Goal: Task Accomplishment & Management: Manage account settings

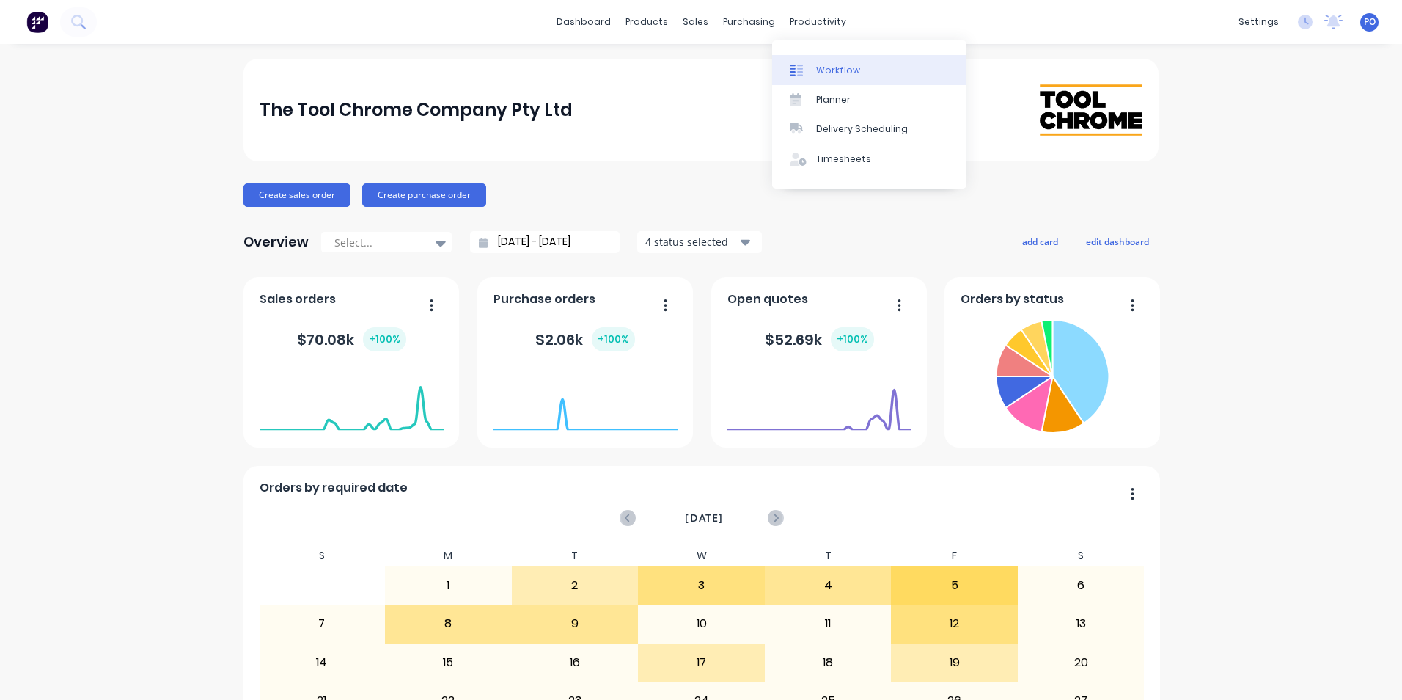
click at [829, 69] on div "Workflow" at bounding box center [838, 70] width 44 height 13
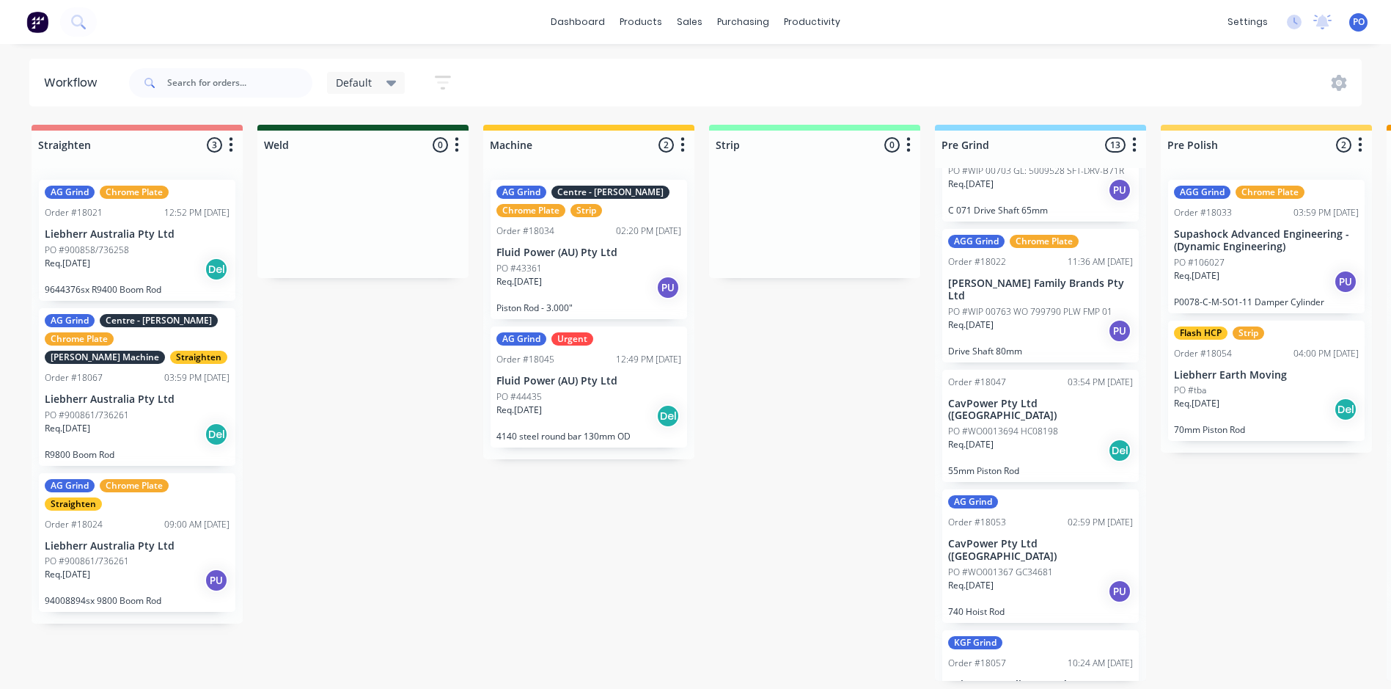
scroll to position [280, 0]
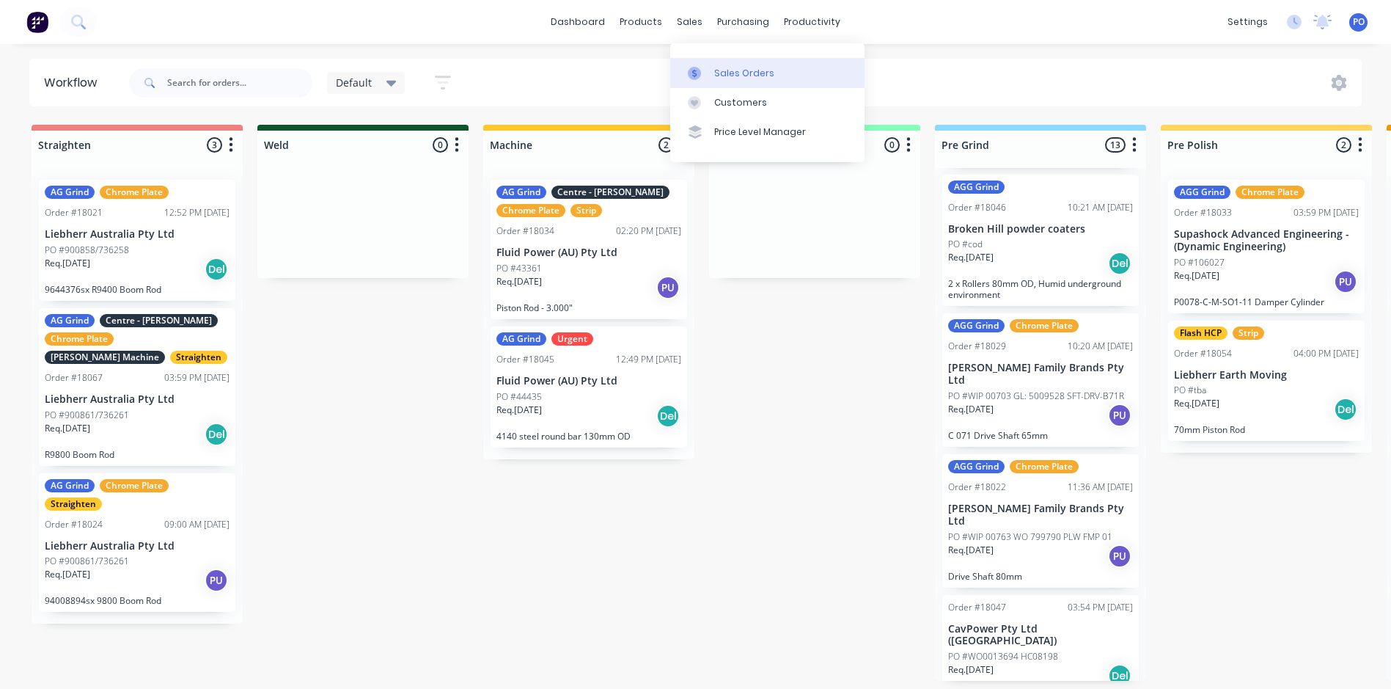
click at [745, 70] on div "Sales Orders" at bounding box center [744, 73] width 60 height 13
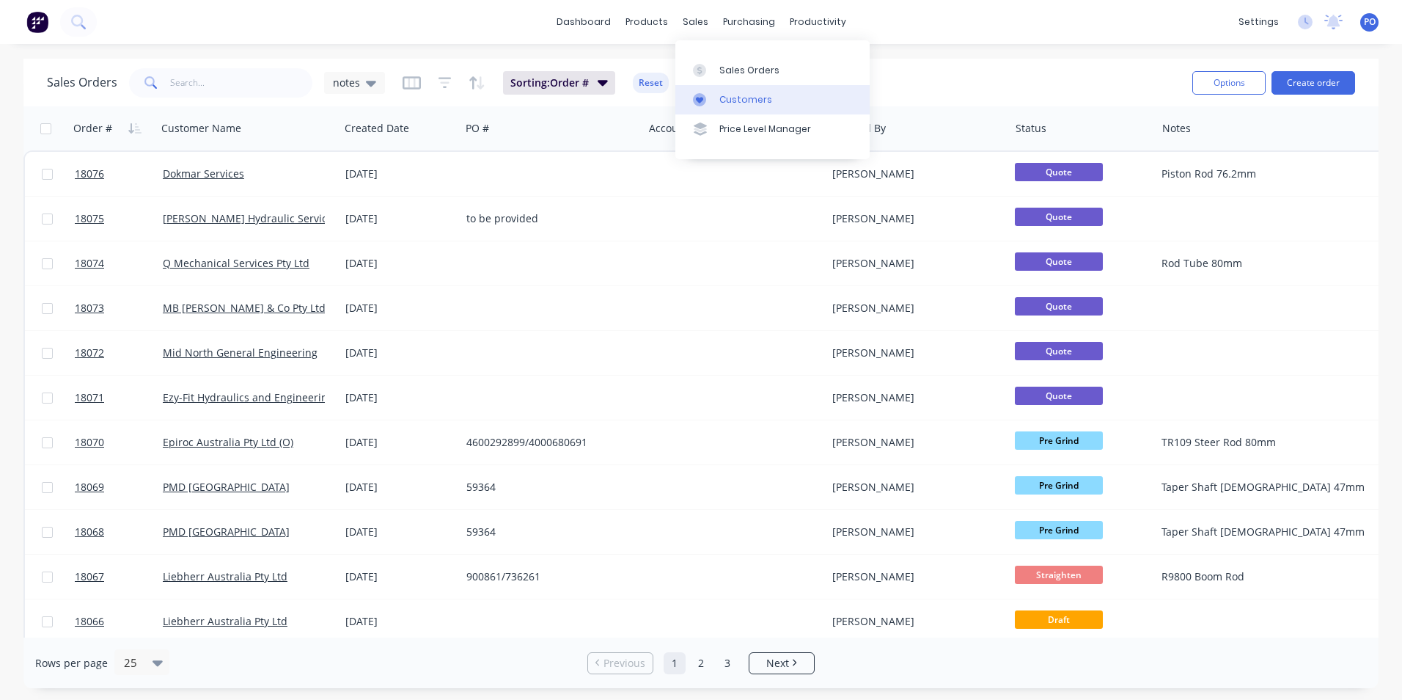
click at [727, 101] on div "Customers" at bounding box center [745, 99] width 53 height 13
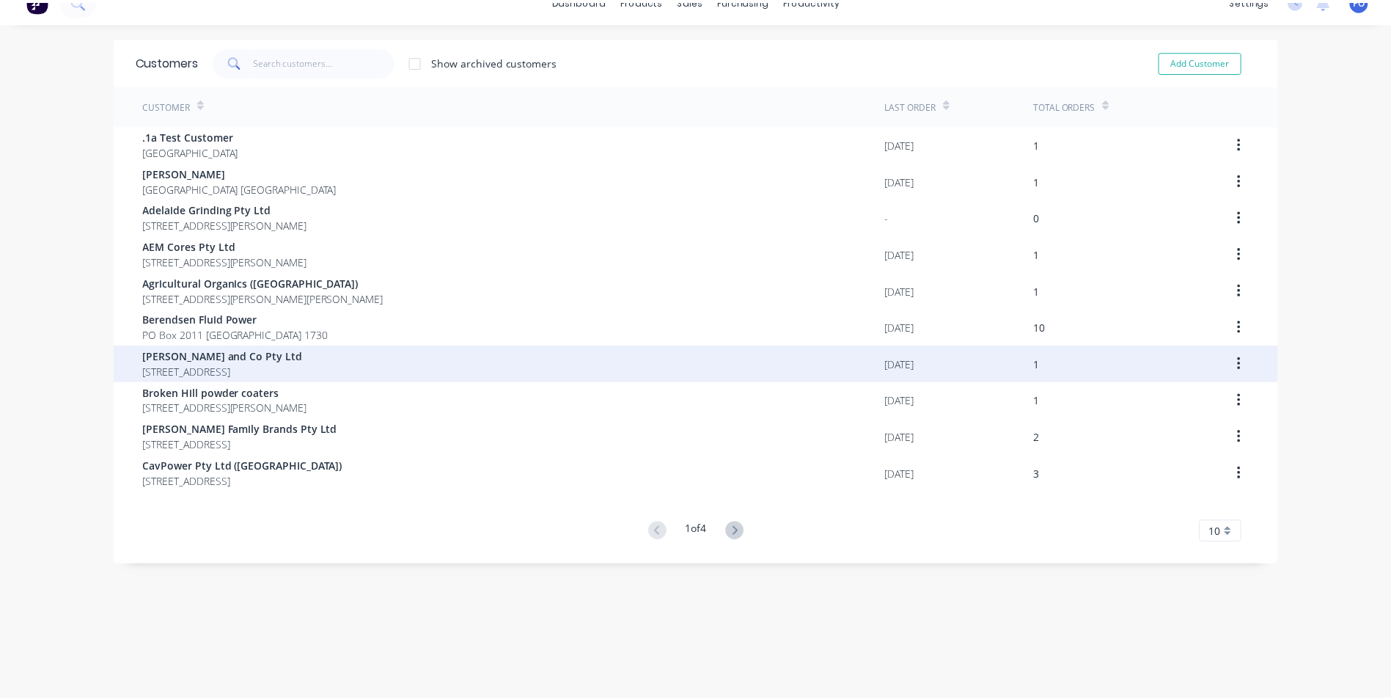
scroll to position [29, 0]
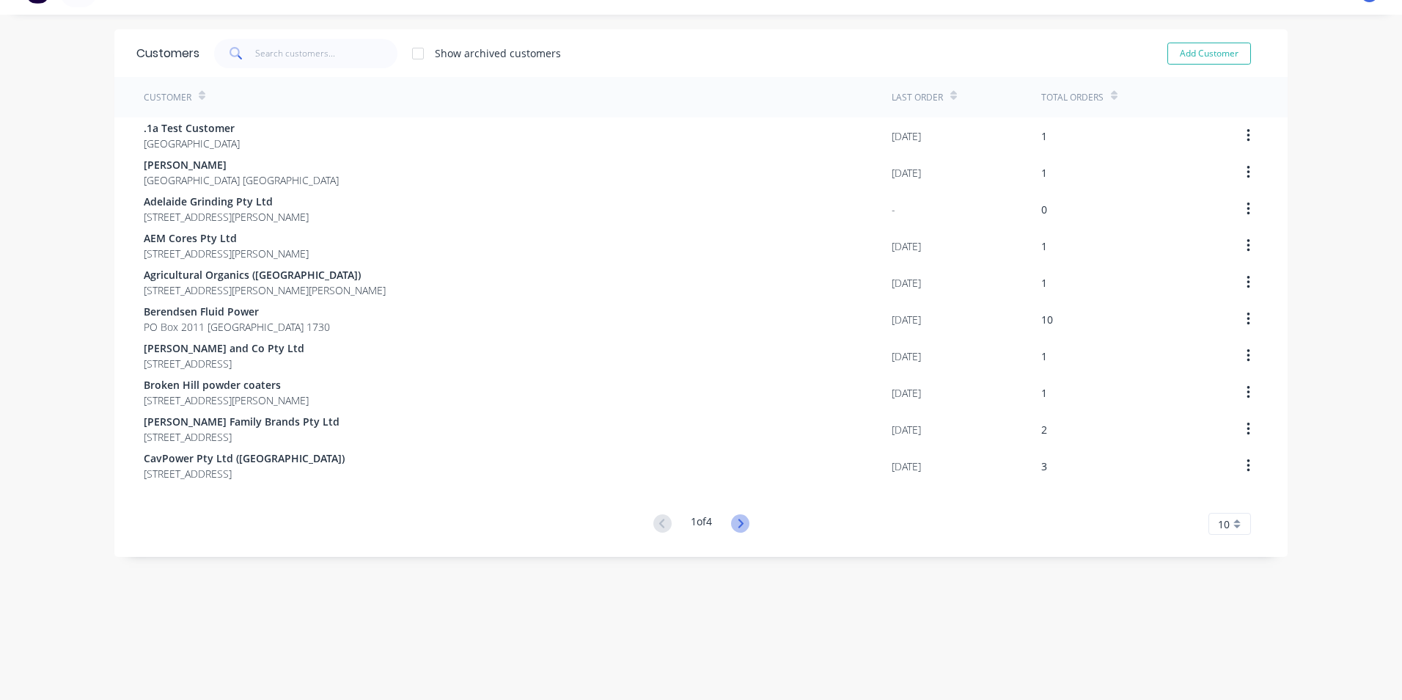
click at [744, 525] on icon at bounding box center [740, 523] width 18 height 18
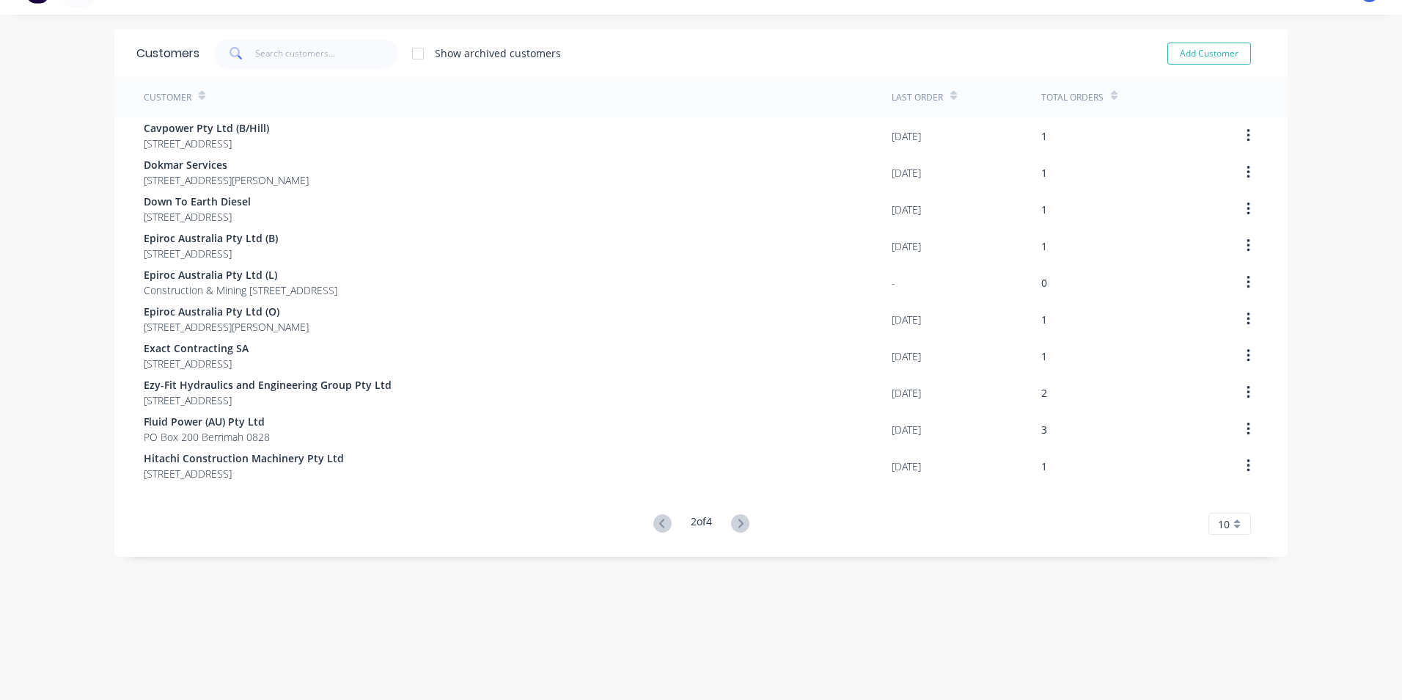
click at [744, 525] on icon at bounding box center [740, 523] width 18 height 18
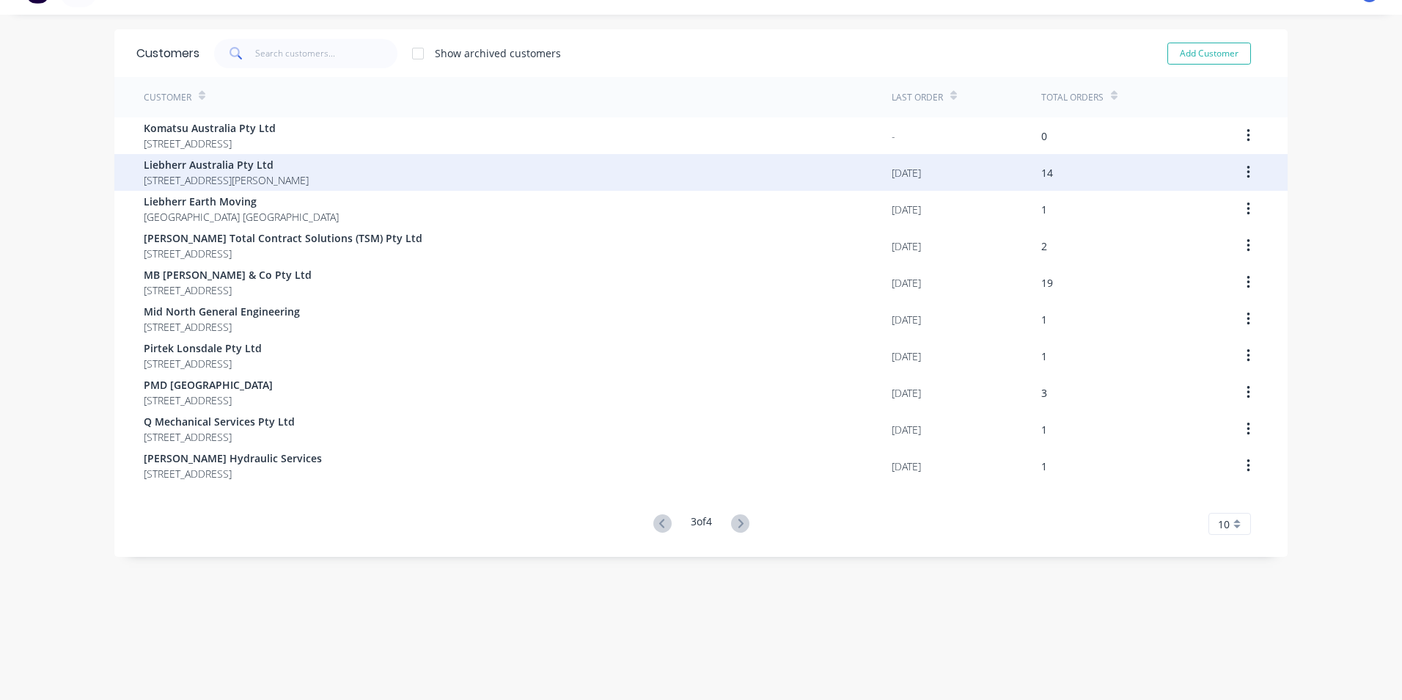
click at [251, 177] on span "1 Dr.Willi Liebherr Drive Para Hills West 5096" at bounding box center [226, 179] width 165 height 15
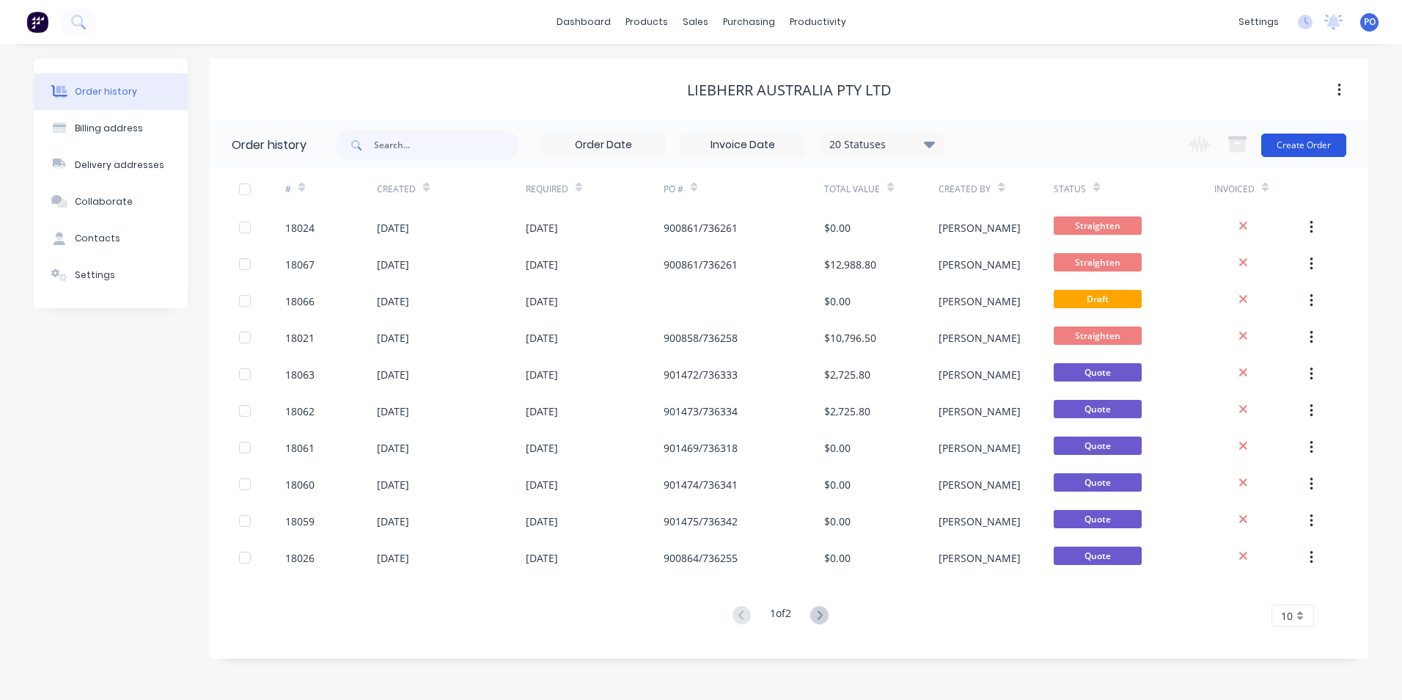
click at [1313, 140] on button "Create Order" at bounding box center [1303, 144] width 85 height 23
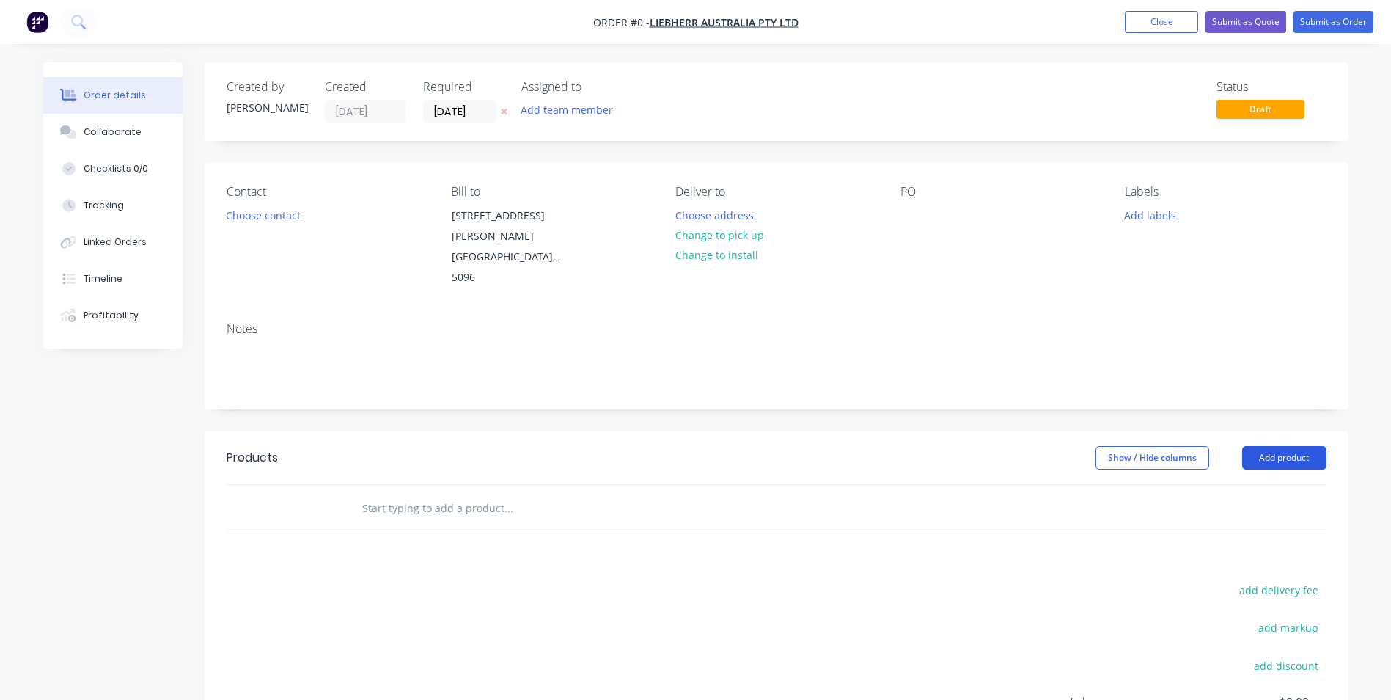
click at [1296, 446] on button "Add product" at bounding box center [1284, 457] width 84 height 23
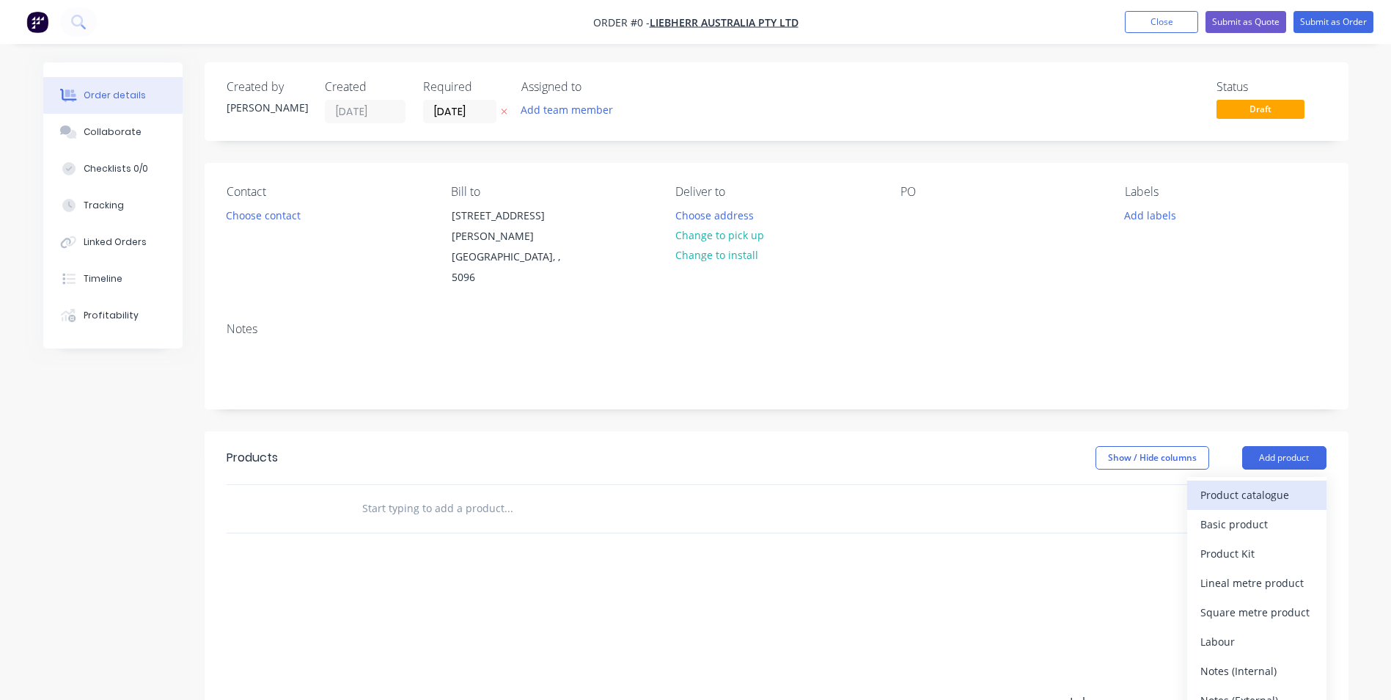
click at [1266, 484] on div "Product catalogue" at bounding box center [1256, 494] width 113 height 21
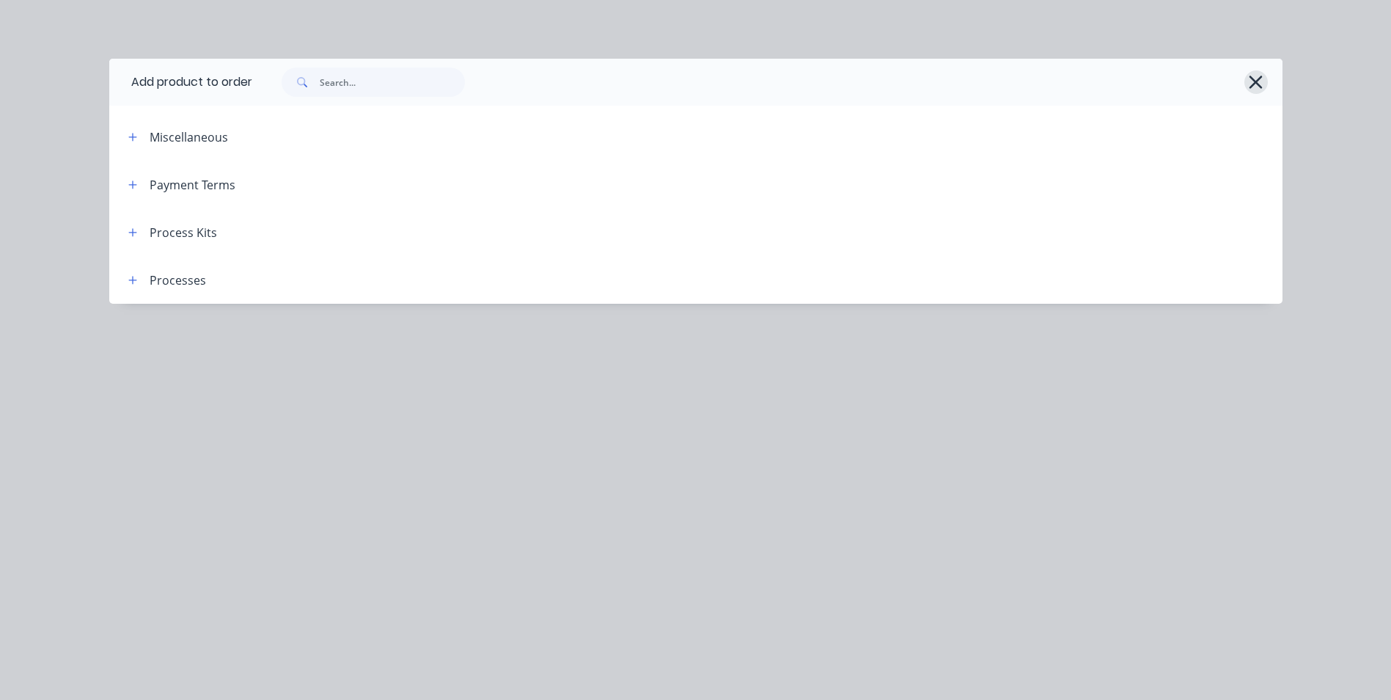
click at [1261, 88] on icon "button" at bounding box center [1256, 82] width 13 height 13
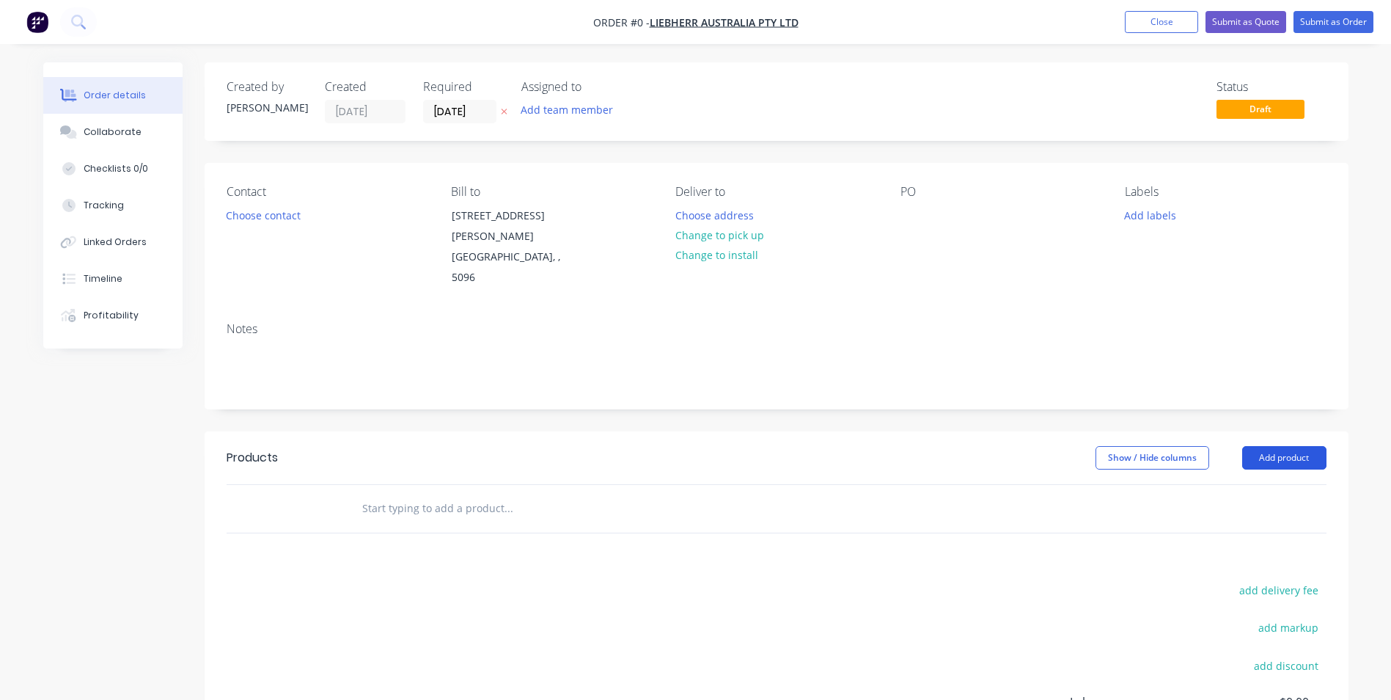
click at [1309, 446] on button "Add product" at bounding box center [1284, 457] width 84 height 23
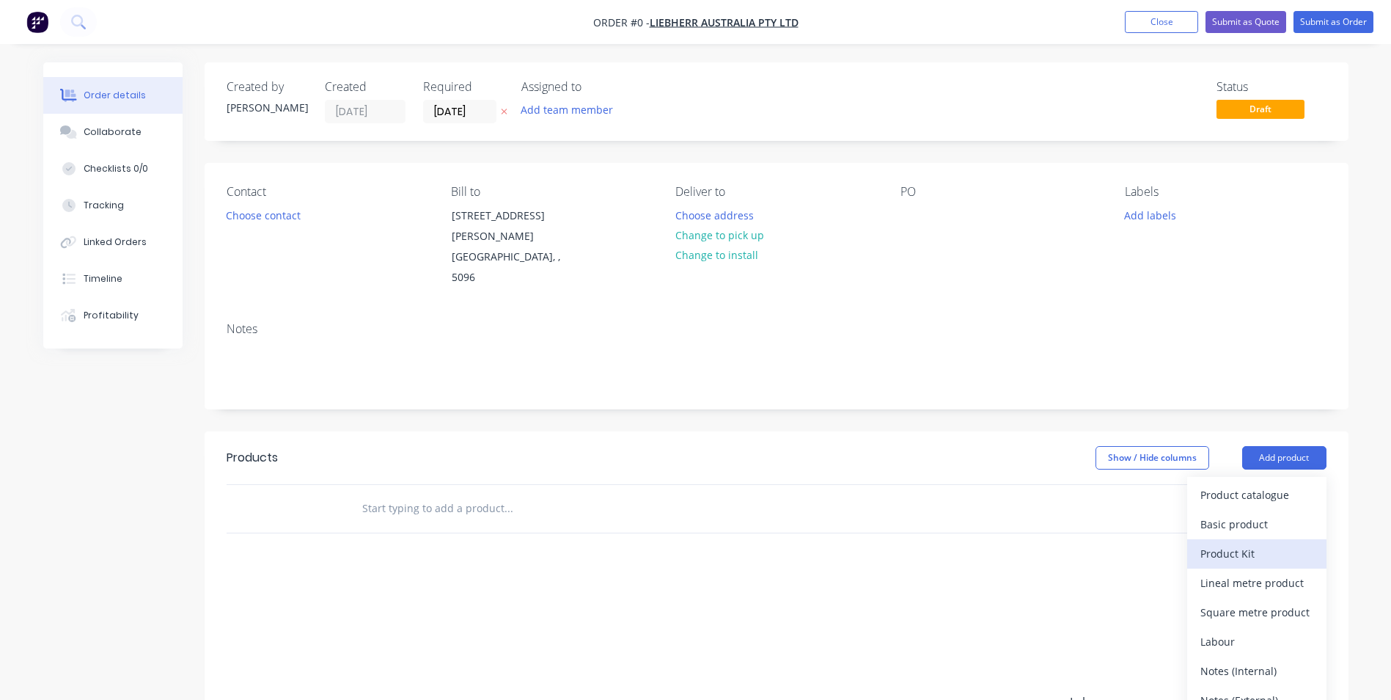
click at [1253, 543] on div "Product Kit" at bounding box center [1256, 553] width 113 height 21
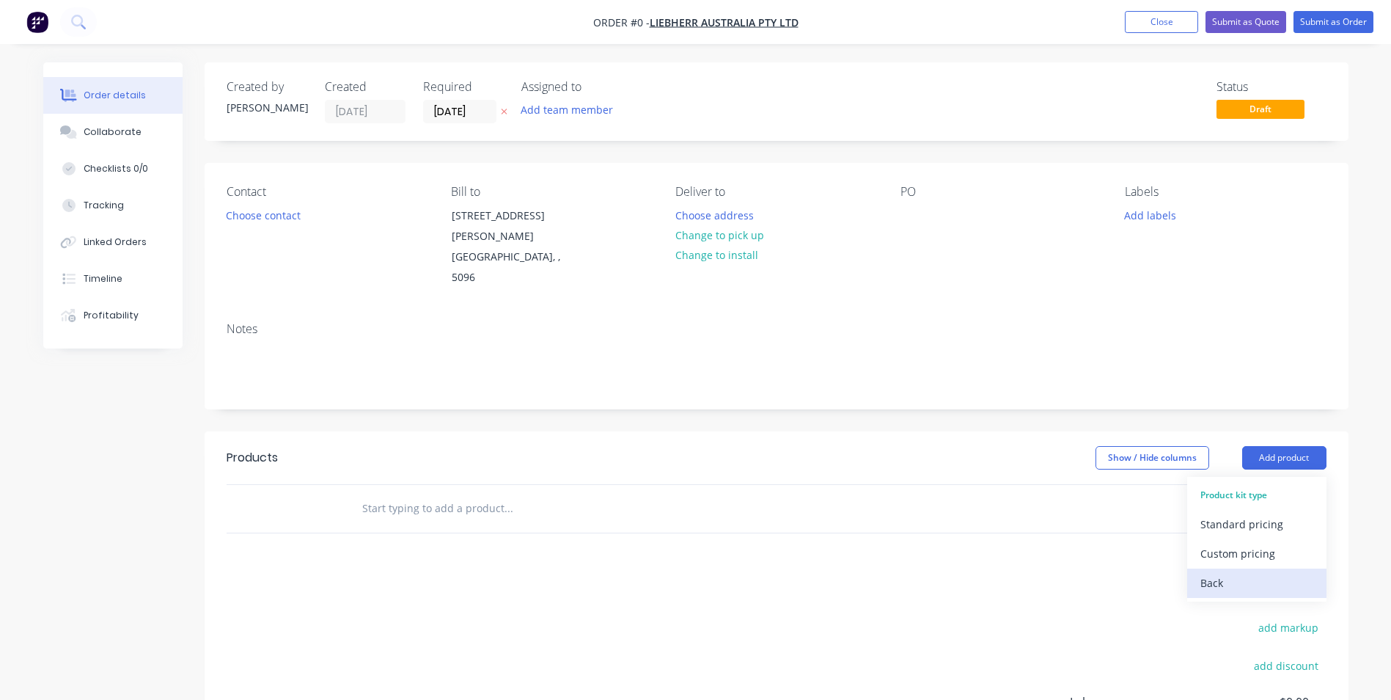
click at [1218, 572] on div "Back" at bounding box center [1256, 582] width 113 height 21
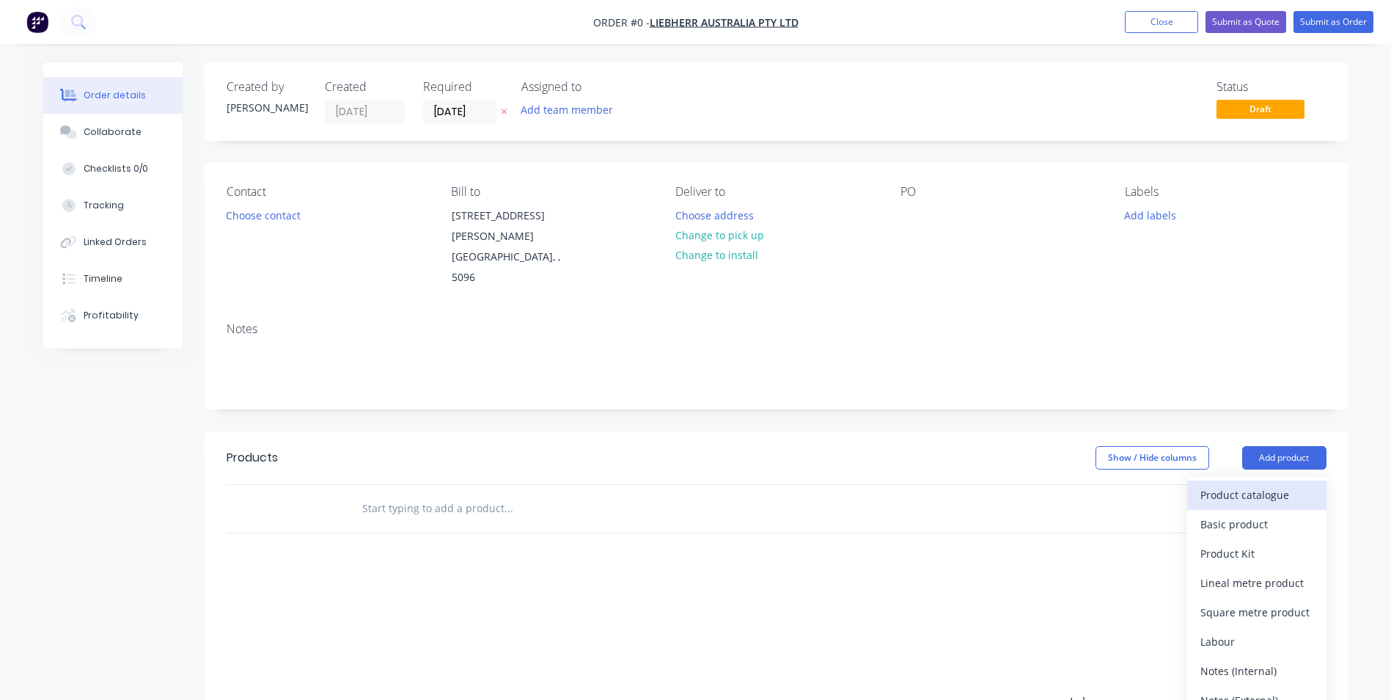
click at [1280, 484] on div "Product catalogue" at bounding box center [1256, 494] width 113 height 21
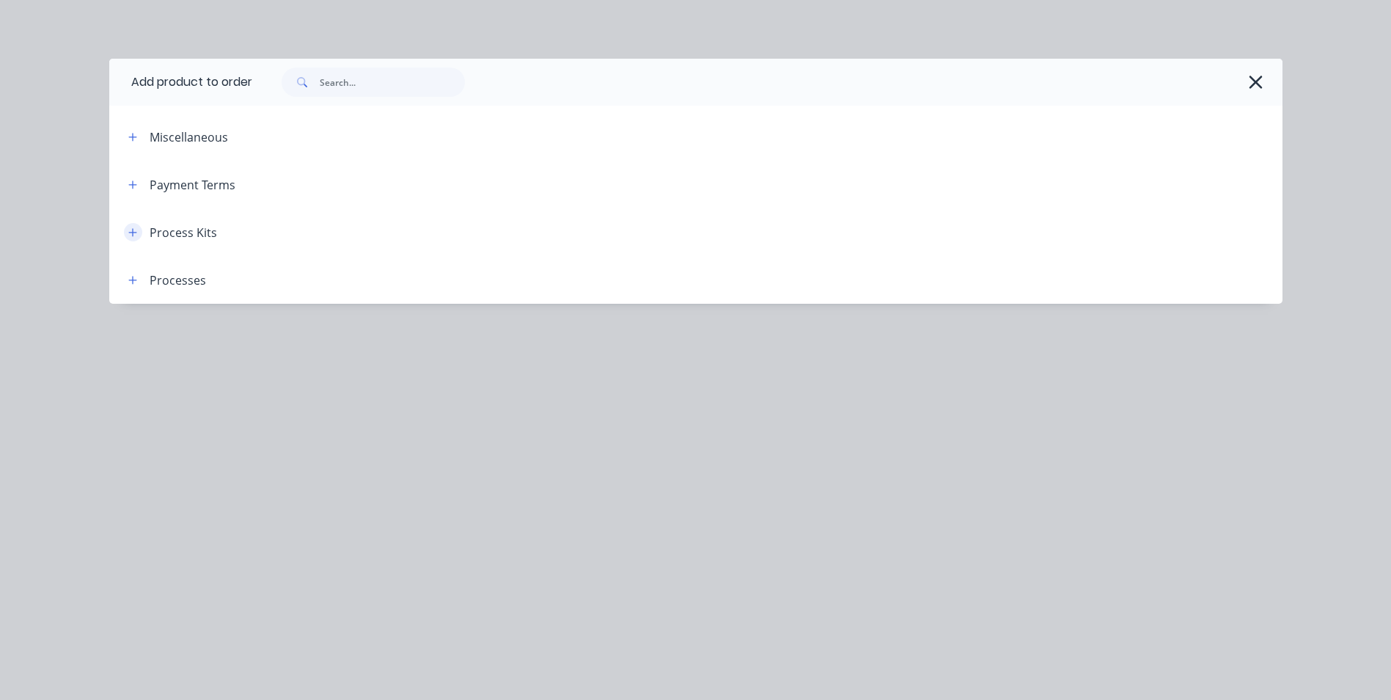
click at [130, 235] on icon "button" at bounding box center [132, 232] width 9 height 10
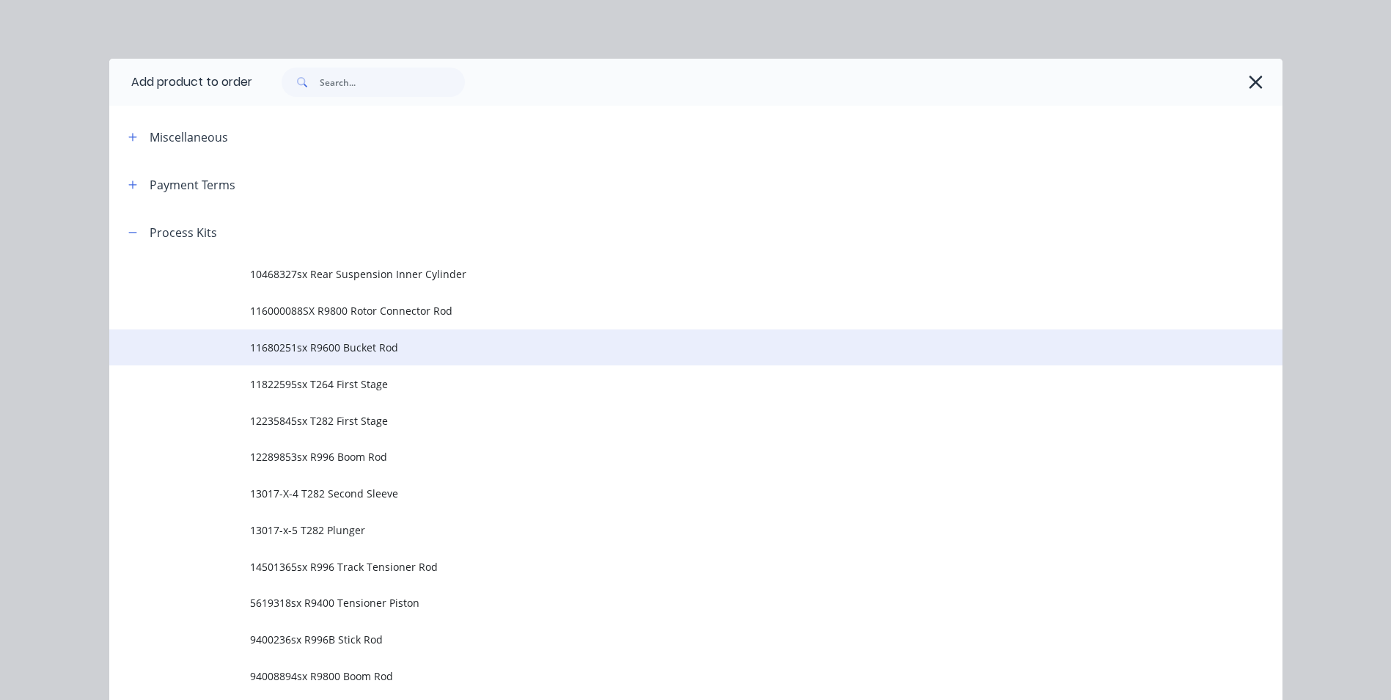
click at [343, 348] on span "11680251sx R9600 Bucket Rod" at bounding box center [663, 347] width 826 height 15
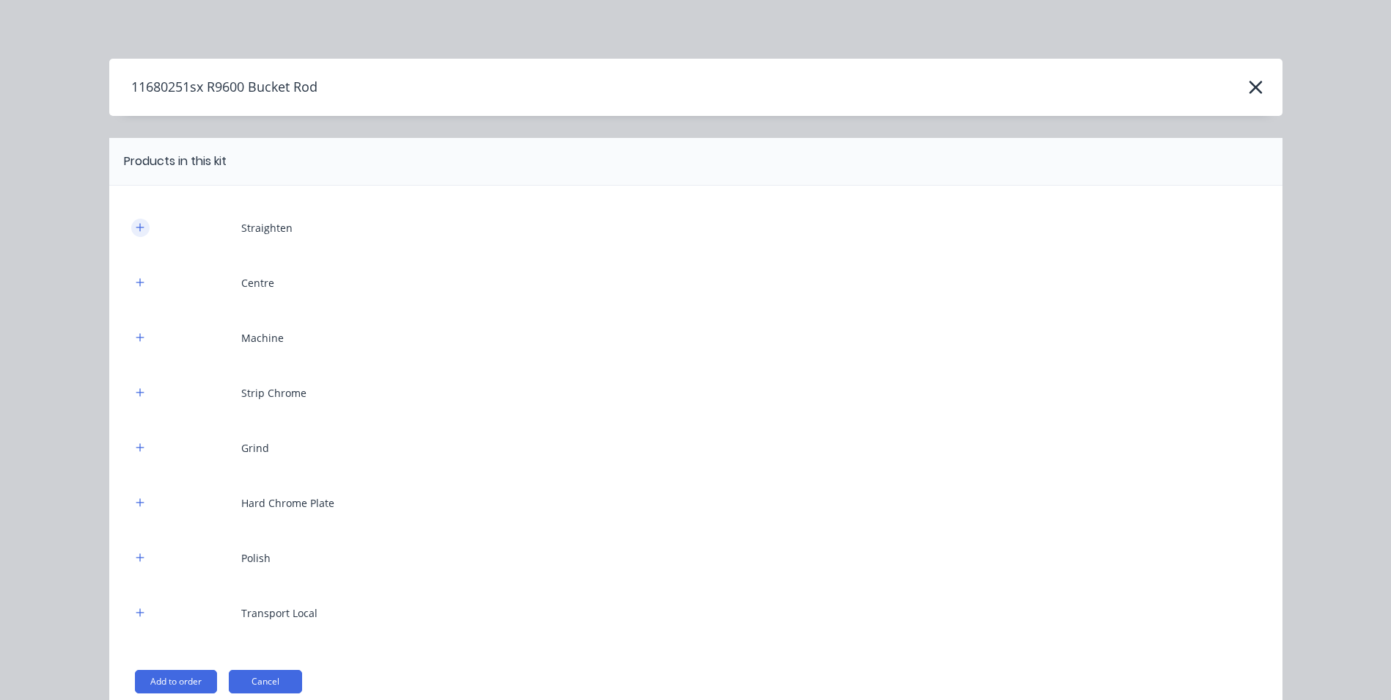
click at [136, 224] on icon "button" at bounding box center [140, 227] width 9 height 10
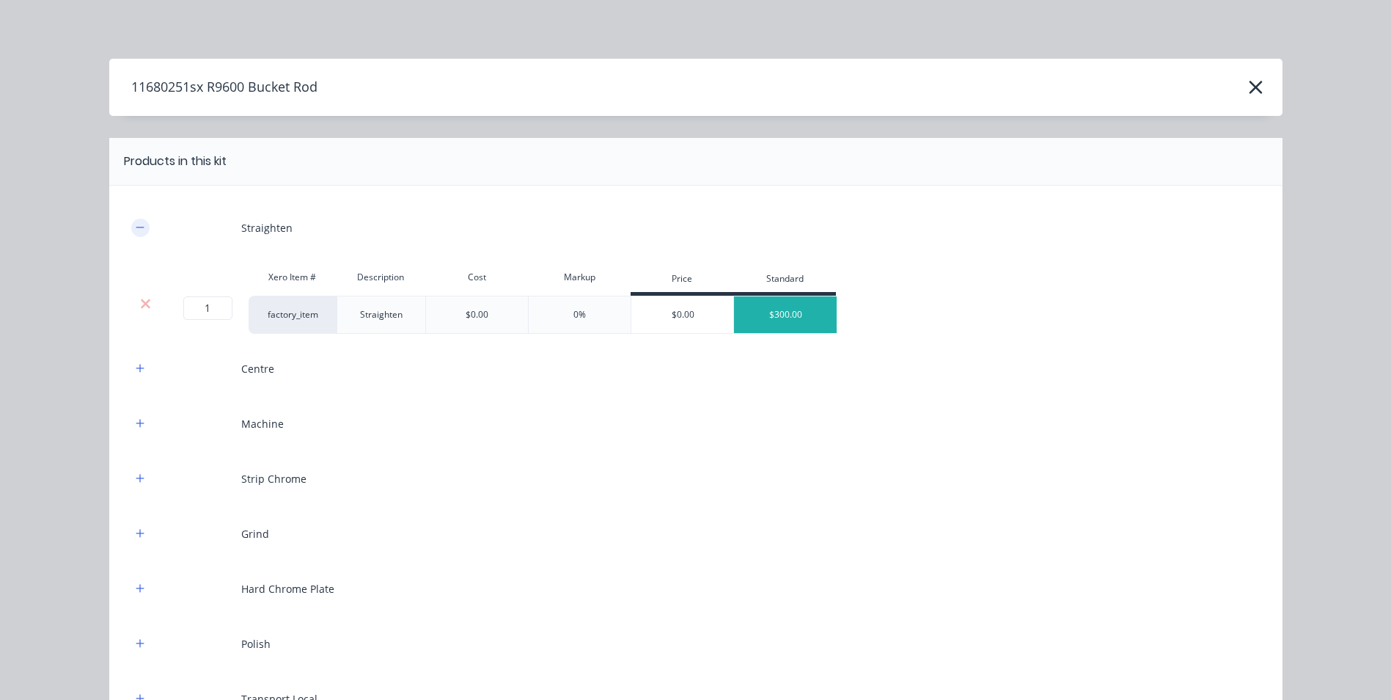
click at [136, 227] on icon "button" at bounding box center [140, 227] width 8 height 1
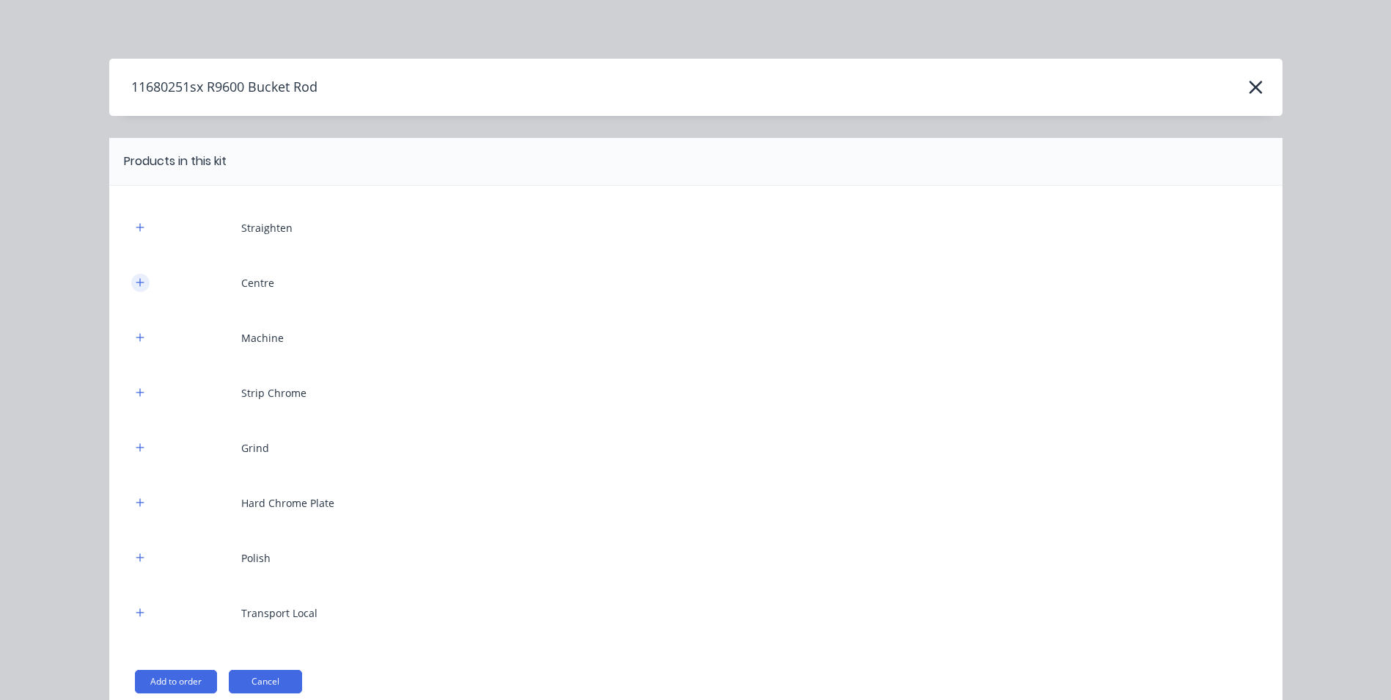
click at [136, 279] on icon "button" at bounding box center [140, 282] width 8 height 8
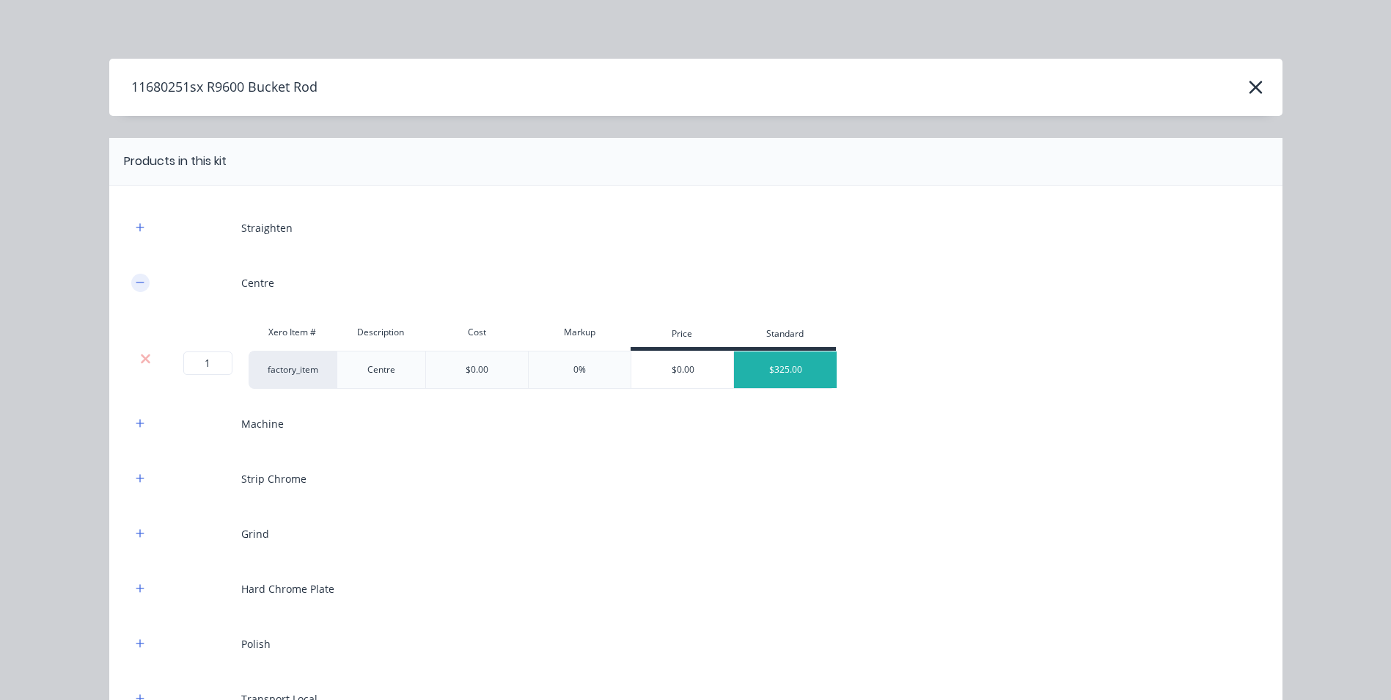
click at [136, 279] on icon "button" at bounding box center [140, 282] width 9 height 10
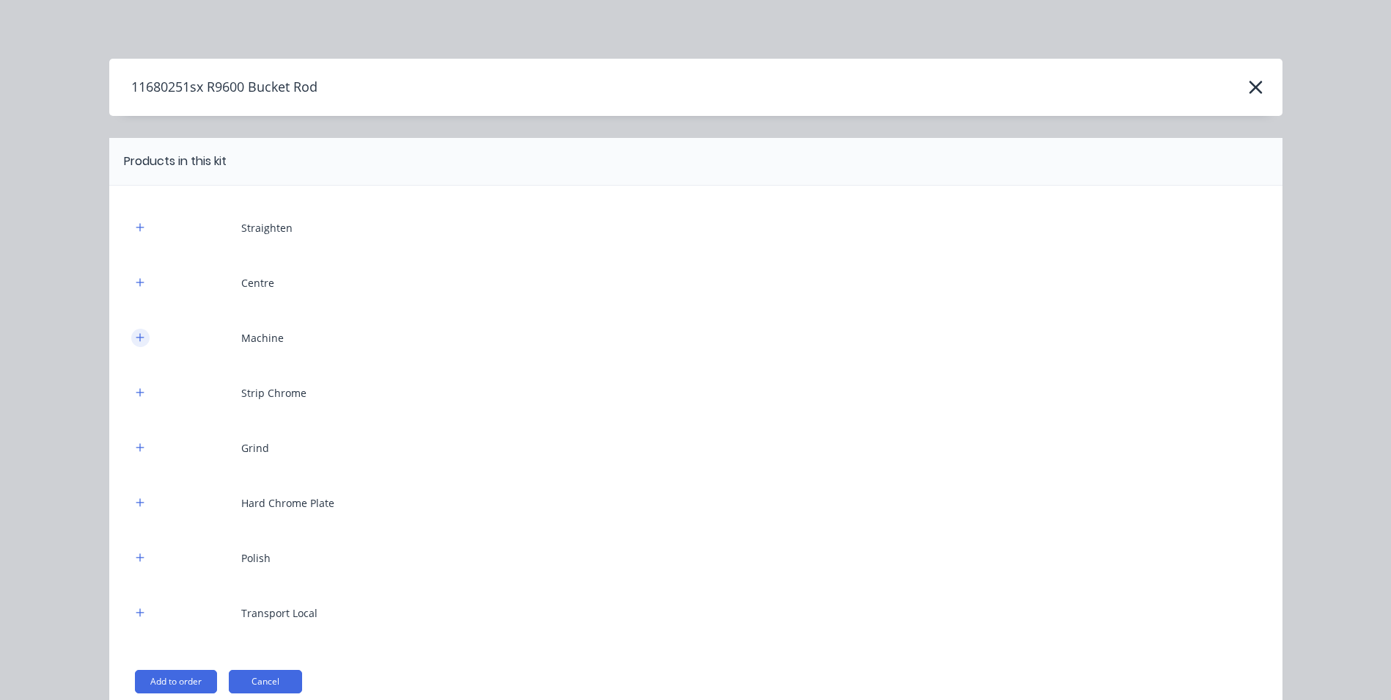
click at [137, 334] on icon "button" at bounding box center [140, 337] width 9 height 10
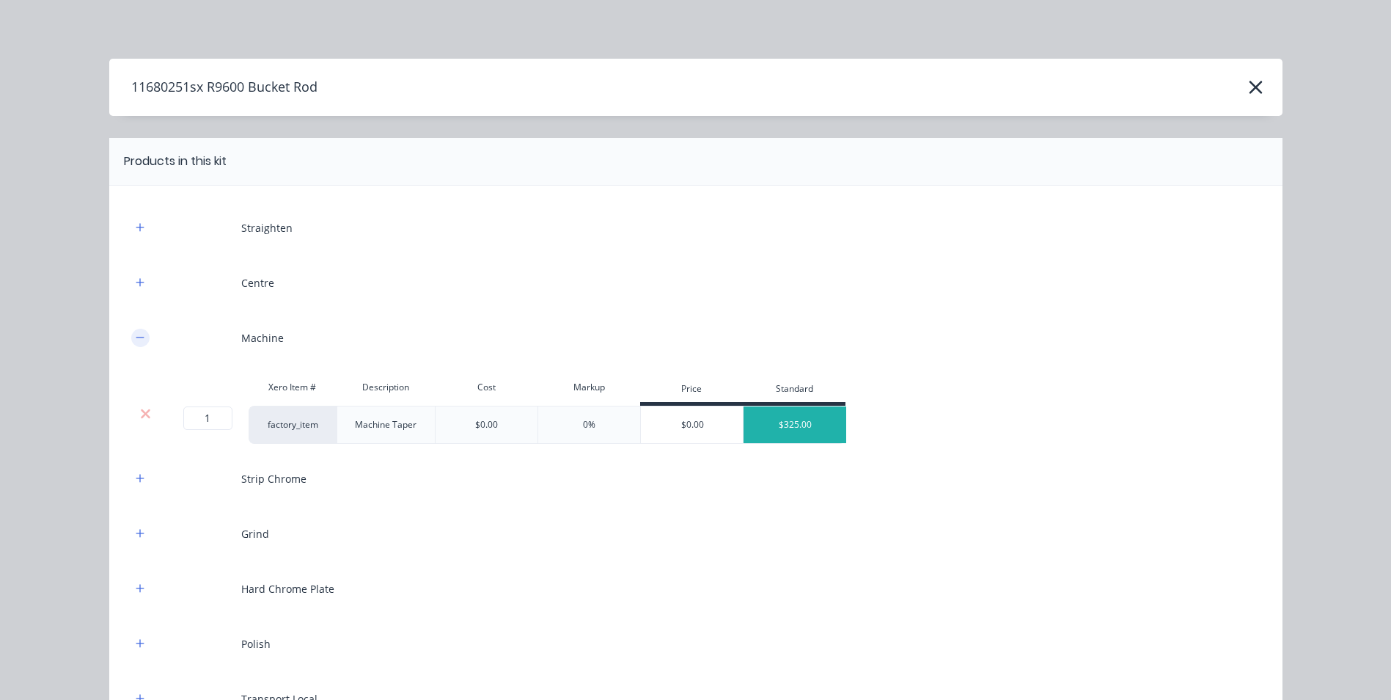
click at [138, 334] on icon "button" at bounding box center [140, 337] width 9 height 10
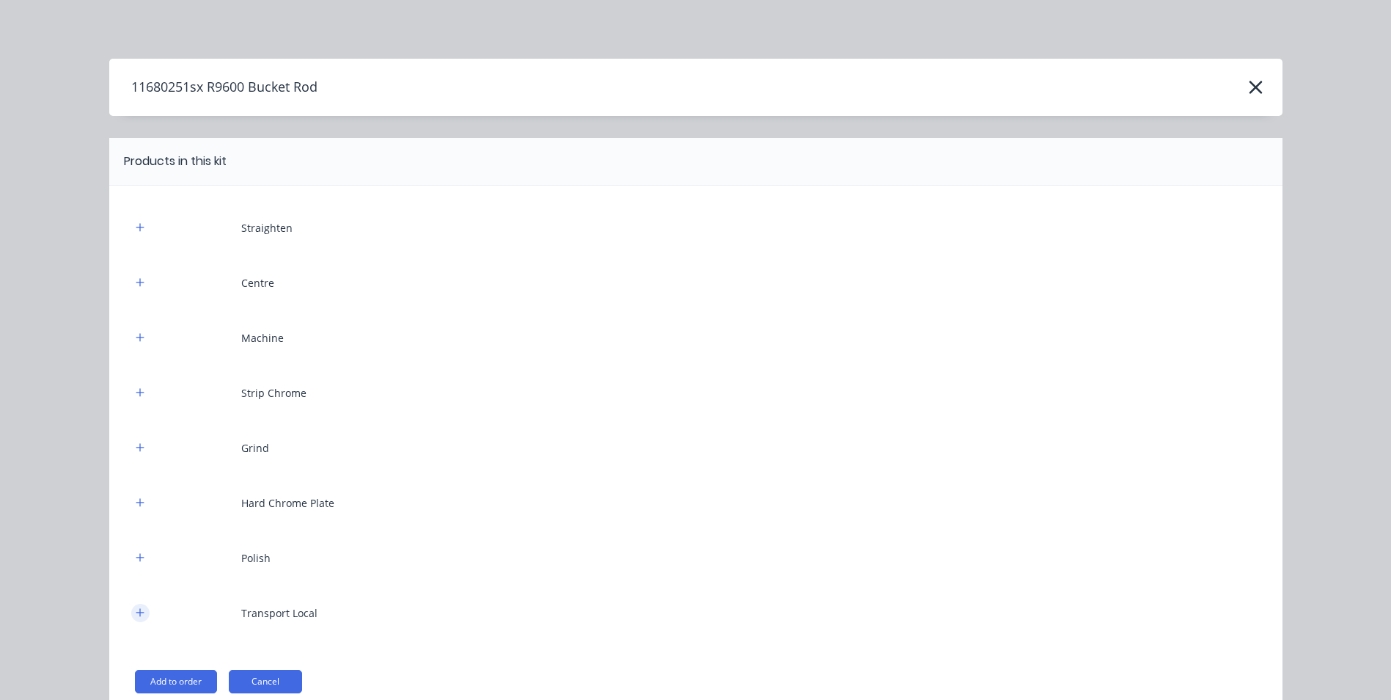
click at [136, 613] on icon "button" at bounding box center [140, 612] width 9 height 10
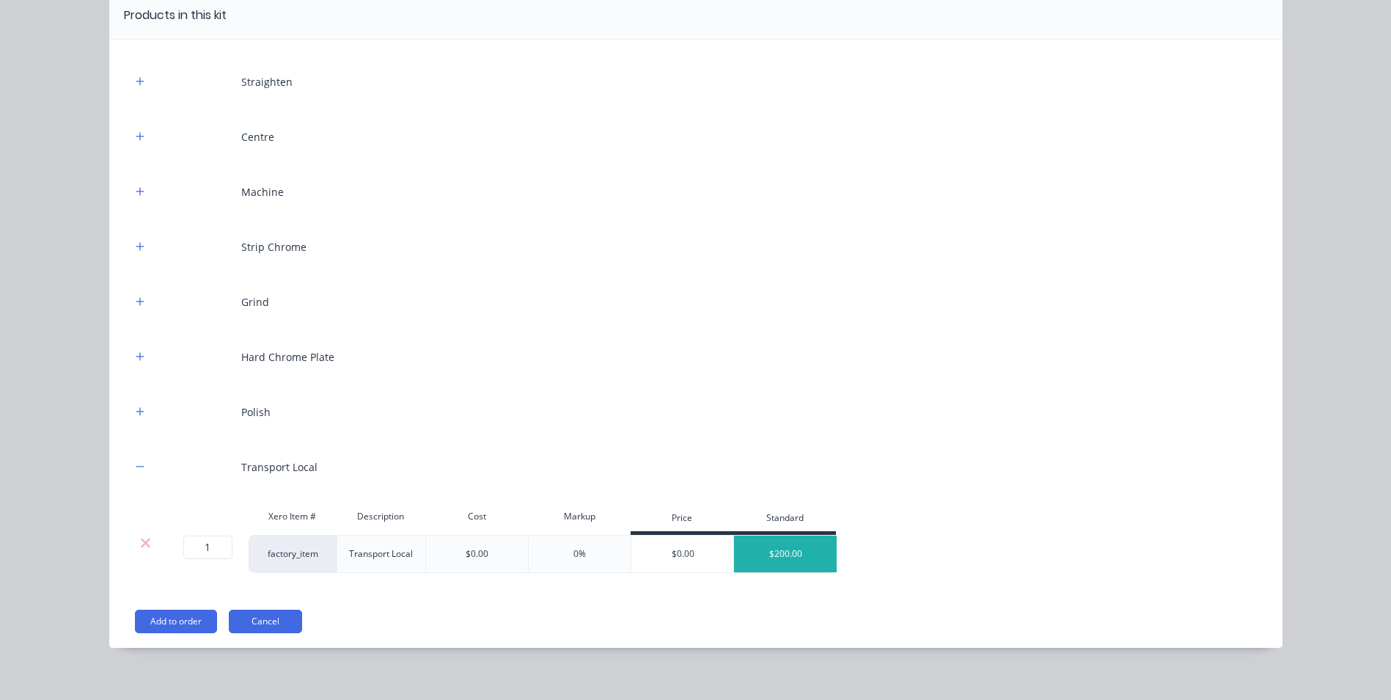
scroll to position [147, 0]
click at [135, 459] on button "button" at bounding box center [140, 466] width 18 height 18
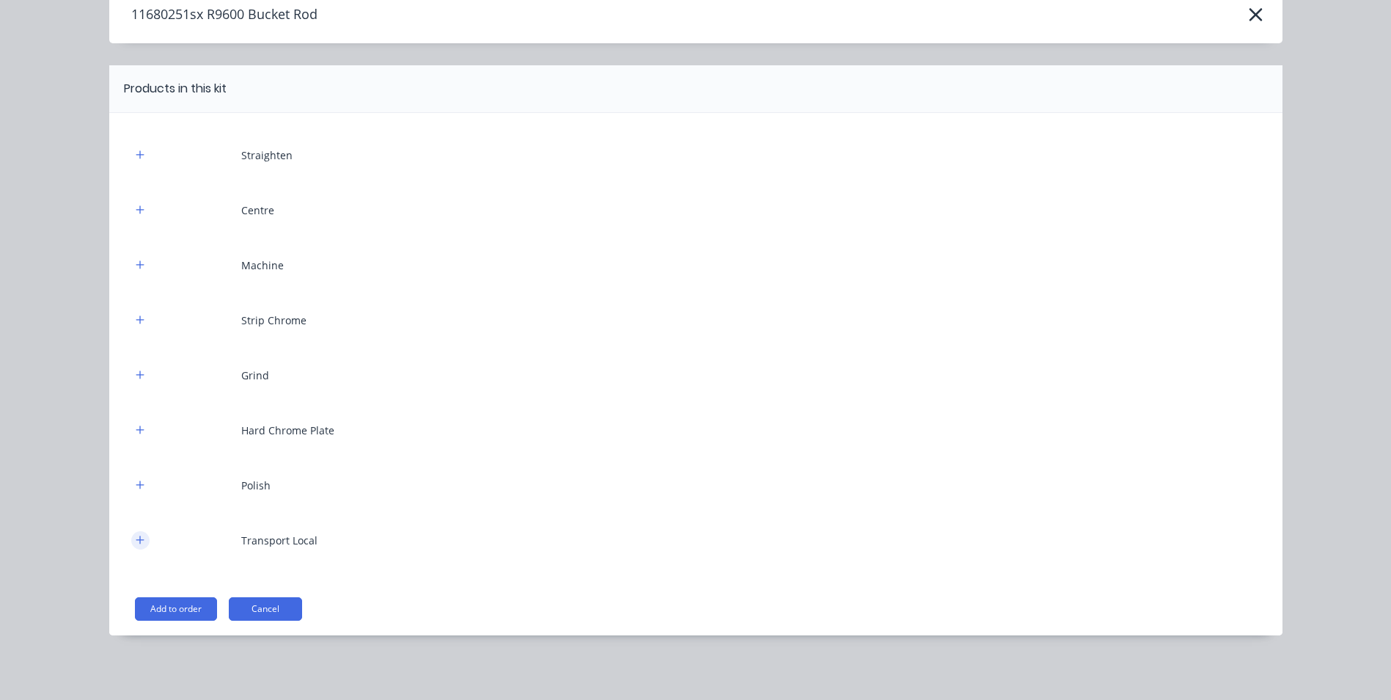
scroll to position [73, 0]
click at [138, 153] on icon "button" at bounding box center [140, 155] width 9 height 10
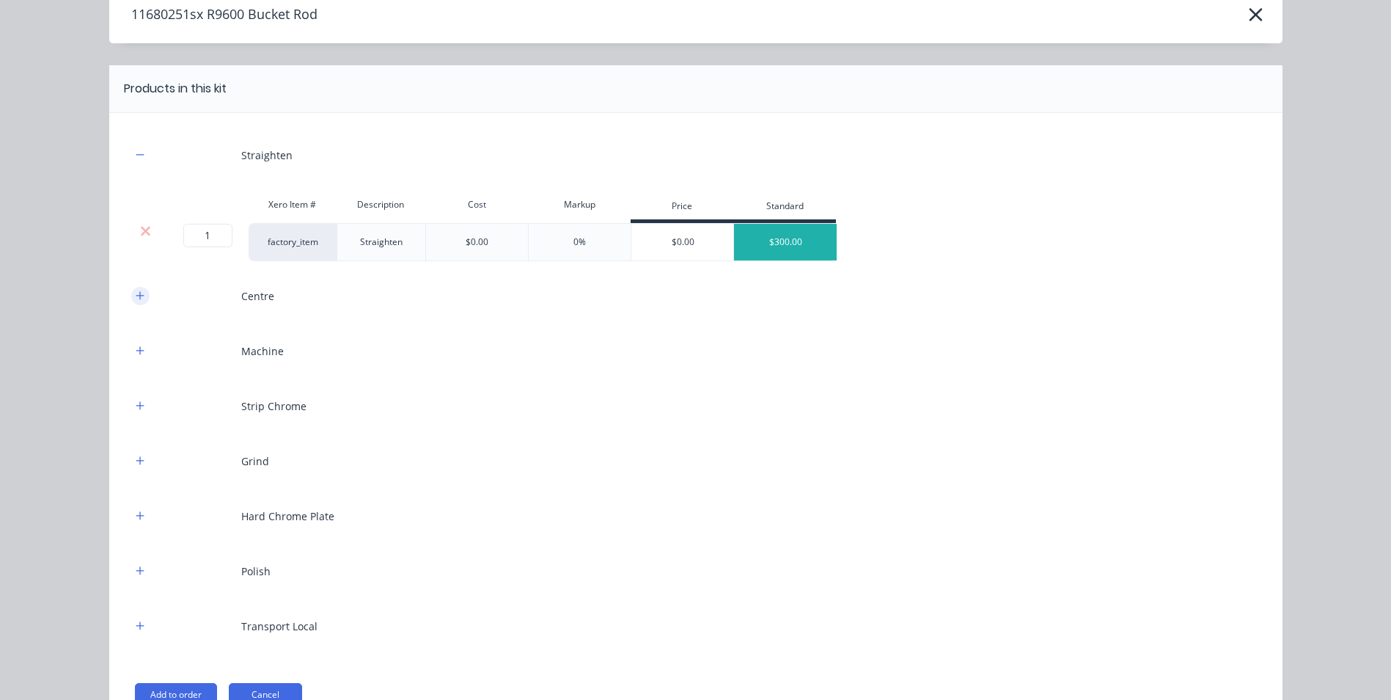
click at [136, 294] on icon "button" at bounding box center [140, 295] width 8 height 8
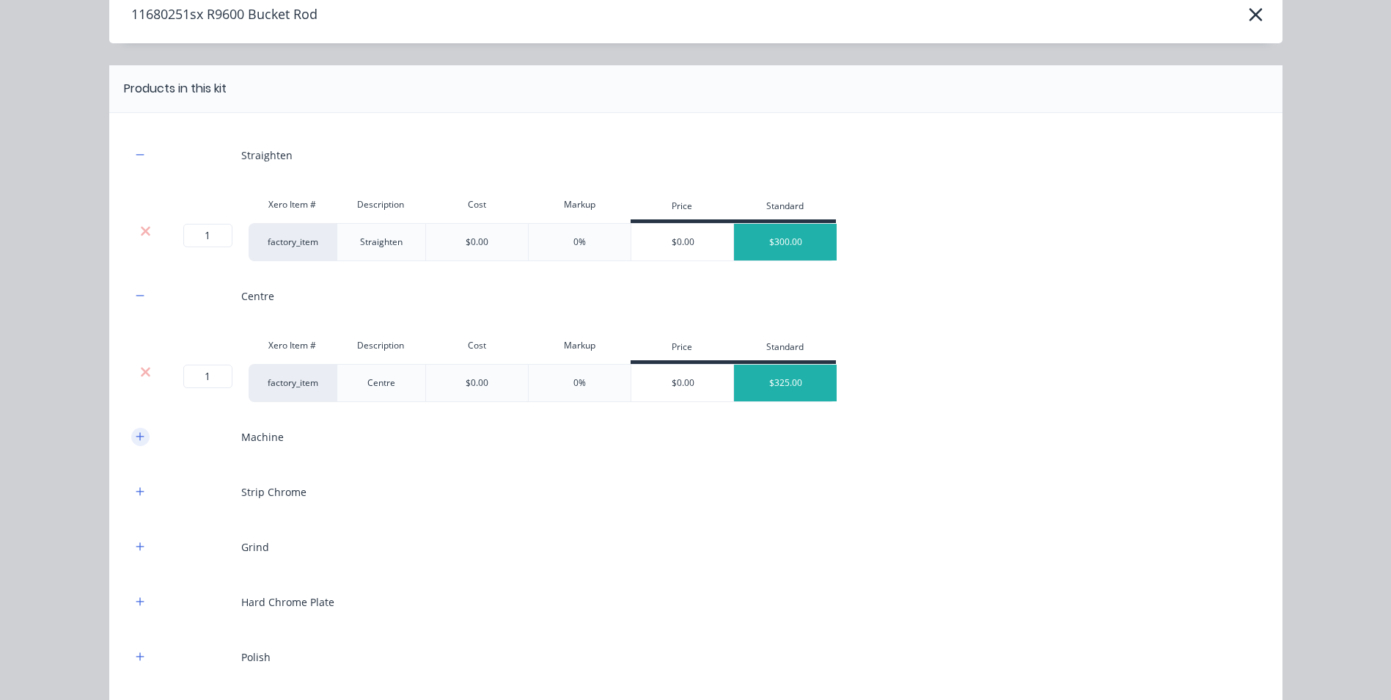
click at [131, 437] on button "button" at bounding box center [140, 437] width 18 height 18
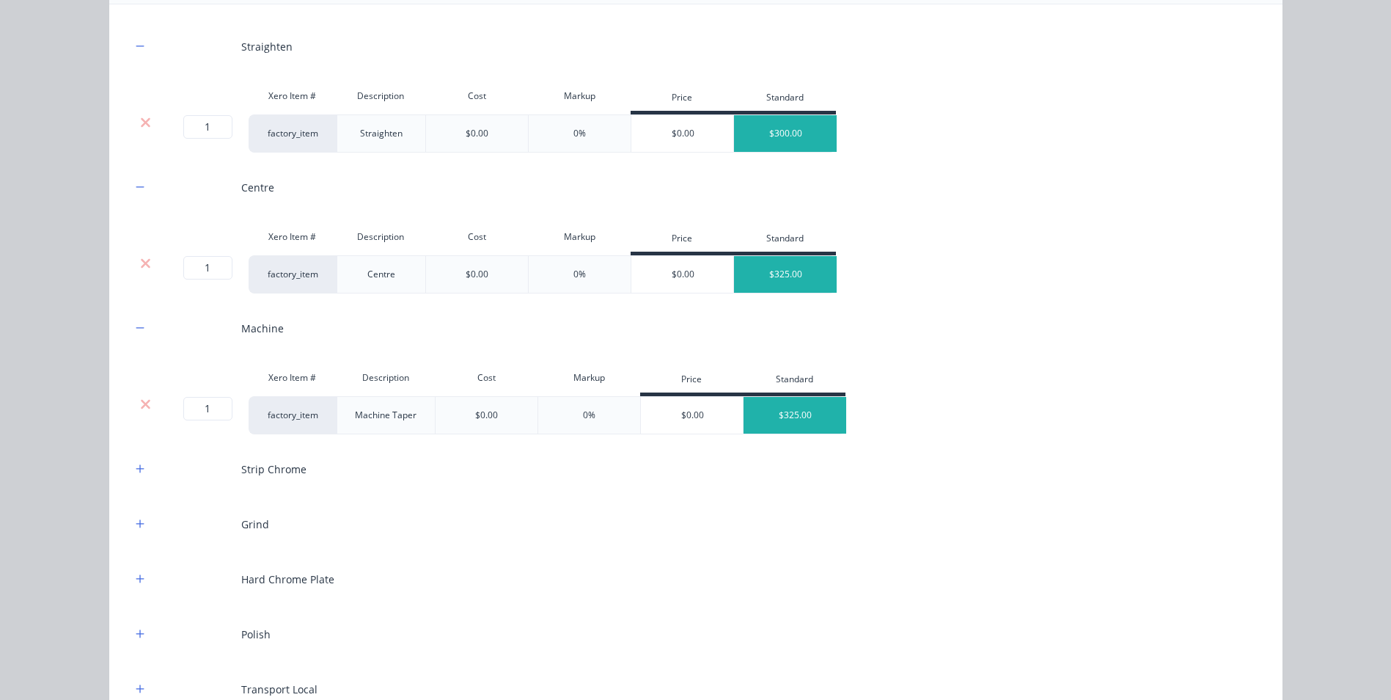
scroll to position [219, 0]
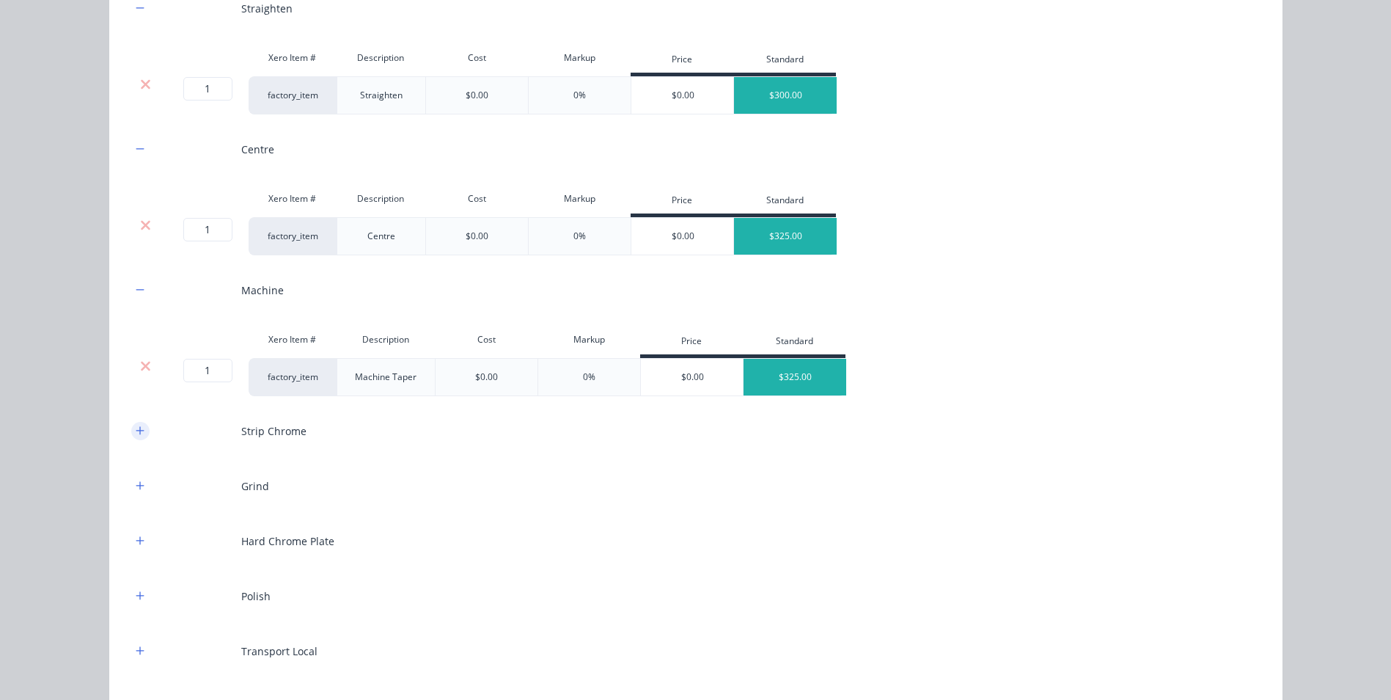
click at [136, 427] on icon "button" at bounding box center [140, 430] width 9 height 10
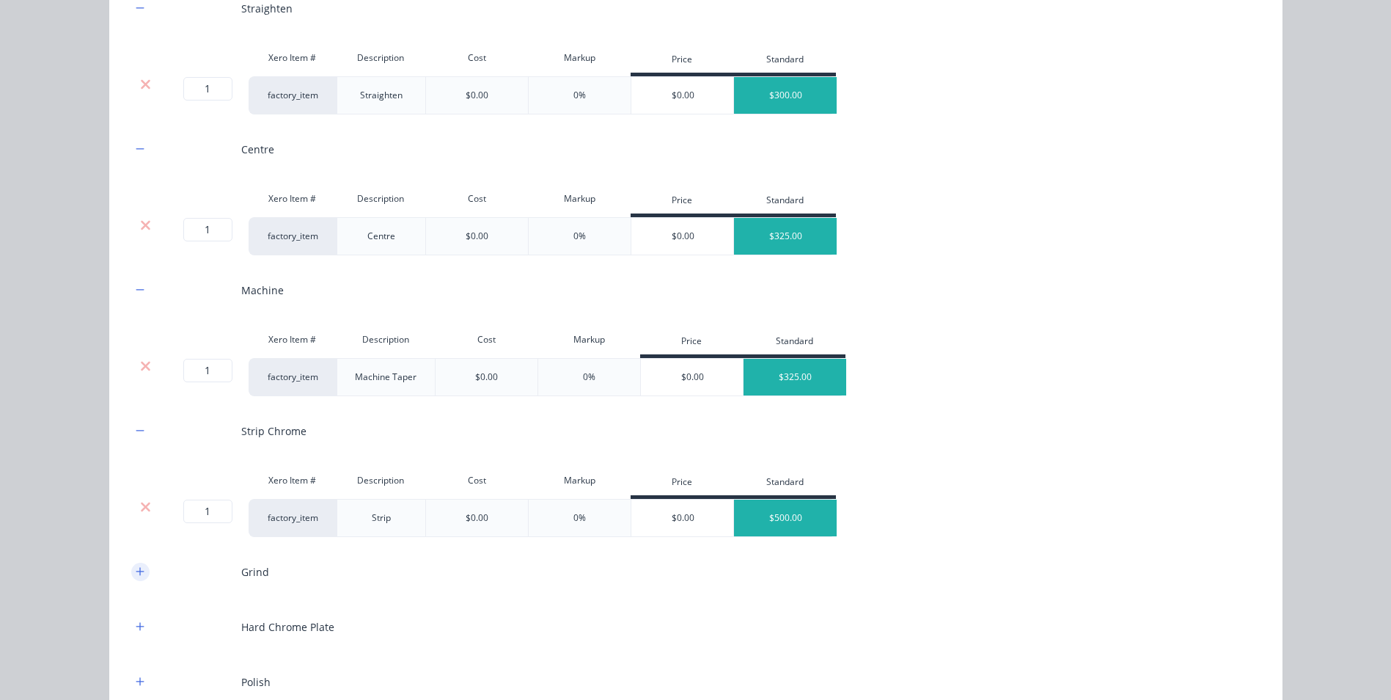
click at [137, 571] on icon "button" at bounding box center [140, 571] width 8 height 8
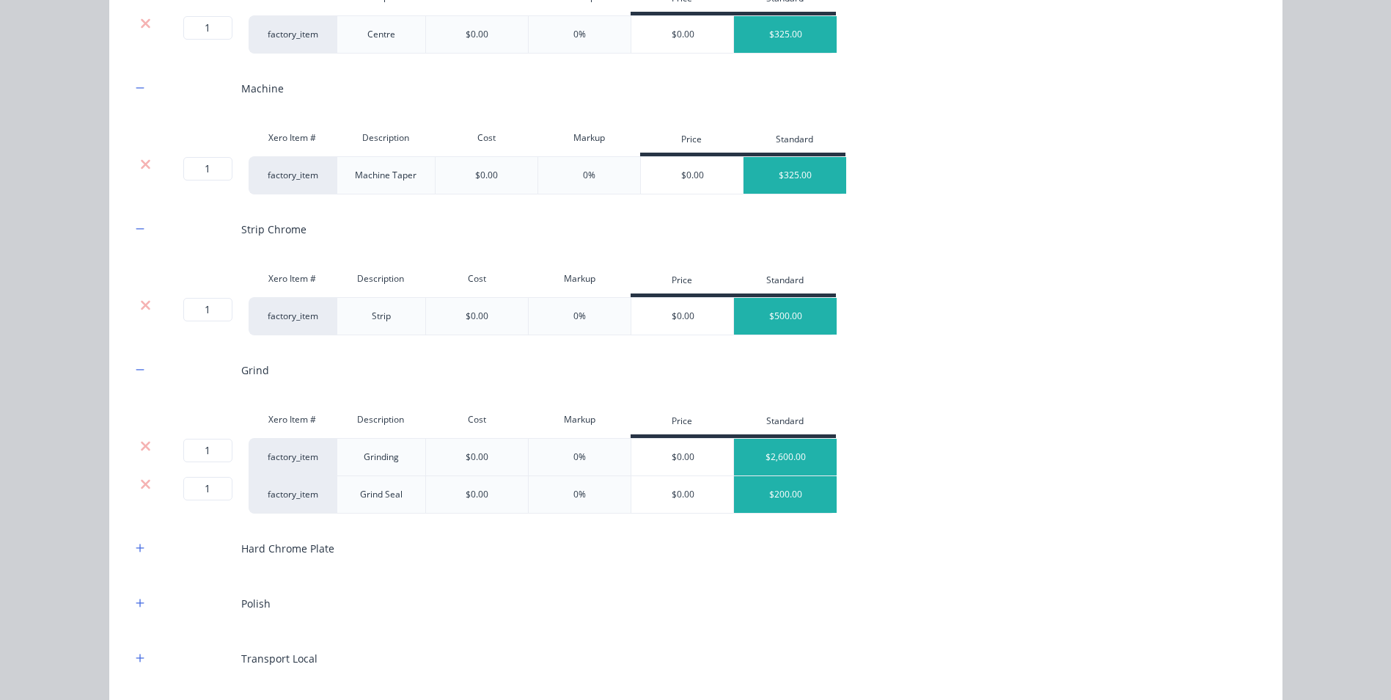
scroll to position [439, 0]
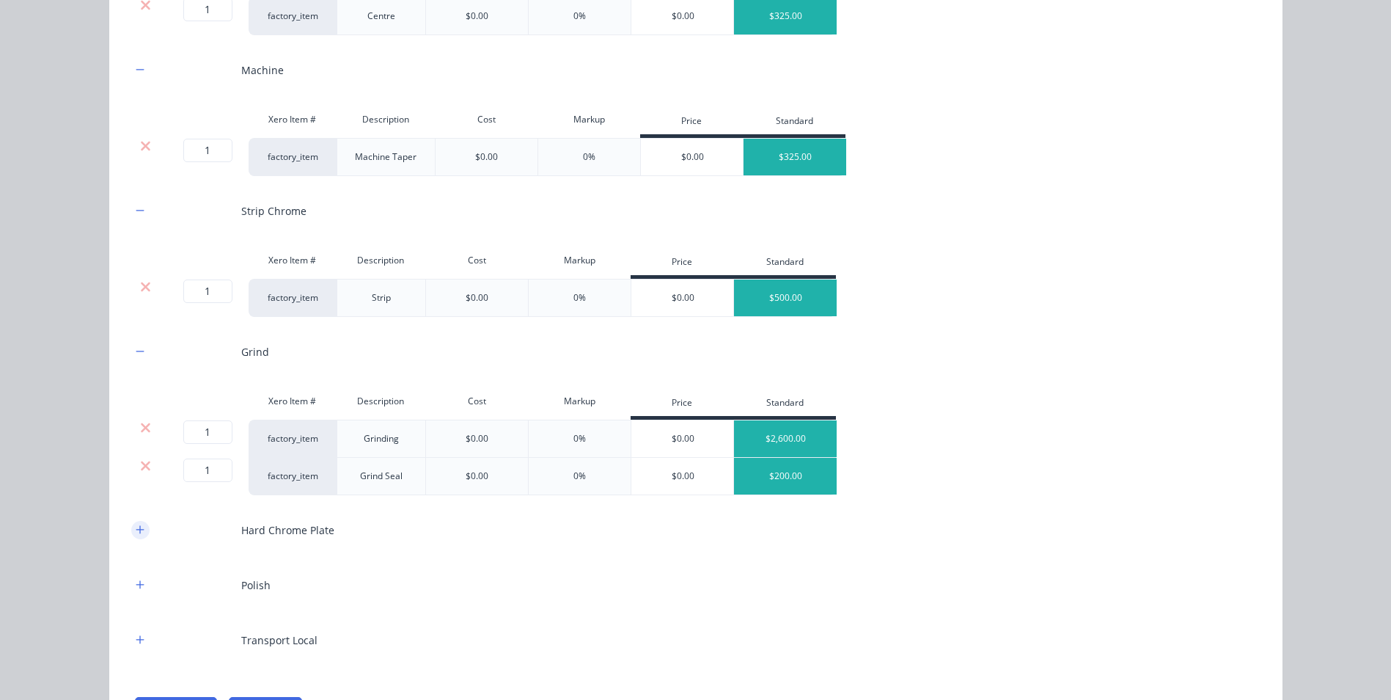
click at [136, 532] on icon "button" at bounding box center [140, 529] width 9 height 10
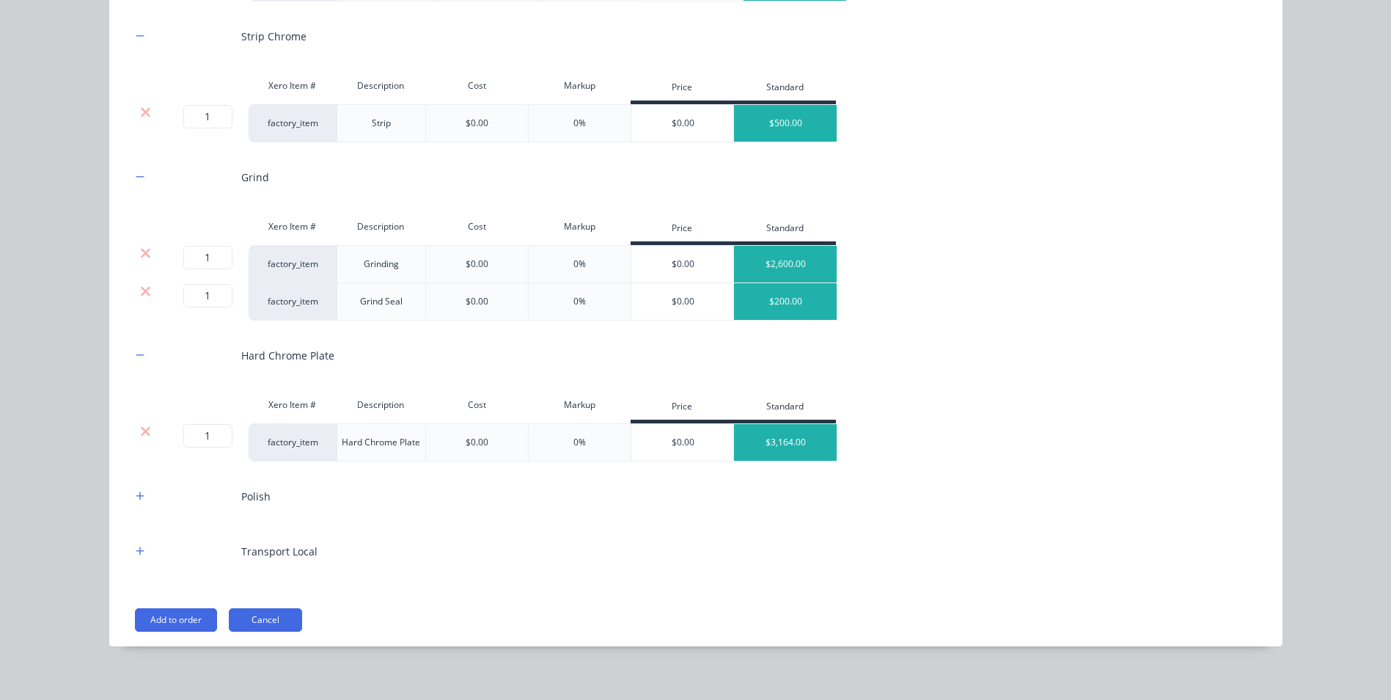
scroll to position [625, 0]
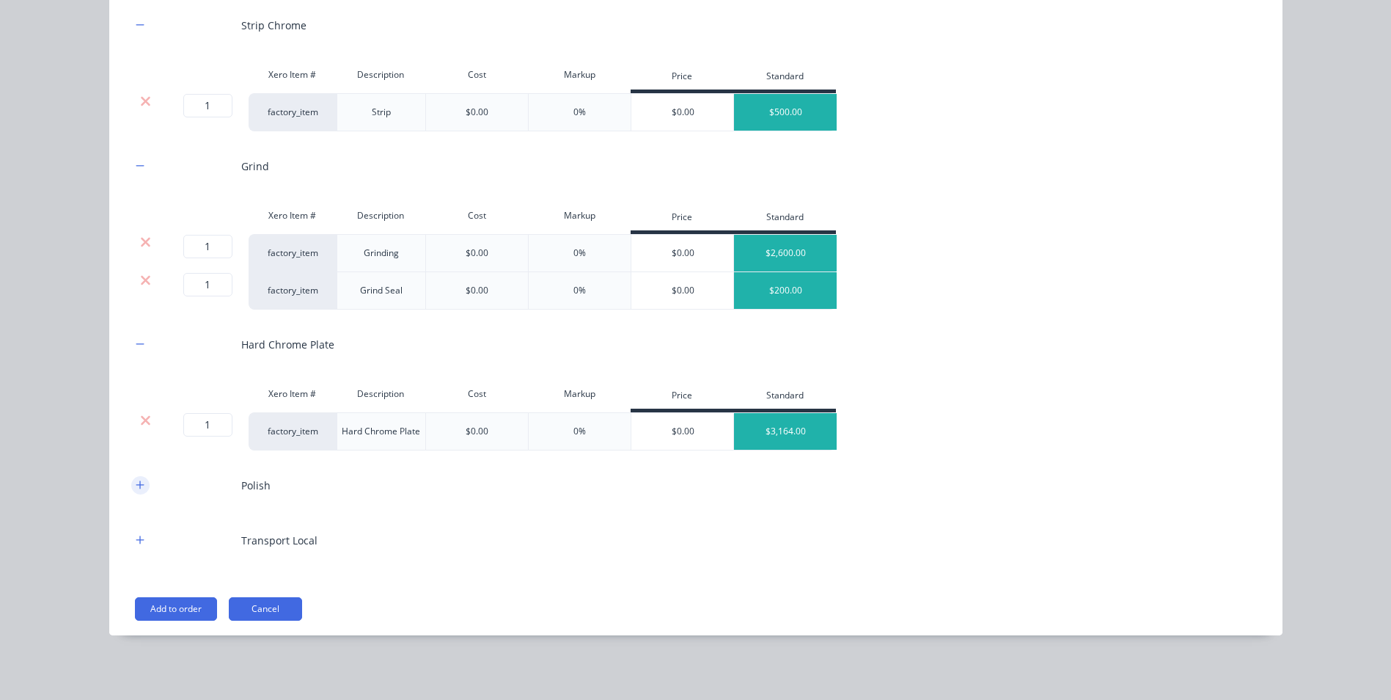
click at [136, 488] on icon "button" at bounding box center [140, 485] width 9 height 10
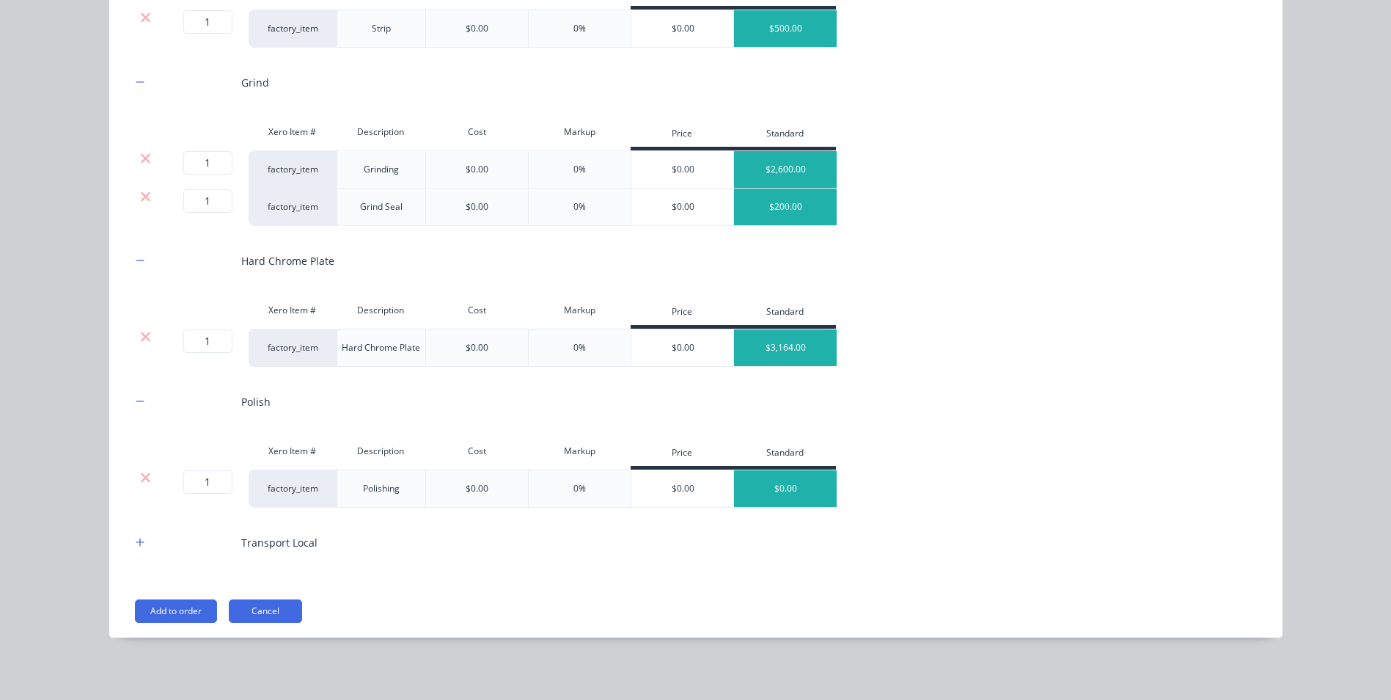
scroll to position [711, 0]
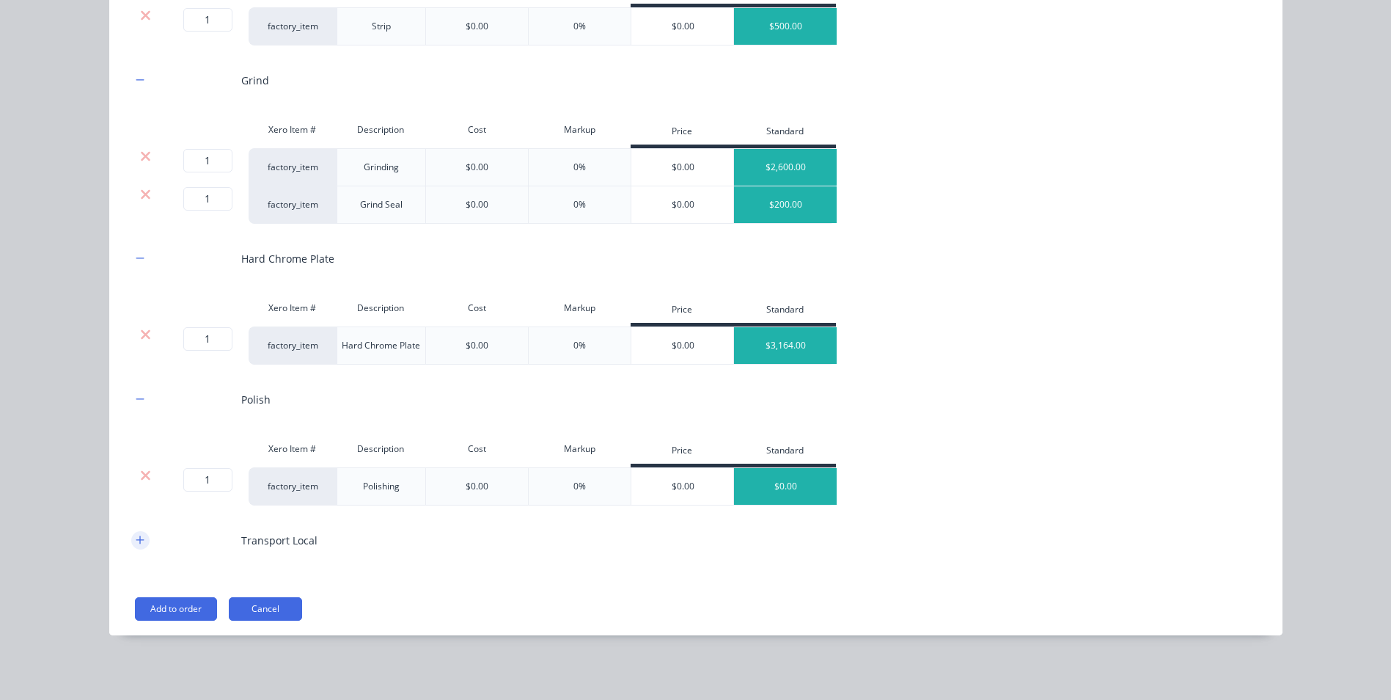
click at [136, 540] on icon "button" at bounding box center [140, 540] width 9 height 10
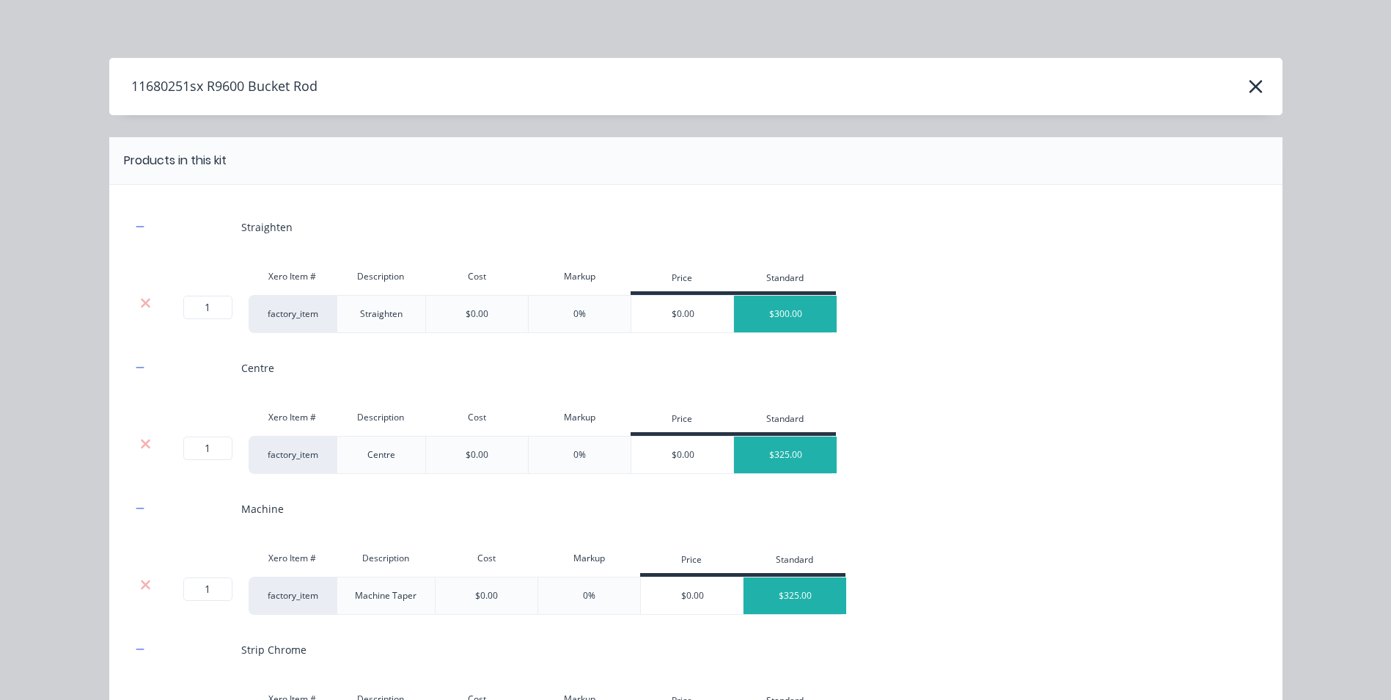
scroll to position [0, 0]
click at [675, 307] on div "$0.00" at bounding box center [682, 314] width 103 height 37
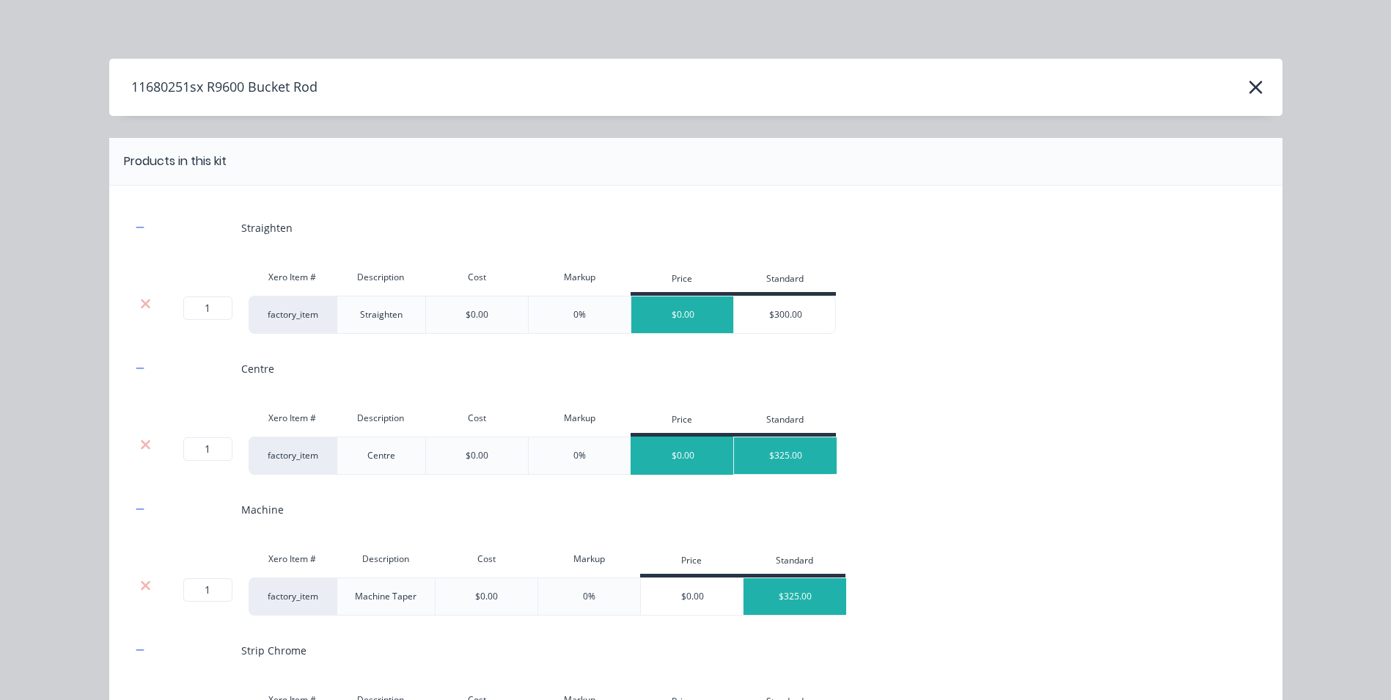
click at [673, 455] on div "$0.00" at bounding box center [682, 455] width 103 height 37
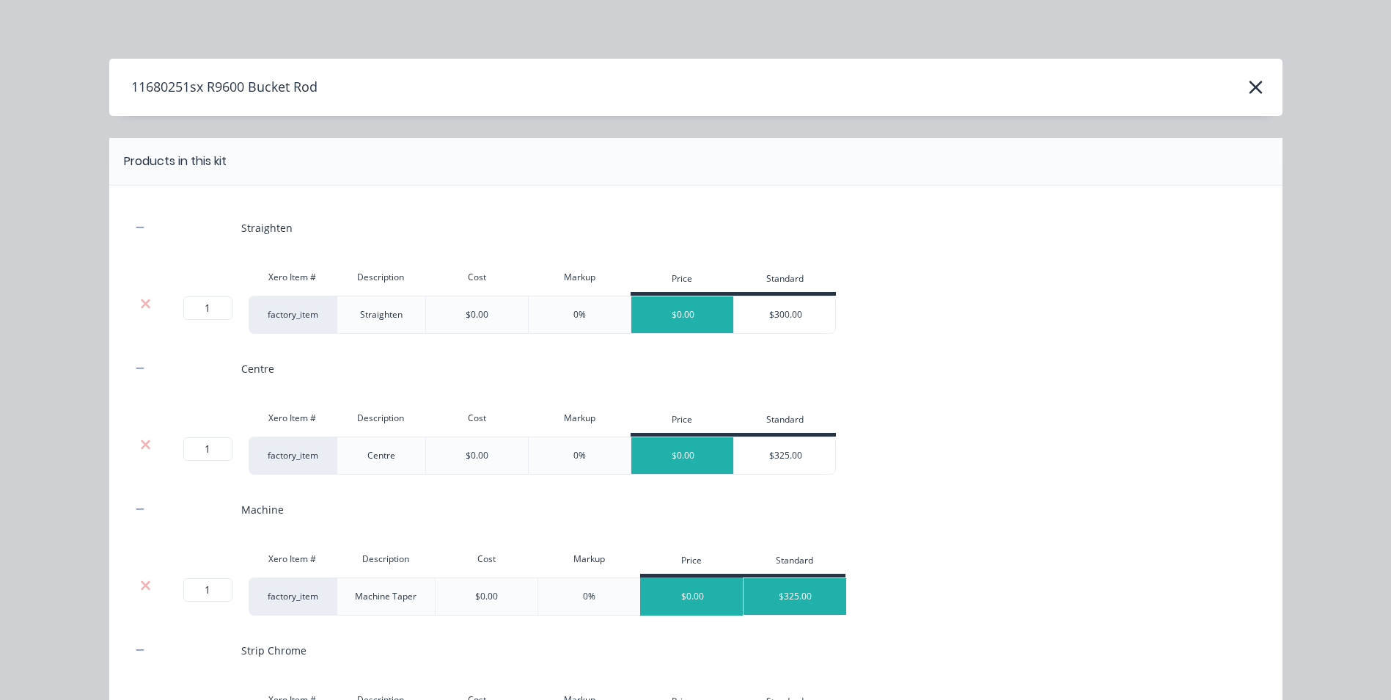
click at [681, 598] on div "$0.00" at bounding box center [692, 596] width 103 height 37
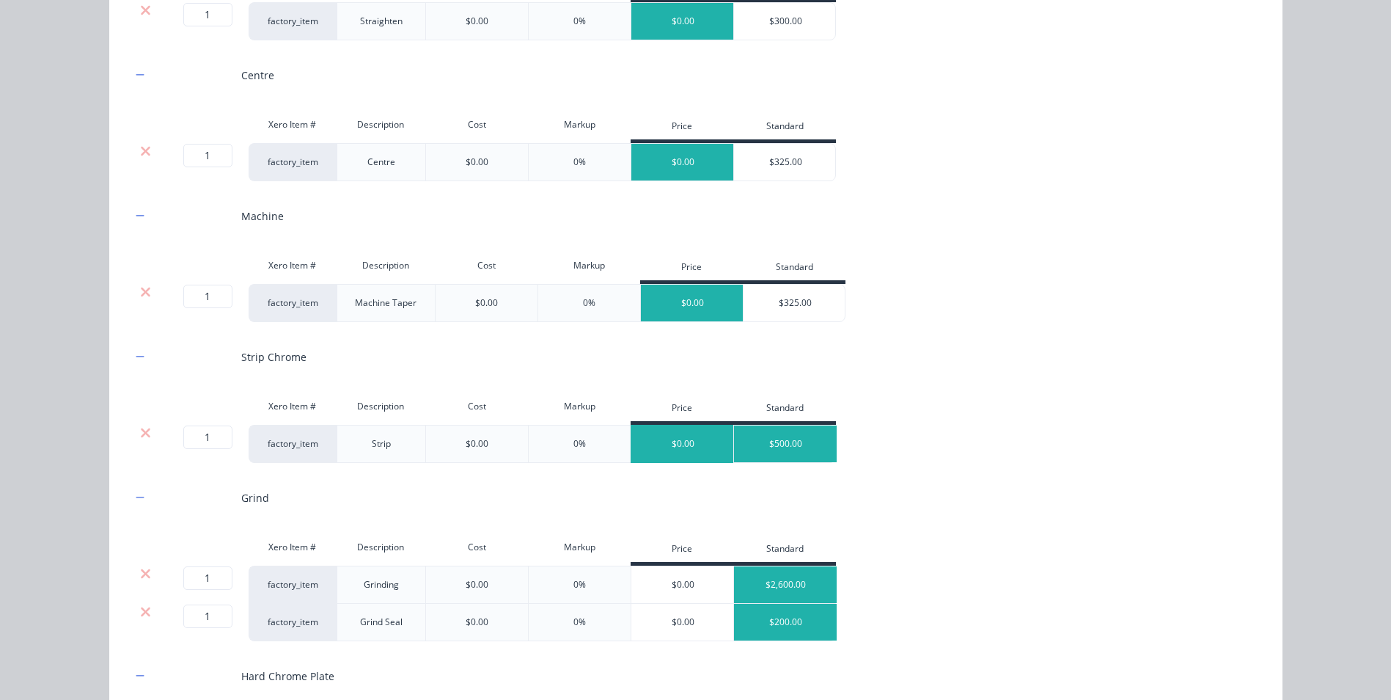
click at [677, 449] on div "$0.00" at bounding box center [682, 443] width 103 height 37
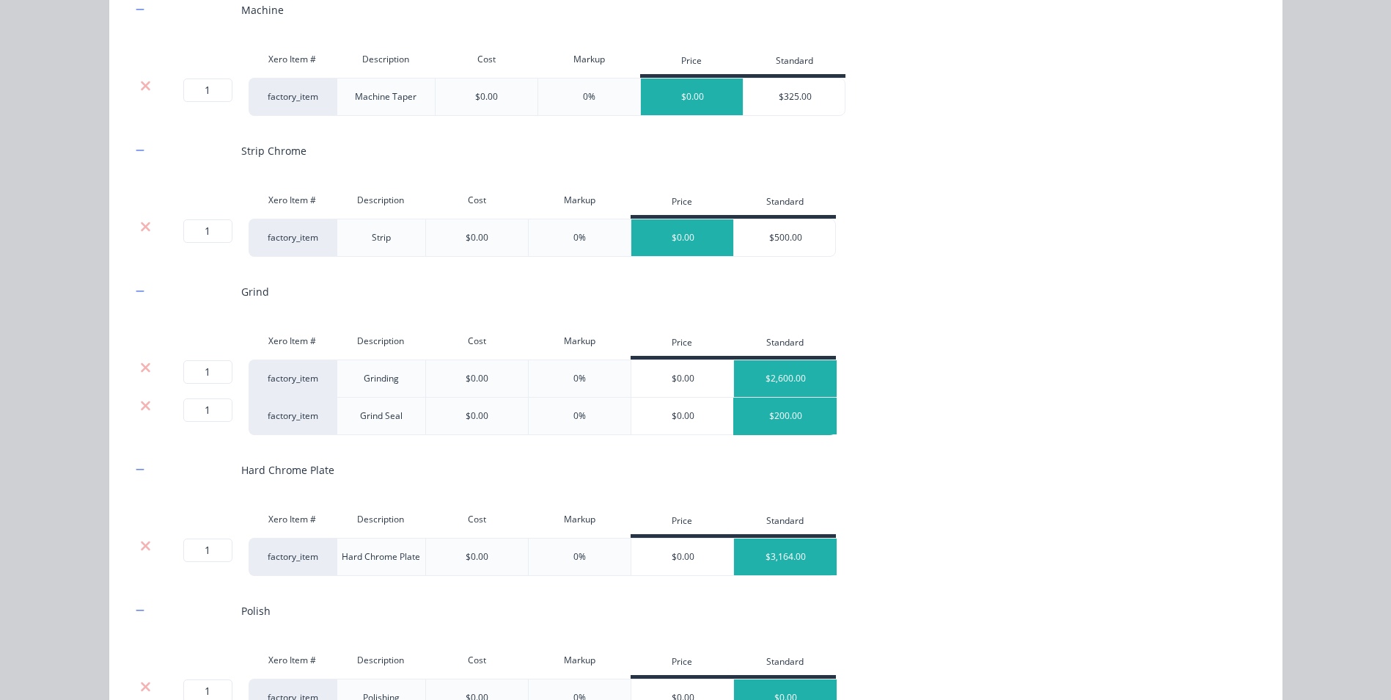
scroll to position [513, 0]
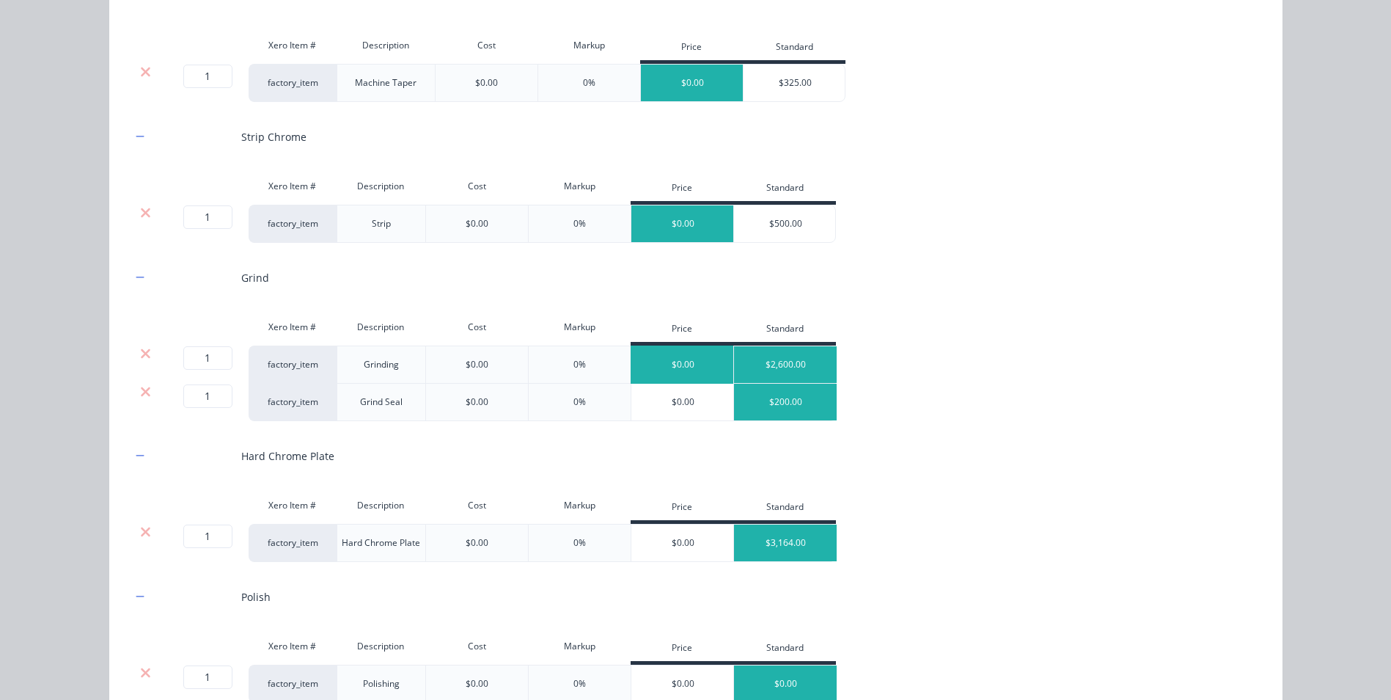
click at [661, 364] on div "$0.00" at bounding box center [682, 364] width 103 height 37
click at [689, 396] on div "$0.00" at bounding box center [682, 402] width 103 height 37
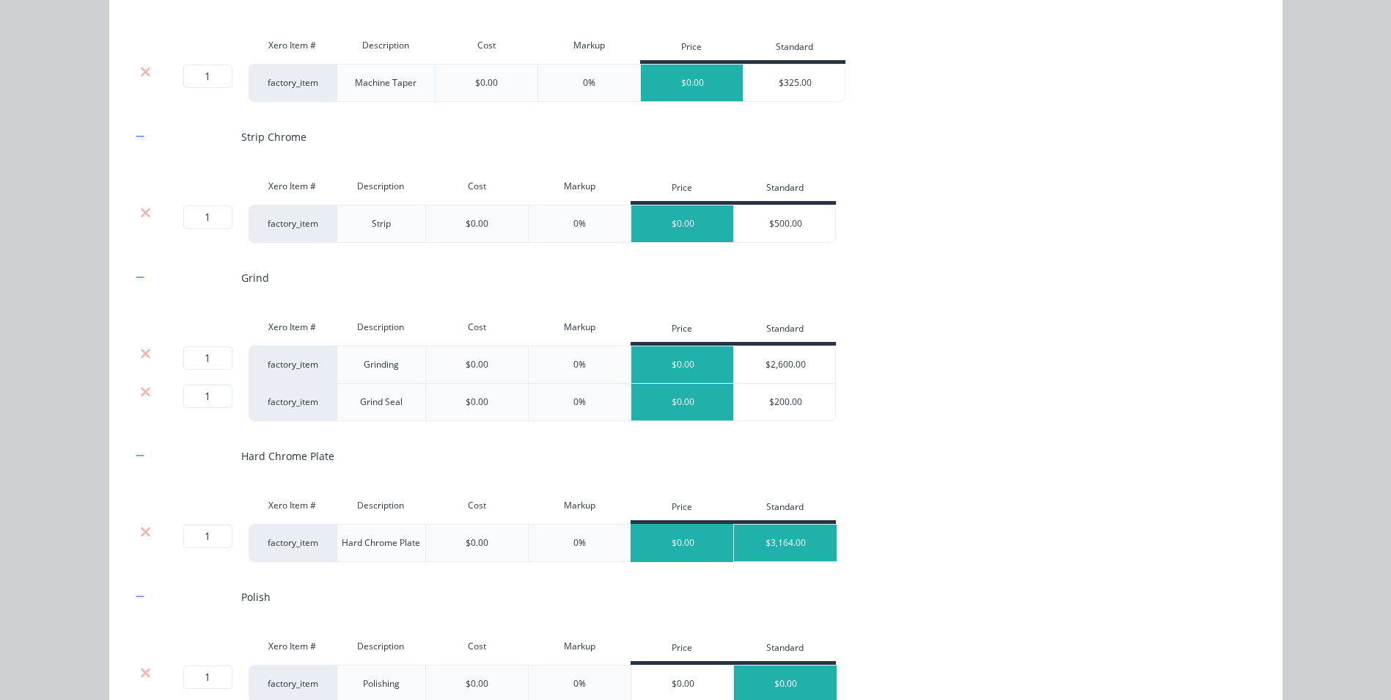
click at [682, 538] on div "$0.00" at bounding box center [682, 542] width 103 height 37
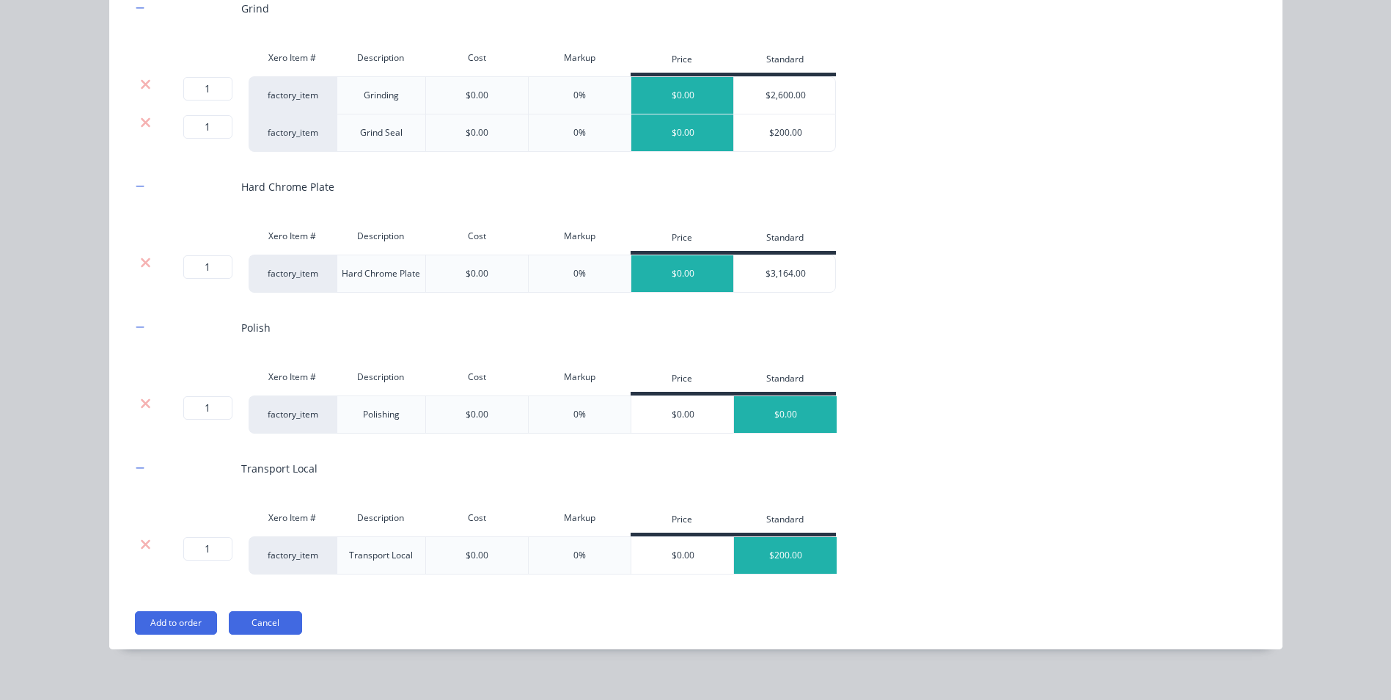
scroll to position [796, 0]
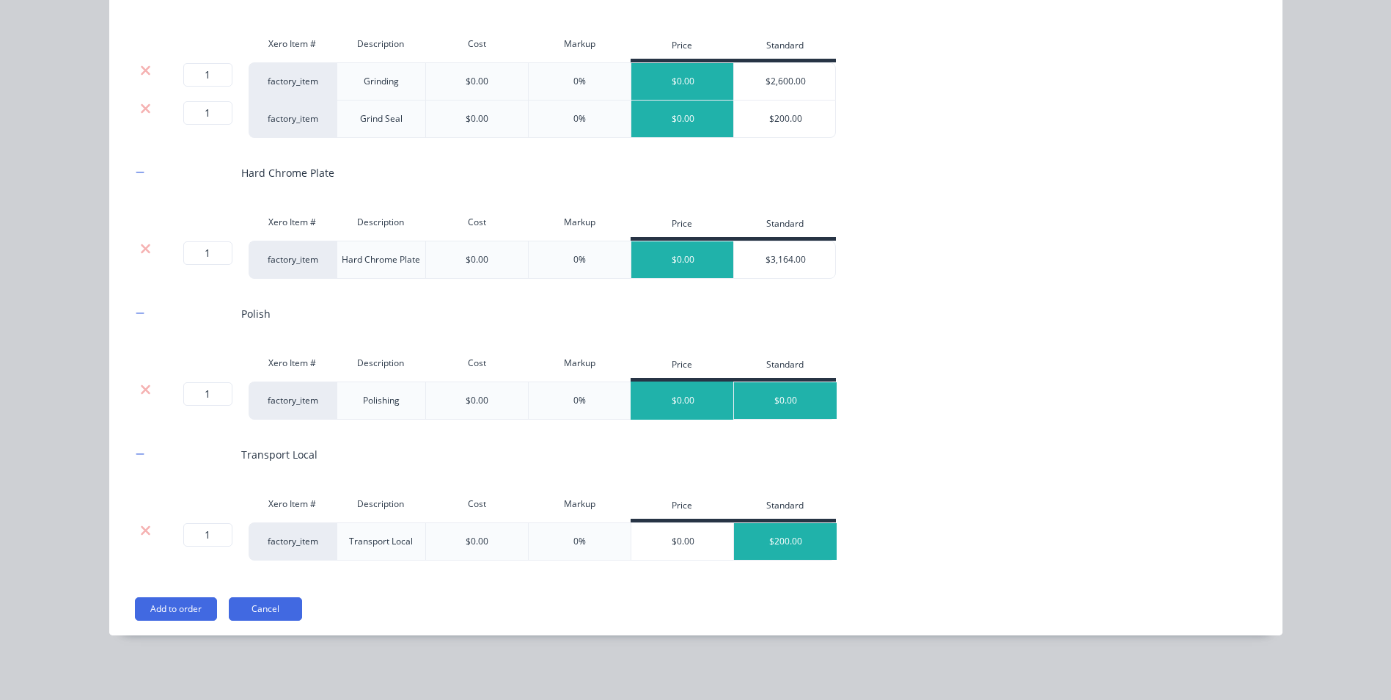
click at [689, 408] on div "$0.00" at bounding box center [682, 400] width 103 height 37
click at [690, 542] on div "$0.00" at bounding box center [682, 541] width 103 height 37
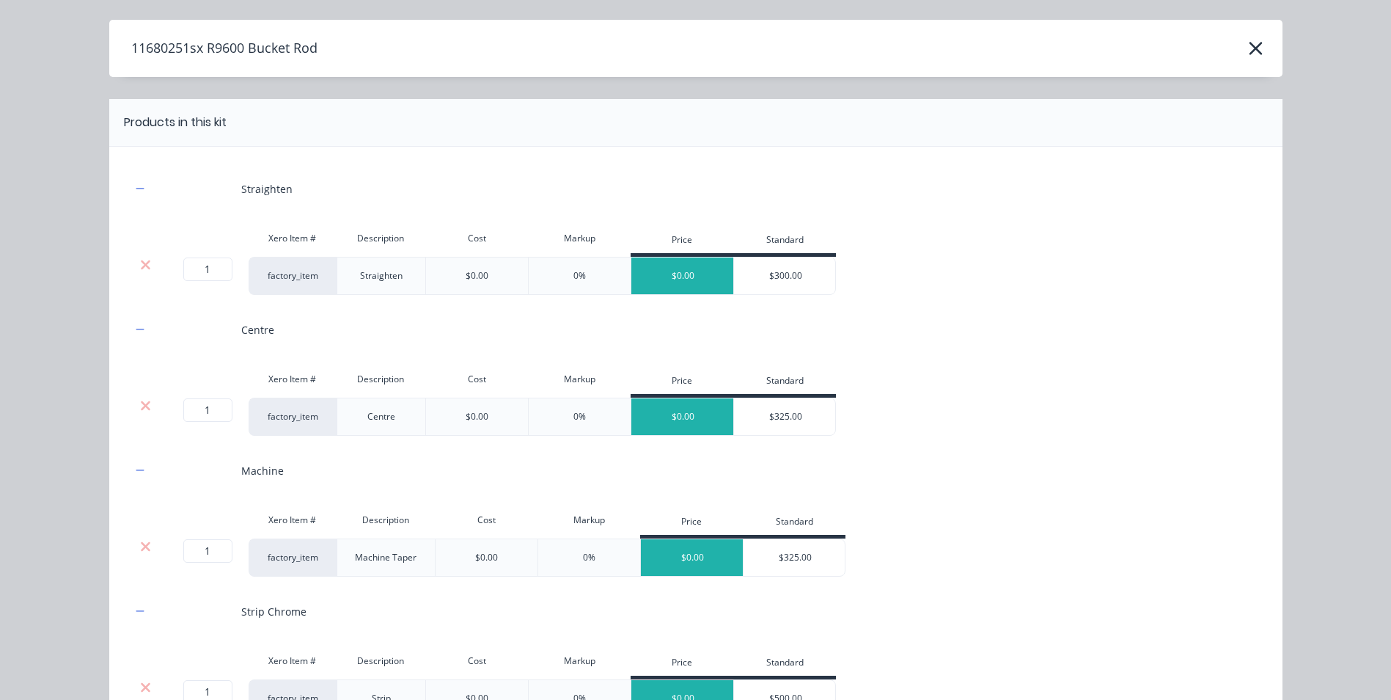
scroll to position [0, 0]
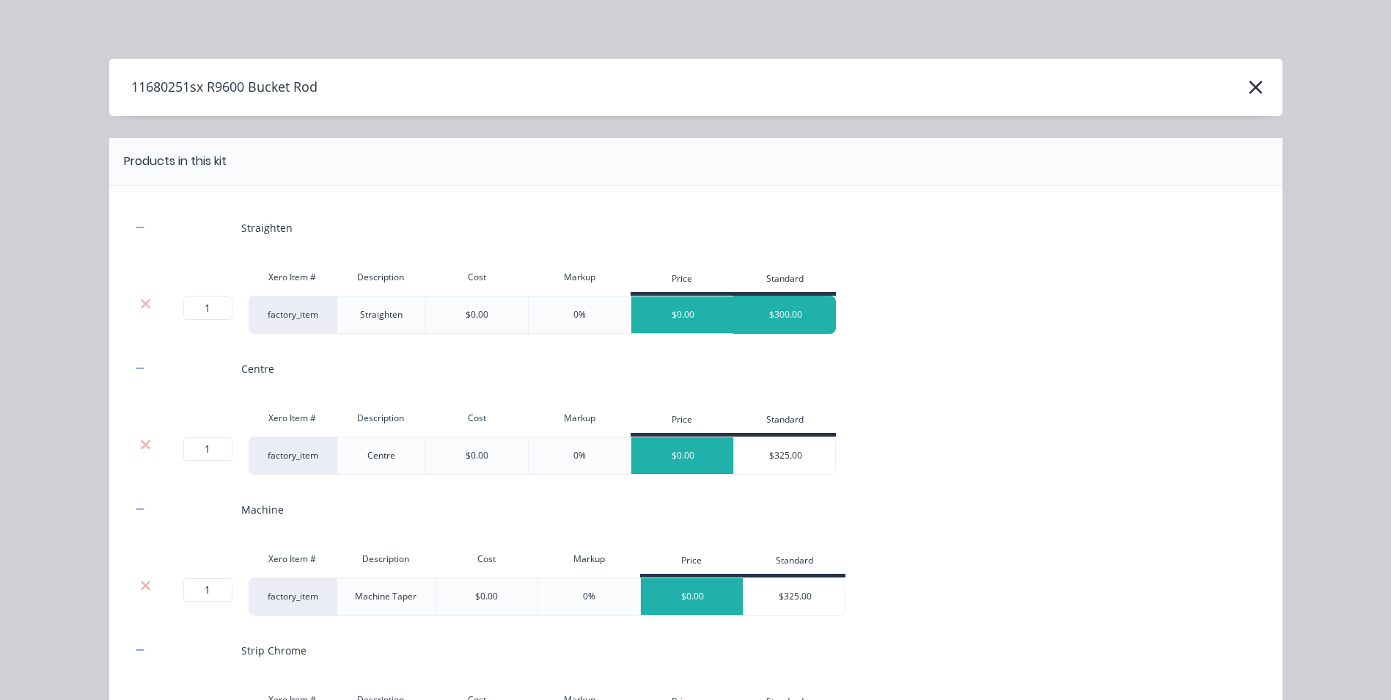
click at [815, 311] on div "$300.00" at bounding box center [785, 314] width 103 height 37
click at [810, 465] on div "$325.00" at bounding box center [785, 455] width 103 height 37
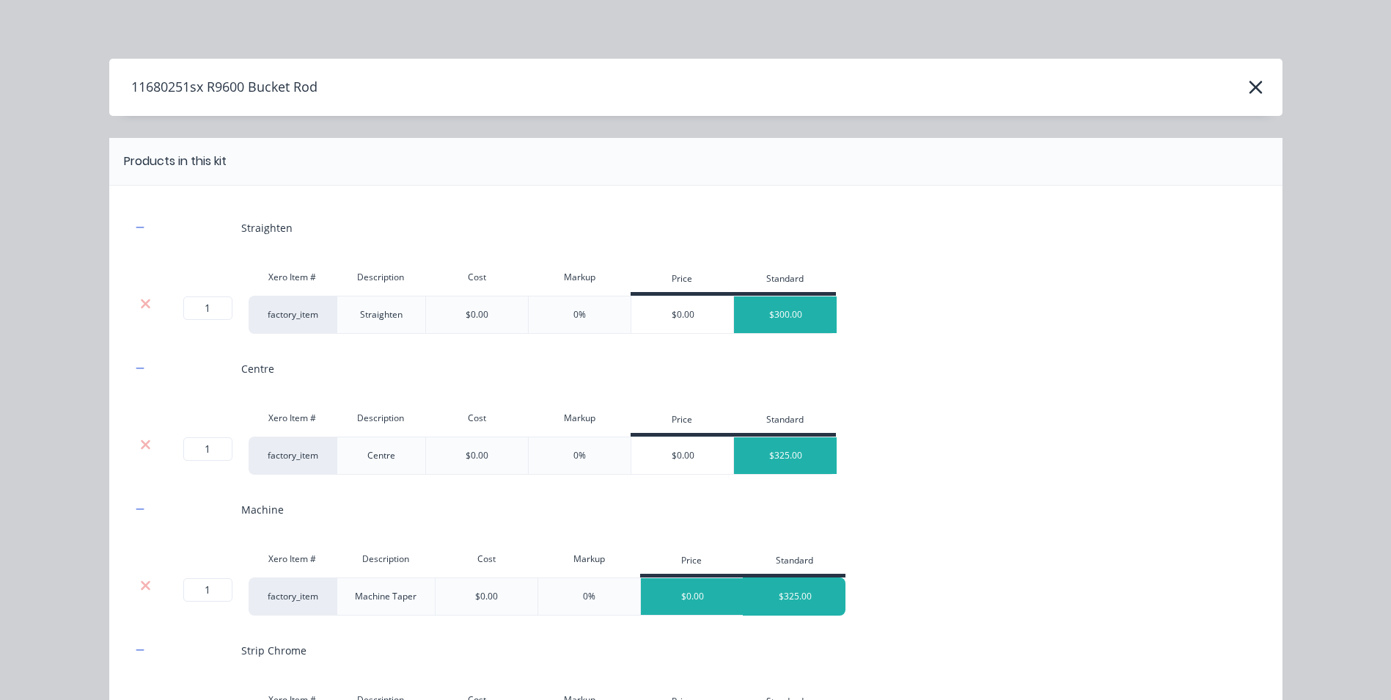
click at [793, 597] on div "$325.00" at bounding box center [795, 596] width 103 height 37
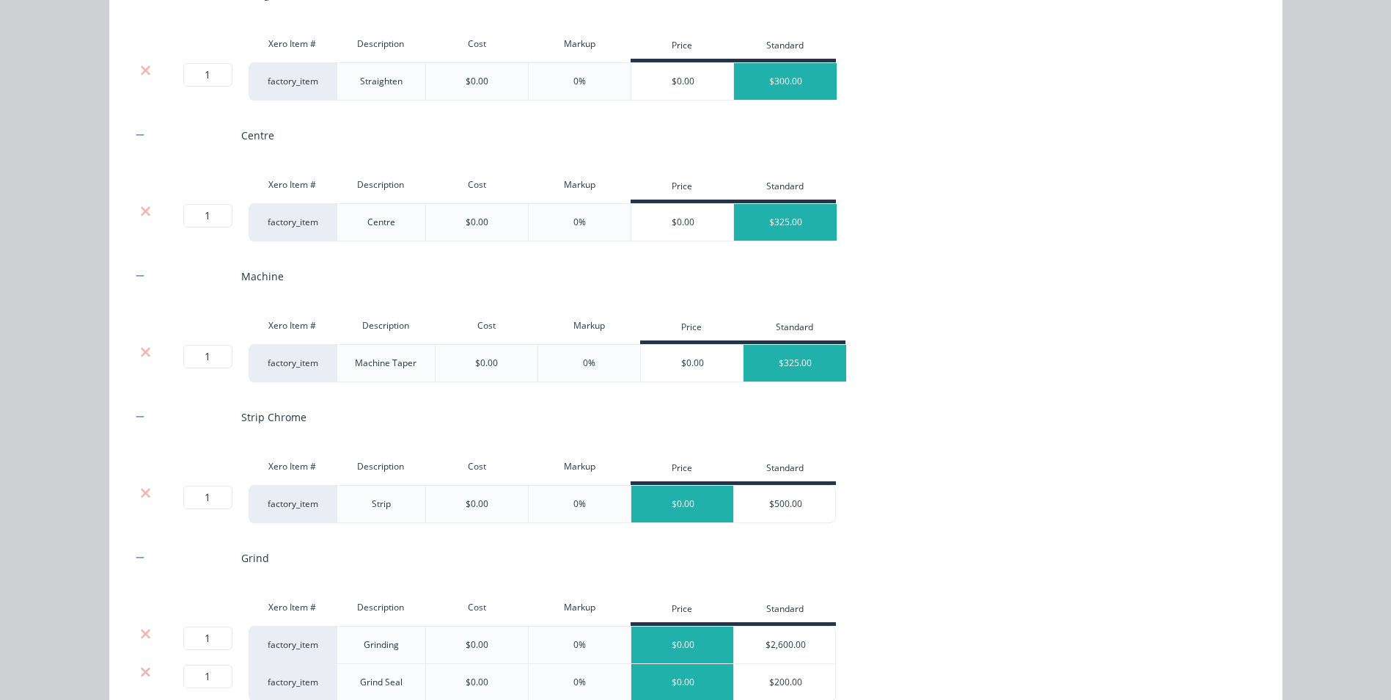
scroll to position [293, 0]
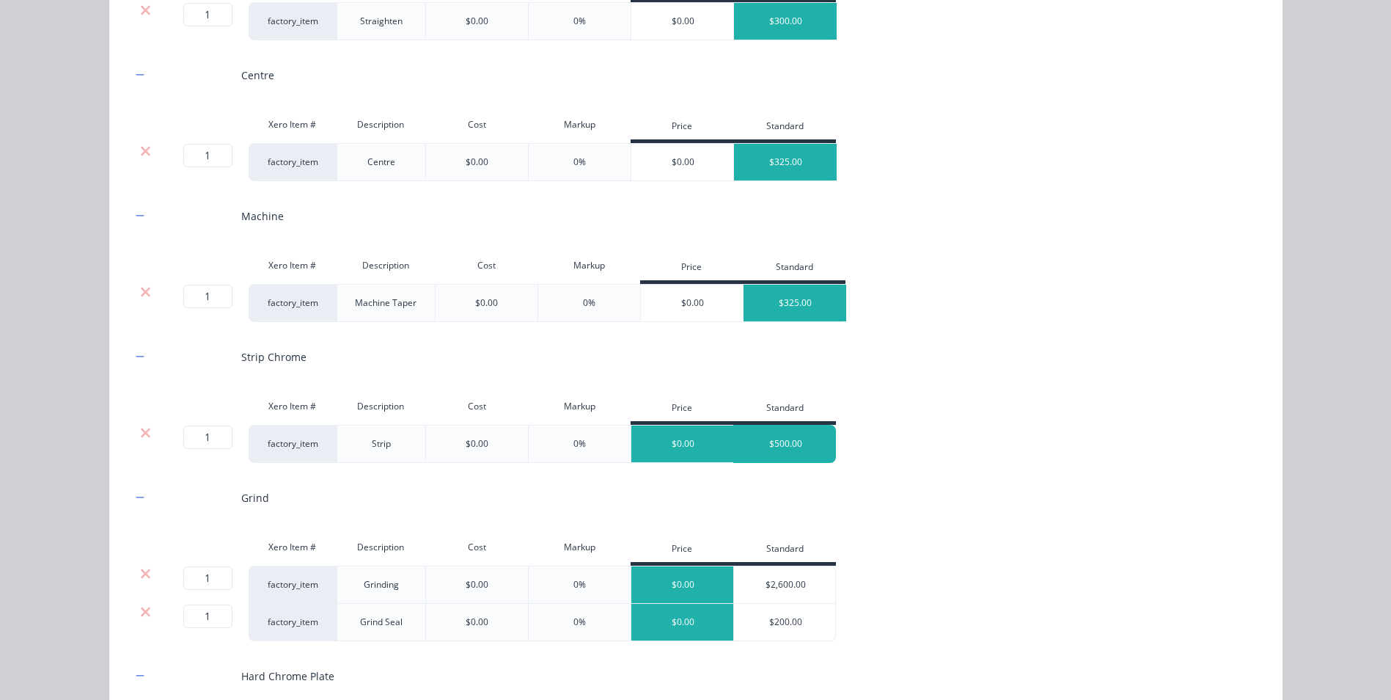
click at [795, 439] on div "$500.00" at bounding box center [785, 443] width 103 height 37
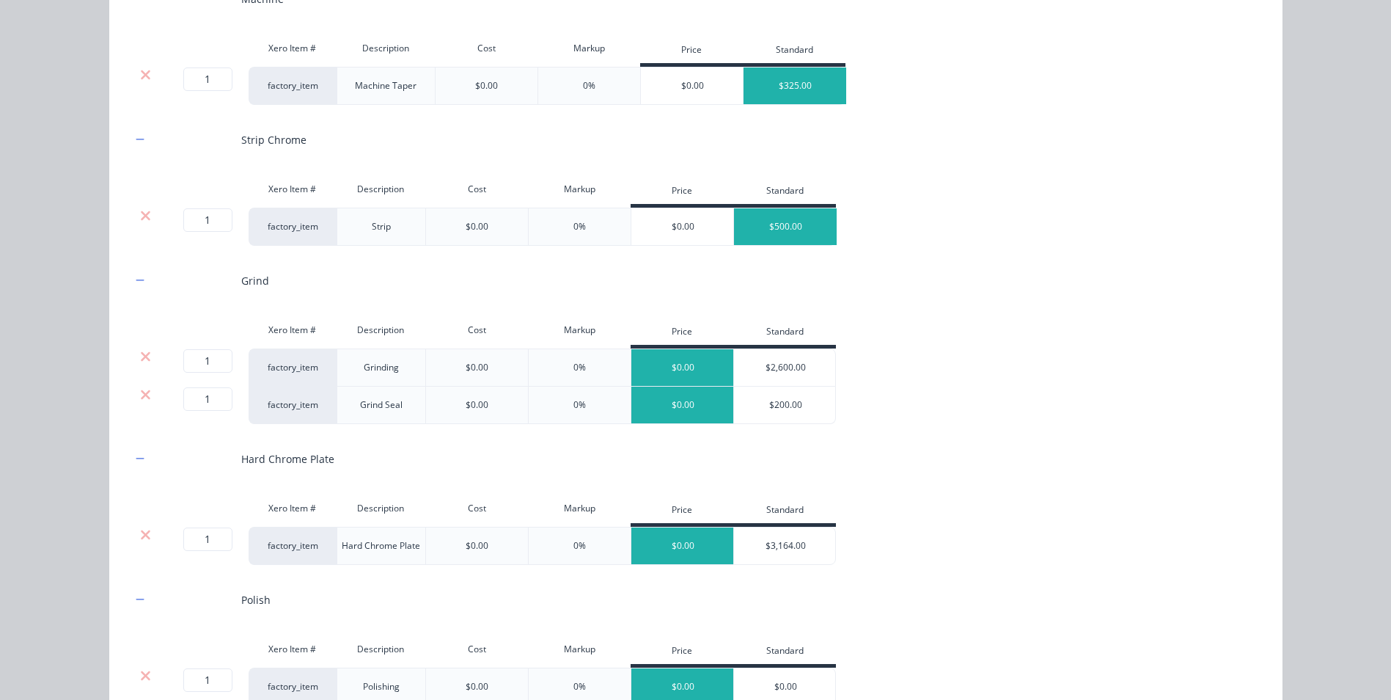
scroll to position [513, 0]
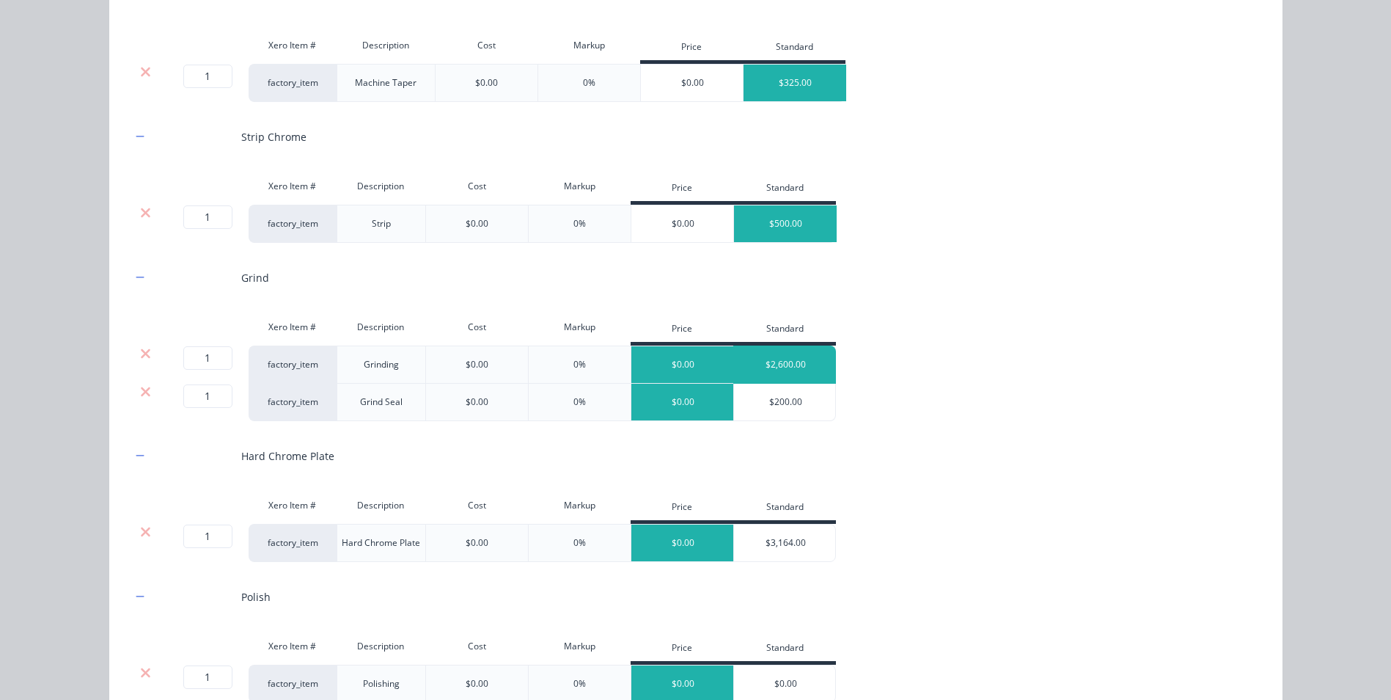
click at [792, 356] on div "$2,600.00" at bounding box center [785, 364] width 103 height 37
click at [795, 398] on div "$200.00" at bounding box center [785, 402] width 103 height 37
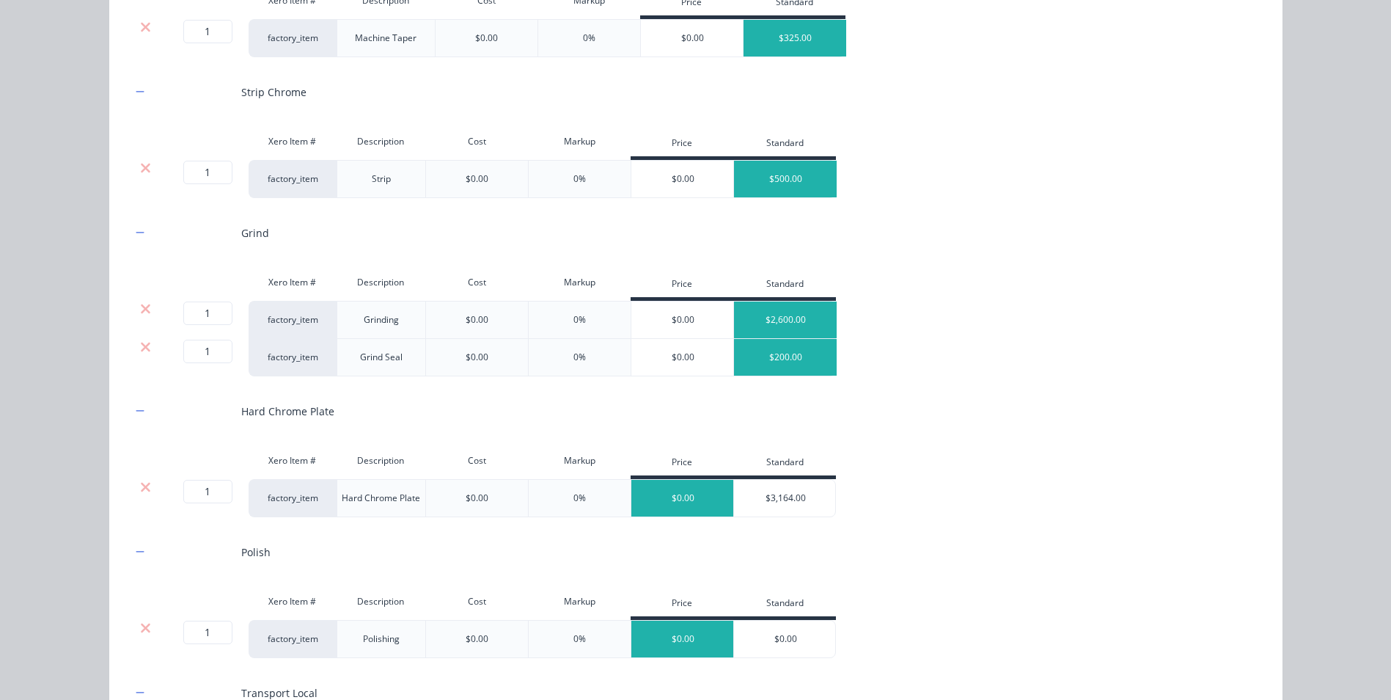
scroll to position [733, 0]
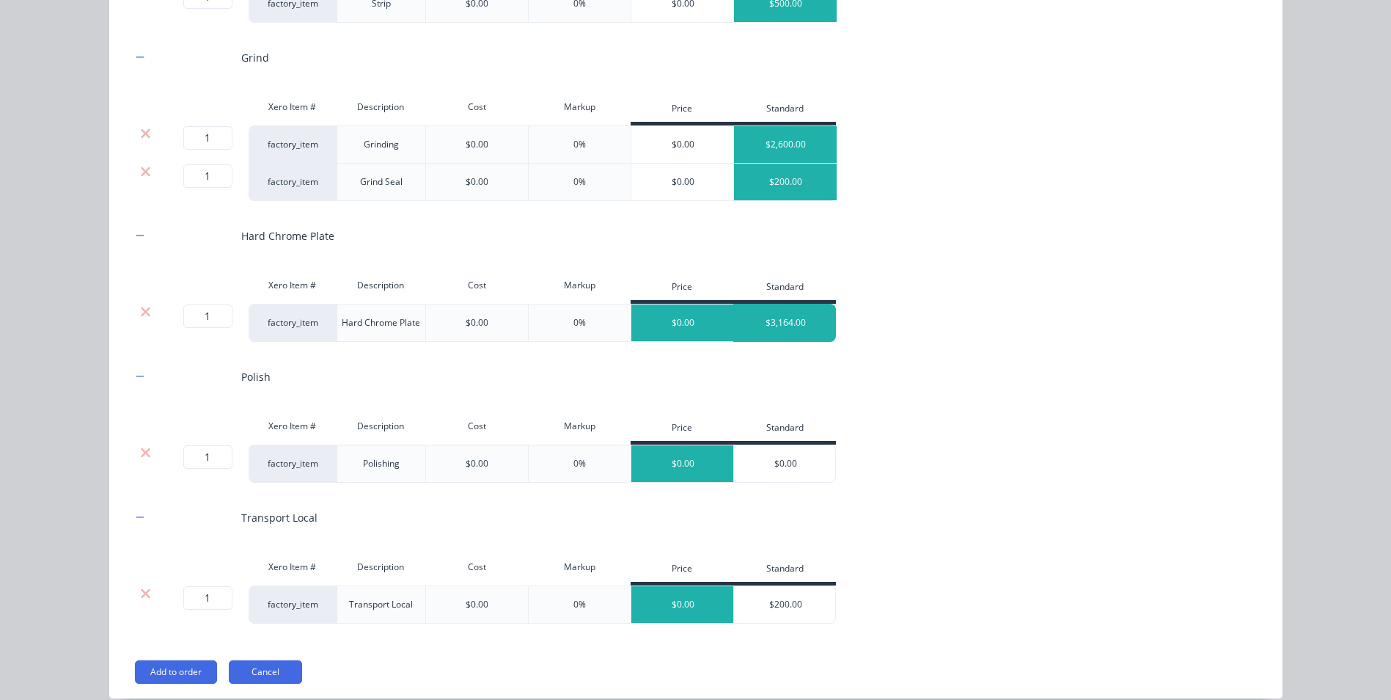
click at [796, 334] on div "$3,164.00" at bounding box center [785, 322] width 103 height 37
click at [782, 463] on div "$0.00" at bounding box center [785, 463] width 103 height 37
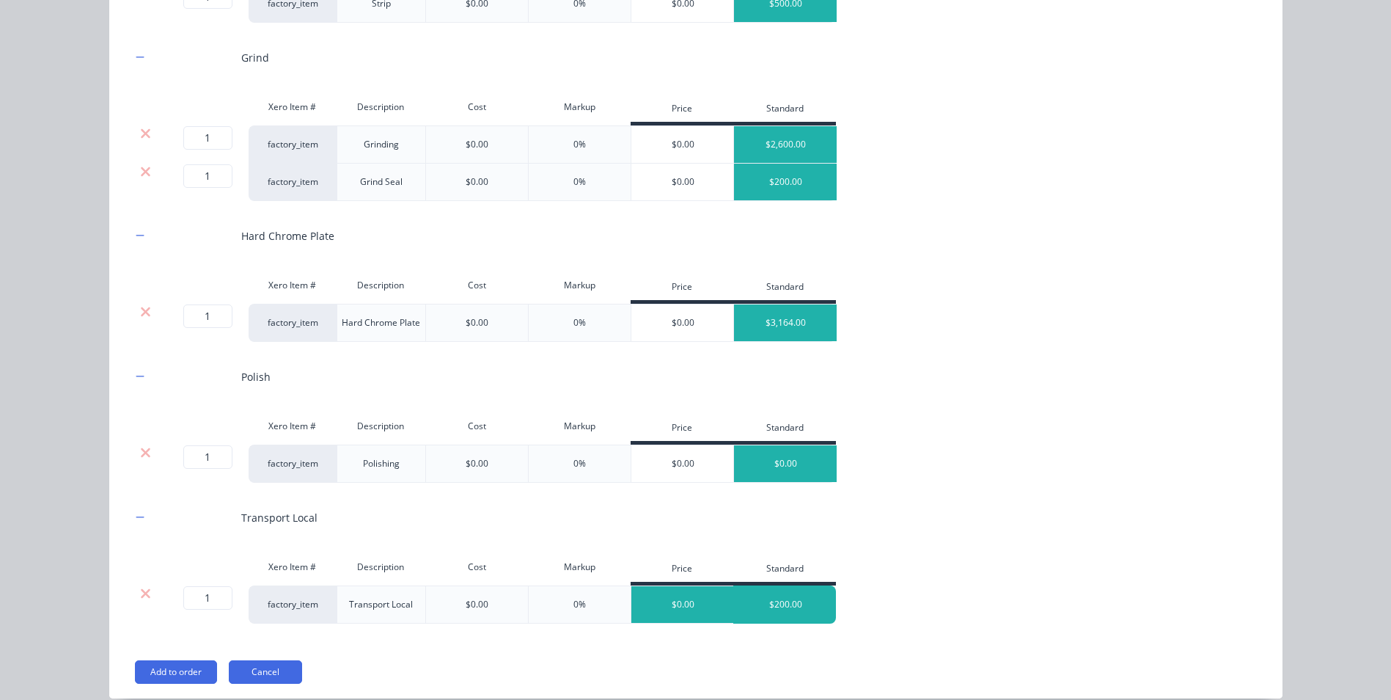
click at [782, 601] on div "$200.00" at bounding box center [785, 604] width 103 height 37
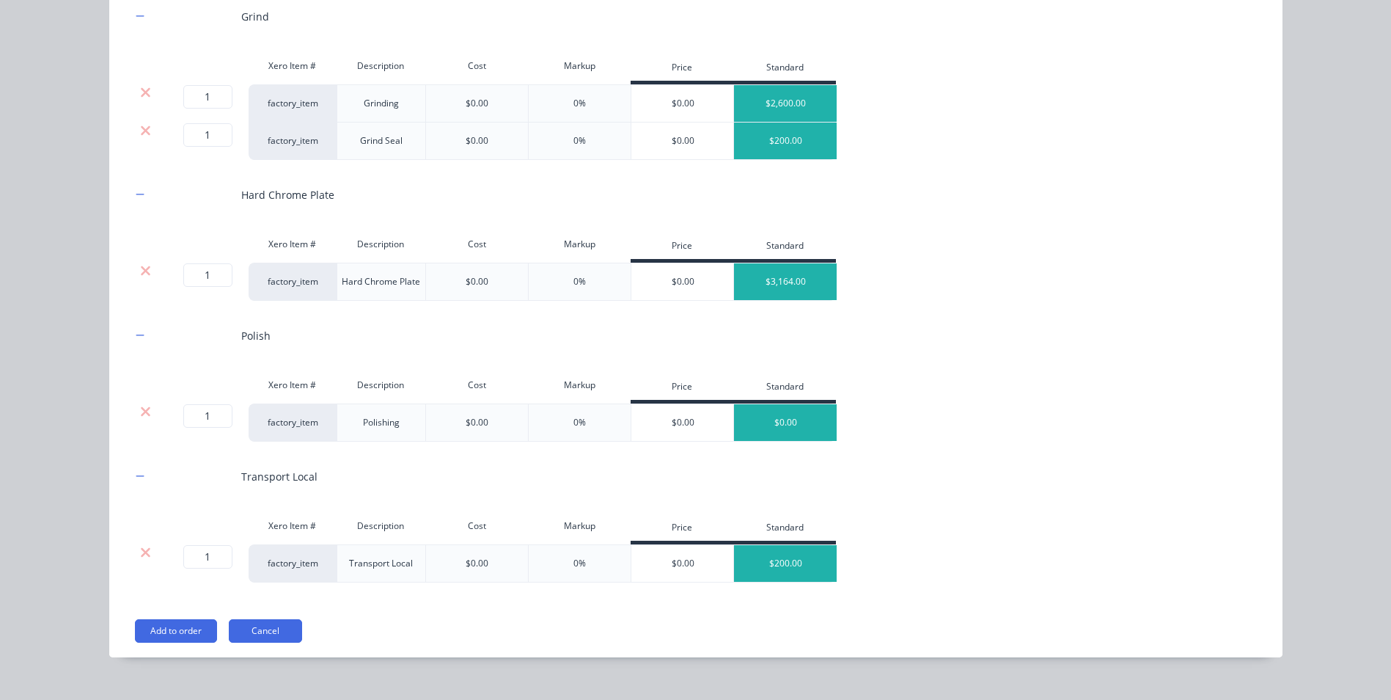
scroll to position [796, 0]
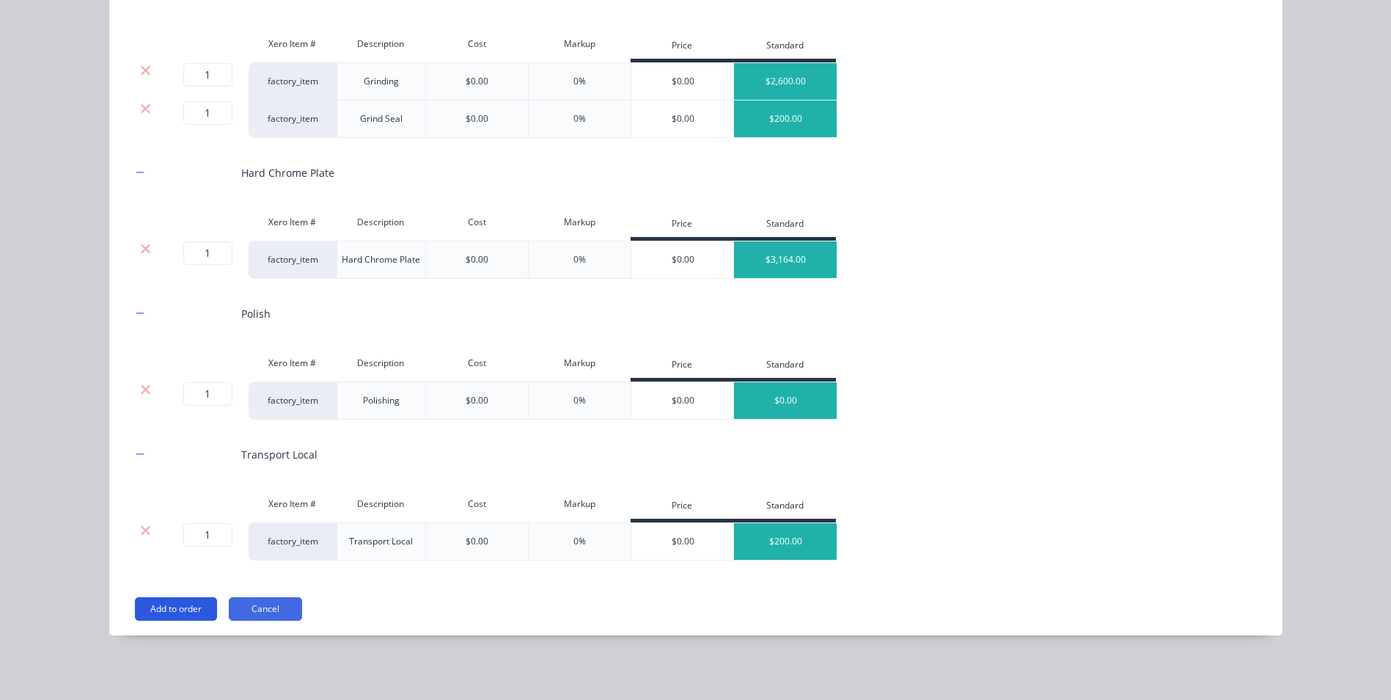
click at [166, 609] on button "Add to order" at bounding box center [176, 608] width 82 height 23
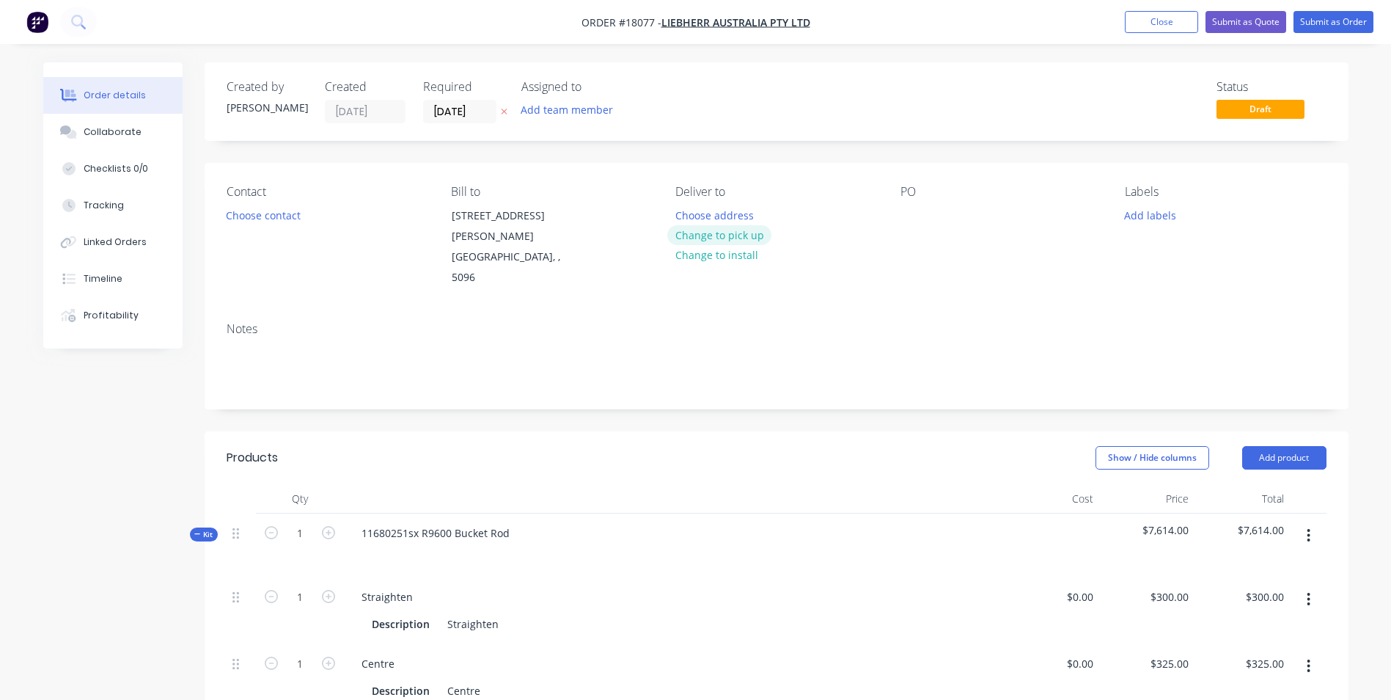
click at [736, 234] on button "Change to pick up" at bounding box center [719, 235] width 104 height 20
click at [913, 216] on div at bounding box center [912, 215] width 23 height 21
click at [1153, 215] on button "Add labels" at bounding box center [1150, 215] width 67 height 20
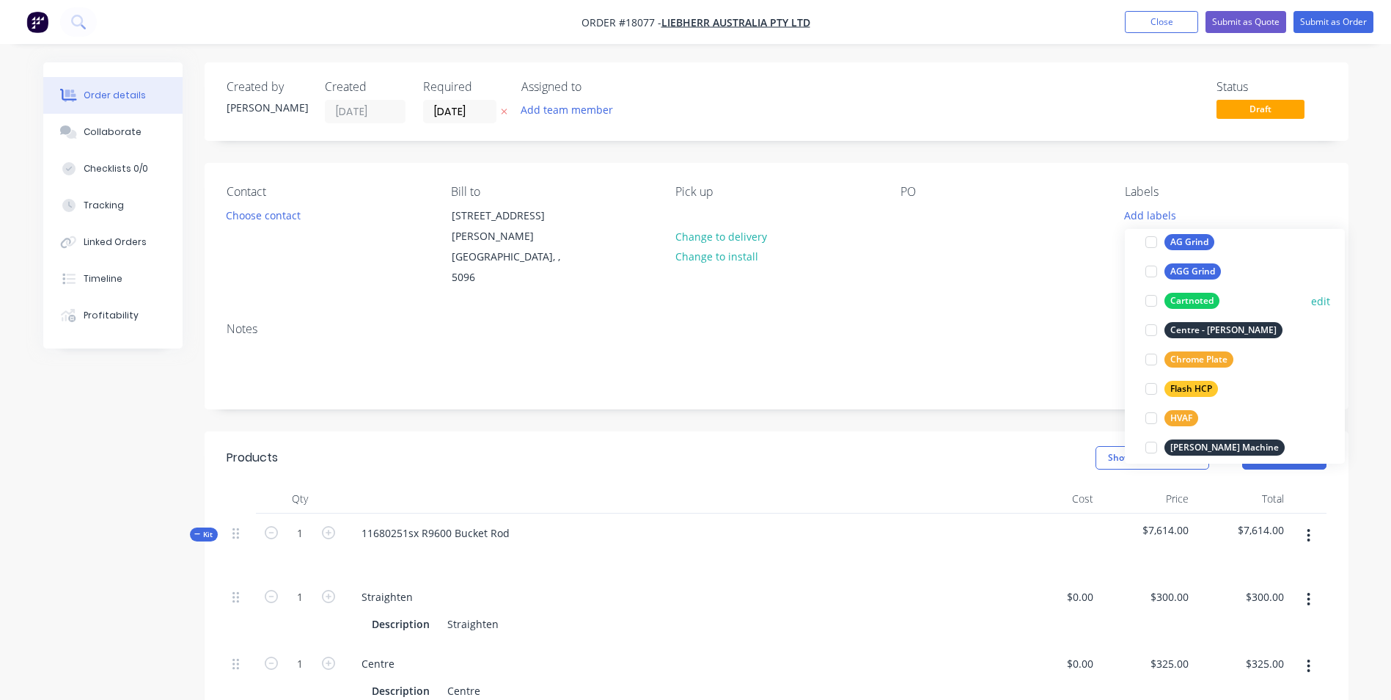
scroll to position [352, 0]
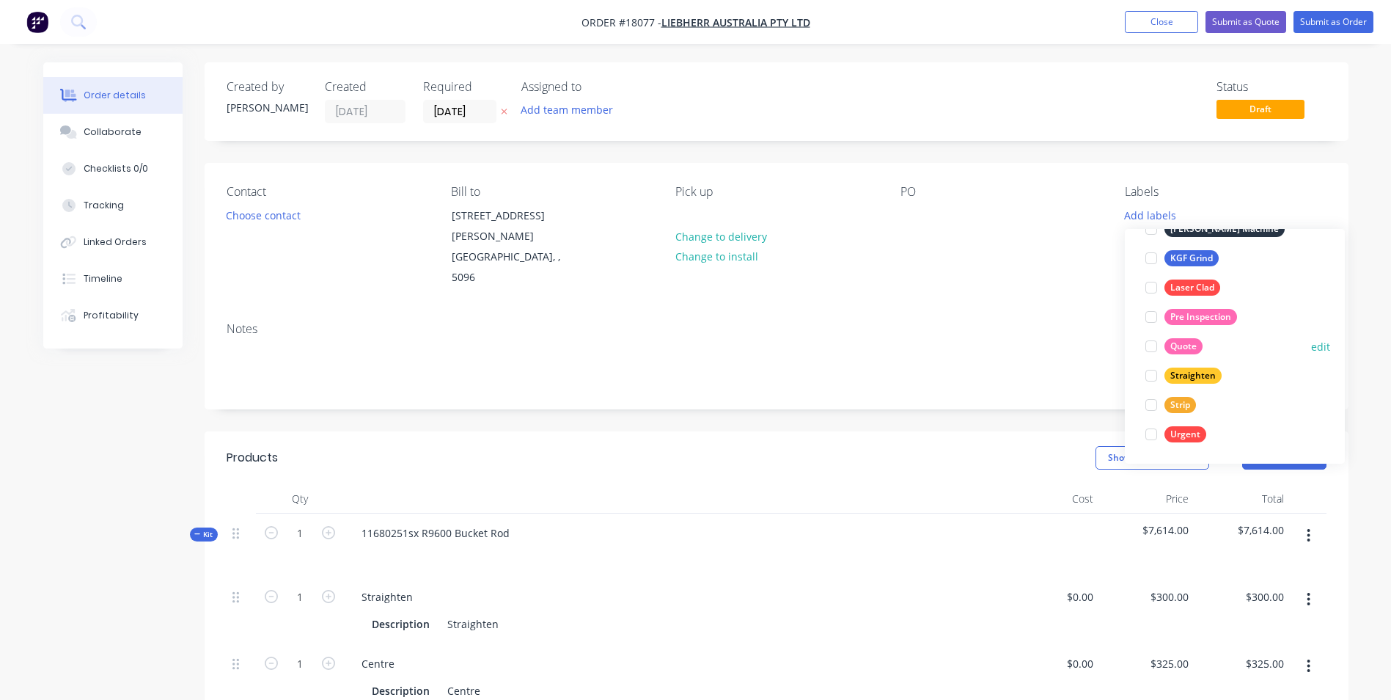
click at [1185, 334] on div "Quote edit" at bounding box center [1235, 345] width 191 height 29
click at [1183, 345] on div "Quote" at bounding box center [1183, 346] width 38 height 16
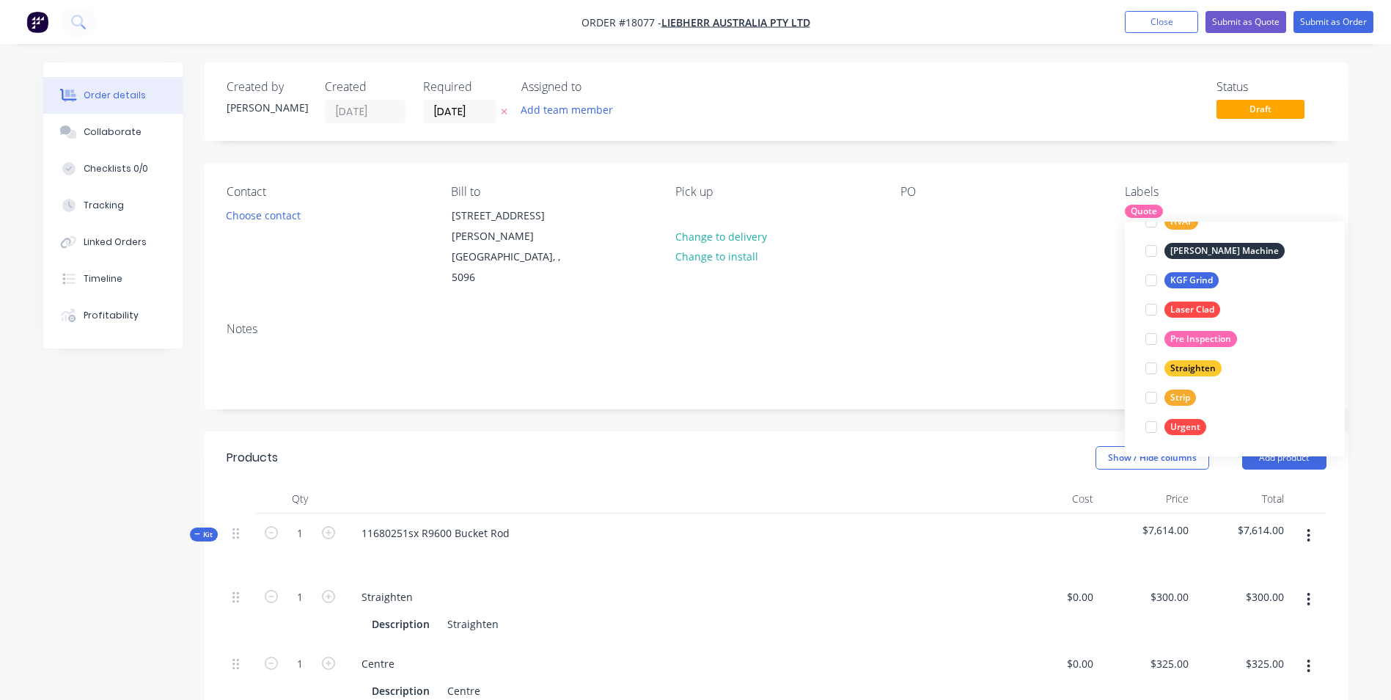
scroll to position [0, 0]
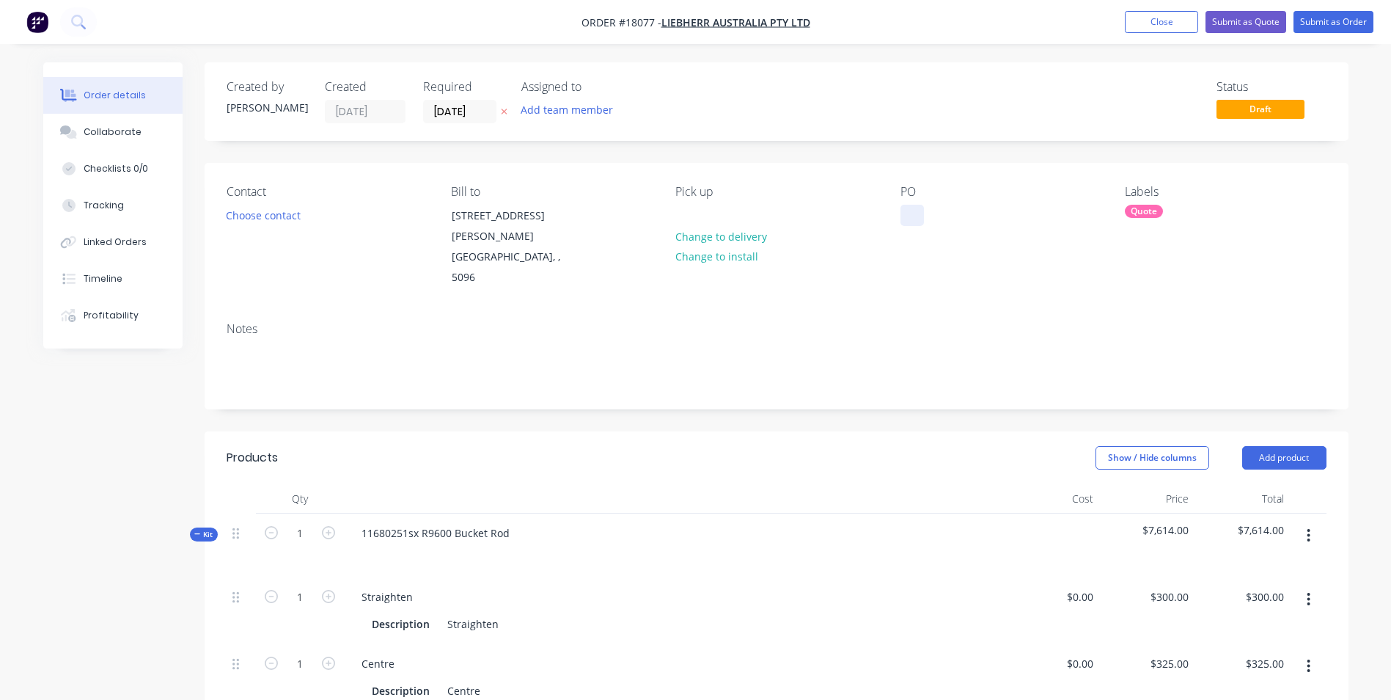
click at [903, 220] on div at bounding box center [912, 215] width 23 height 21
drag, startPoint x: 517, startPoint y: 496, endPoint x: 353, endPoint y: 494, distance: 163.6
click at [353, 522] on div "11680251sx R9600 Bucket Rod" at bounding box center [436, 532] width 172 height 21
copy div "11680251sx R9600 Bucket Rod"
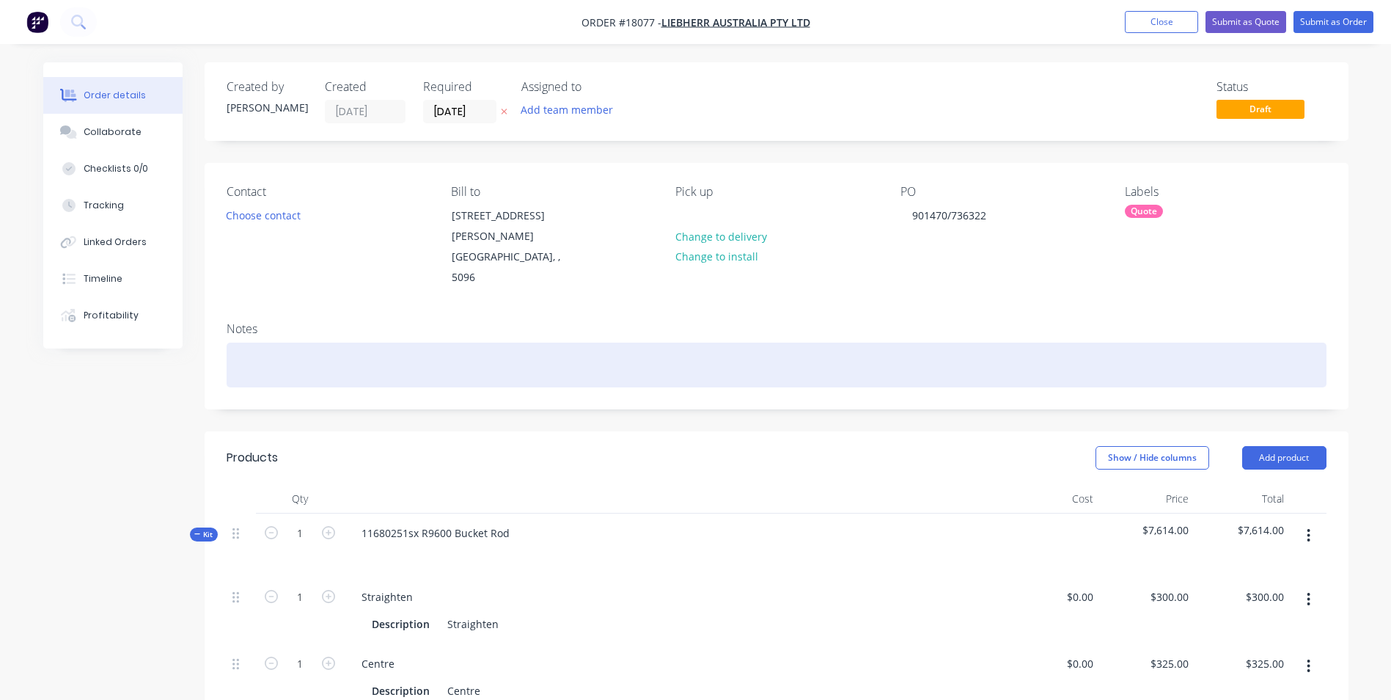
click at [262, 342] on div at bounding box center [777, 364] width 1100 height 45
paste div
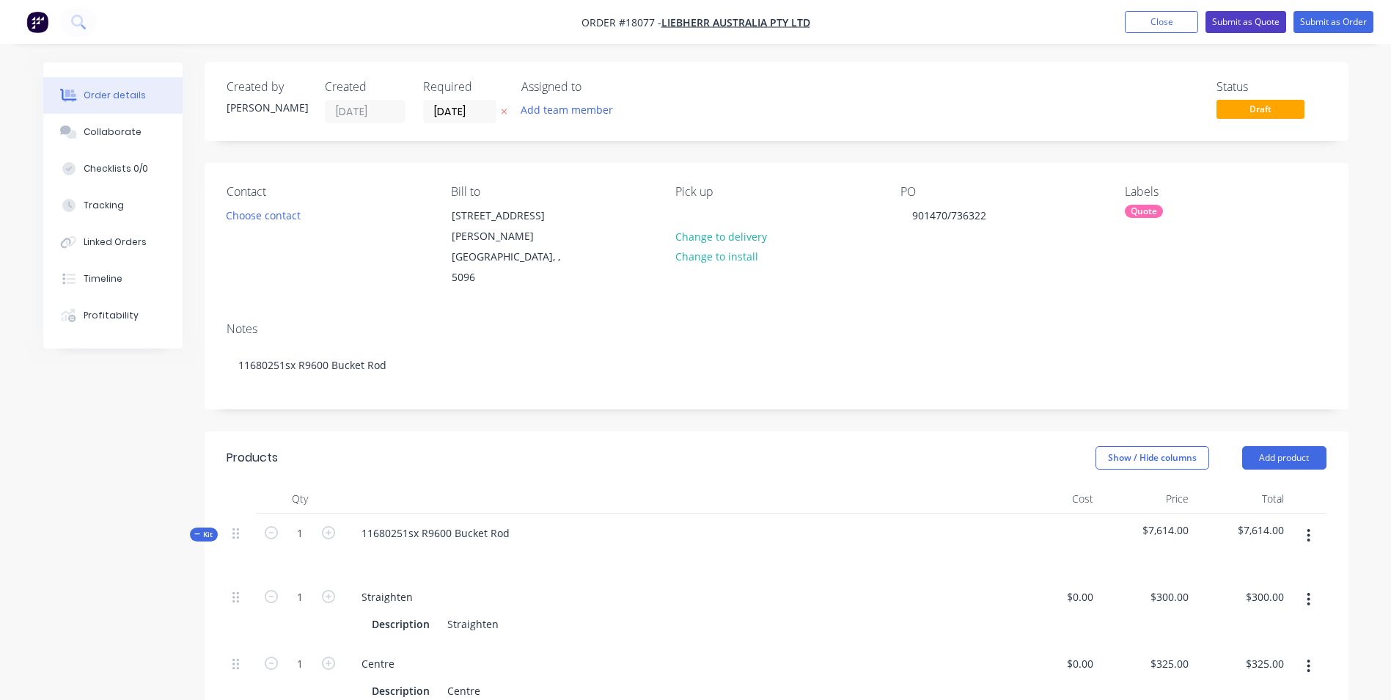
click at [1246, 25] on button "Submit as Quote" at bounding box center [1246, 22] width 81 height 22
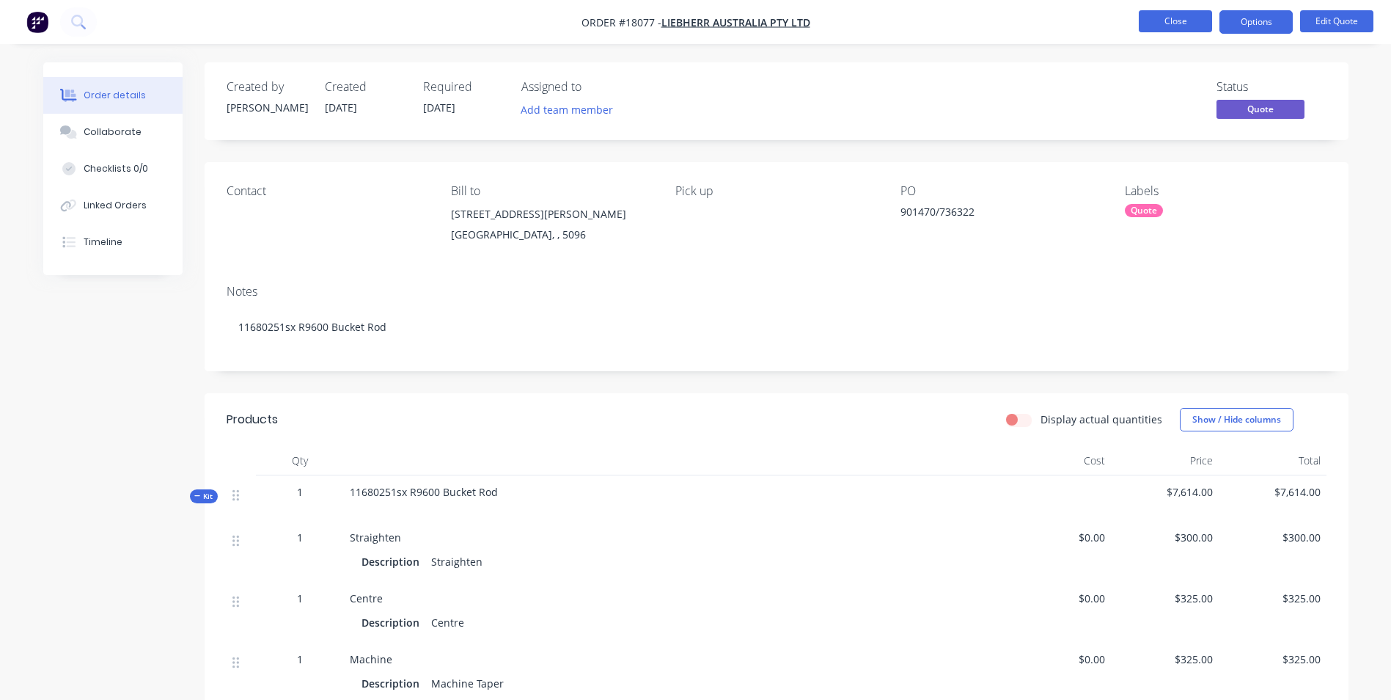
click at [1175, 26] on button "Close" at bounding box center [1175, 21] width 73 height 22
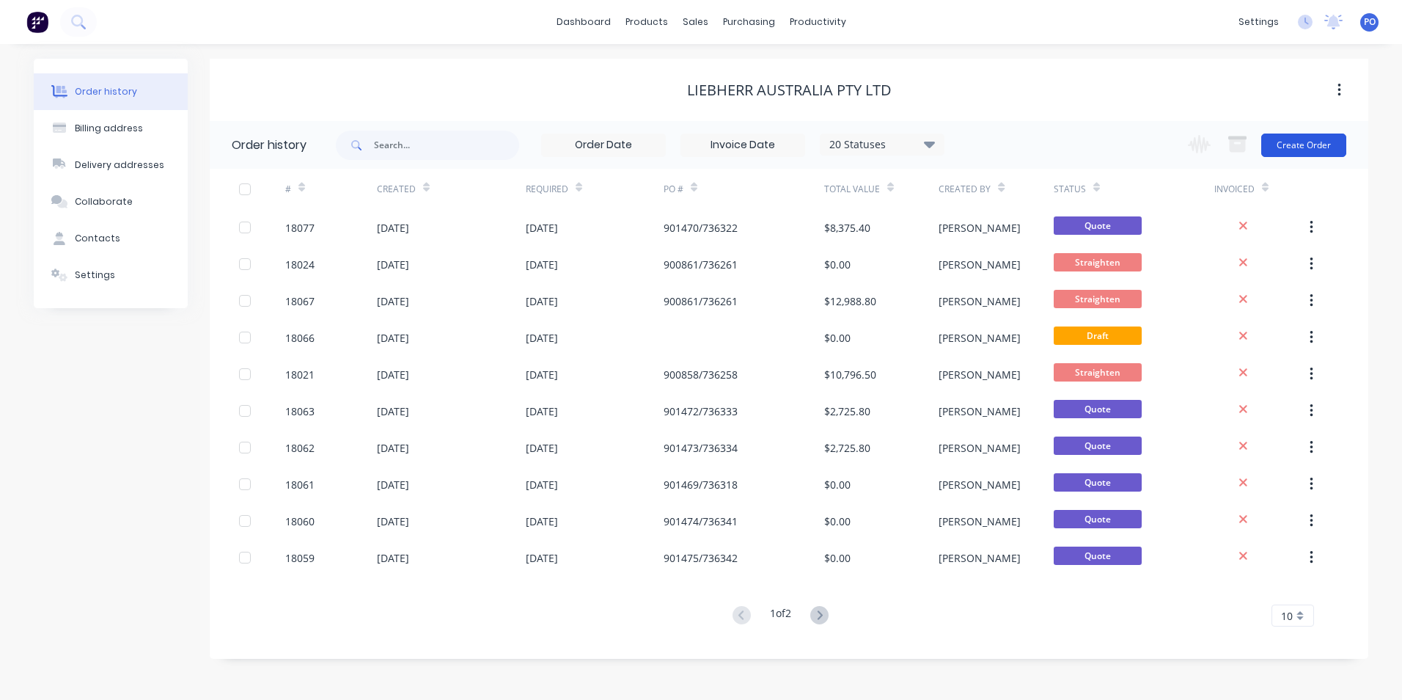
click at [1306, 148] on button "Create Order" at bounding box center [1303, 144] width 85 height 23
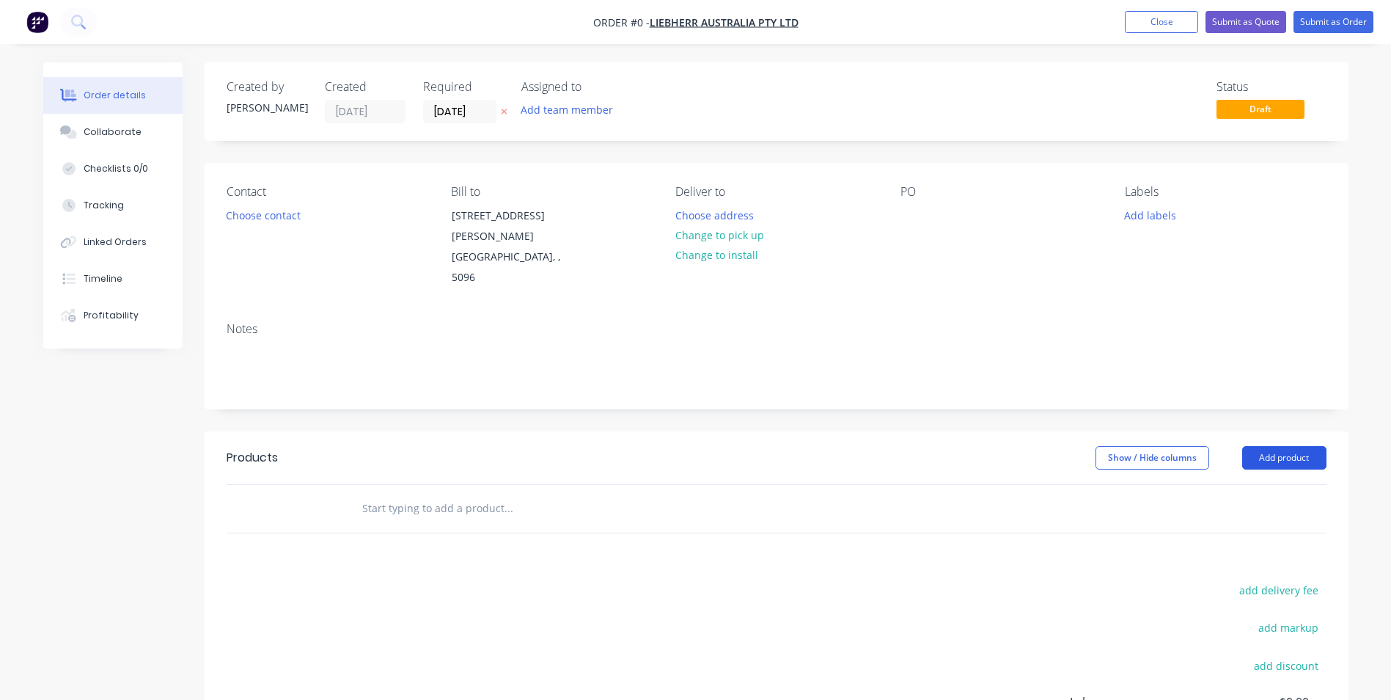
click at [1287, 446] on button "Add product" at bounding box center [1284, 457] width 84 height 23
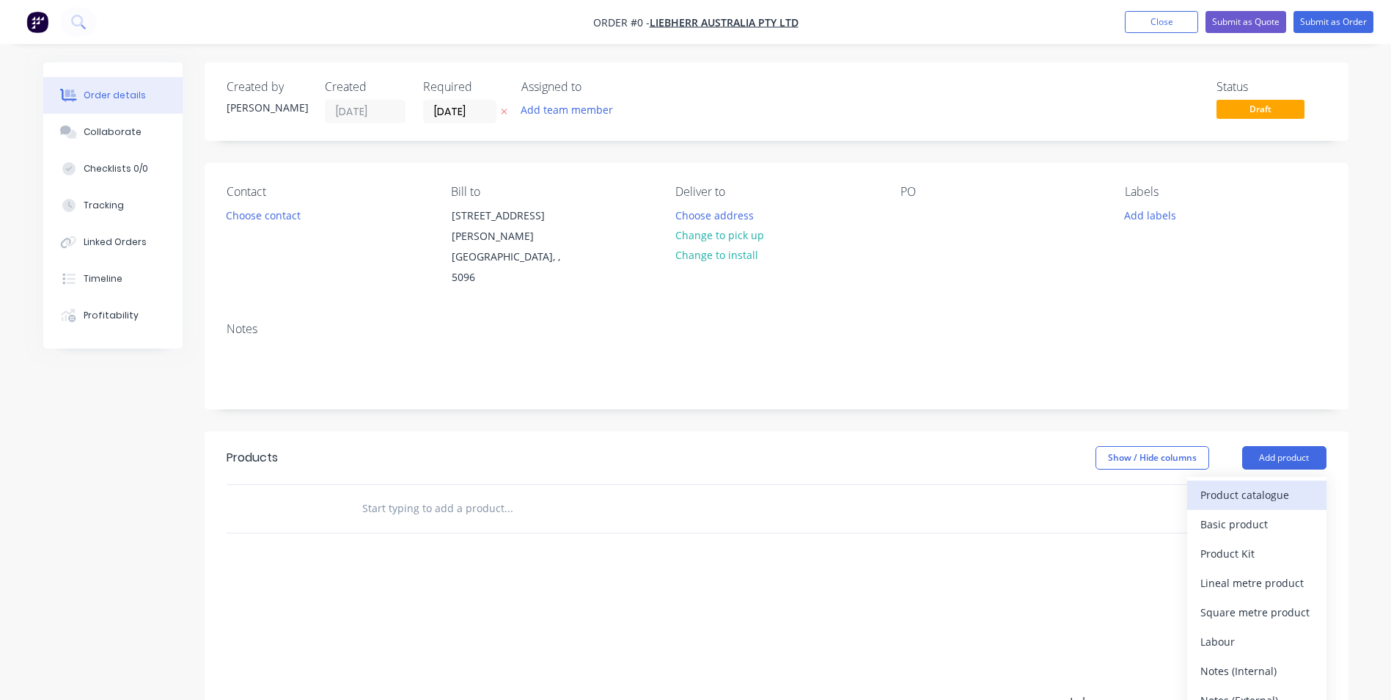
click at [1245, 484] on div "Product catalogue" at bounding box center [1256, 494] width 113 height 21
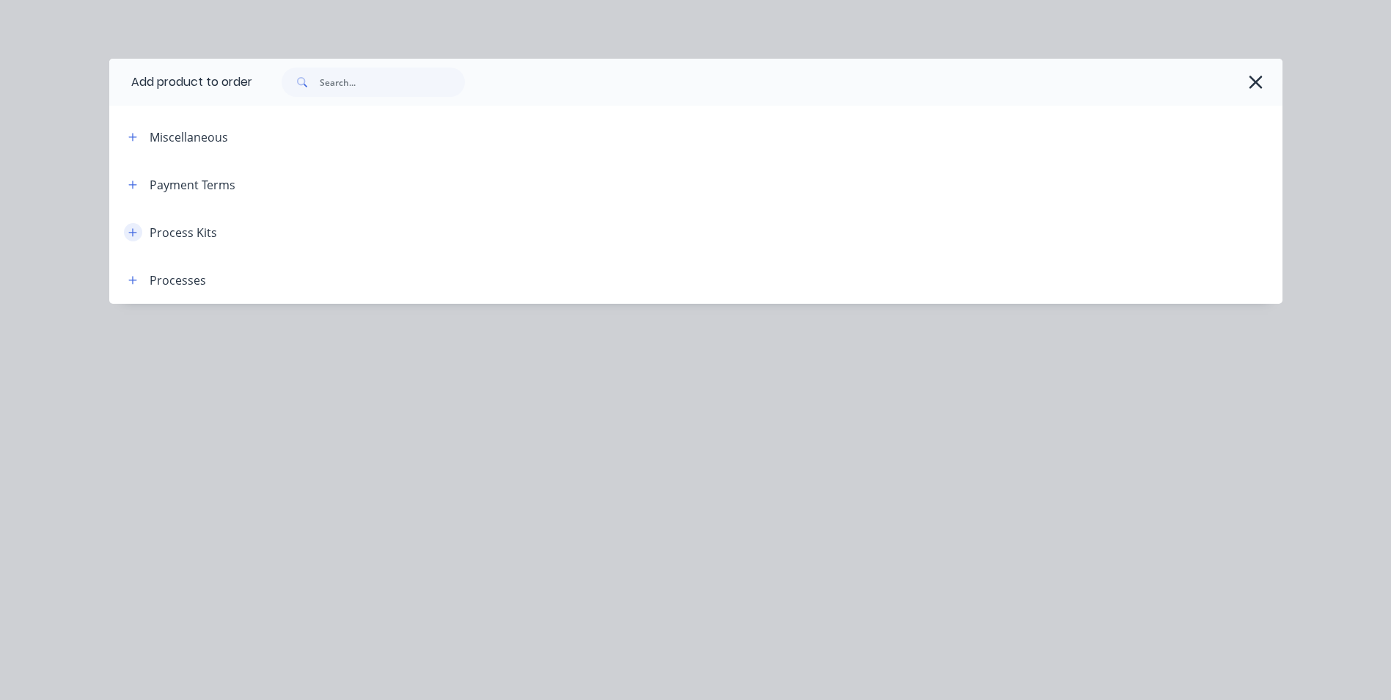
click at [138, 232] on button "button" at bounding box center [133, 232] width 18 height 18
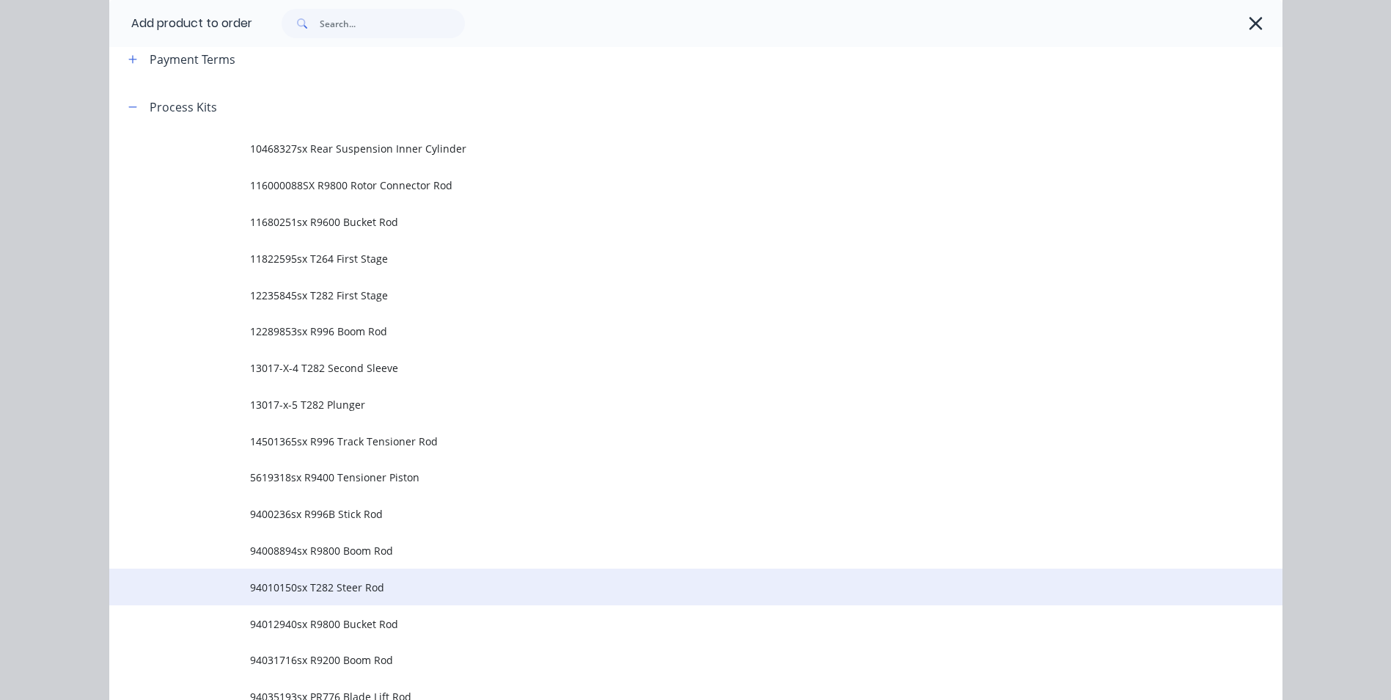
scroll to position [147, 0]
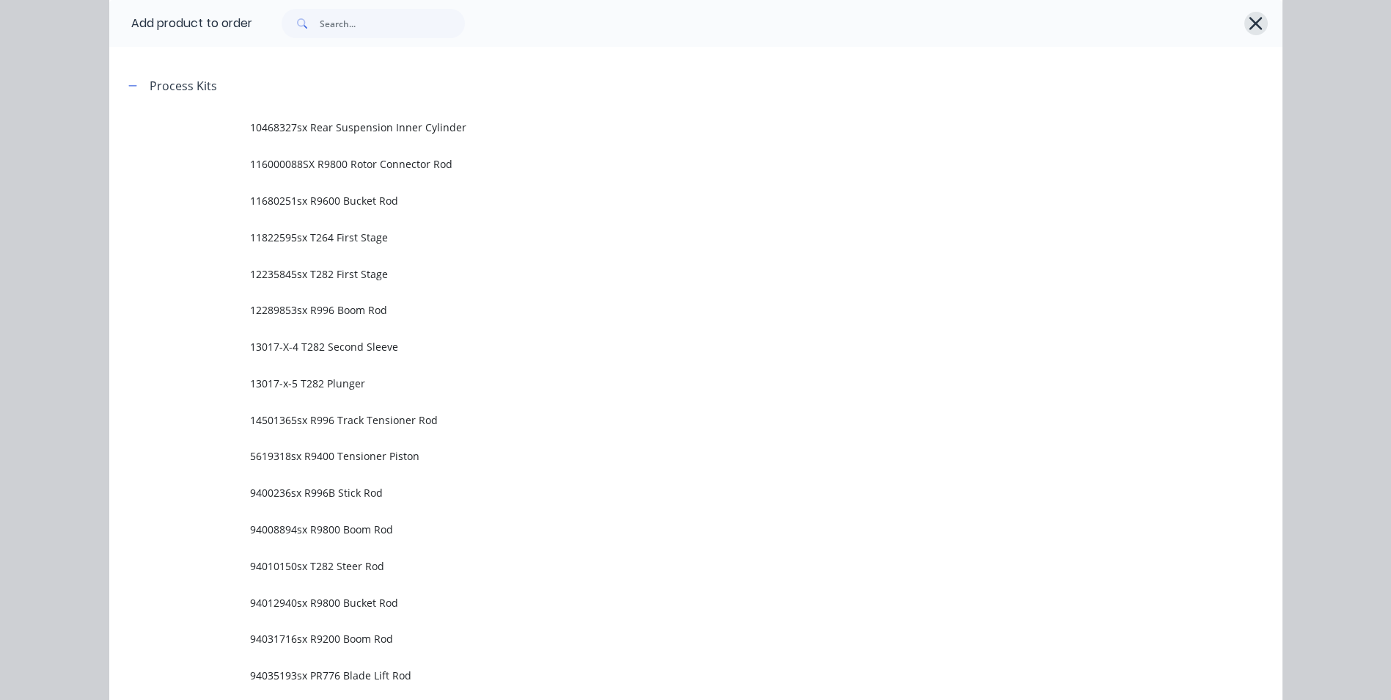
click at [1250, 23] on icon "button" at bounding box center [1256, 23] width 13 height 13
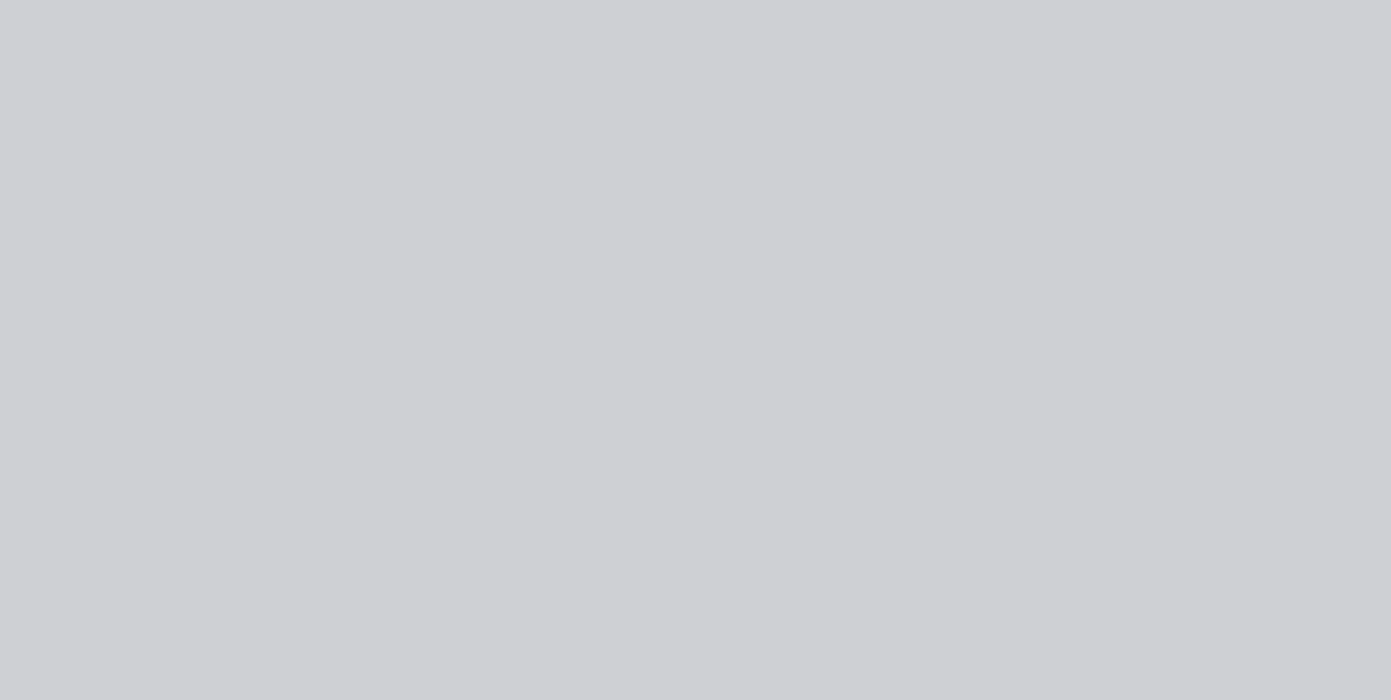
scroll to position [0, 0]
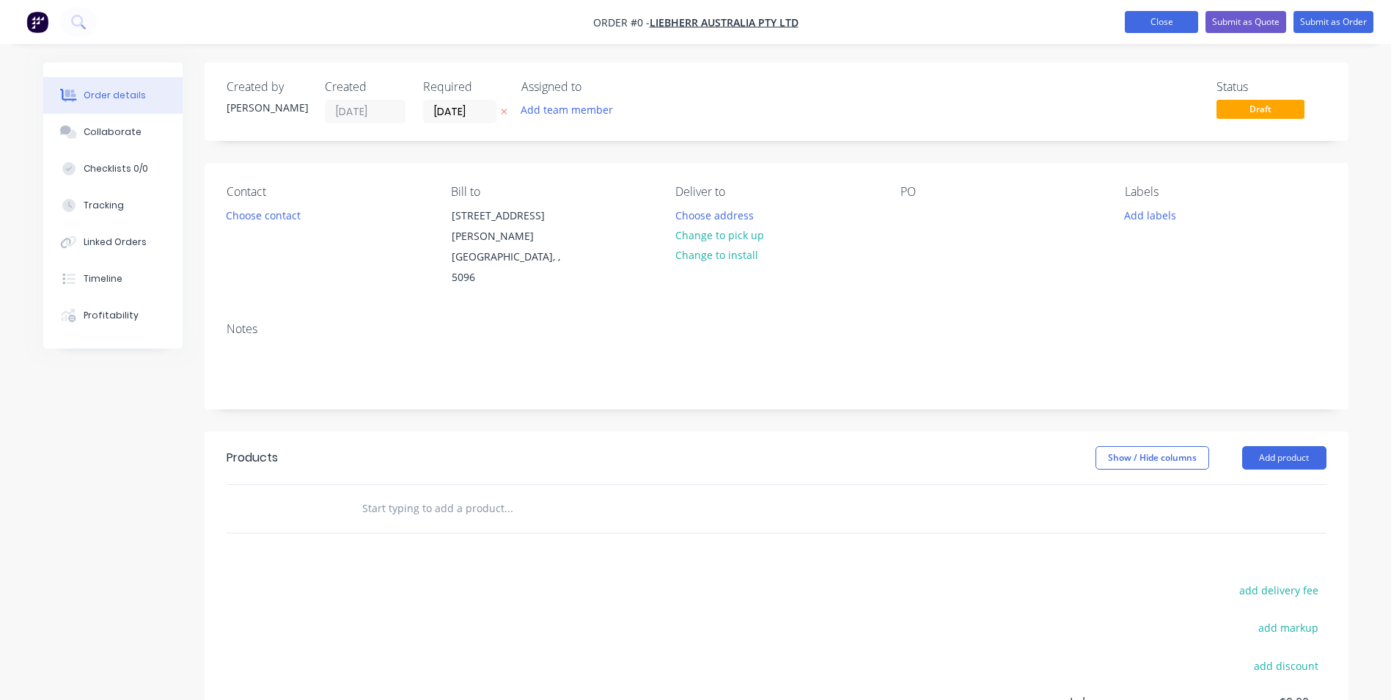
click at [1181, 25] on button "Close" at bounding box center [1161, 22] width 73 height 22
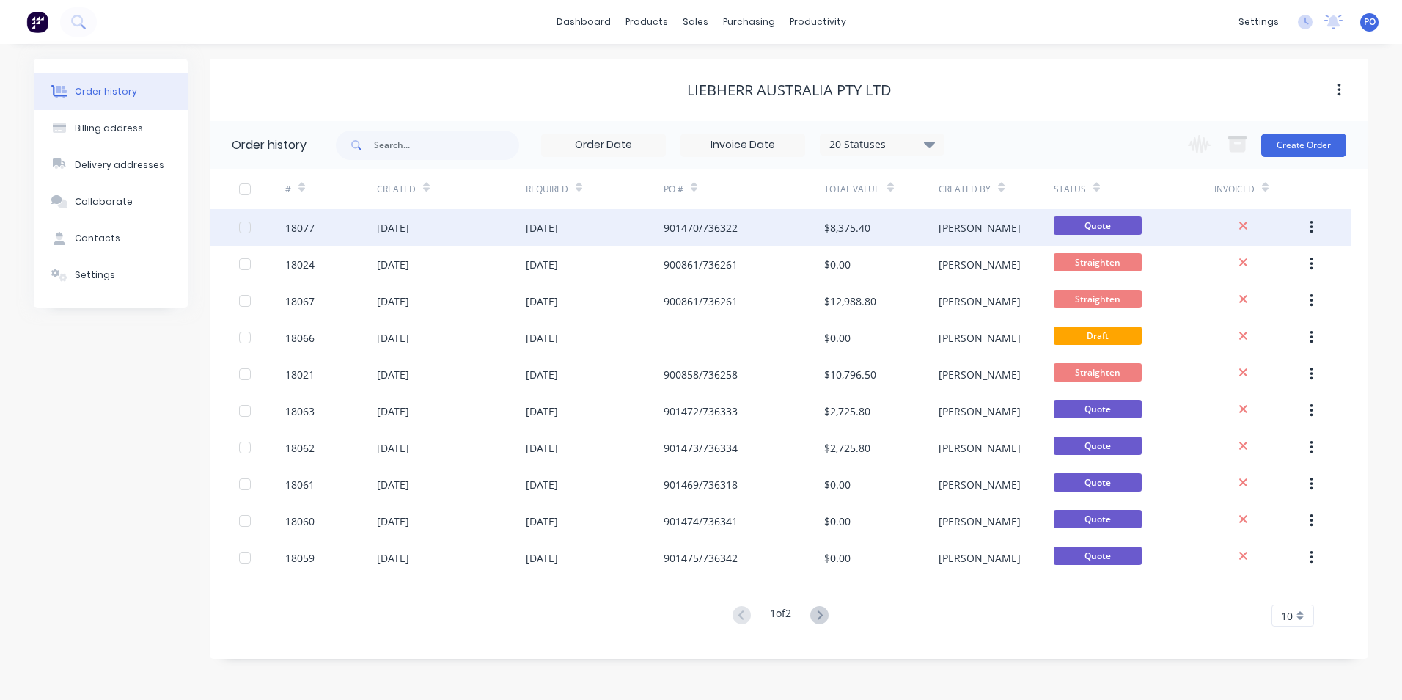
click at [1312, 225] on icon "button" at bounding box center [1312, 227] width 4 height 16
click at [1229, 293] on div "Duplicate" at bounding box center [1259, 295] width 113 height 21
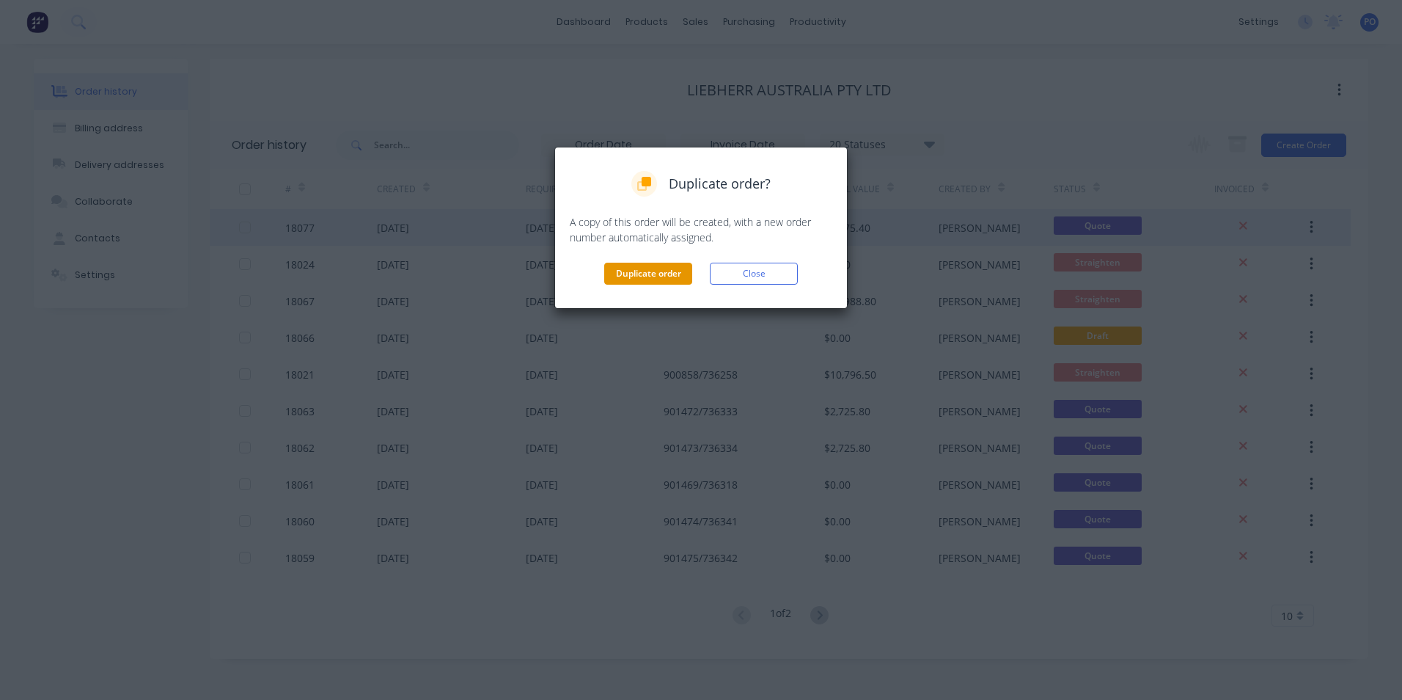
click at [664, 265] on button "Duplicate order" at bounding box center [648, 274] width 88 height 22
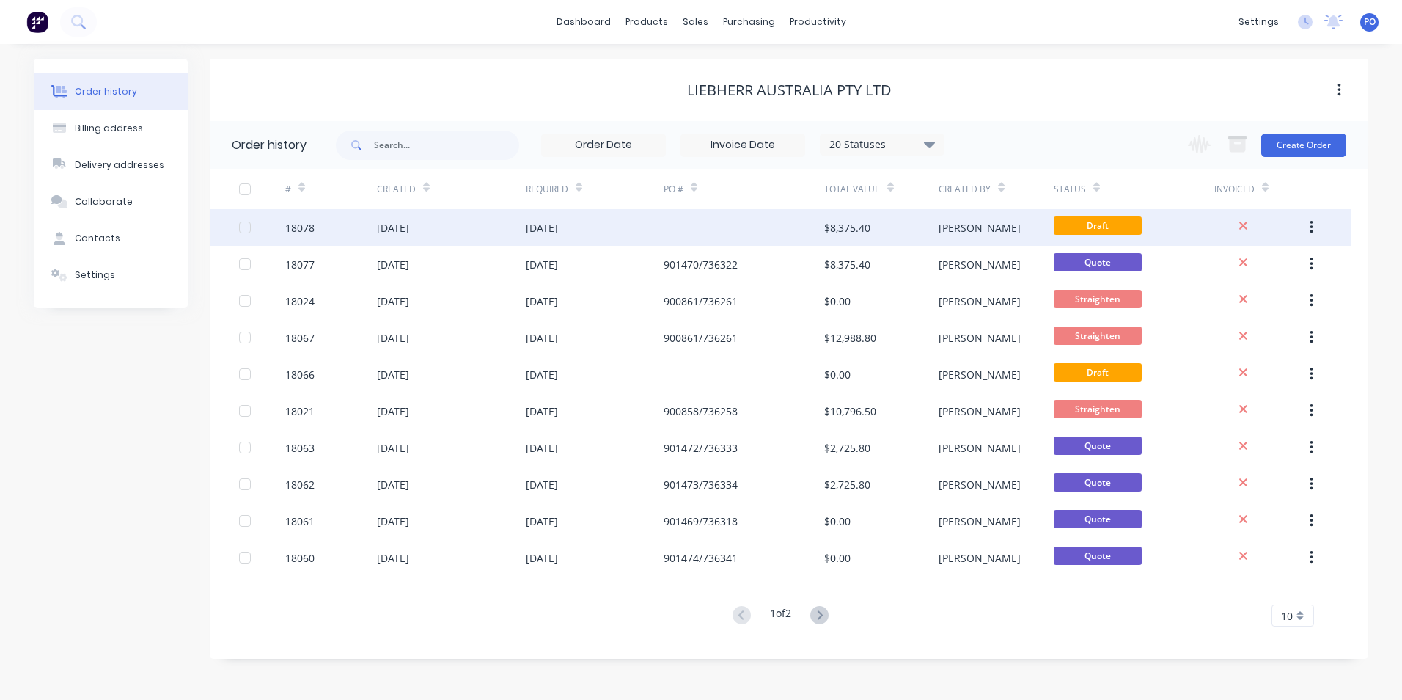
click at [558, 224] on div "01 Sep 2025" at bounding box center [542, 227] width 32 height 15
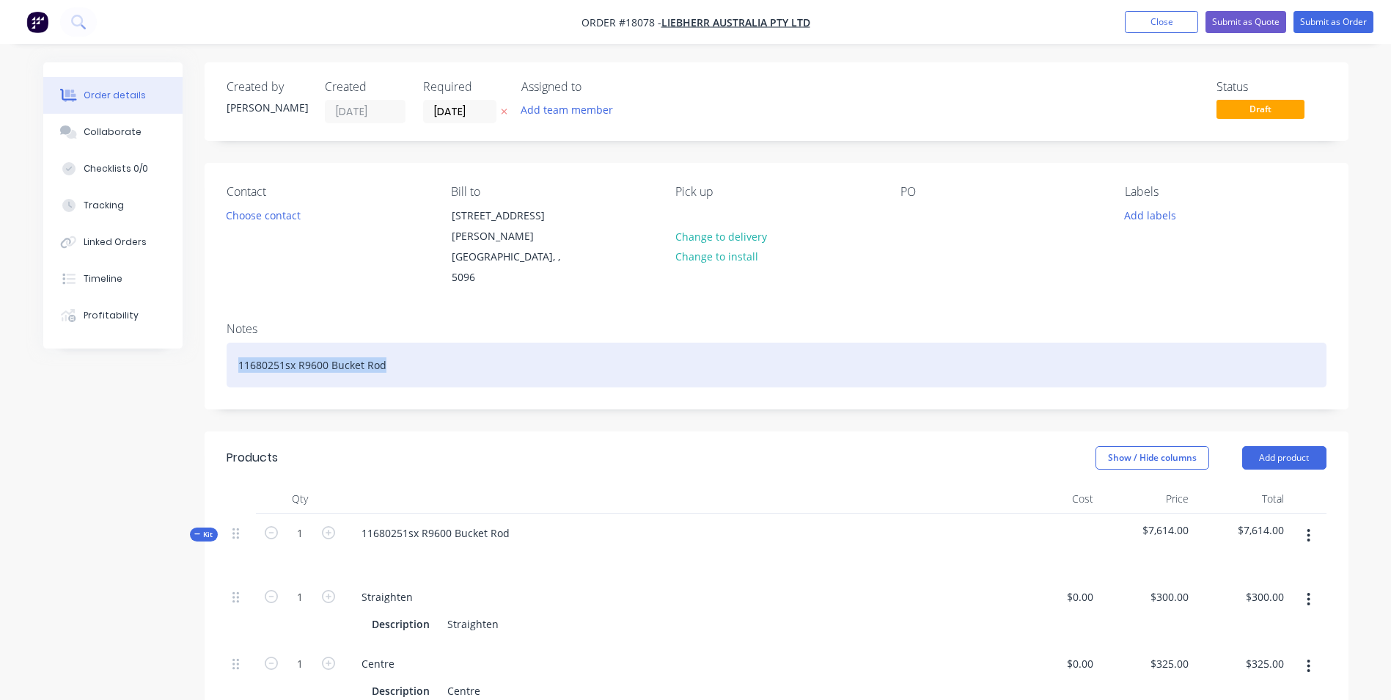
drag, startPoint x: 388, startPoint y: 326, endPoint x: 238, endPoint y: 330, distance: 149.6
click at [238, 342] on div "11680251sx R9600 Bucket Rod" at bounding box center [777, 364] width 1100 height 45
paste div
click at [236, 342] on div "R9600 Boom Cyl Piston Rod" at bounding box center [777, 364] width 1100 height 45
drag, startPoint x: 371, startPoint y: 329, endPoint x: 403, endPoint y: 311, distance: 36.1
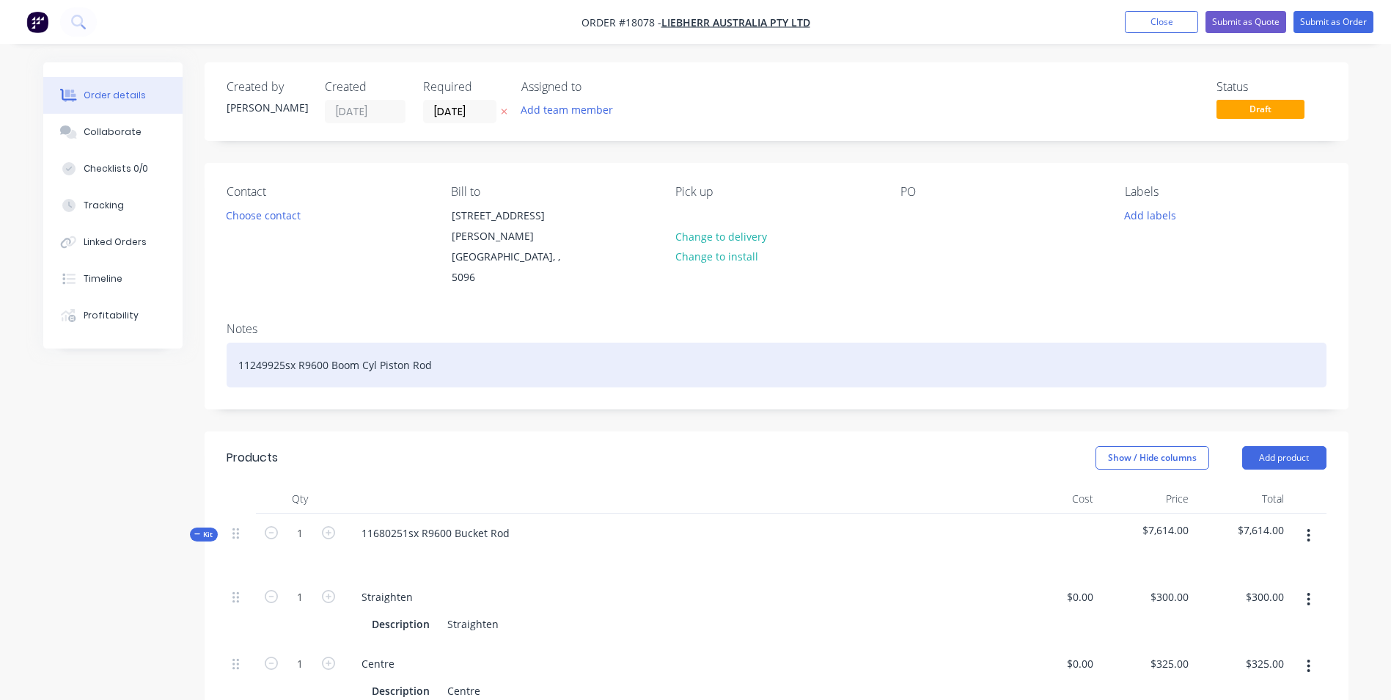
click at [435, 310] on div "Notes 11249925sx R9600 Boom Cyl Piston Rod" at bounding box center [777, 359] width 1144 height 98
click at [532, 342] on div "11249925sx R9600 Boom Cyl Piston Rod" at bounding box center [777, 364] width 1100 height 45
drag, startPoint x: 439, startPoint y: 331, endPoint x: 246, endPoint y: 327, distance: 192.9
click at [237, 342] on div "11249925sx R9600 Boom Cyl Piston Rod" at bounding box center [777, 364] width 1100 height 45
copy div "11249925sx R9600 Boom Cyl Piston Rod"
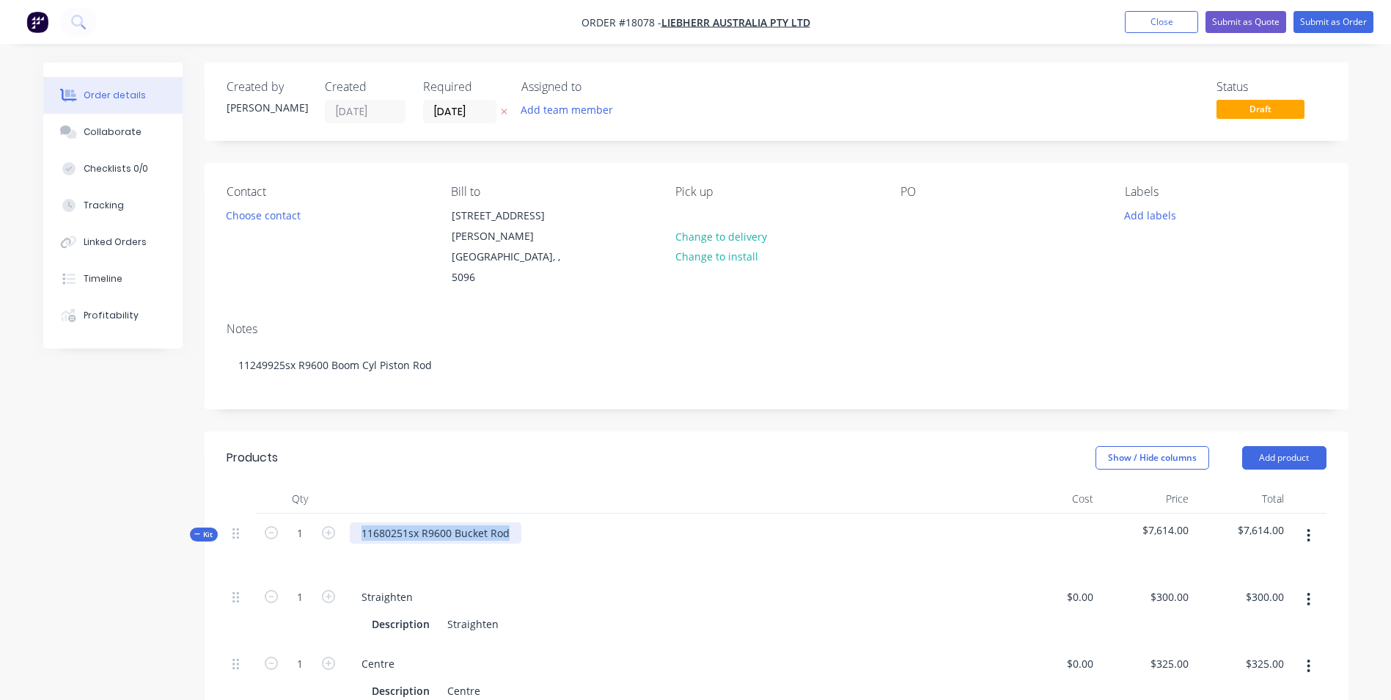
drag, startPoint x: 518, startPoint y: 495, endPoint x: 359, endPoint y: 497, distance: 159.1
click at [359, 522] on div "11680251sx R9600 Bucket Rod" at bounding box center [436, 532] width 172 height 21
paste div
click at [616, 513] on div "11249925sx R9600 Boom Cyl Piston Rod" at bounding box center [674, 545] width 660 height 64
click at [905, 216] on div at bounding box center [912, 215] width 23 height 21
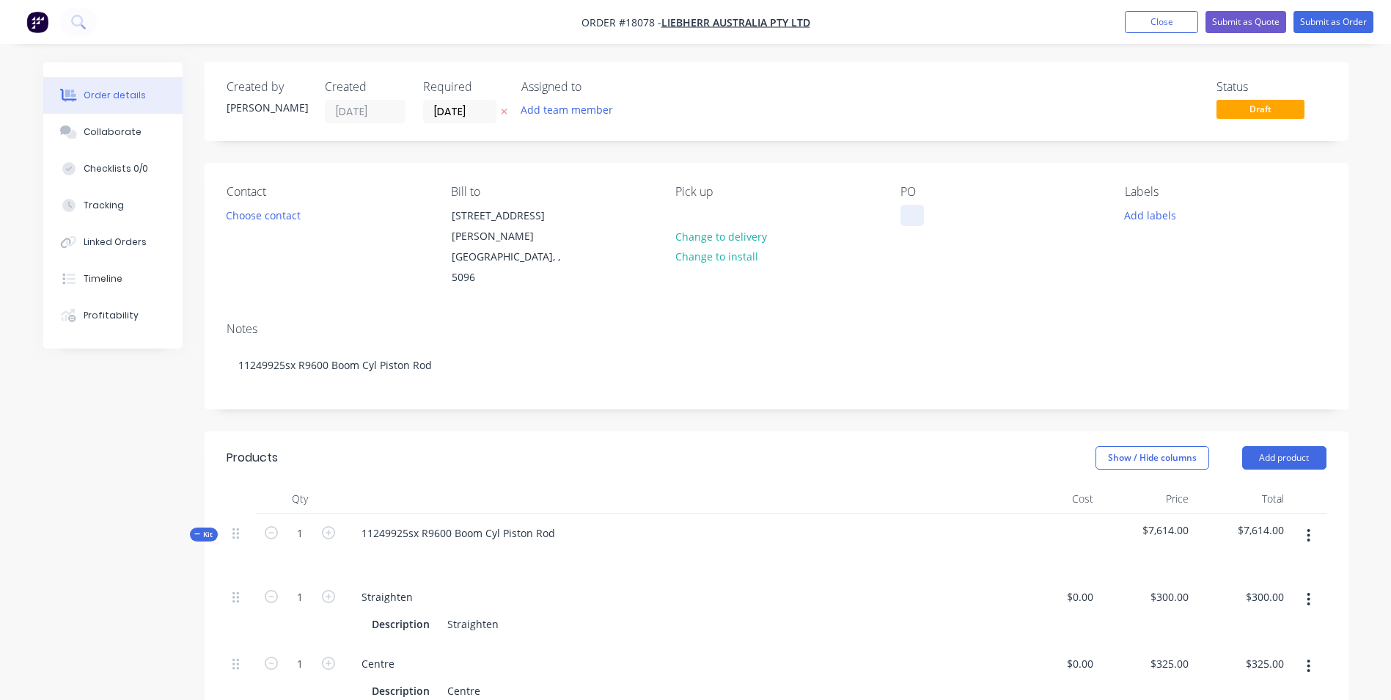
click at [906, 216] on div at bounding box center [912, 215] width 23 height 21
click at [1168, 221] on button "Add labels" at bounding box center [1150, 215] width 67 height 20
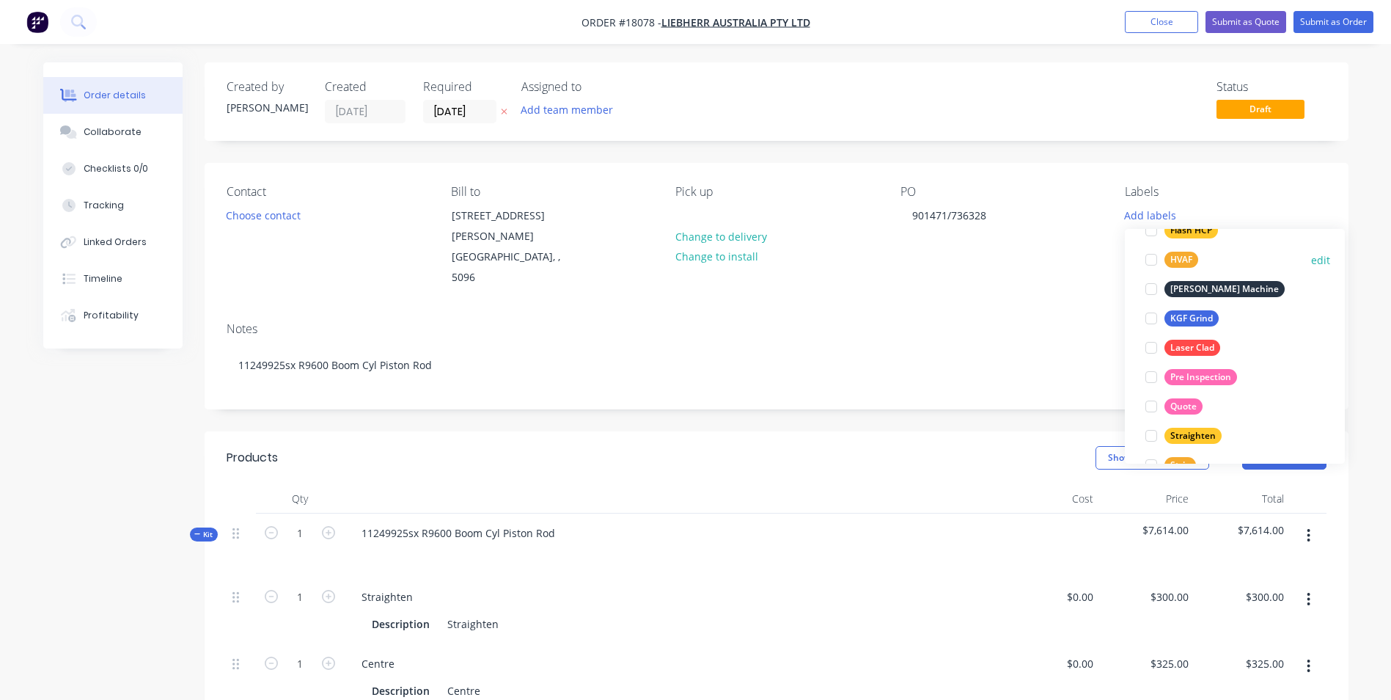
scroll to position [293, 0]
click at [1176, 401] on div "Quote" at bounding box center [1183, 405] width 38 height 16
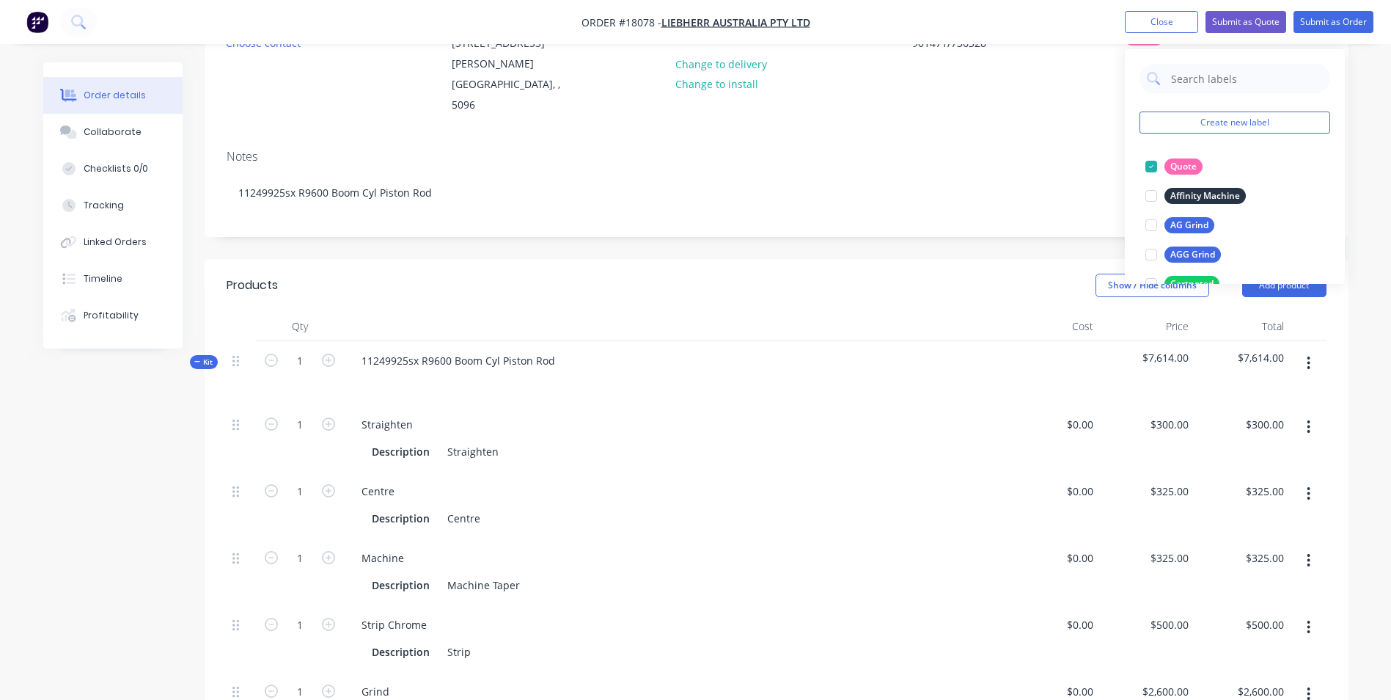
scroll to position [147, 0]
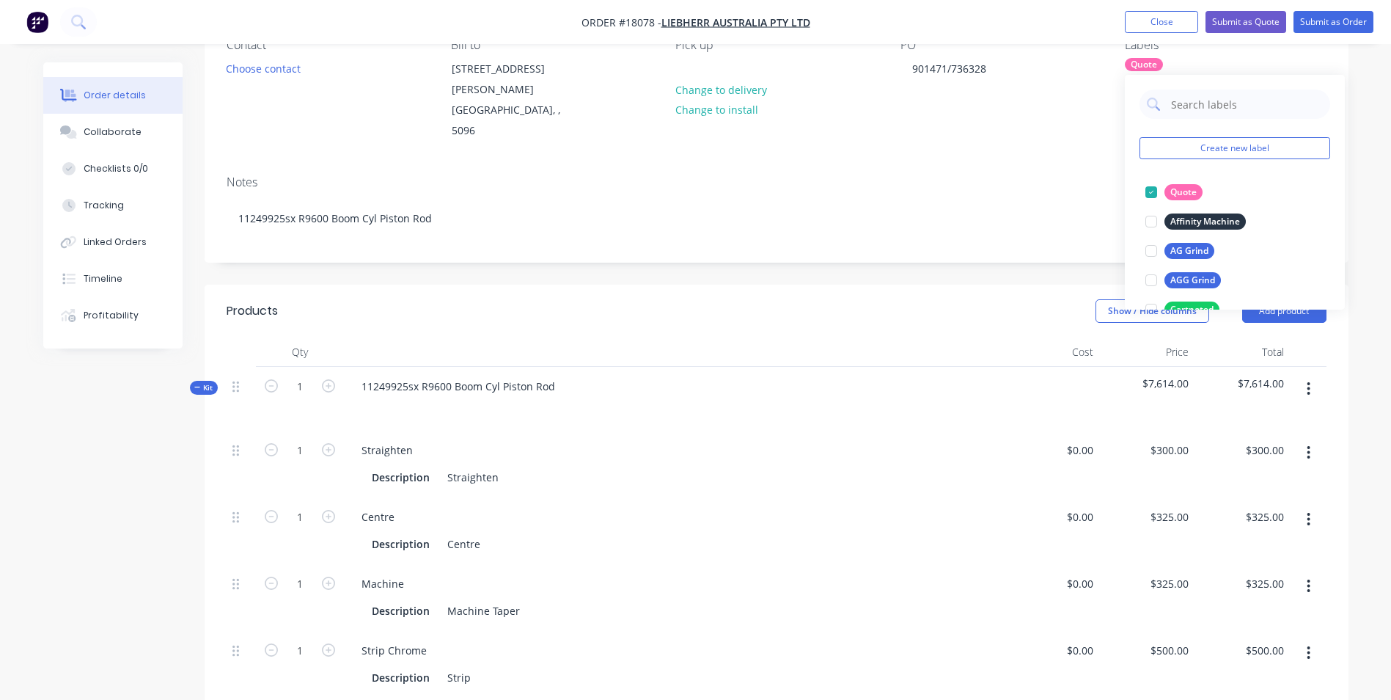
click at [964, 99] on div "PO 901471/736328" at bounding box center [1001, 89] width 201 height 103
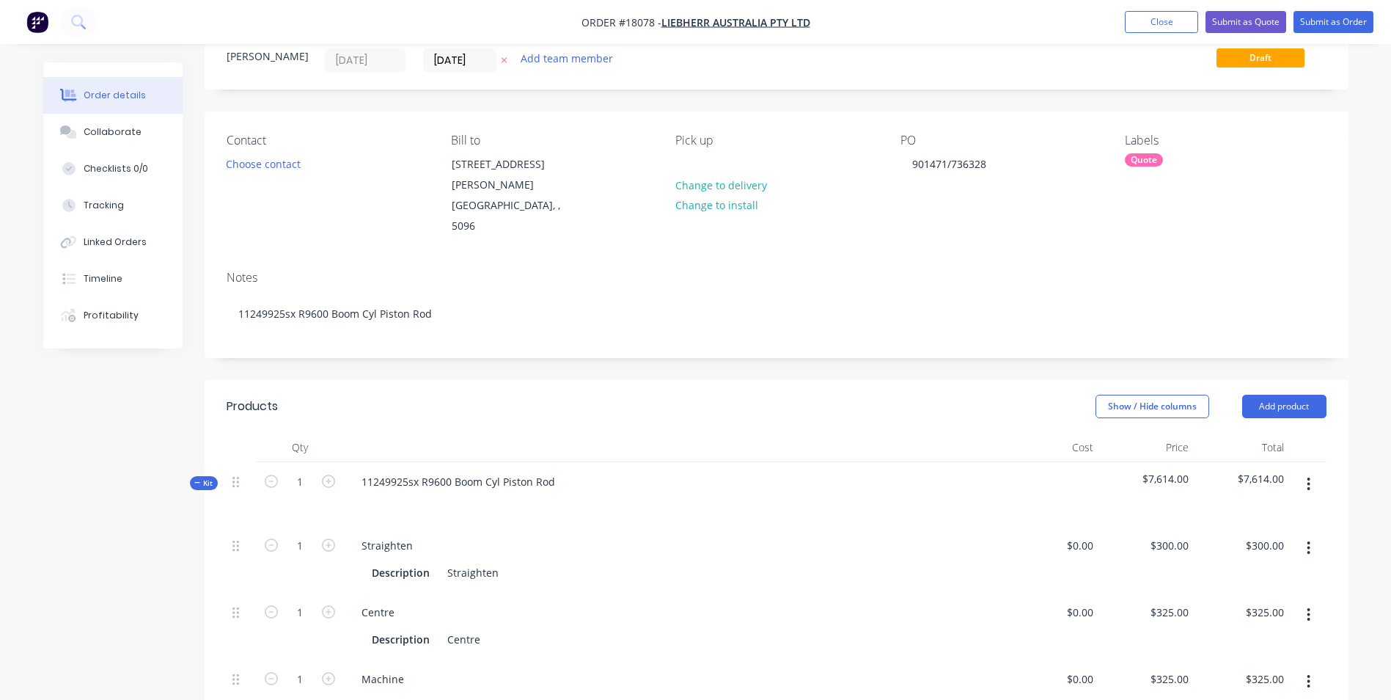
scroll to position [0, 0]
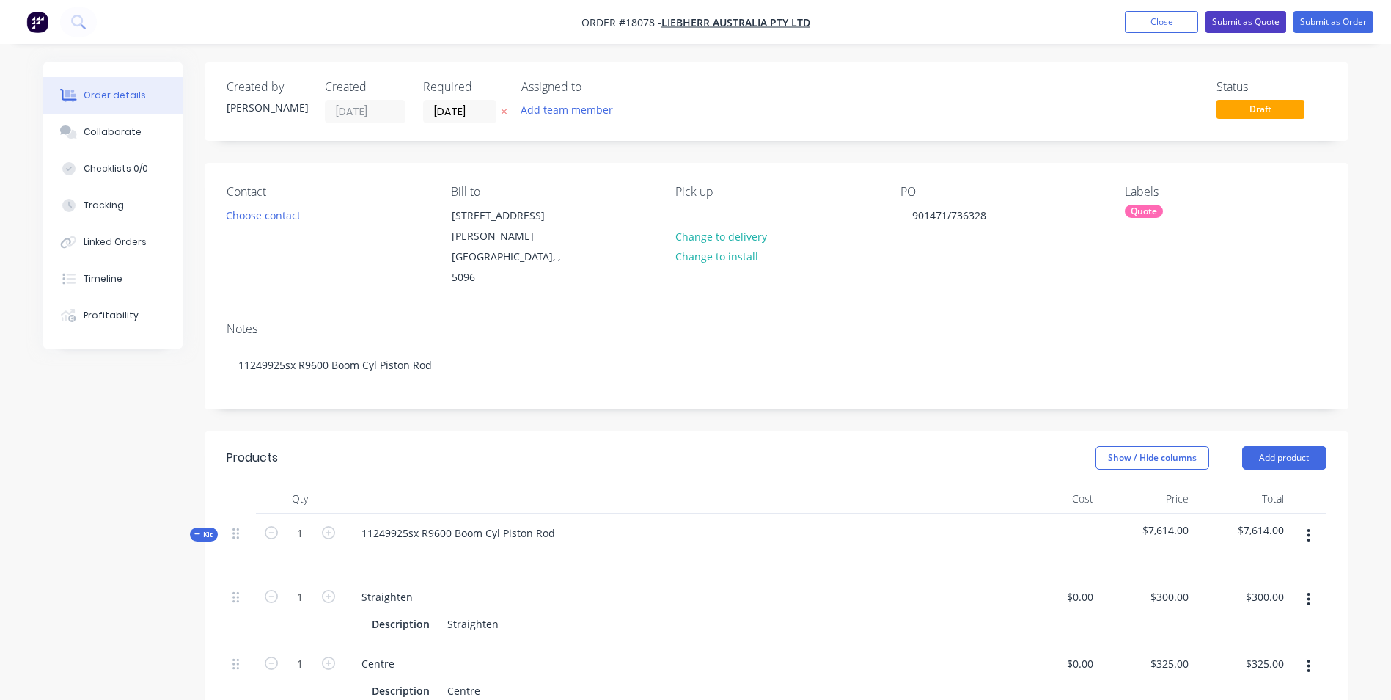
click at [1239, 21] on button "Submit as Quote" at bounding box center [1246, 22] width 81 height 22
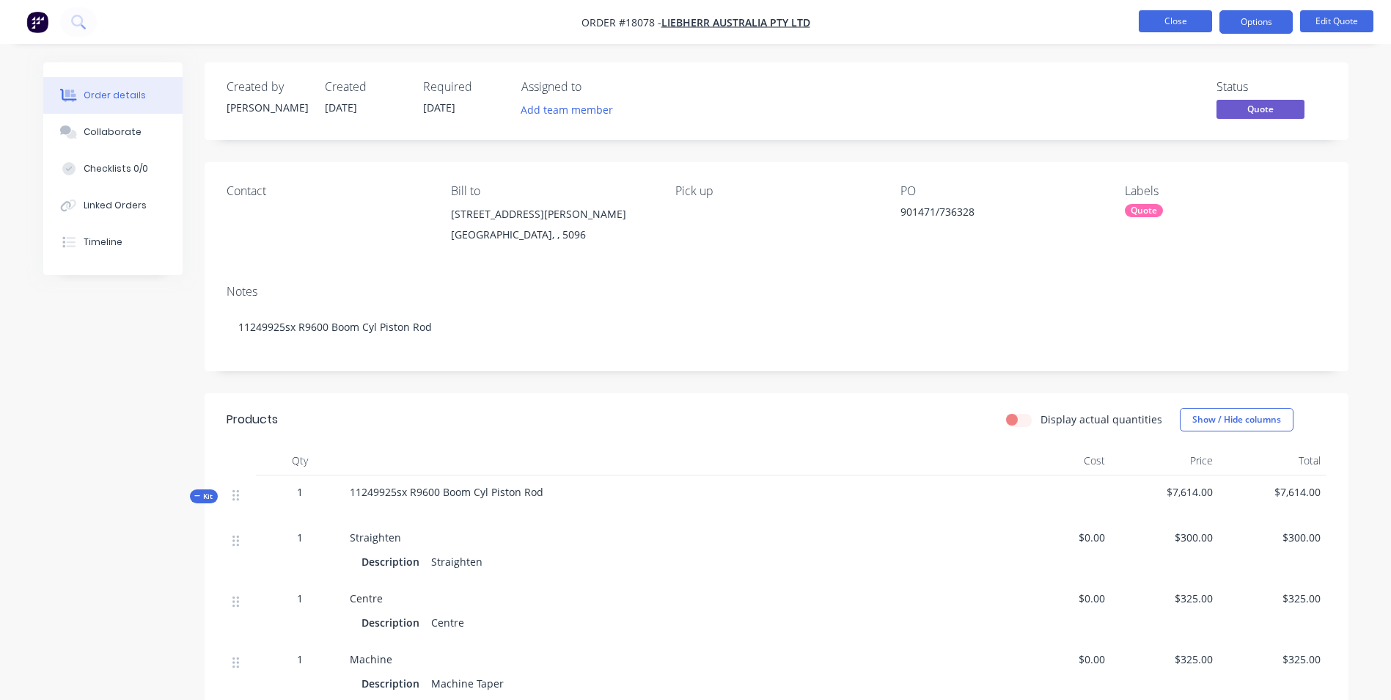
click at [1194, 24] on button "Close" at bounding box center [1175, 21] width 73 height 22
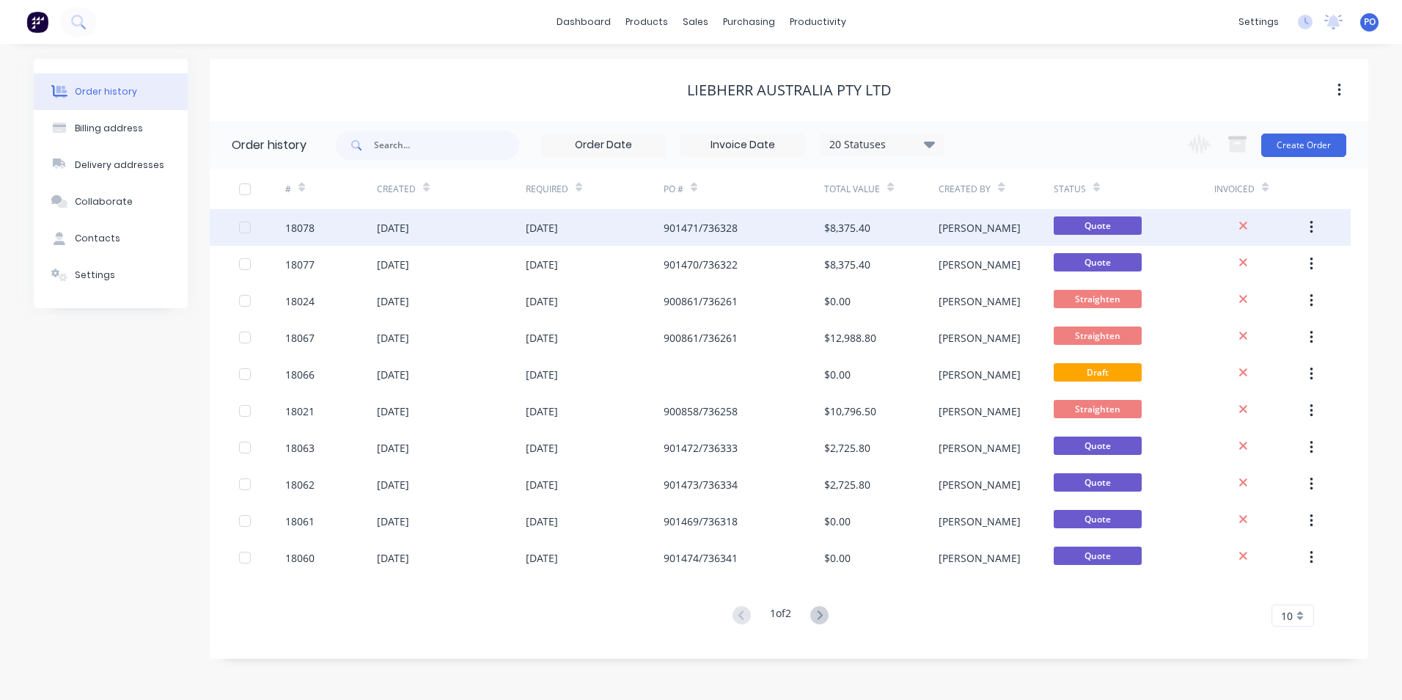
click at [1323, 225] on button "button" at bounding box center [1311, 227] width 34 height 26
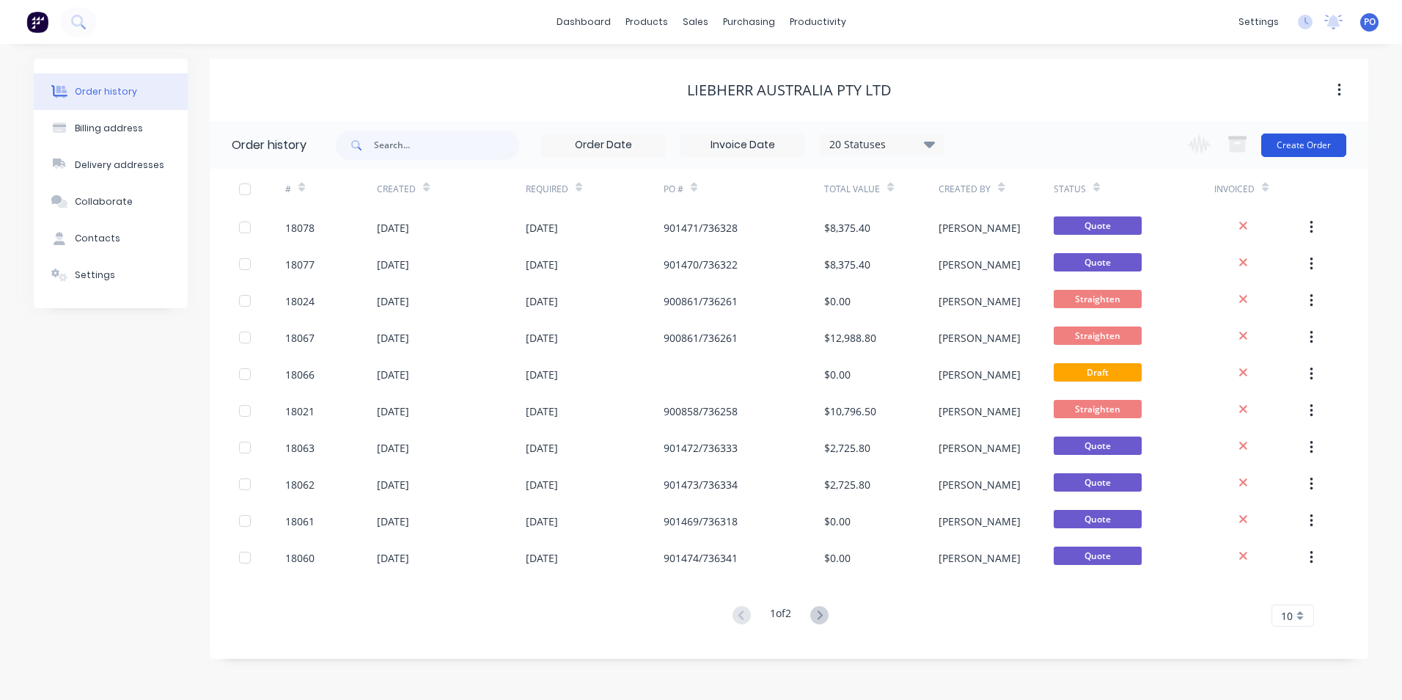
click at [1306, 147] on button "Create Order" at bounding box center [1303, 144] width 85 height 23
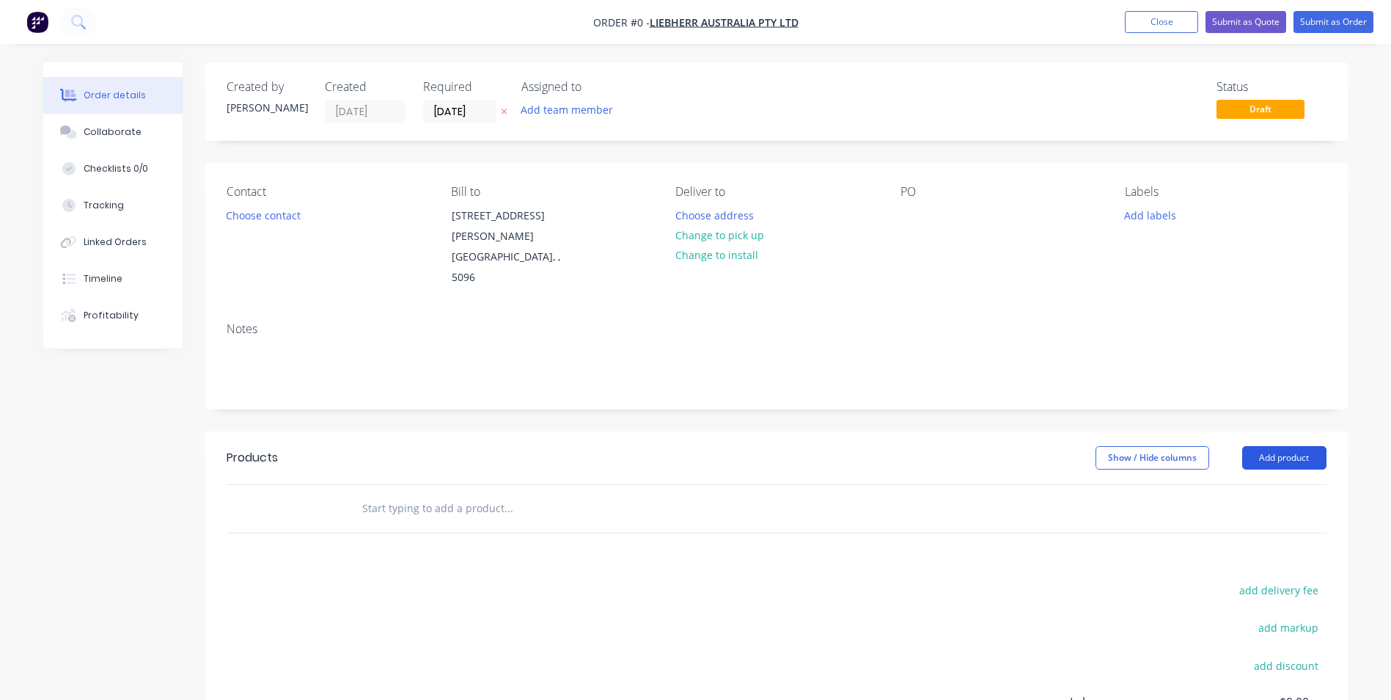
click at [1303, 446] on button "Add product" at bounding box center [1284, 457] width 84 height 23
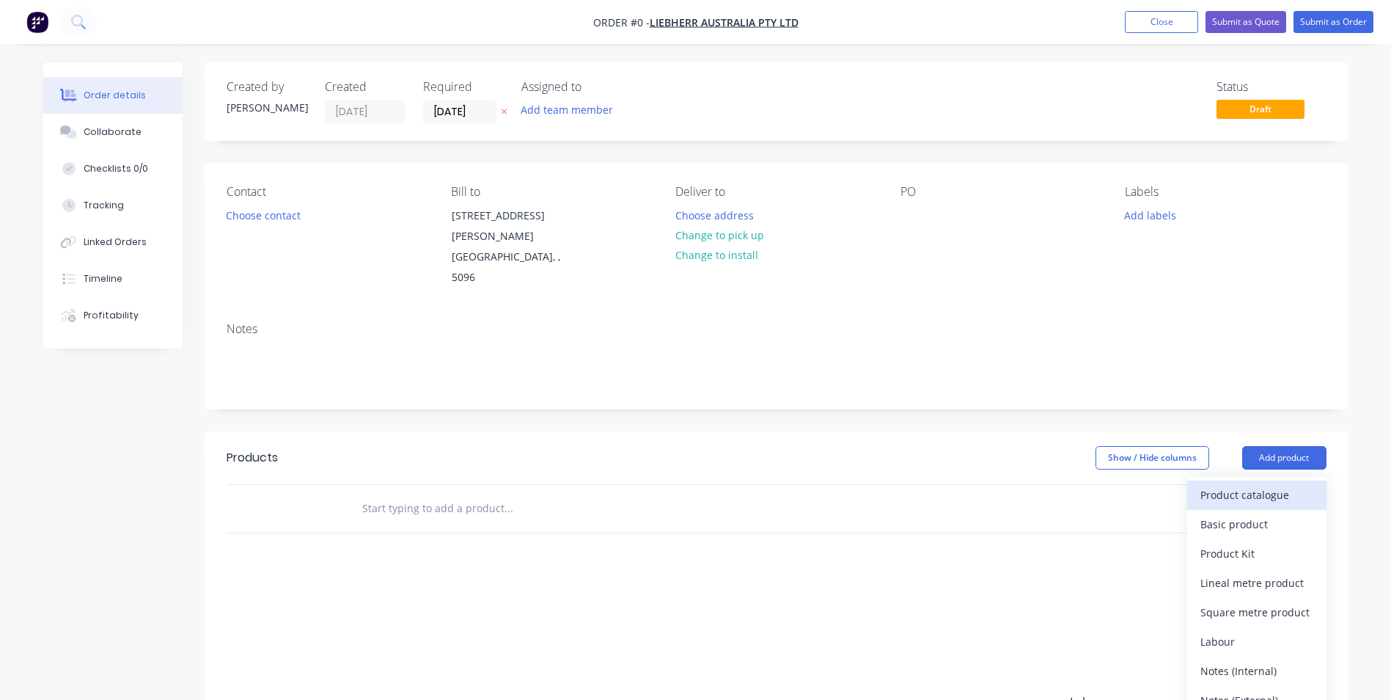
click at [1282, 484] on div "Product catalogue" at bounding box center [1256, 494] width 113 height 21
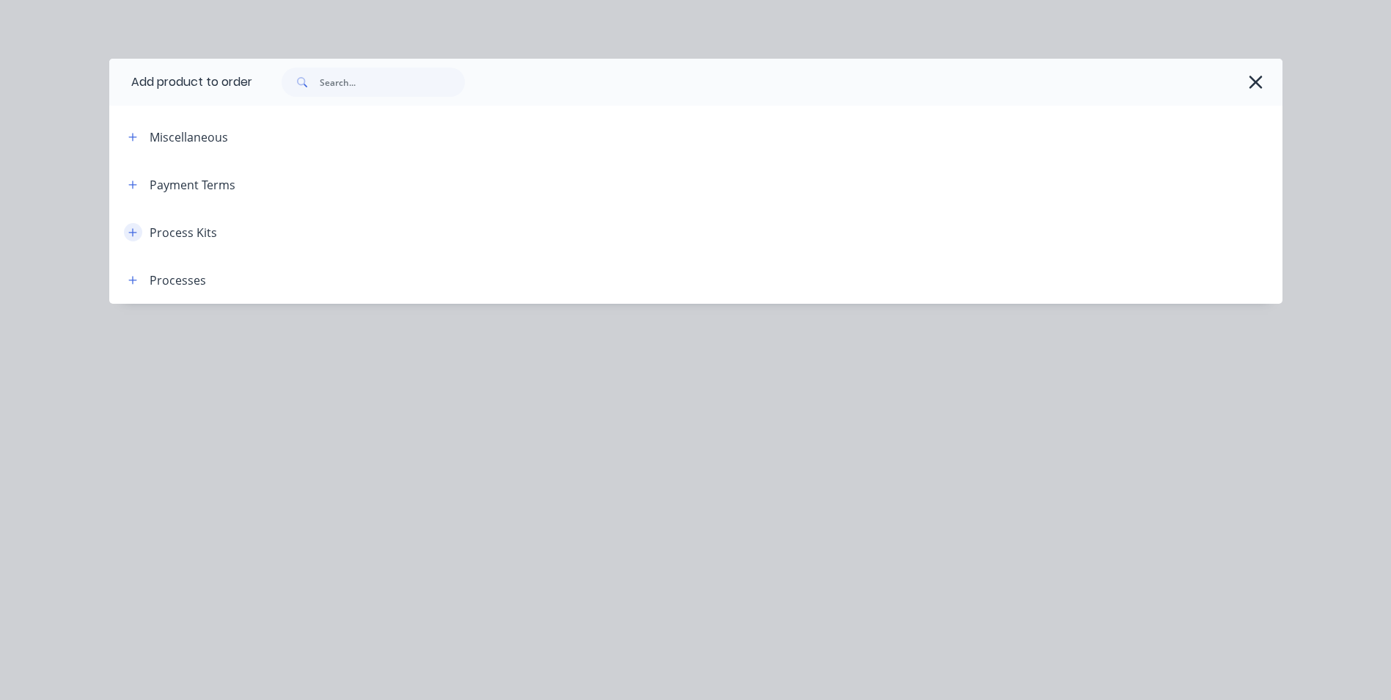
click at [132, 234] on icon "button" at bounding box center [132, 232] width 9 height 10
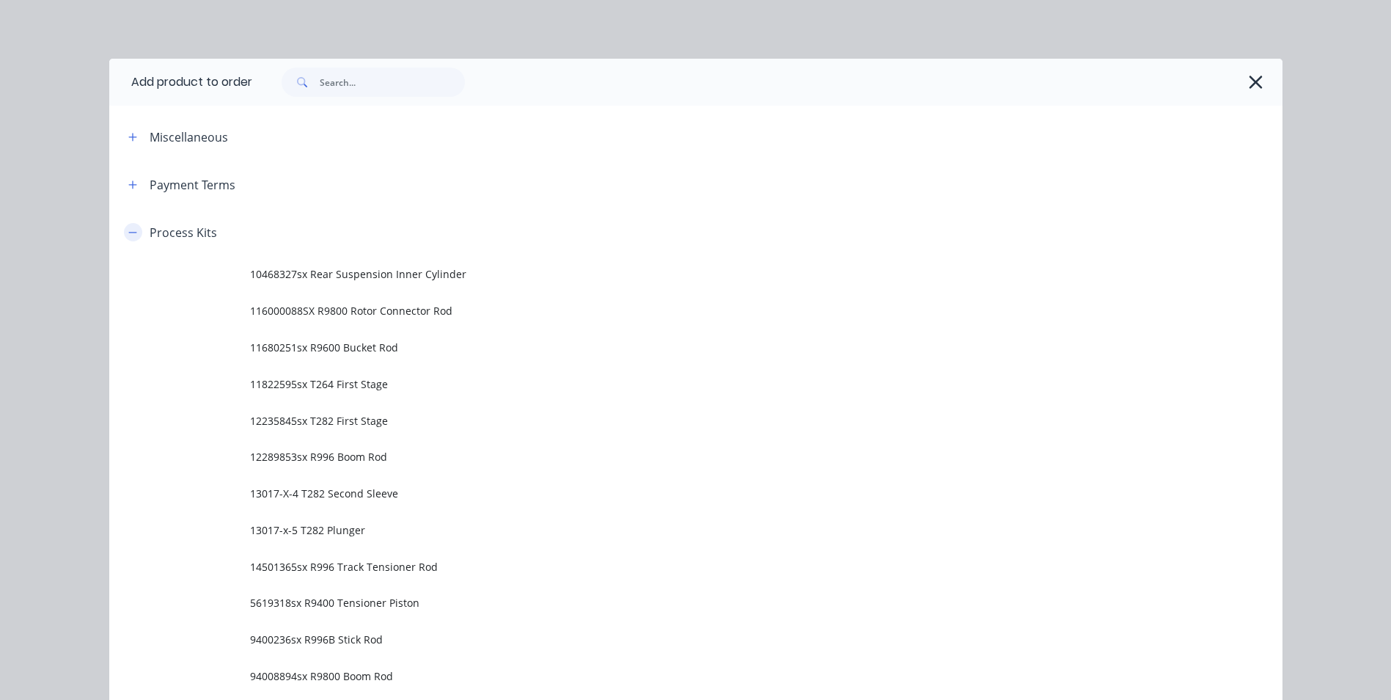
click at [128, 232] on icon "button" at bounding box center [132, 232] width 8 height 1
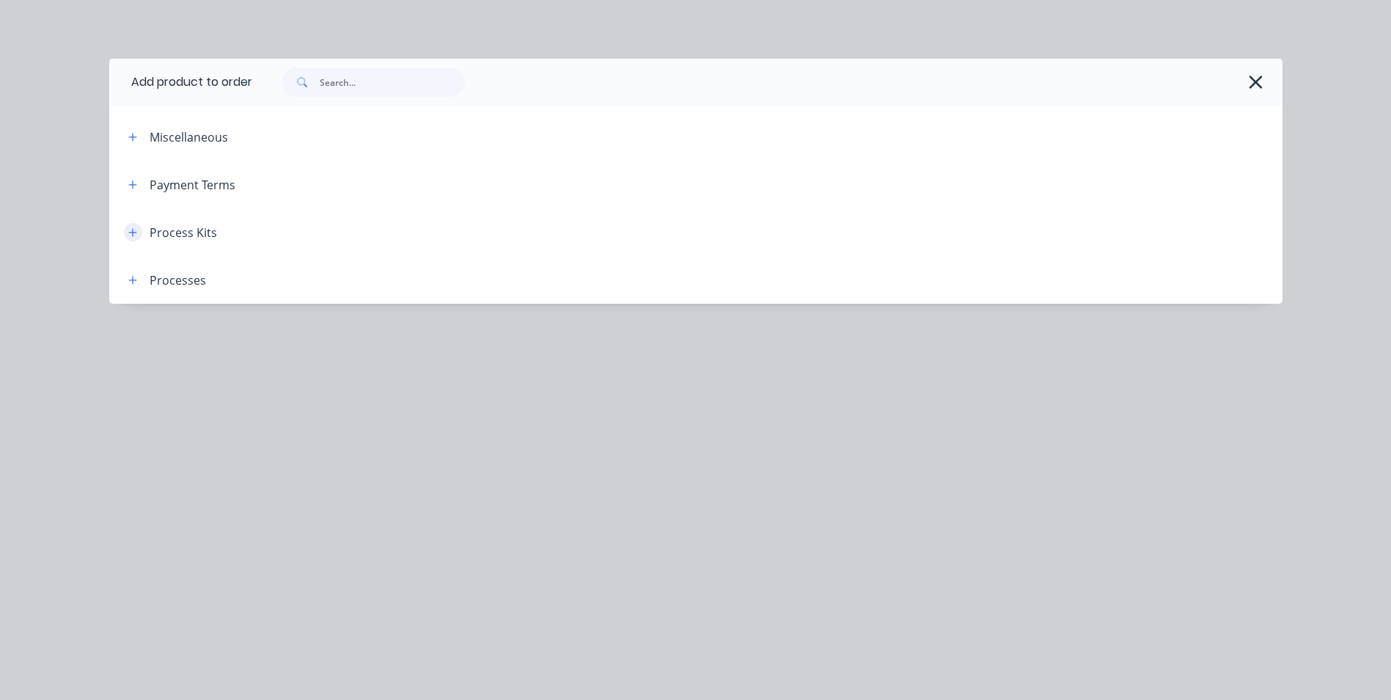
click at [136, 232] on icon "button" at bounding box center [132, 232] width 8 height 8
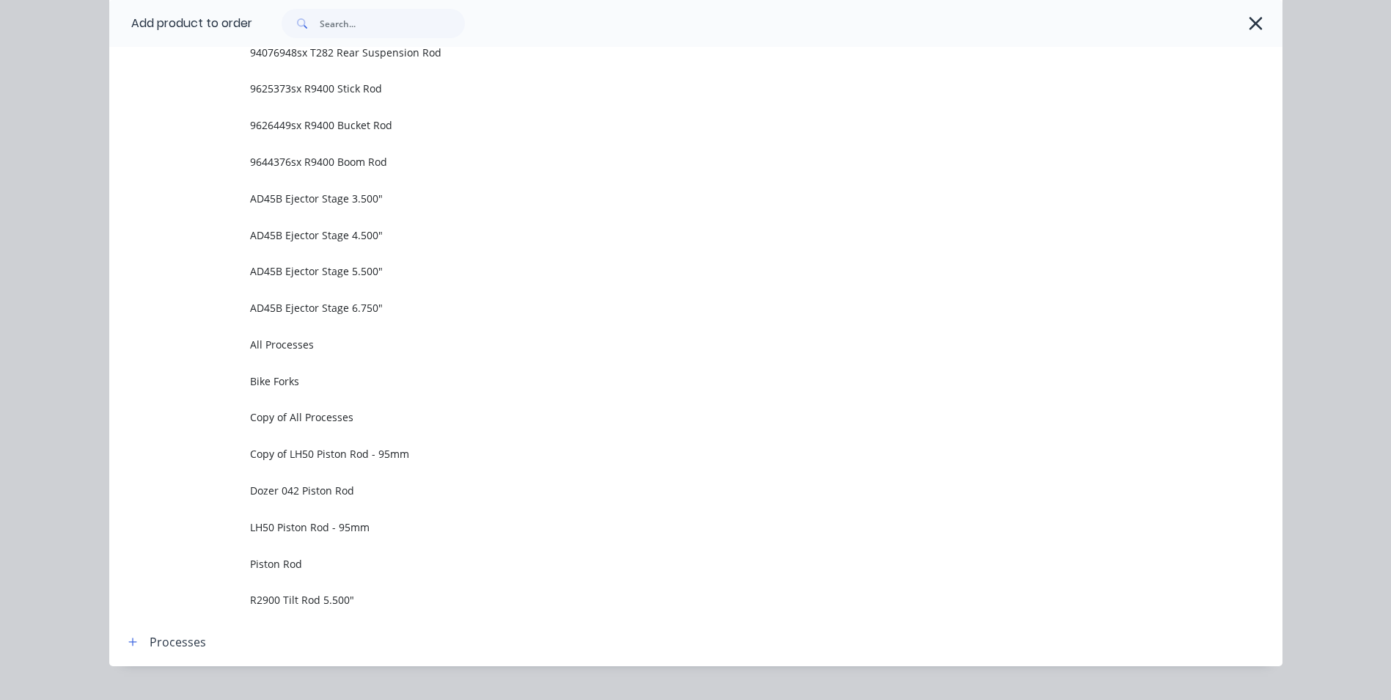
scroll to position [873, 0]
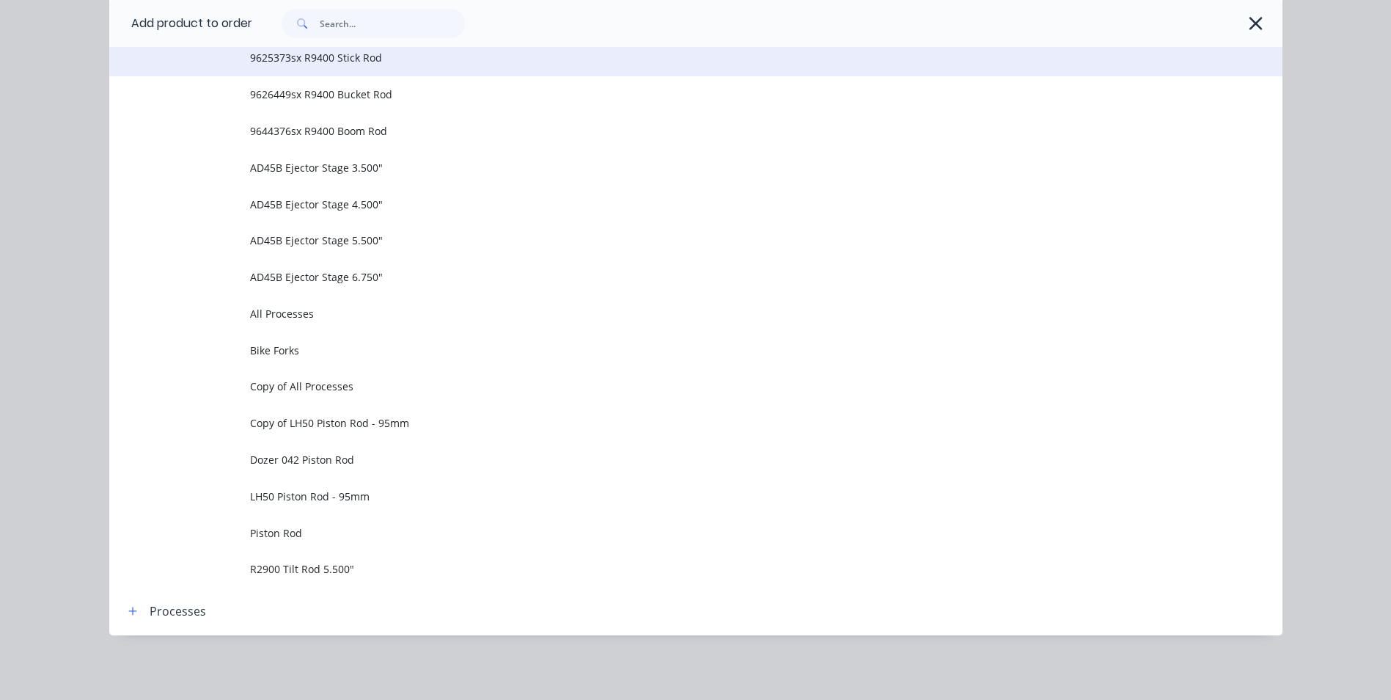
click at [340, 56] on span "9625373sx R9400 Stick Rod" at bounding box center [663, 57] width 826 height 15
click at [340, 56] on div "Add product to order Miscellaneous Payment Terms Process Kits 10468327sx Rear S…" at bounding box center [695, 350] width 1391 height 700
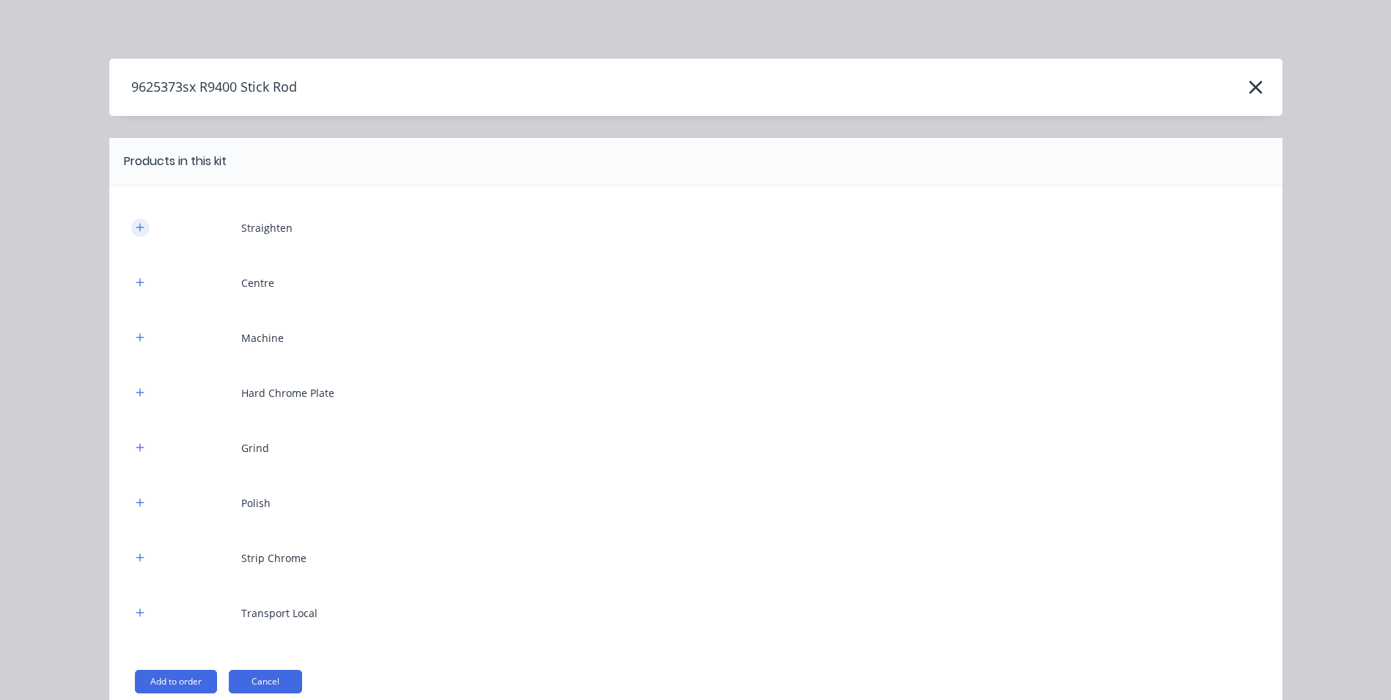
click at [136, 229] on icon "button" at bounding box center [140, 227] width 9 height 10
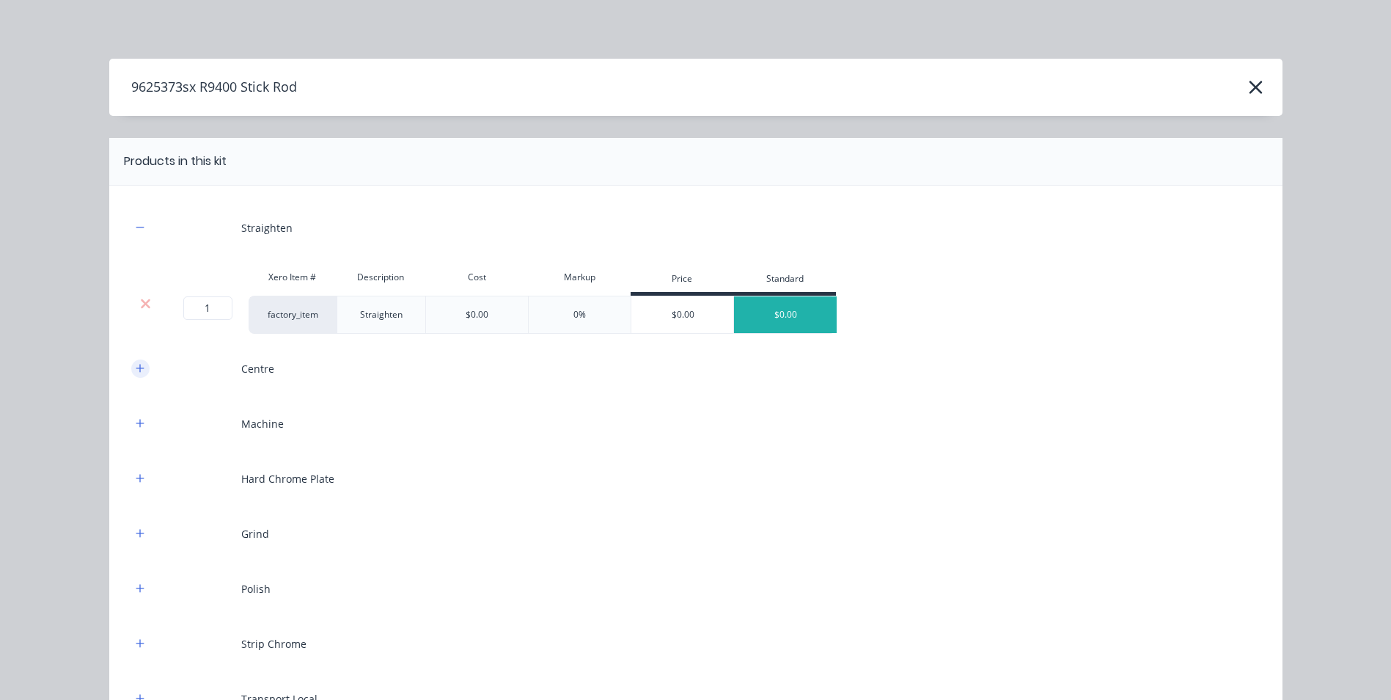
click at [131, 375] on button "button" at bounding box center [140, 368] width 18 height 18
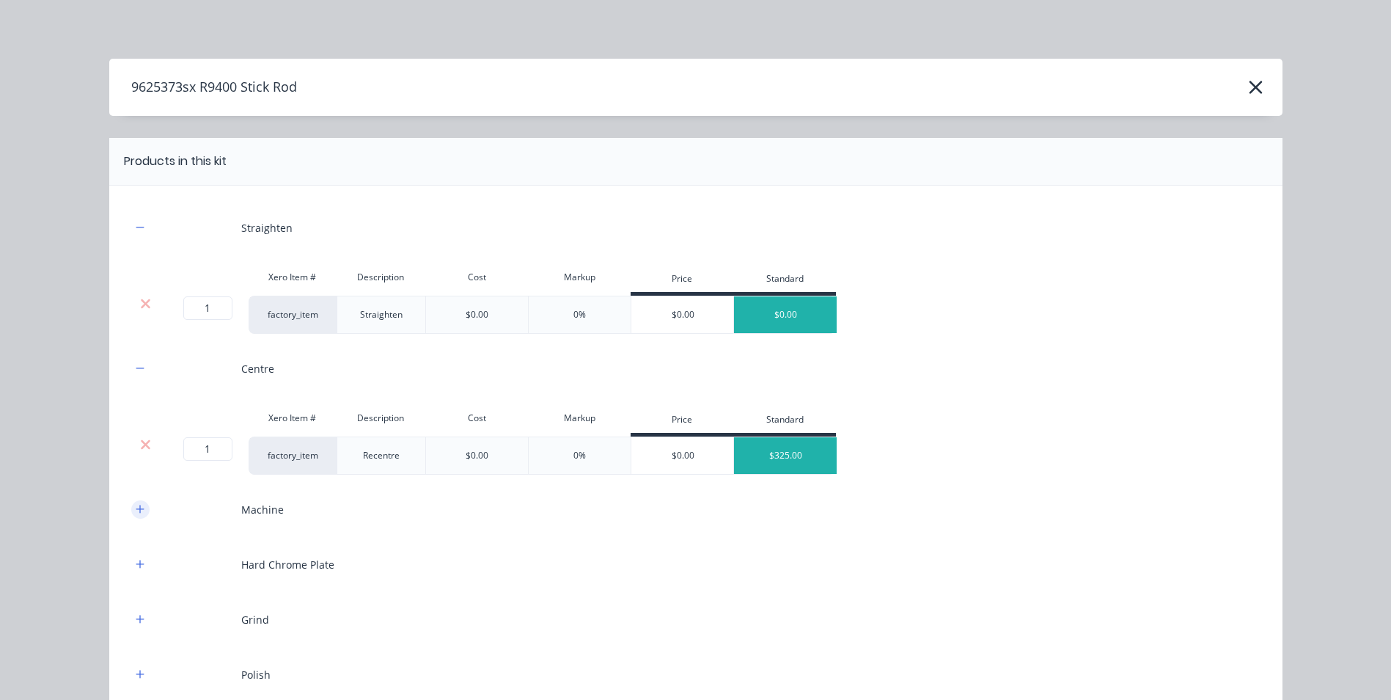
click at [131, 507] on button "button" at bounding box center [140, 509] width 18 height 18
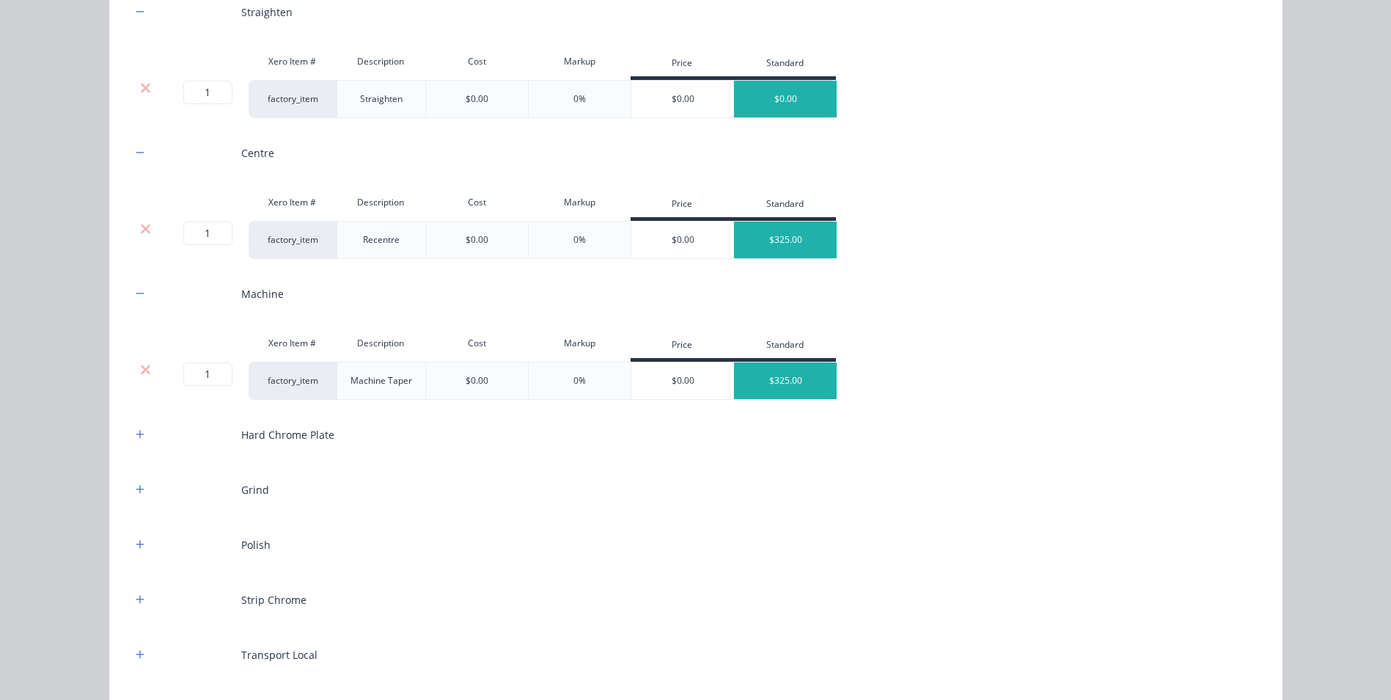
scroll to position [293, 0]
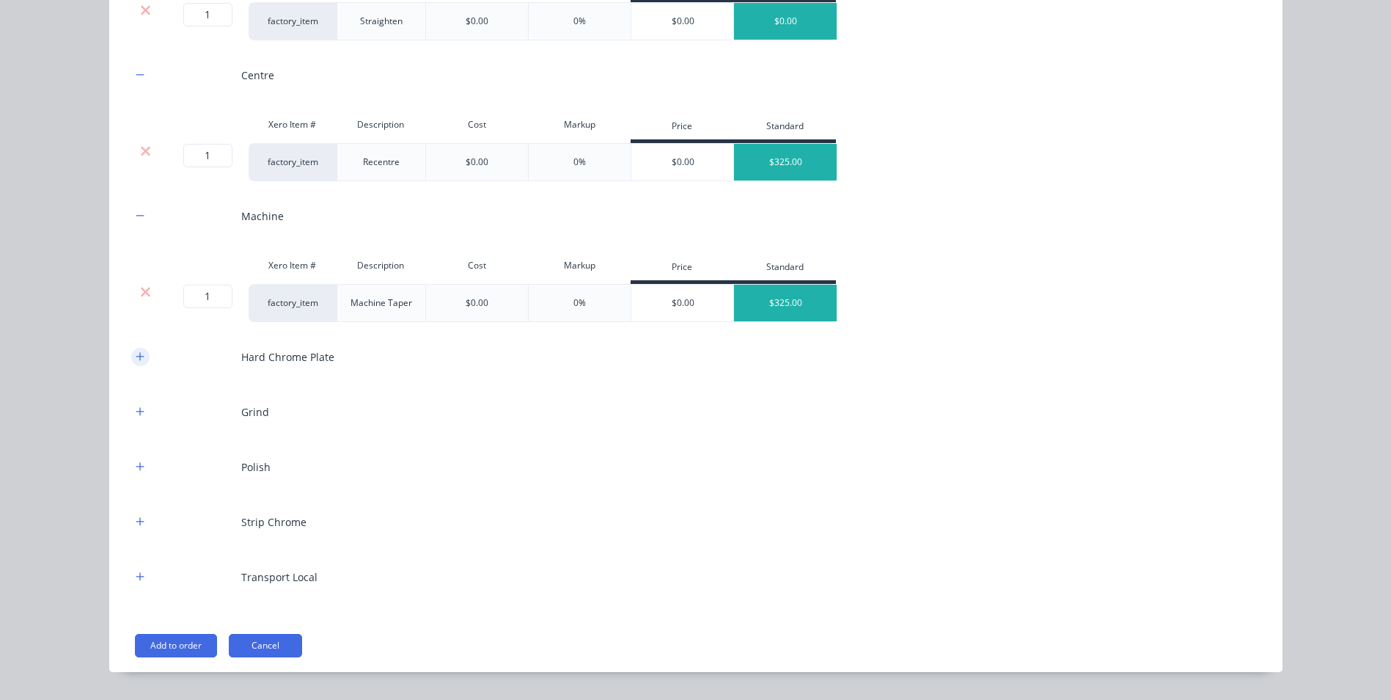
click at [136, 355] on icon "button" at bounding box center [140, 356] width 9 height 10
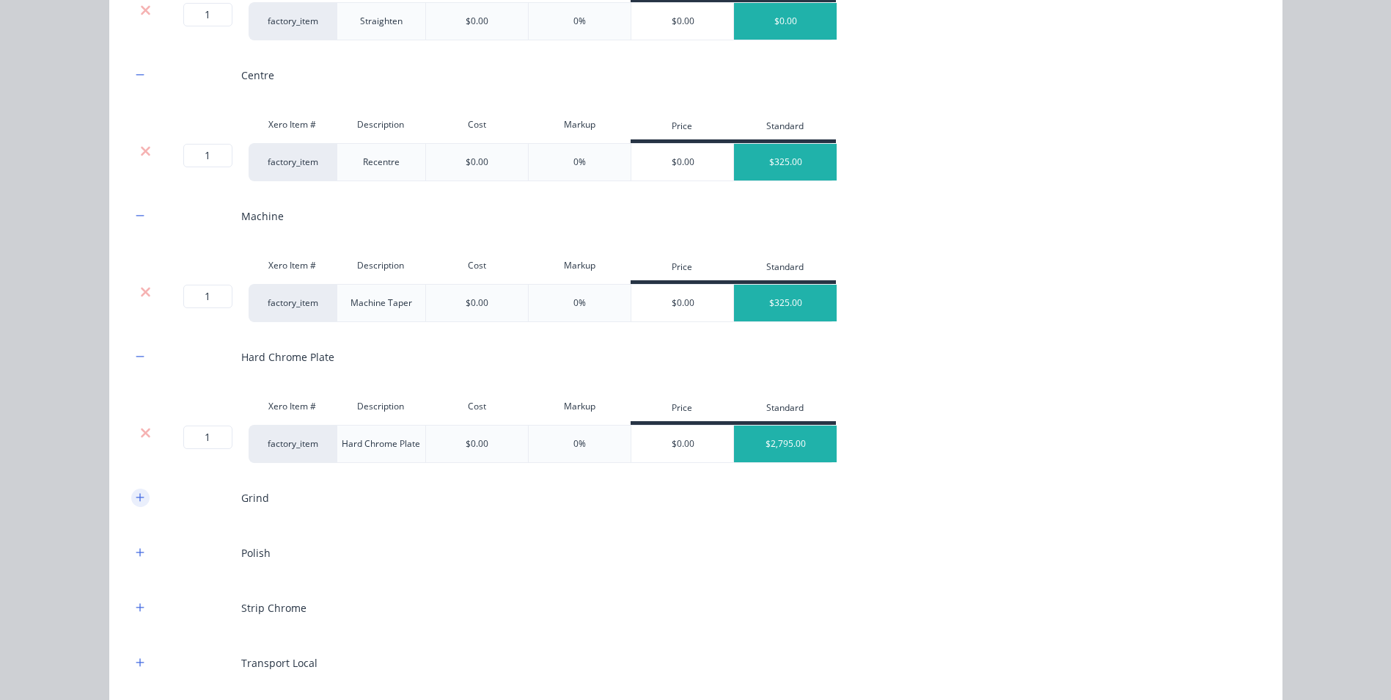
click at [136, 499] on icon "button" at bounding box center [140, 497] width 9 height 10
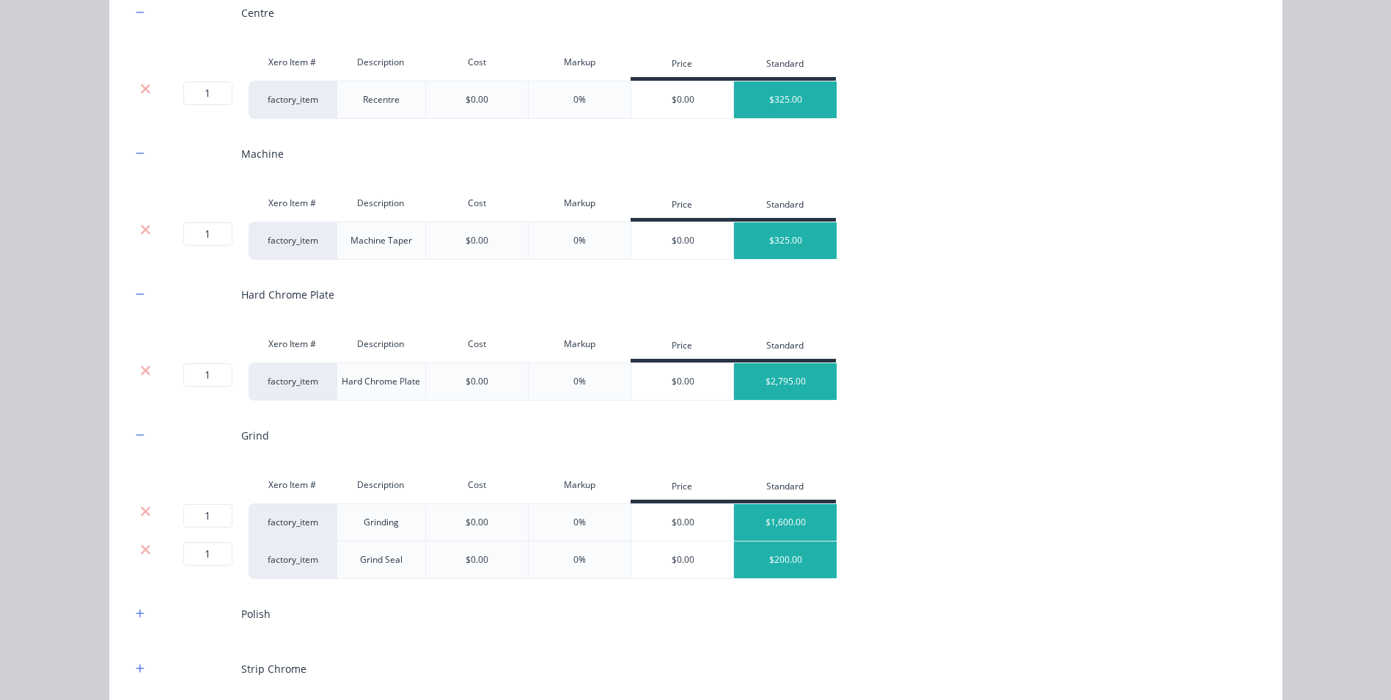
scroll to position [539, 0]
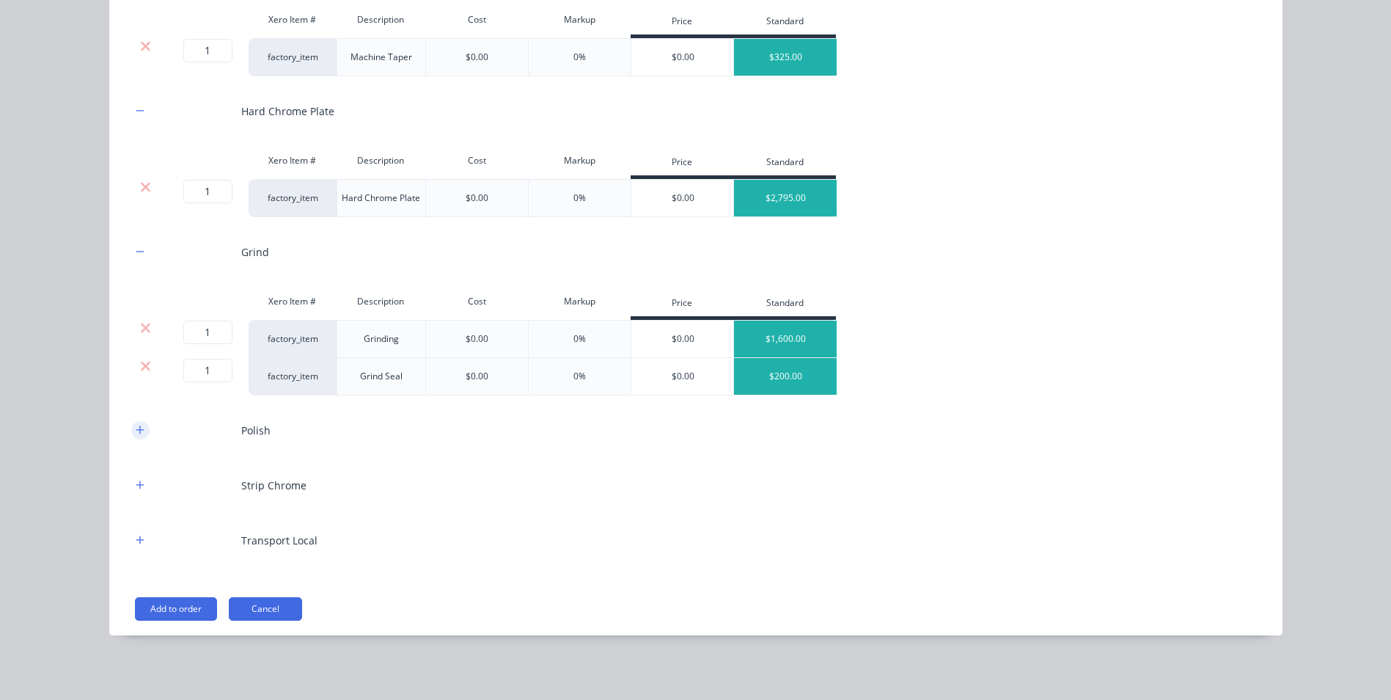
click at [131, 430] on button "button" at bounding box center [140, 430] width 18 height 18
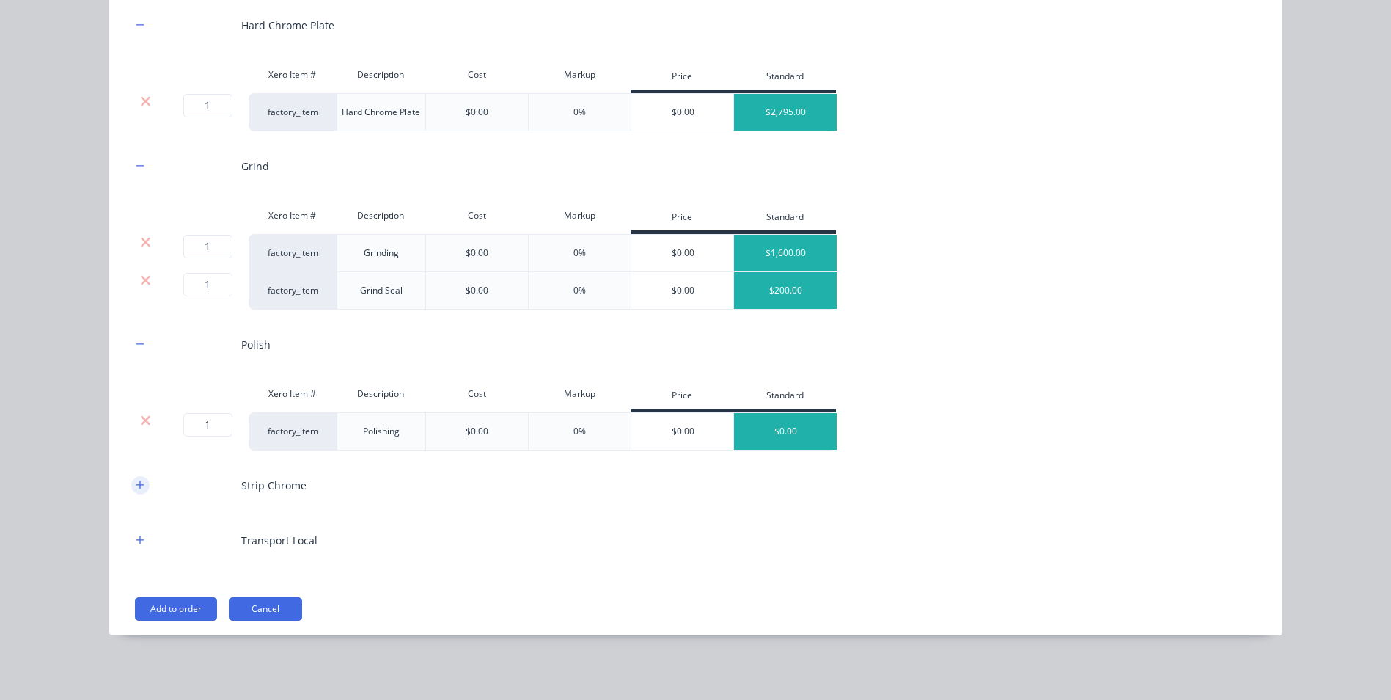
click at [139, 486] on icon "button" at bounding box center [140, 485] width 9 height 10
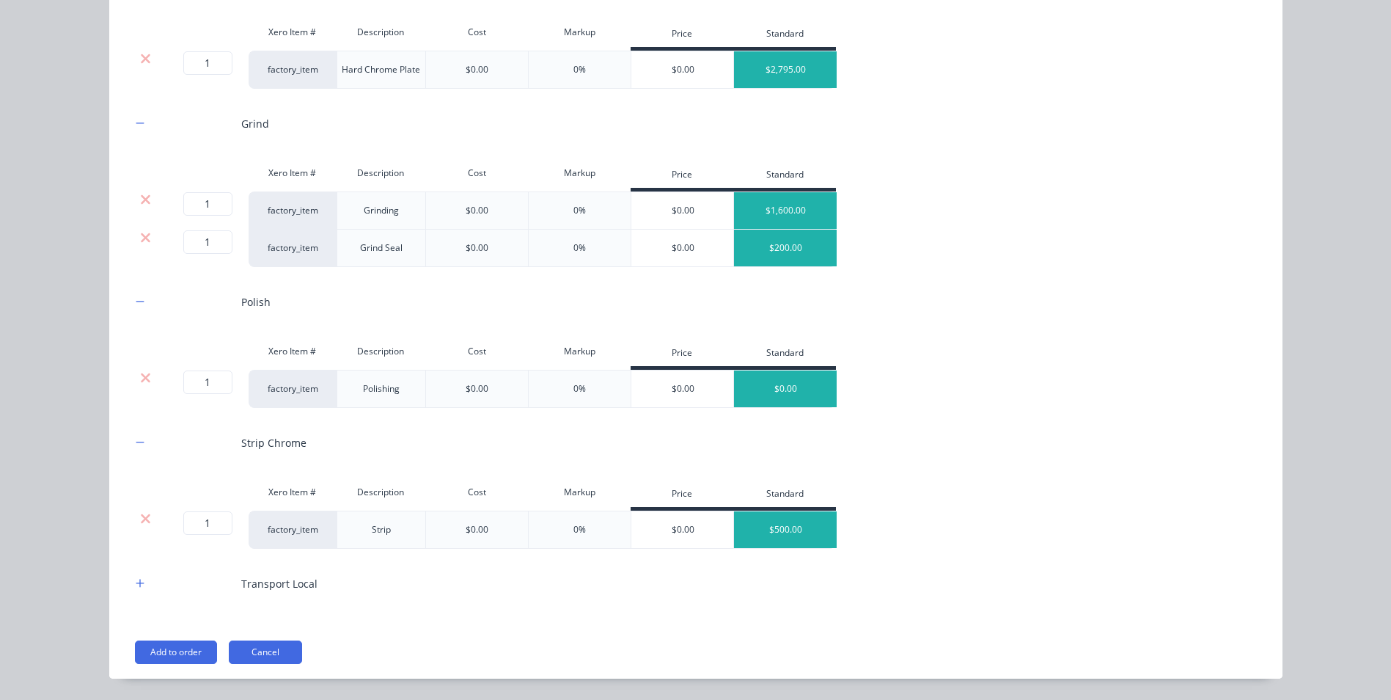
scroll to position [711, 0]
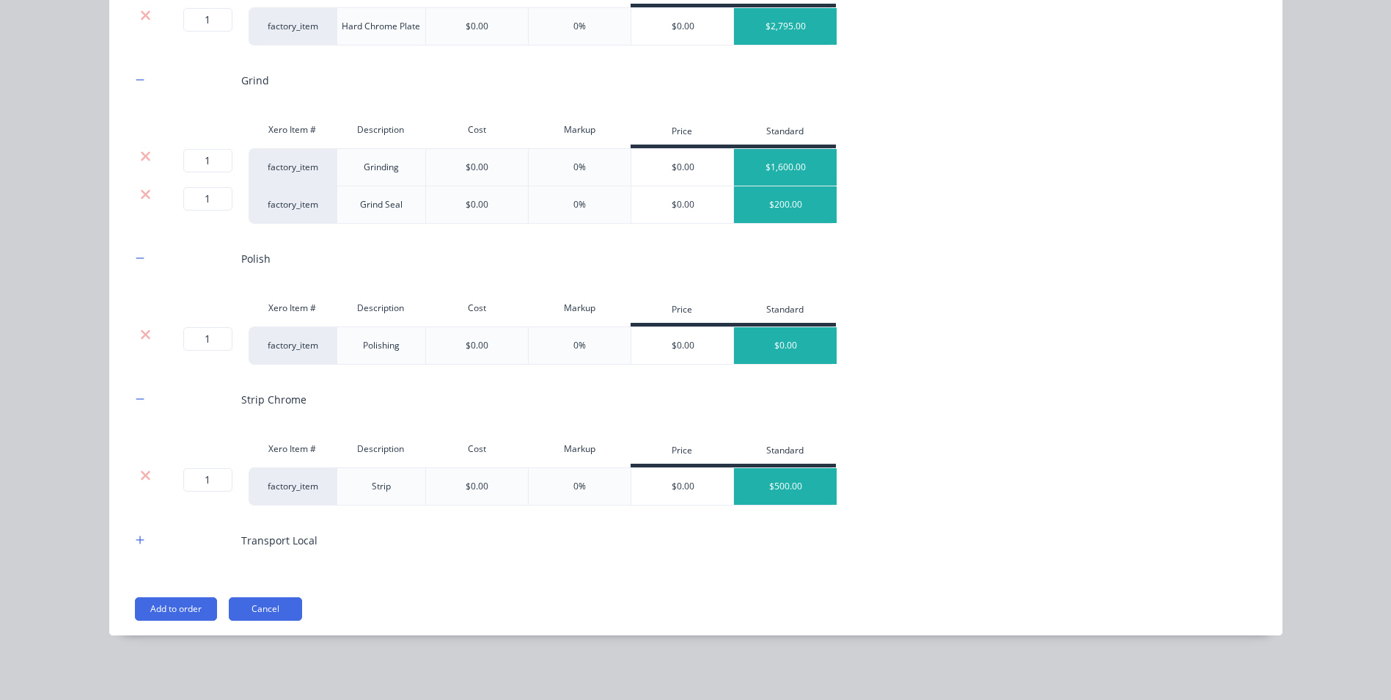
drag, startPoint x: 139, startPoint y: 539, endPoint x: 155, endPoint y: 546, distance: 18.1
click at [140, 540] on button "button" at bounding box center [140, 540] width 18 height 18
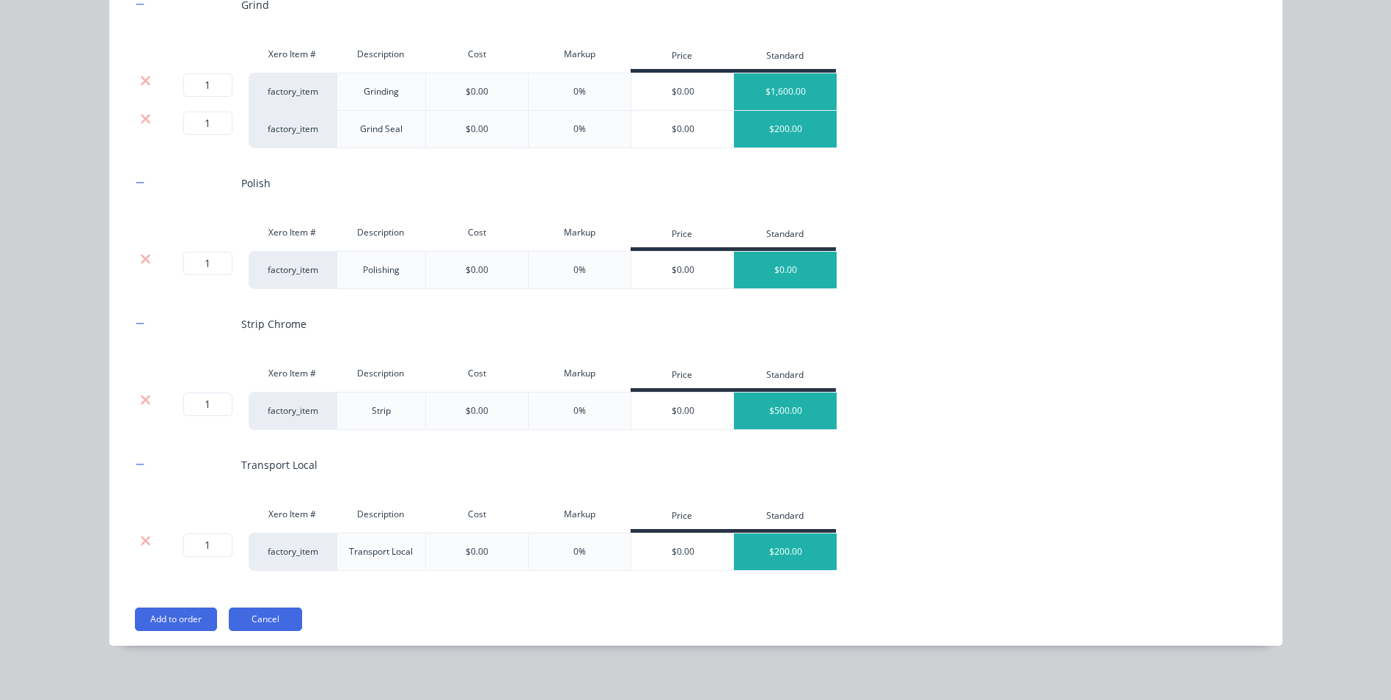
scroll to position [796, 0]
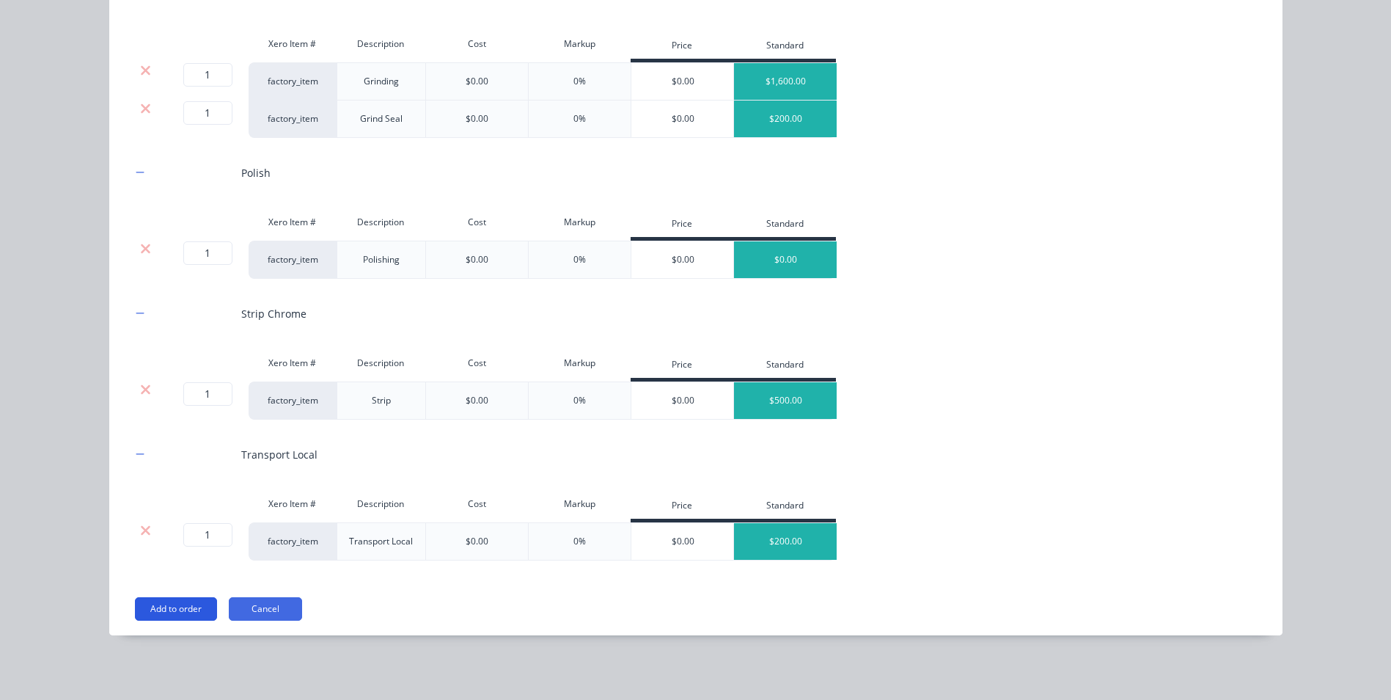
click at [189, 608] on button "Add to order" at bounding box center [176, 608] width 82 height 23
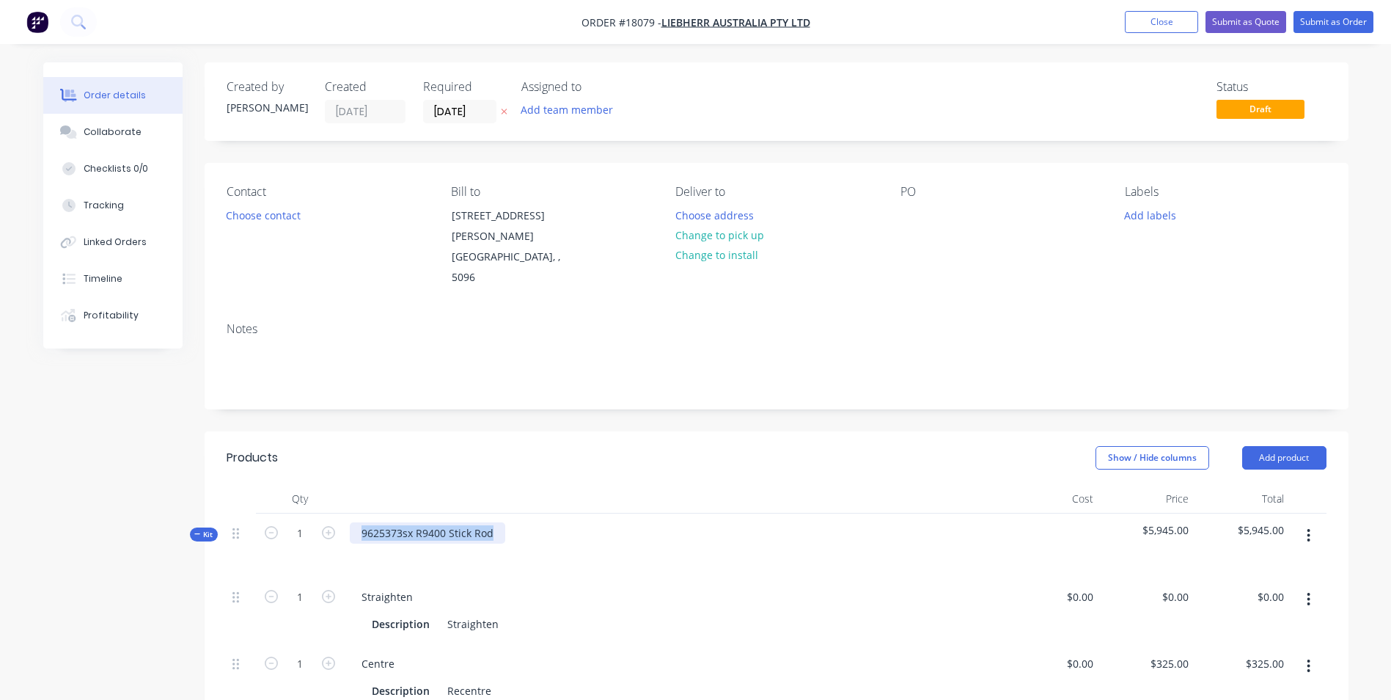
drag, startPoint x: 496, startPoint y: 499, endPoint x: 373, endPoint y: 498, distance: 122.5
click at [360, 522] on div "9625373sx R9400 Stick Rod" at bounding box center [427, 532] width 155 height 21
copy div "9625373sx R9400 Stick Rod"
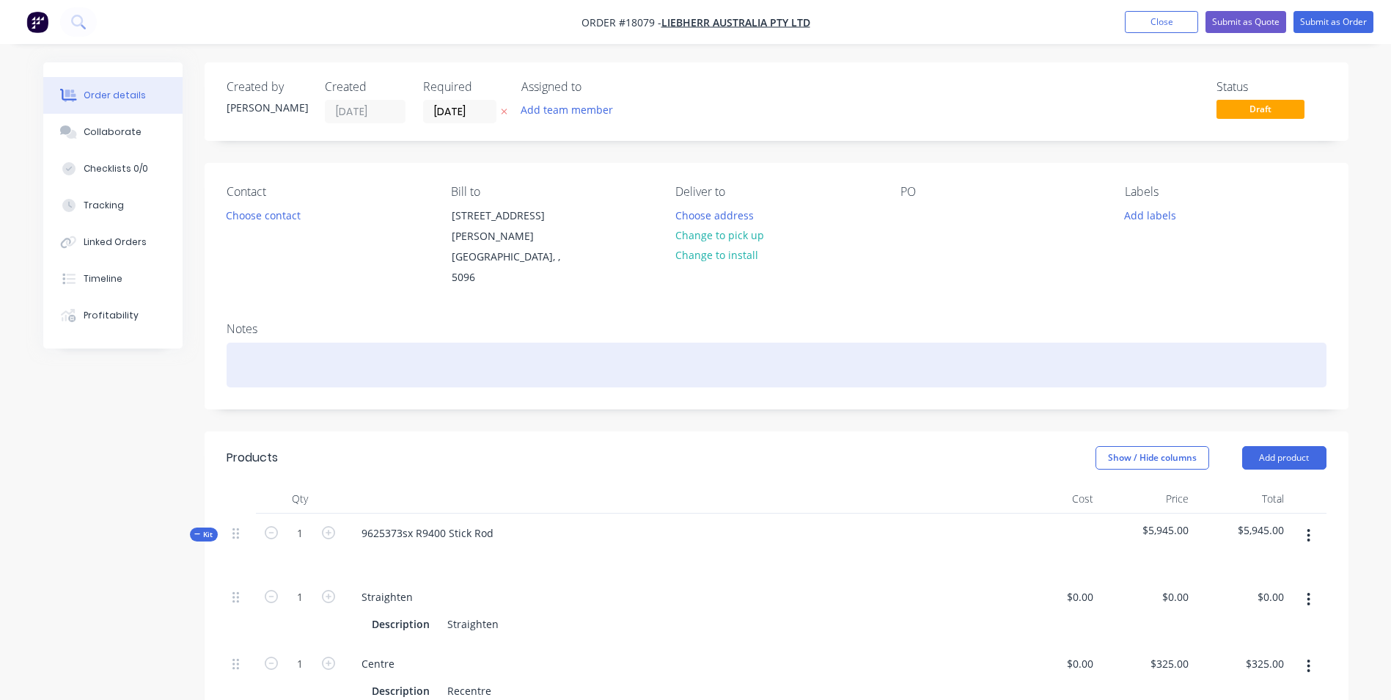
click at [283, 342] on div at bounding box center [777, 364] width 1100 height 45
paste div
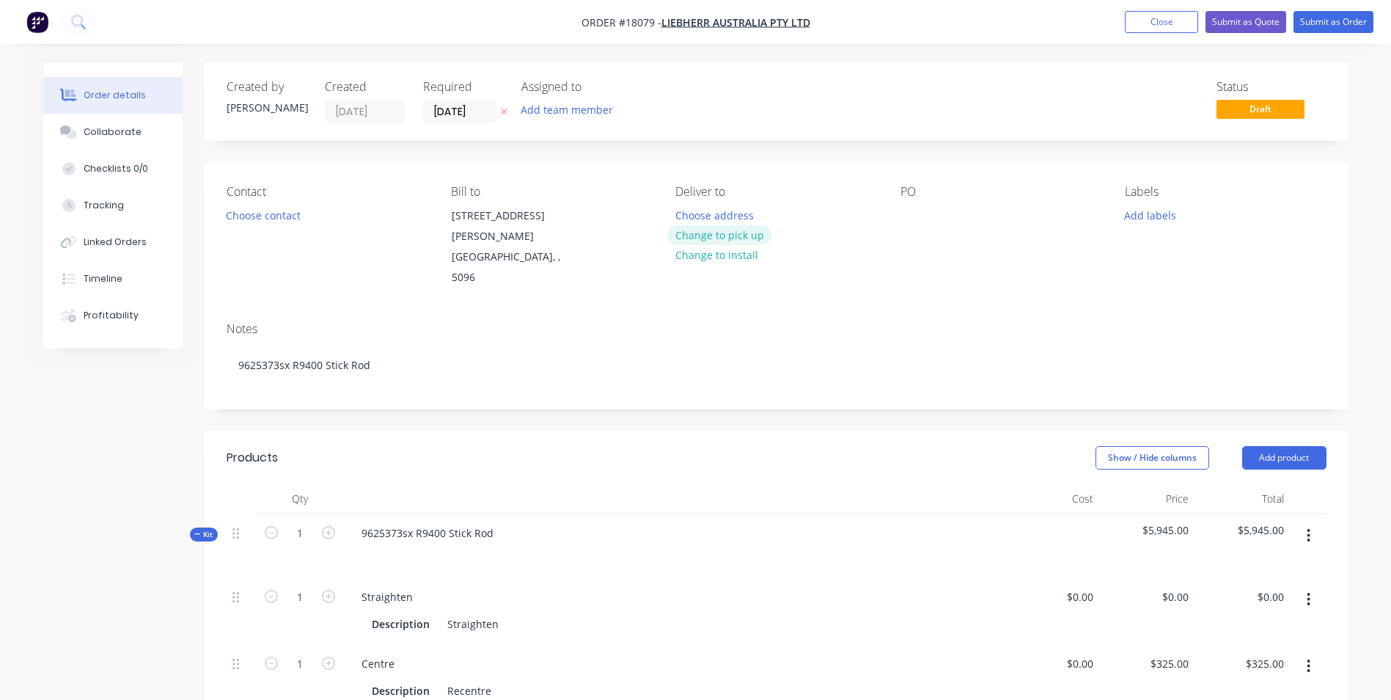
click at [752, 233] on button "Change to pick up" at bounding box center [719, 235] width 104 height 20
click at [912, 219] on div at bounding box center [912, 215] width 23 height 21
click at [914, 208] on div at bounding box center [912, 215] width 23 height 21
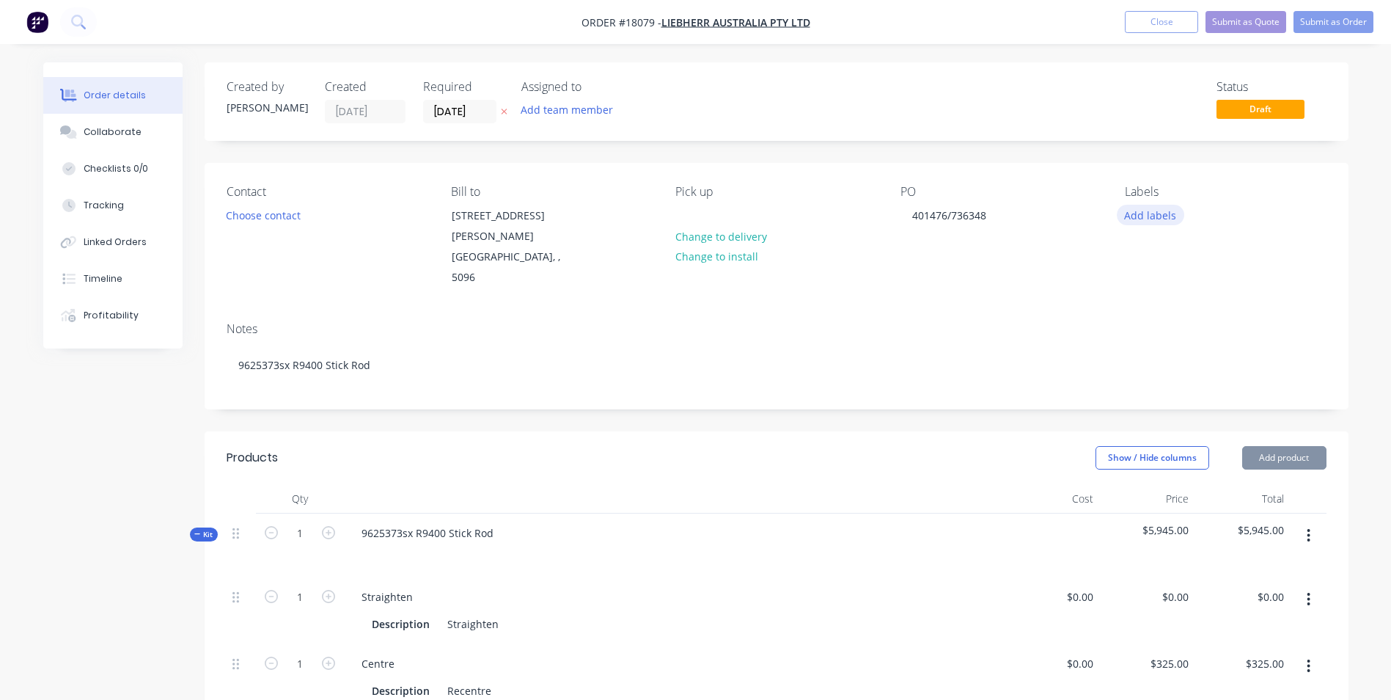
click at [1155, 216] on button "Add labels" at bounding box center [1150, 215] width 67 height 20
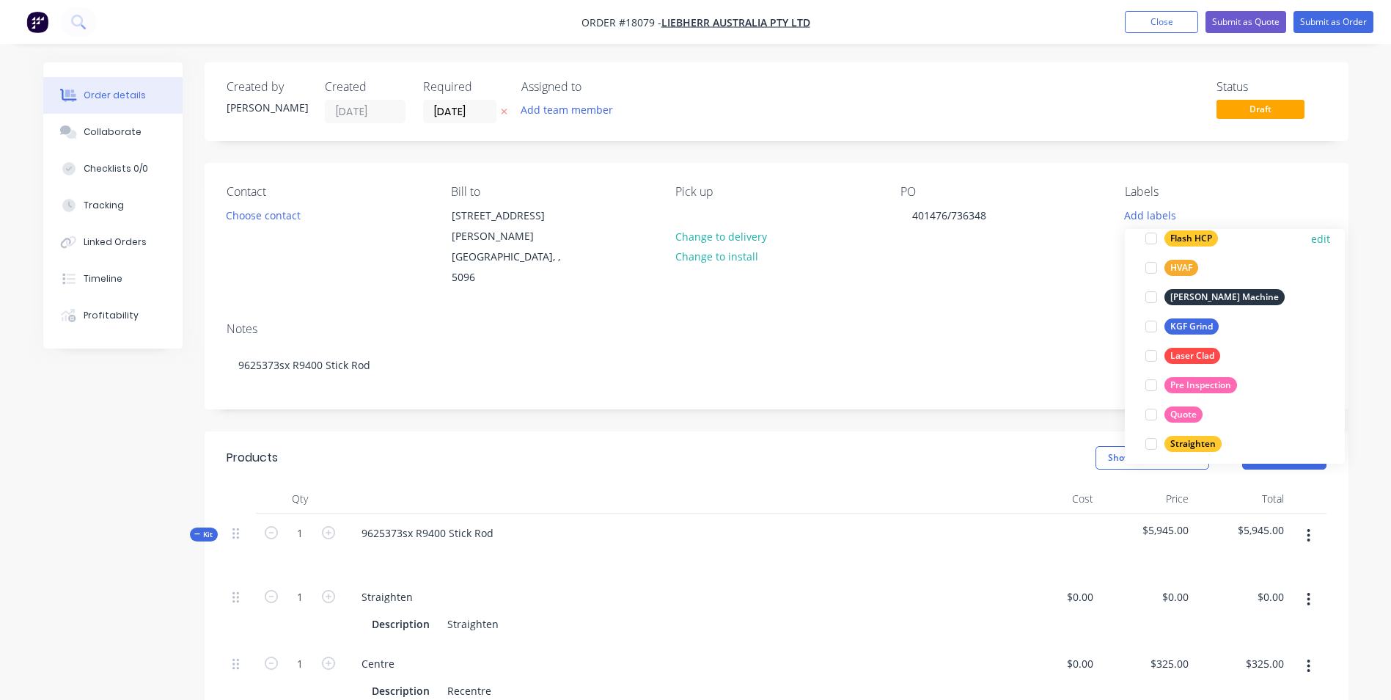
scroll to position [293, 0]
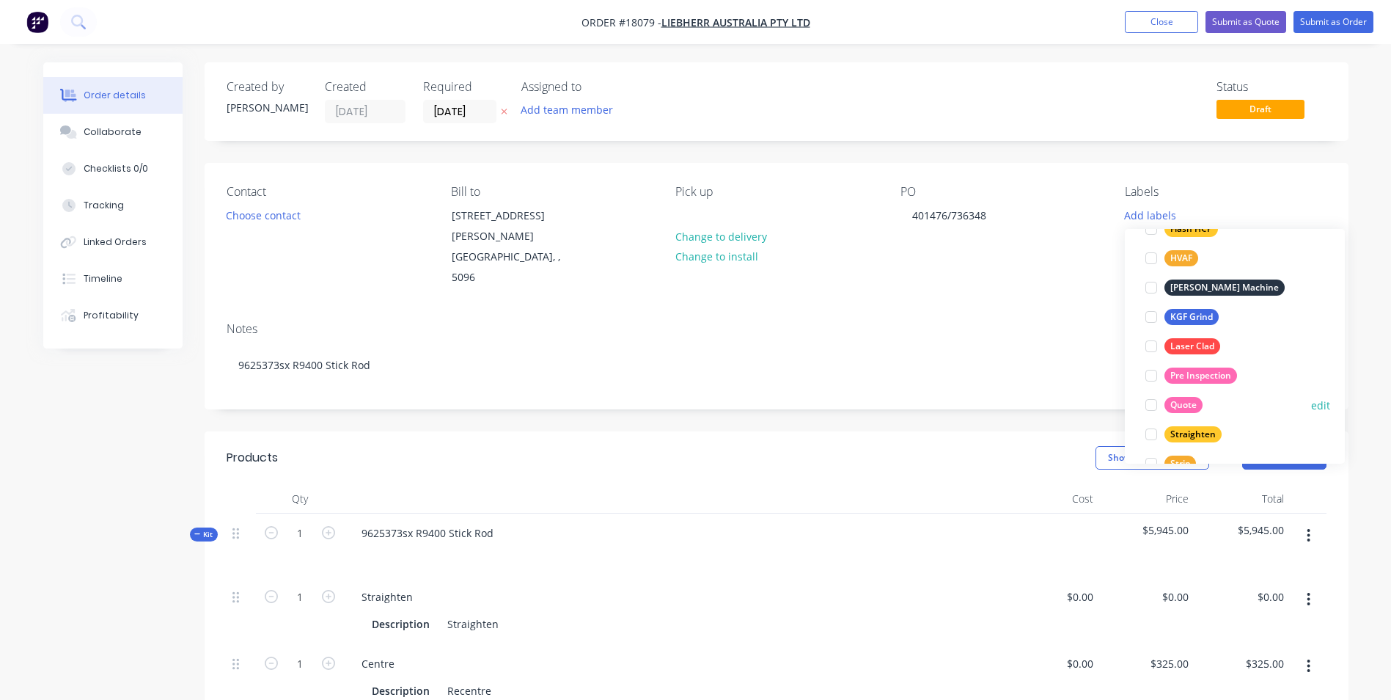
click at [1187, 406] on div "Quote" at bounding box center [1183, 405] width 38 height 16
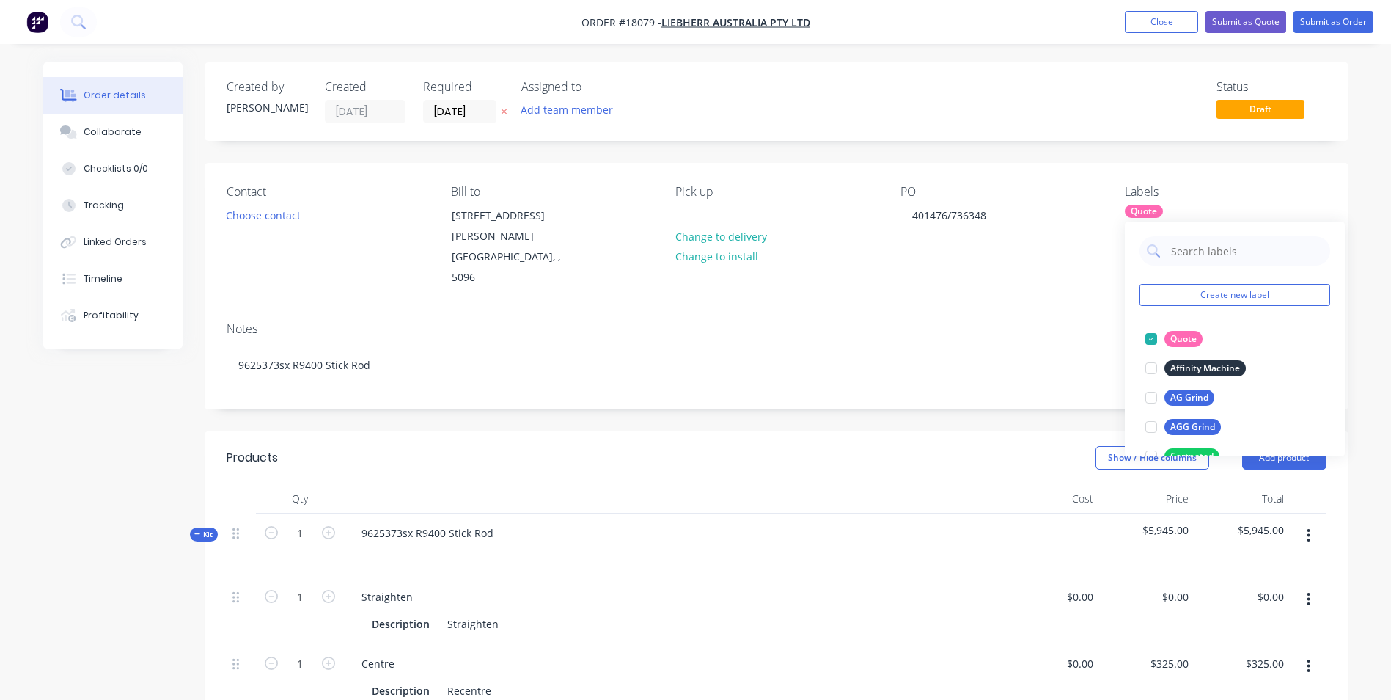
click at [721, 437] on header "Products Show / Hide columns Add product" at bounding box center [777, 457] width 1144 height 53
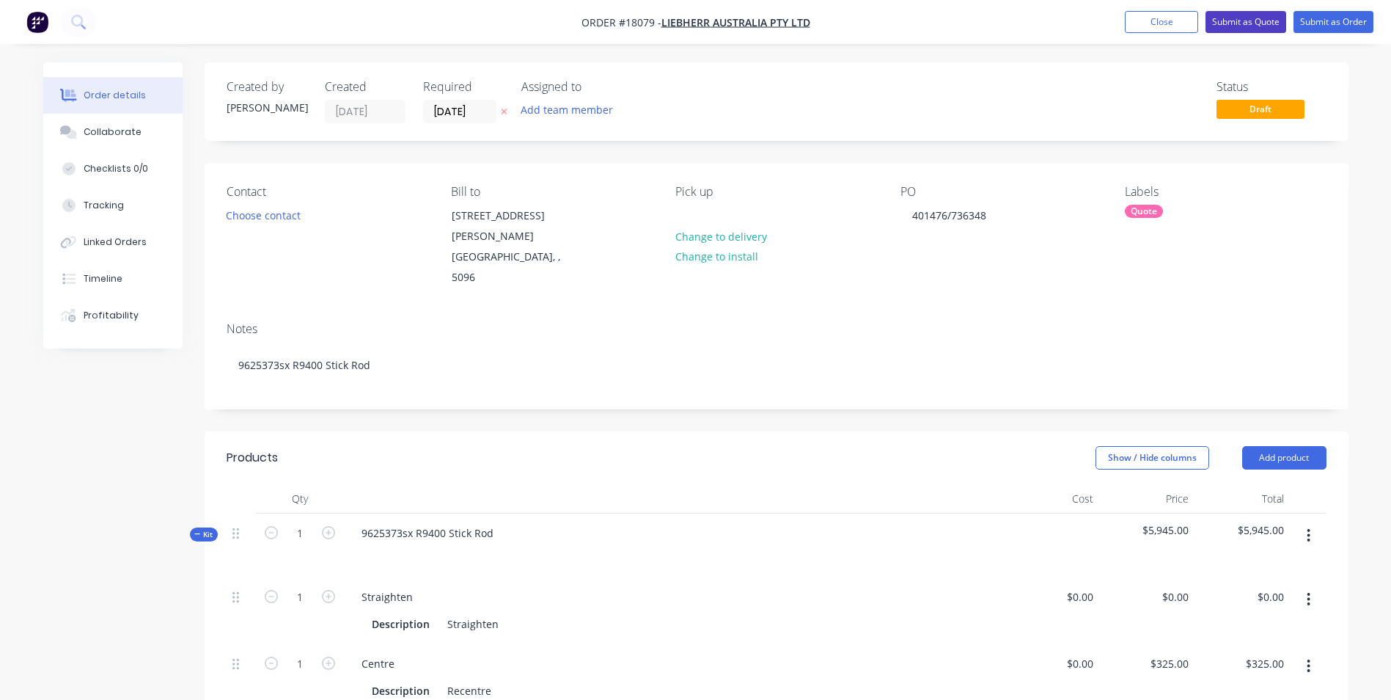
click at [1240, 26] on button "Submit as Quote" at bounding box center [1246, 22] width 81 height 22
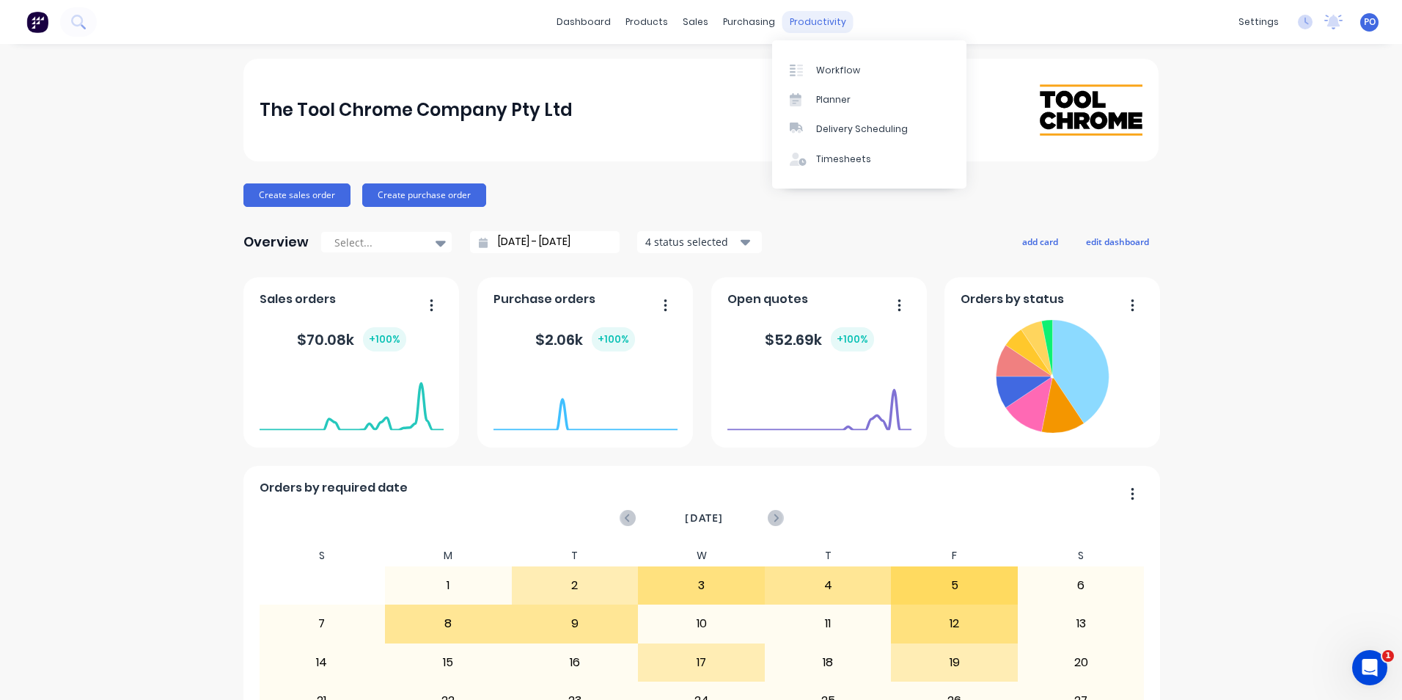
click at [799, 24] on div "productivity" at bounding box center [817, 22] width 71 height 22
click at [816, 73] on div "Workflow" at bounding box center [838, 70] width 44 height 13
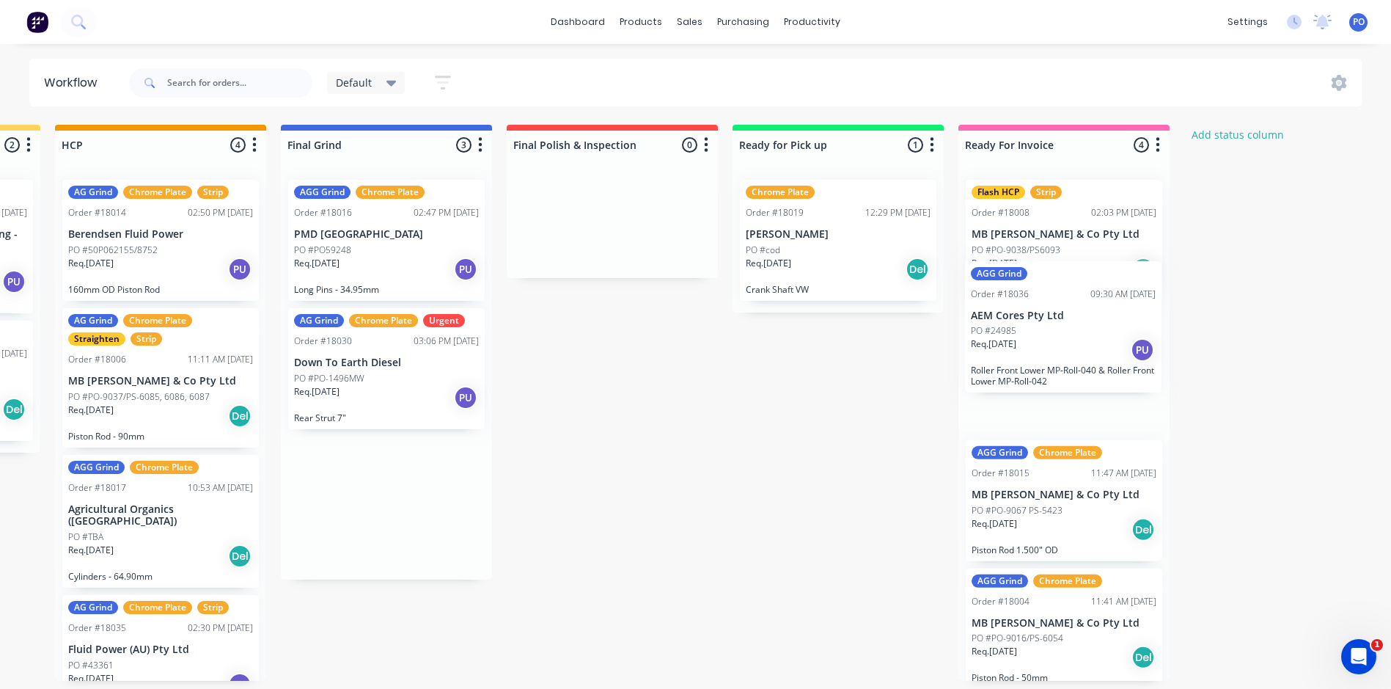
scroll to position [3, 1340]
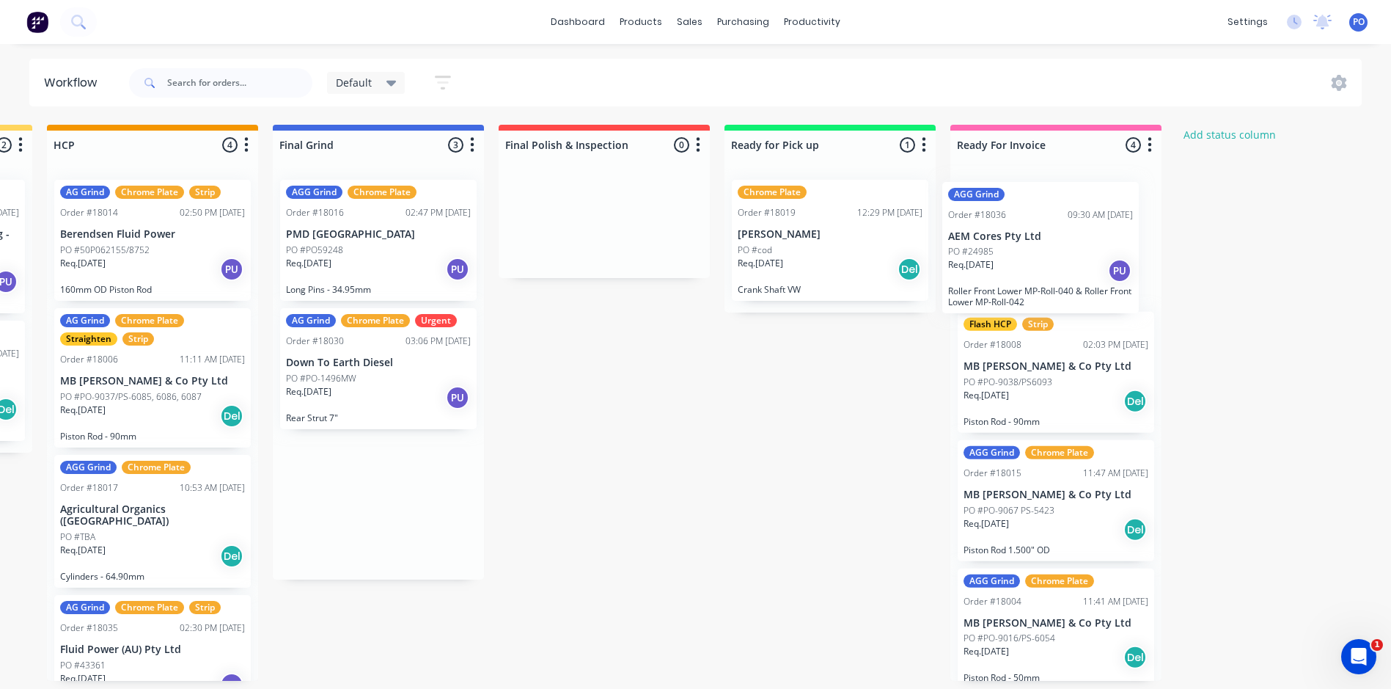
drag, startPoint x: 489, startPoint y: 493, endPoint x: 1061, endPoint y: 238, distance: 626.0
click at [1061, 238] on div "Straighten 3 Status colour #F08080 hex #F08080 Save Cancel Notifications Email …" at bounding box center [297, 403] width 3296 height 556
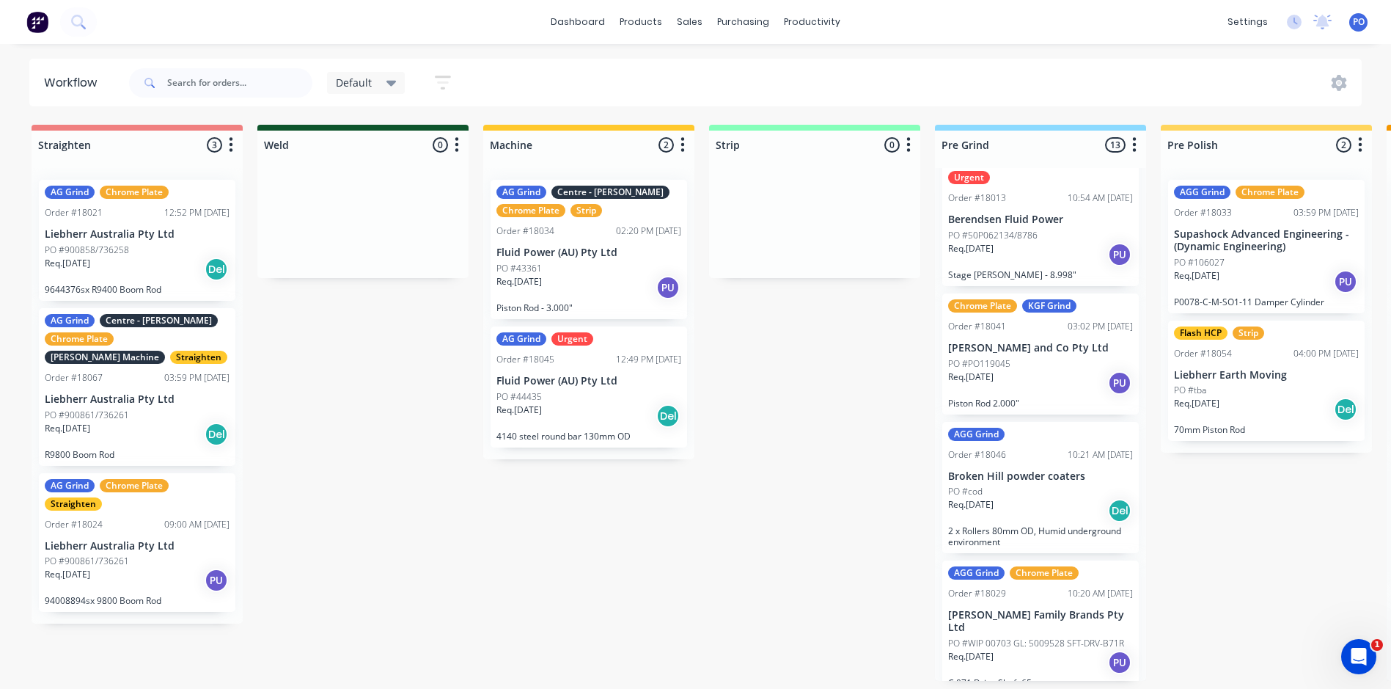
scroll to position [0, 0]
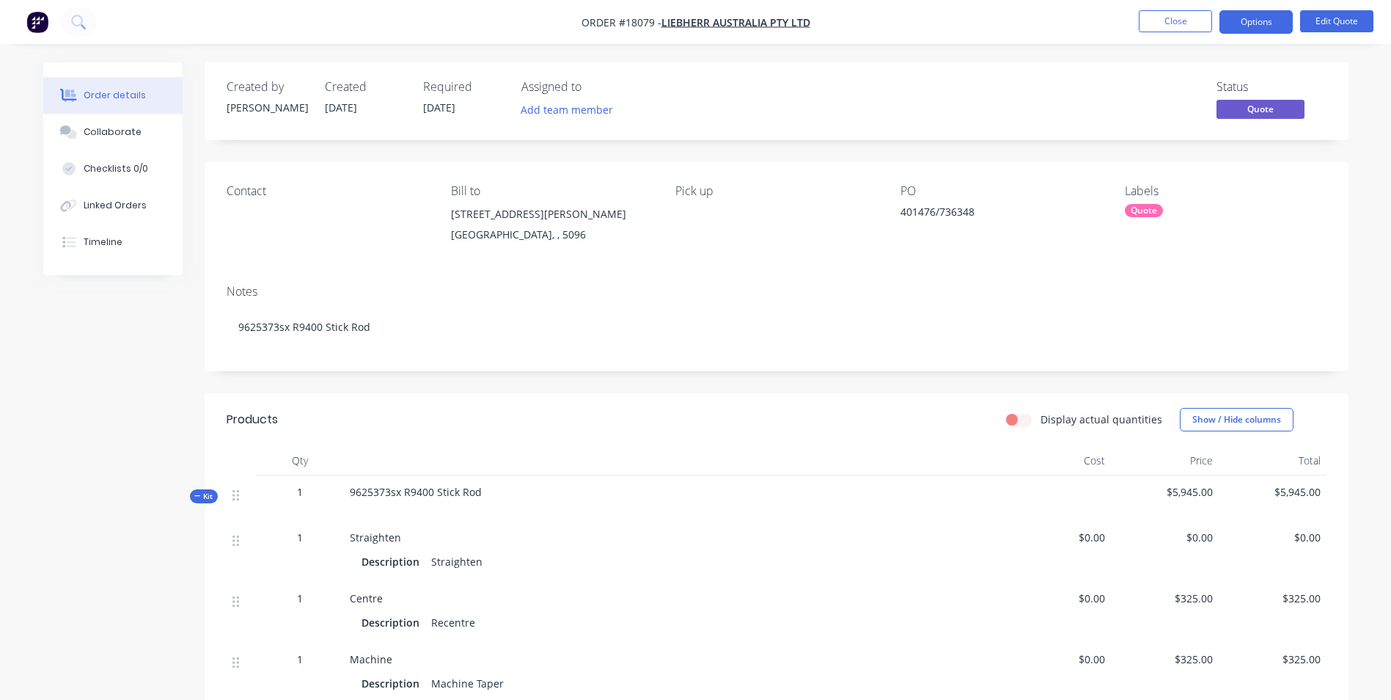
click at [1296, 269] on div "Contact Bill to [STREET_ADDRESS][PERSON_NAME] Pick up PO 401476/736348 Labels Q…" at bounding box center [777, 217] width 1144 height 111
click at [1182, 18] on button "Close" at bounding box center [1175, 21] width 73 height 22
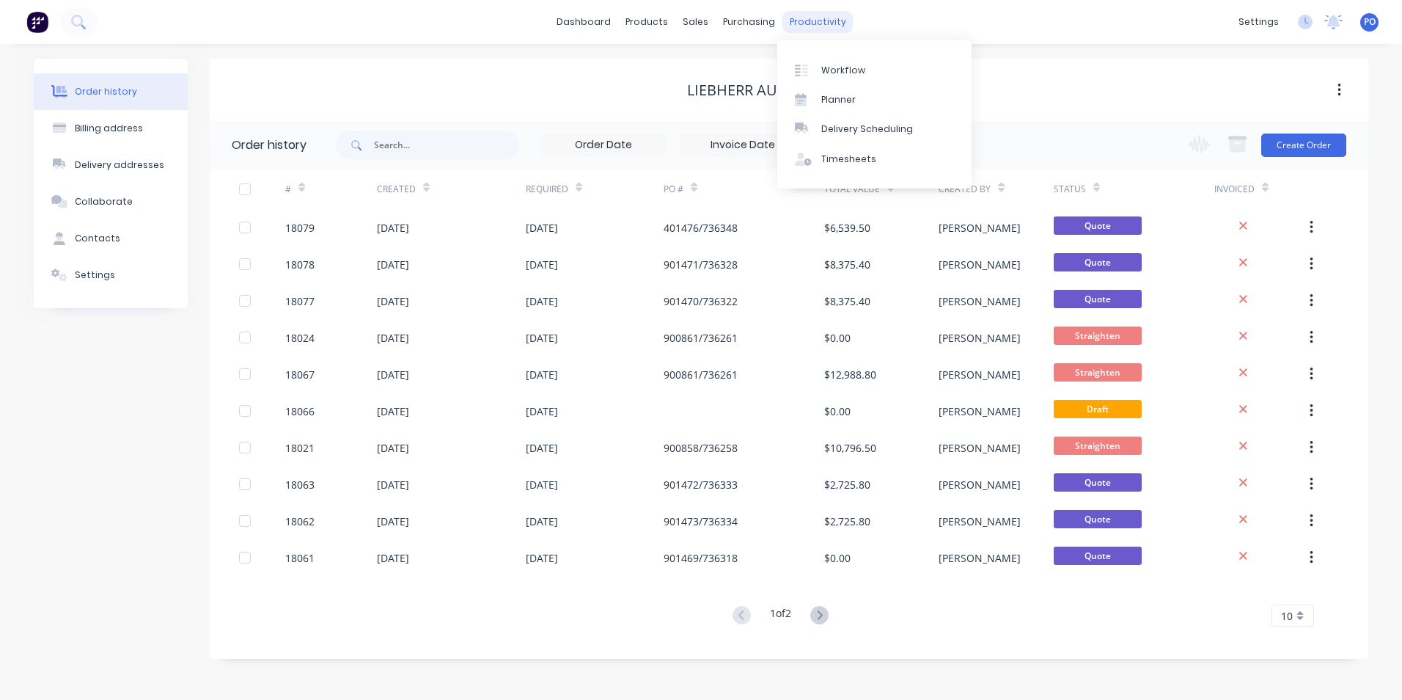
click at [815, 21] on div "productivity" at bounding box center [817, 22] width 71 height 22
click at [842, 64] on div "Workflow" at bounding box center [843, 70] width 44 height 13
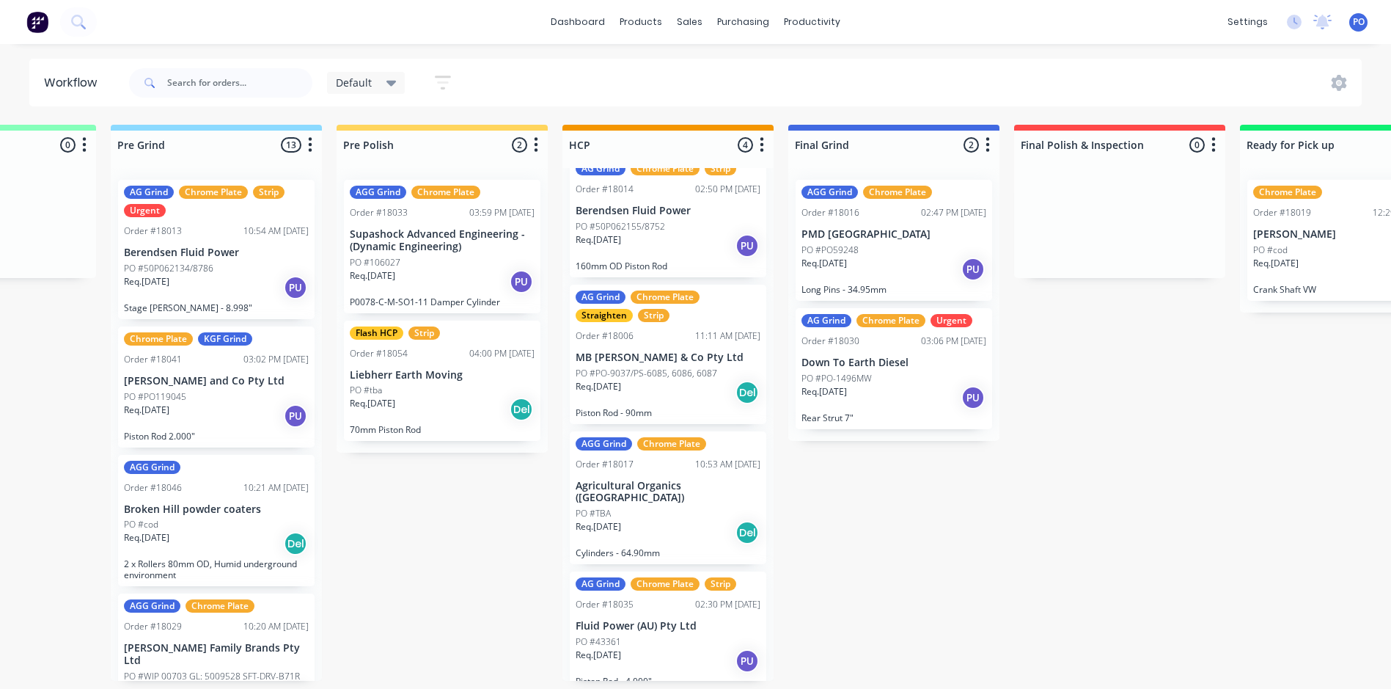
scroll to position [3, 824]
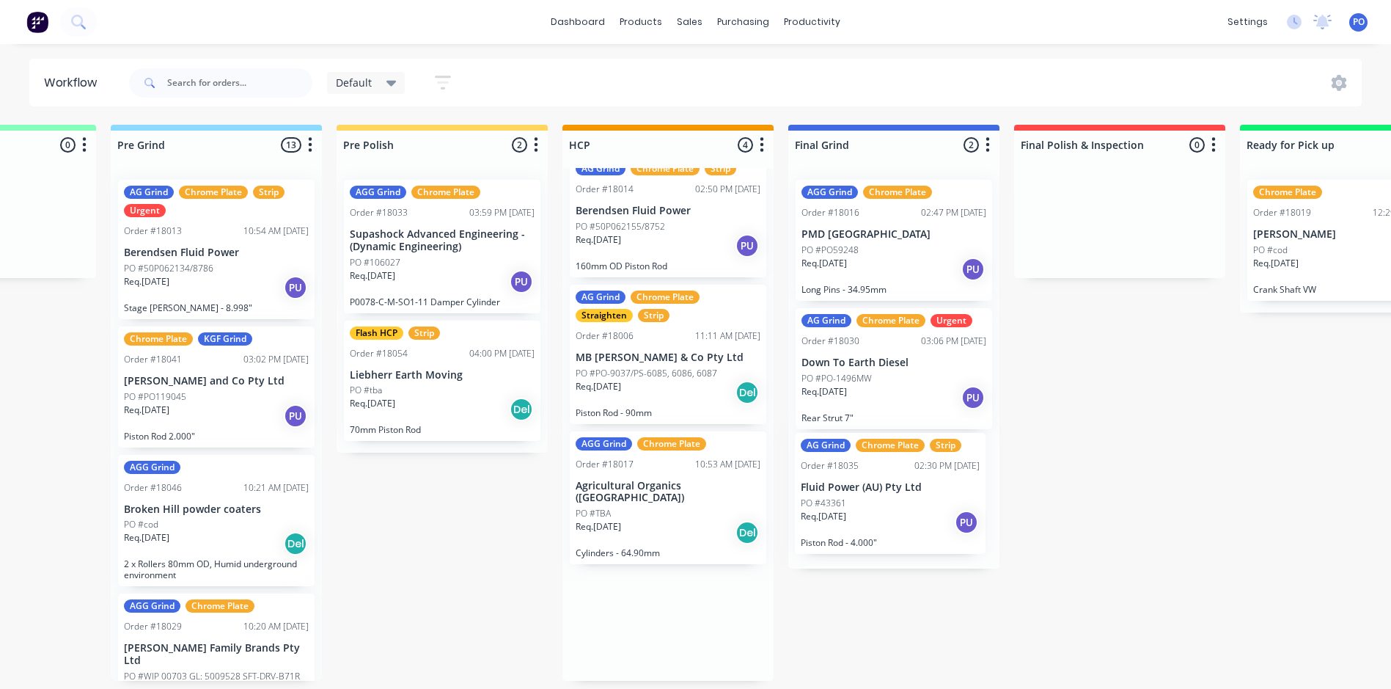
drag, startPoint x: 660, startPoint y: 621, endPoint x: 889, endPoint y: 496, distance: 260.6
click at [889, 496] on div "Straighten 3 Status colour #F08080 hex #F08080 Save Cancel Notifications Email …" at bounding box center [813, 403] width 3296 height 556
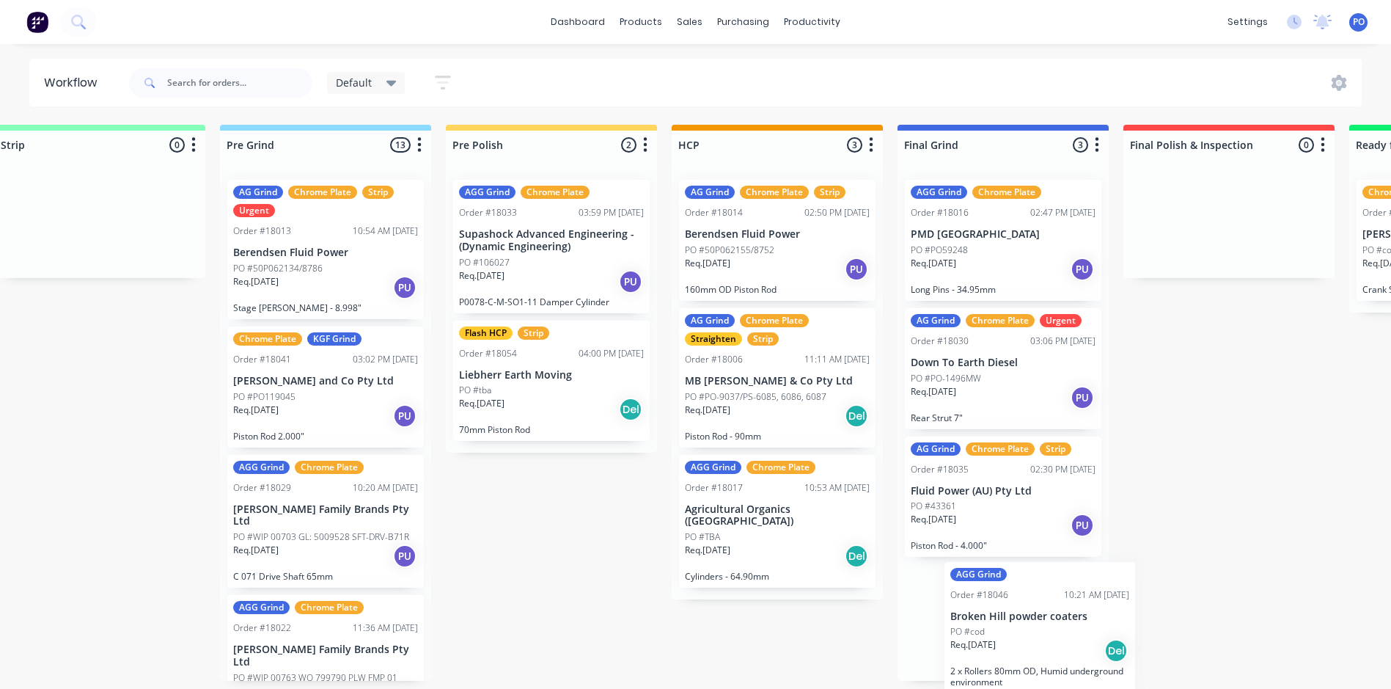
scroll to position [23, 0]
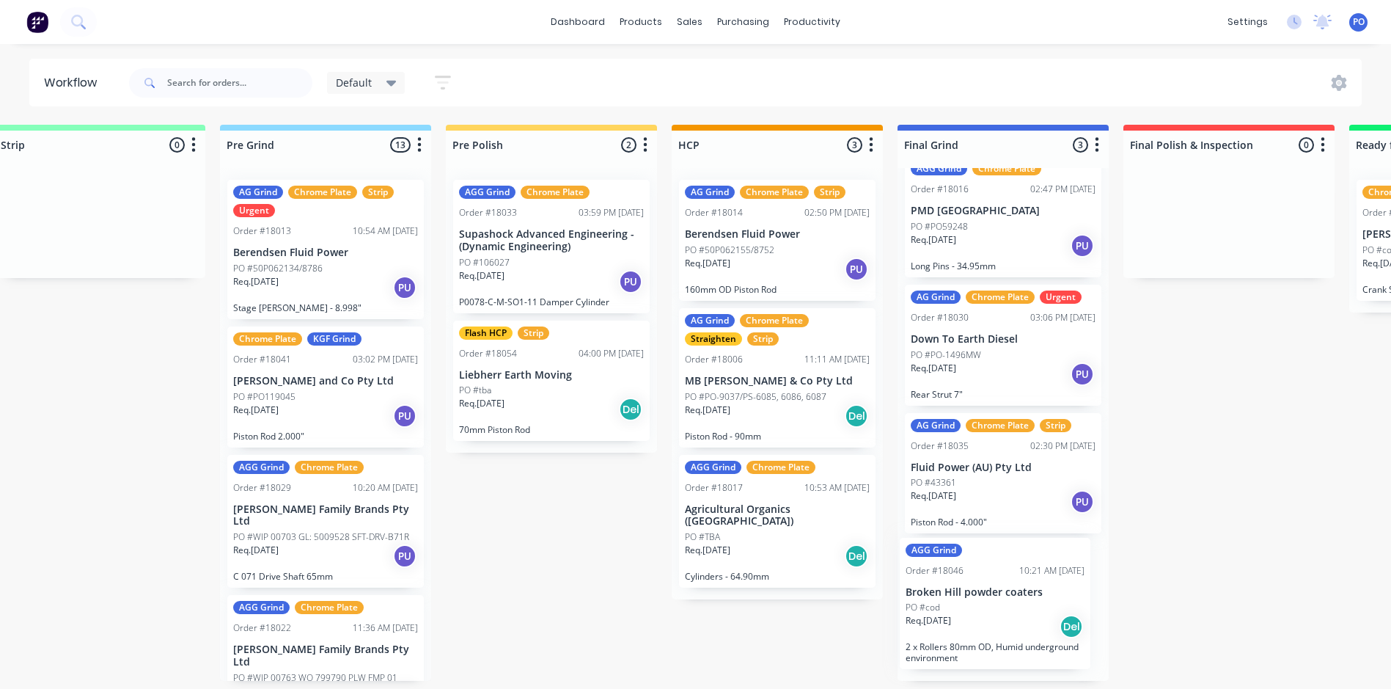
drag, startPoint x: 520, startPoint y: 480, endPoint x: 994, endPoint y: 566, distance: 481.4
click at [994, 566] on div "Straighten 3 Status colour #F08080 hex #F08080 Save Cancel Notifications Email …" at bounding box center [922, 403] width 3296 height 556
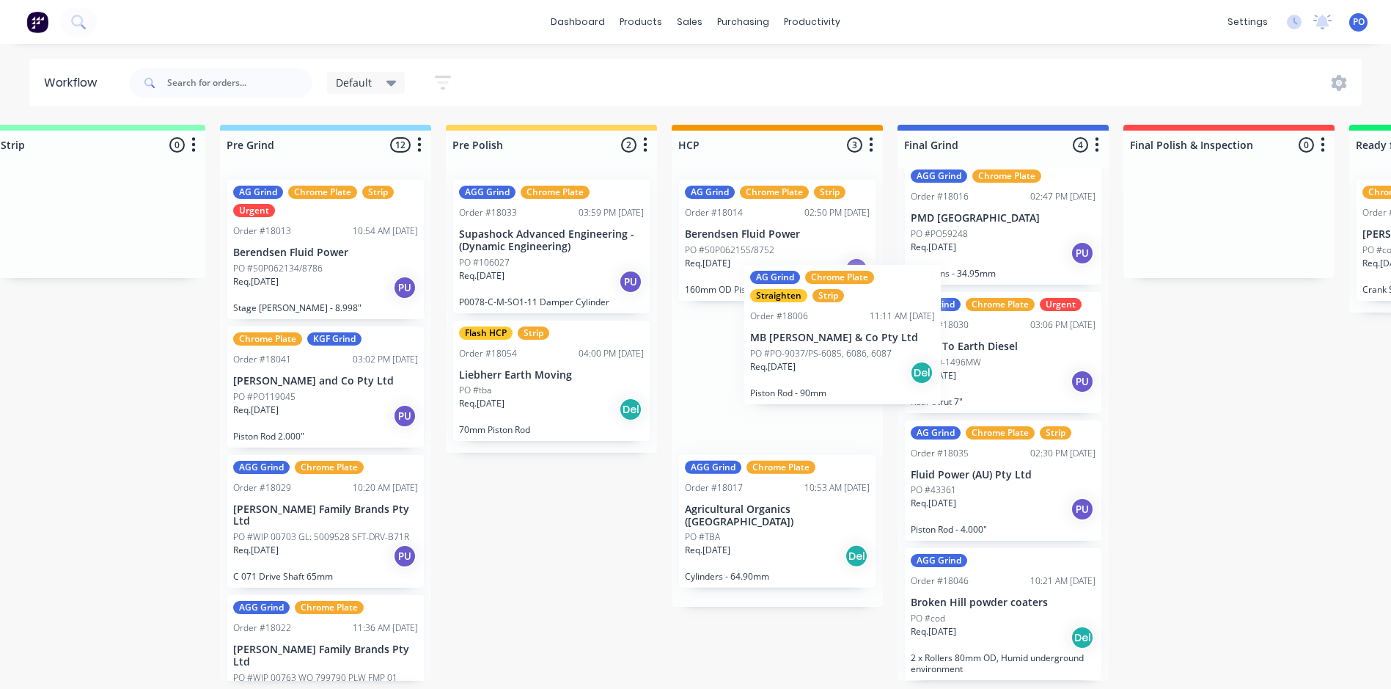
scroll to position [0, 0]
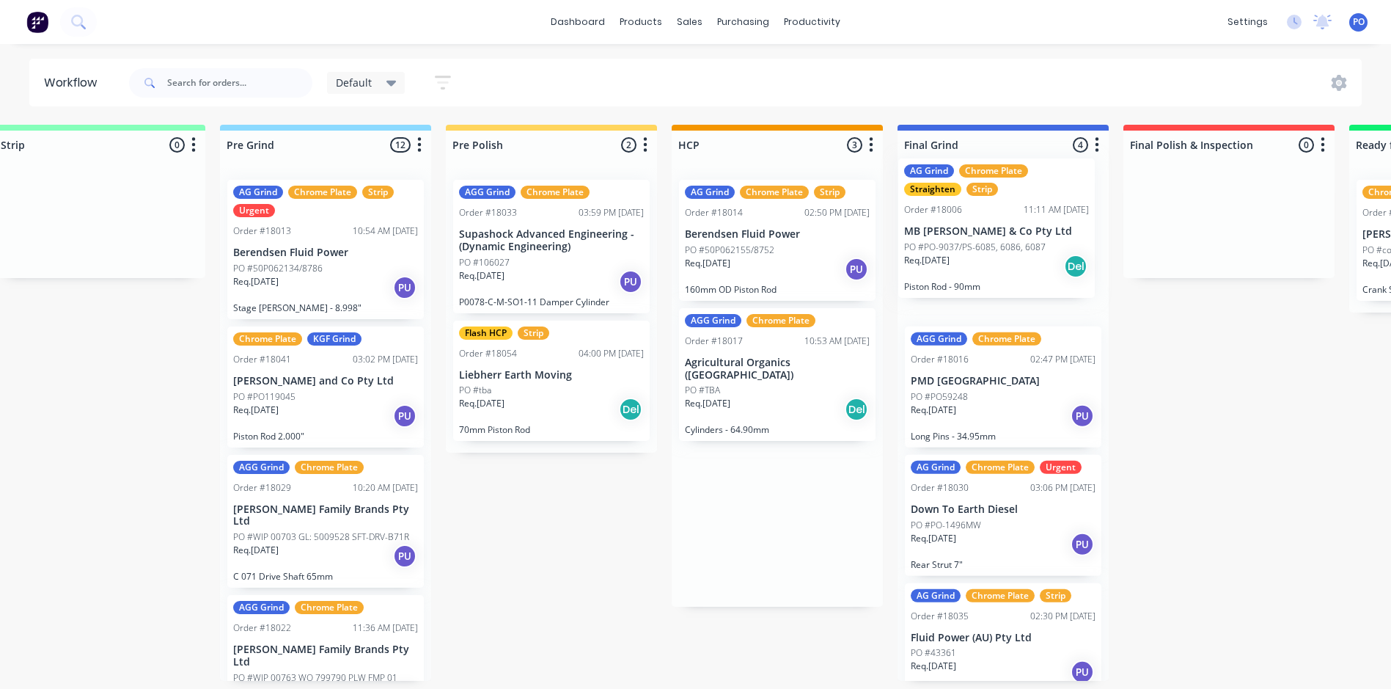
drag, startPoint x: 736, startPoint y: 362, endPoint x: 961, endPoint y: 214, distance: 269.1
click at [961, 214] on div "Straighten 3 Status colour #F08080 hex #F08080 Save Cancel Notifications Email …" at bounding box center [922, 403] width 3296 height 556
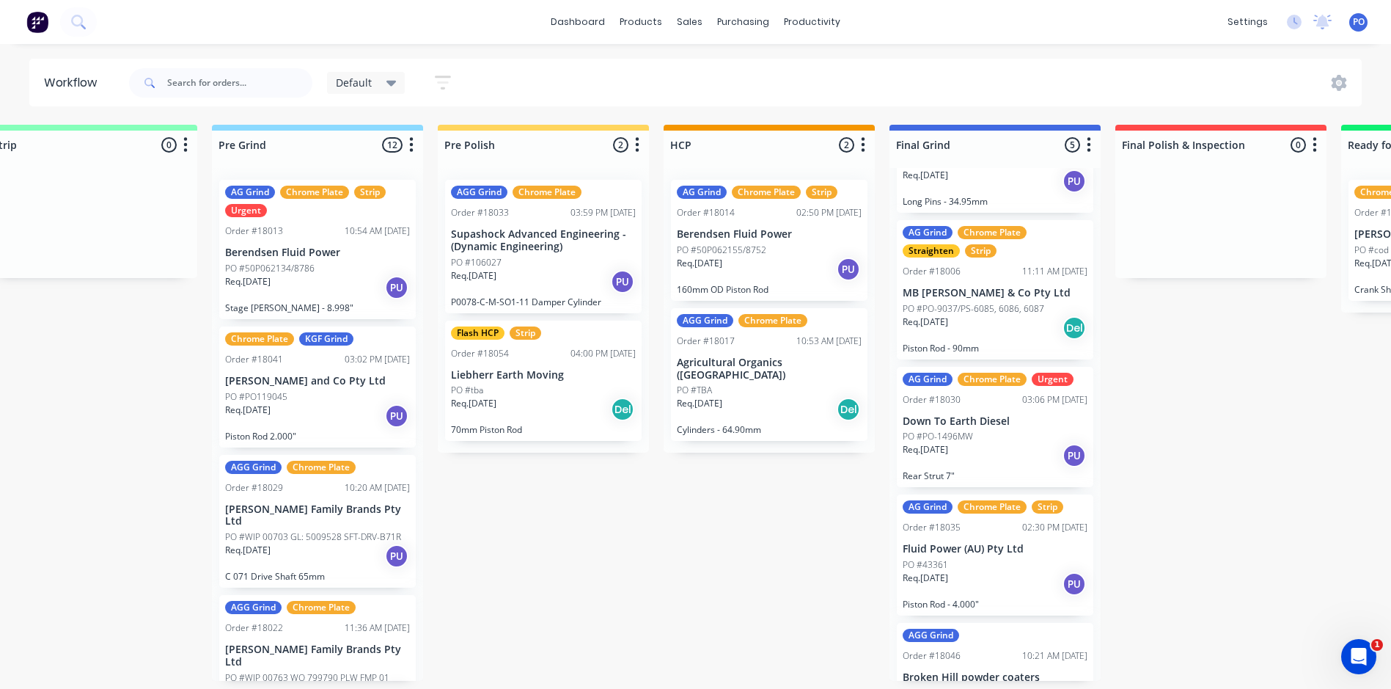
scroll to position [16, 0]
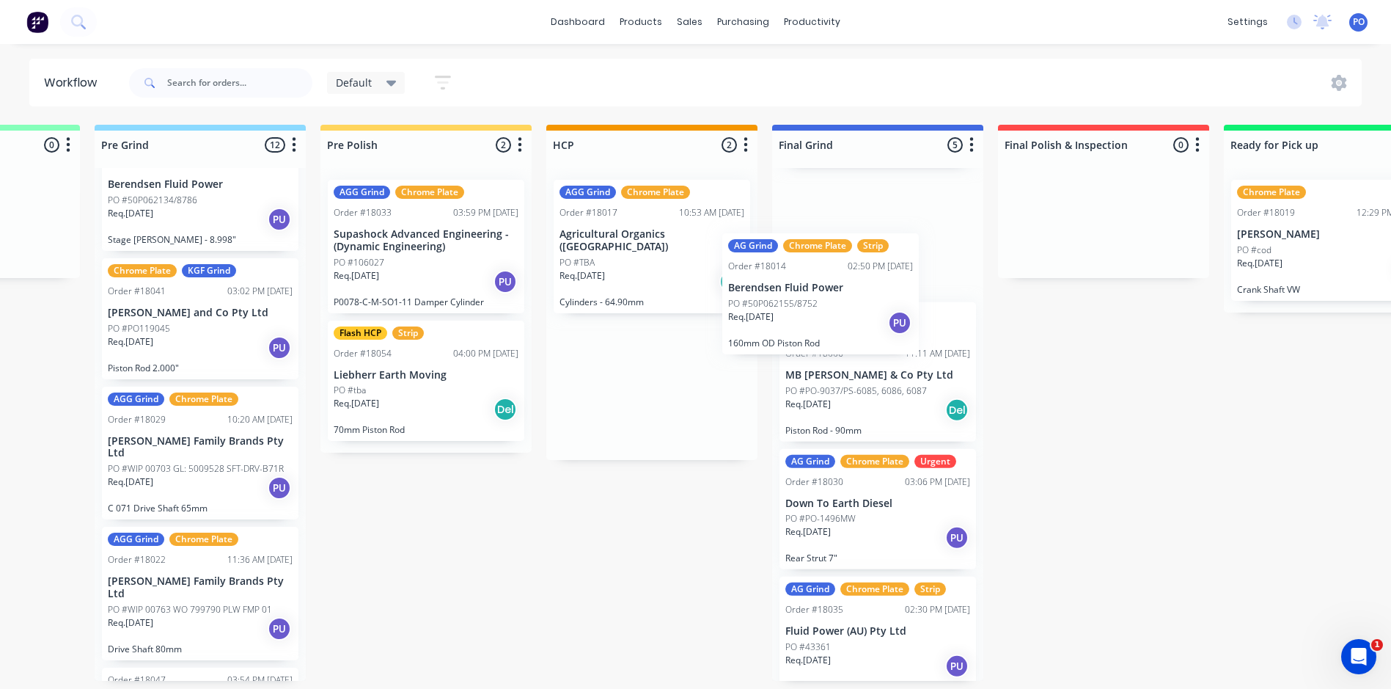
scroll to position [131, 0]
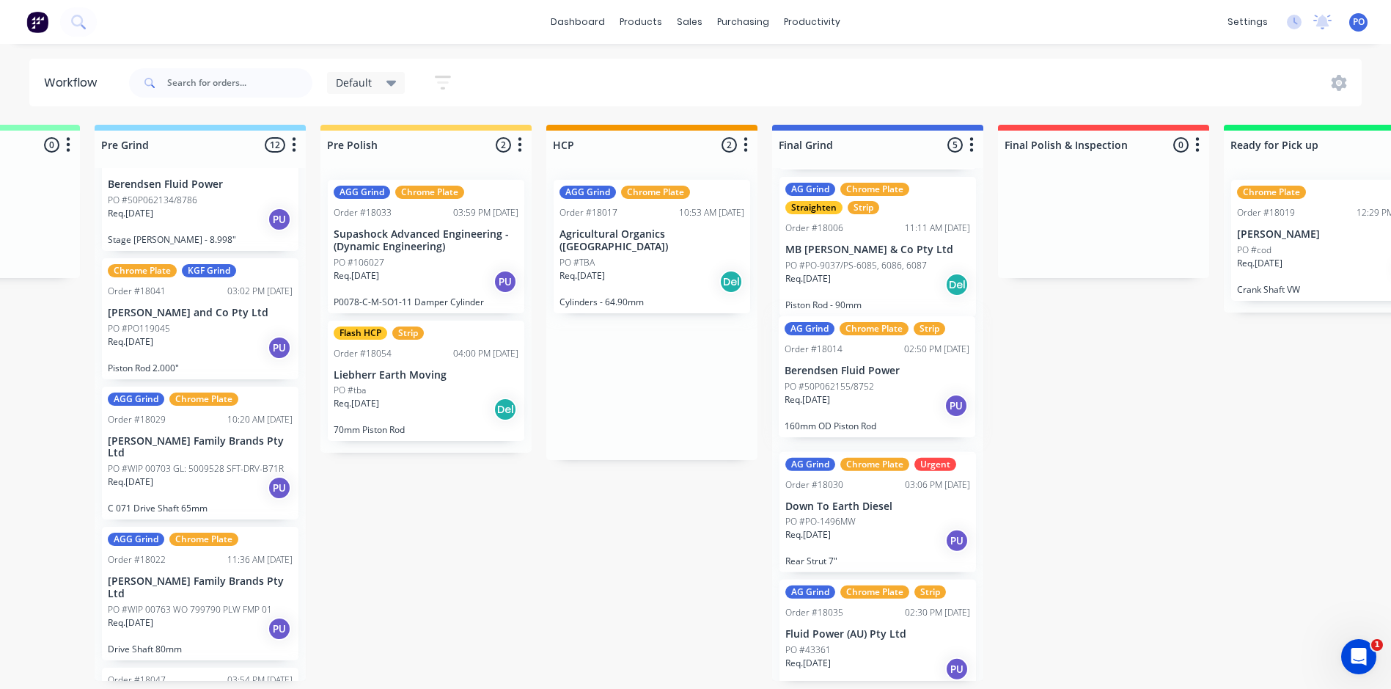
drag, startPoint x: 639, startPoint y: 222, endPoint x: 876, endPoint y: 364, distance: 275.3
click at [876, 364] on div "Straighten 3 Status colour #F08080 hex #F08080 Save Cancel Notifications Email …" at bounding box center [797, 403] width 3296 height 556
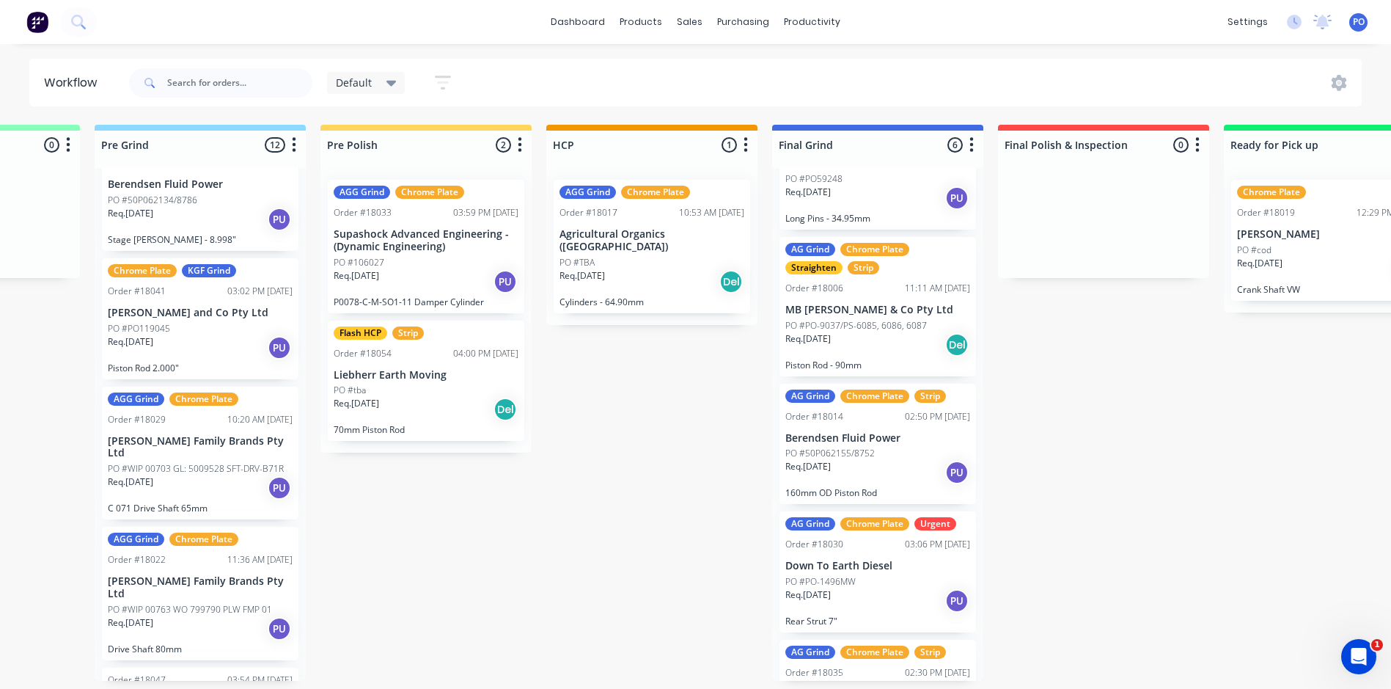
scroll to position [0, 0]
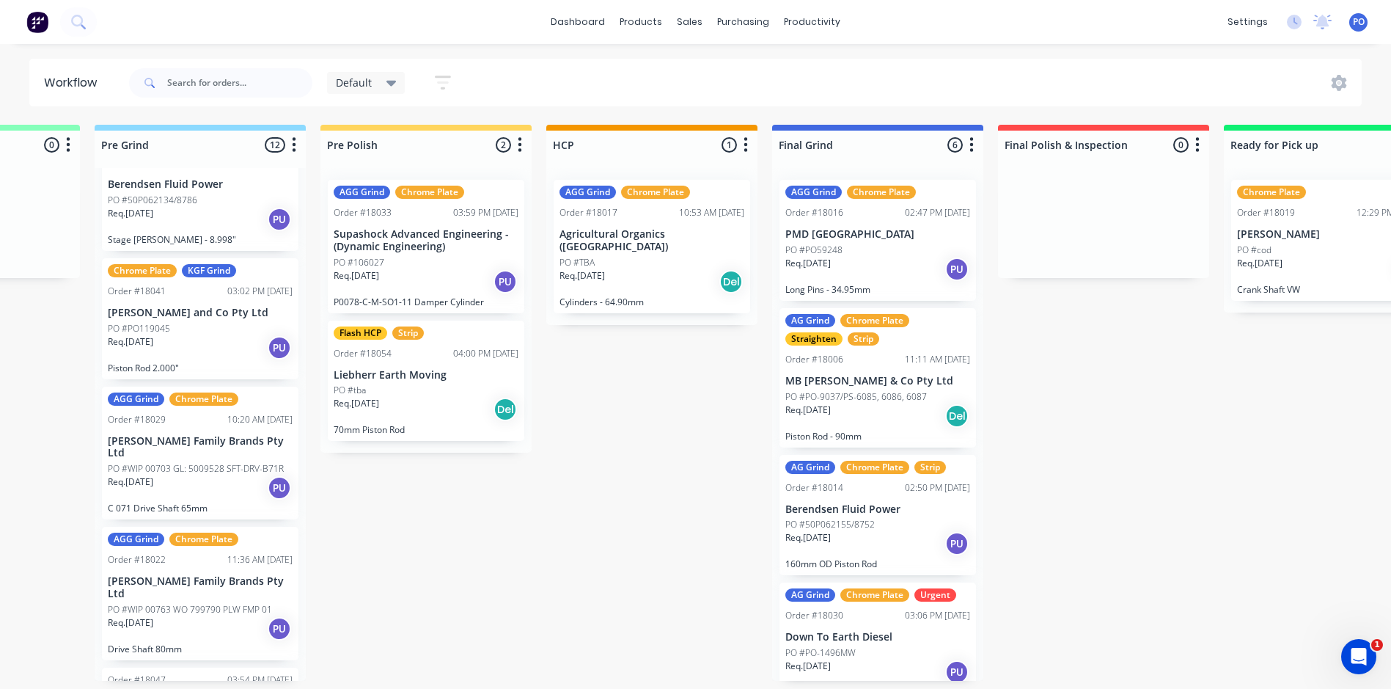
click at [458, 397] on div "Req. 05/09/25 Del" at bounding box center [426, 409] width 185 height 25
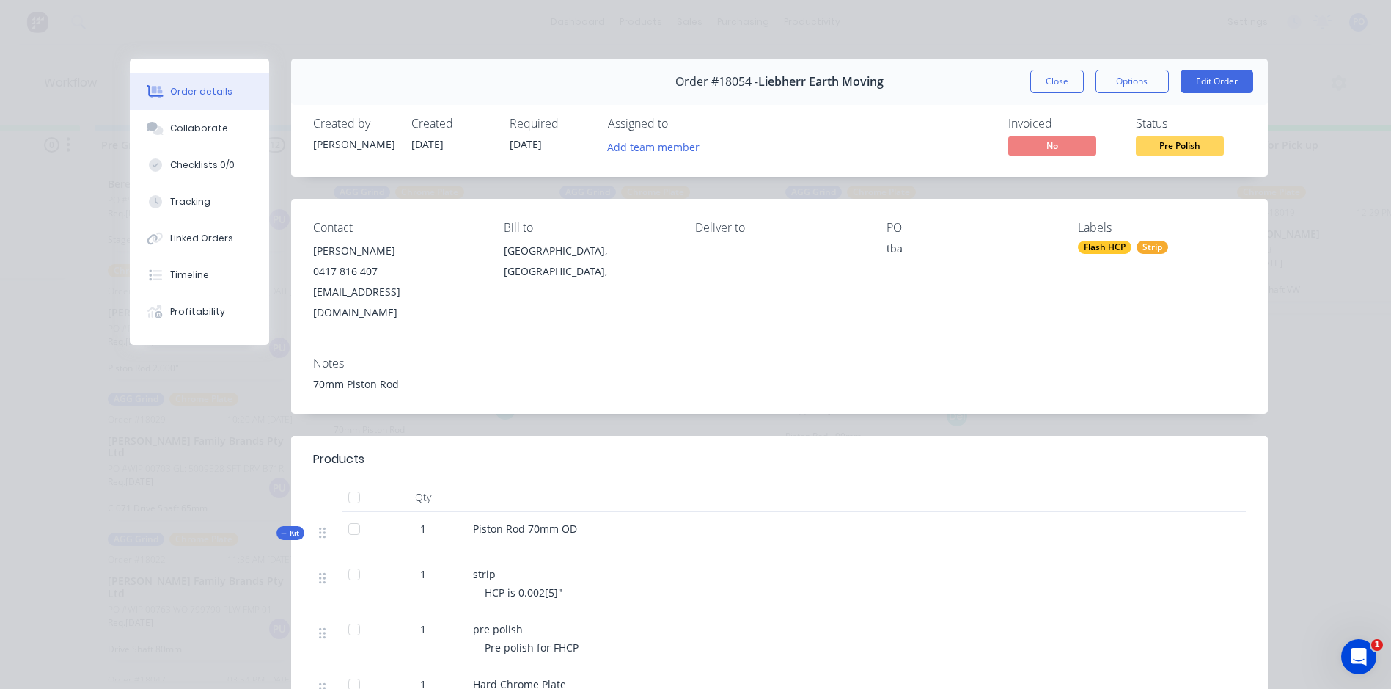
scroll to position [0, 840]
click at [1054, 91] on button "Close" at bounding box center [1057, 81] width 54 height 23
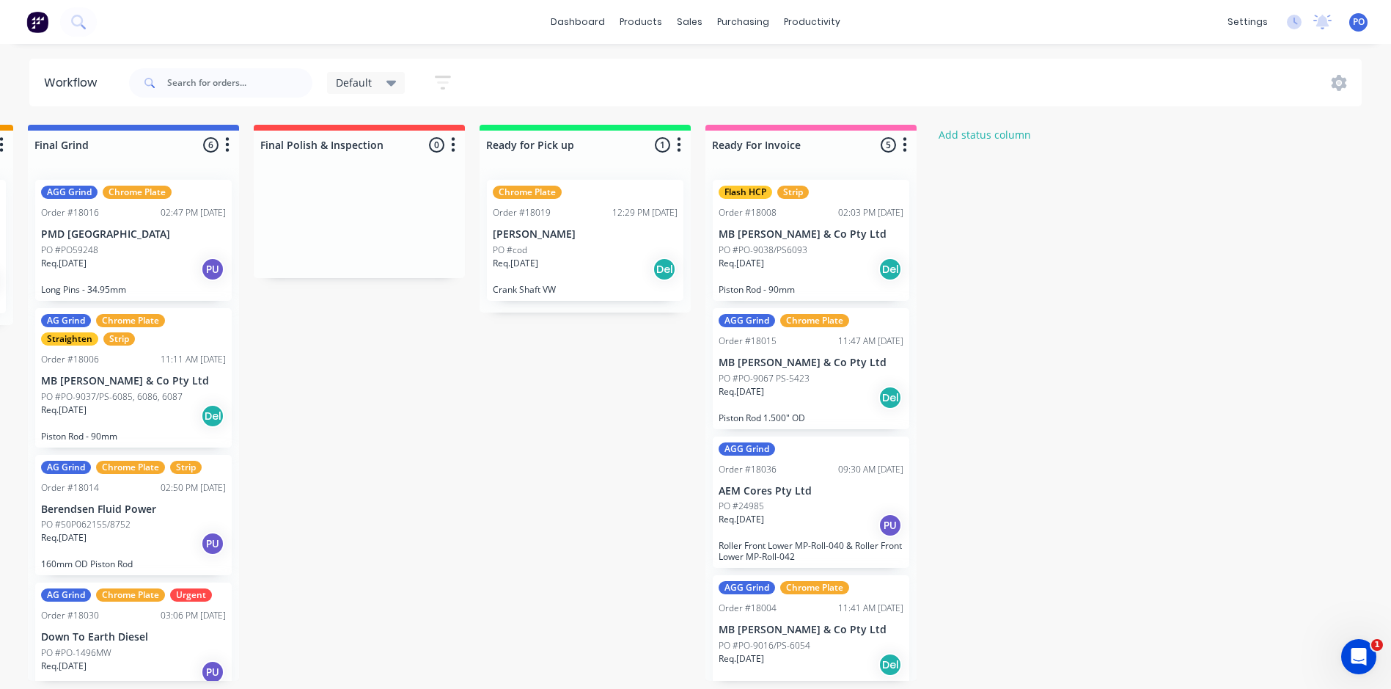
scroll to position [0, 1627]
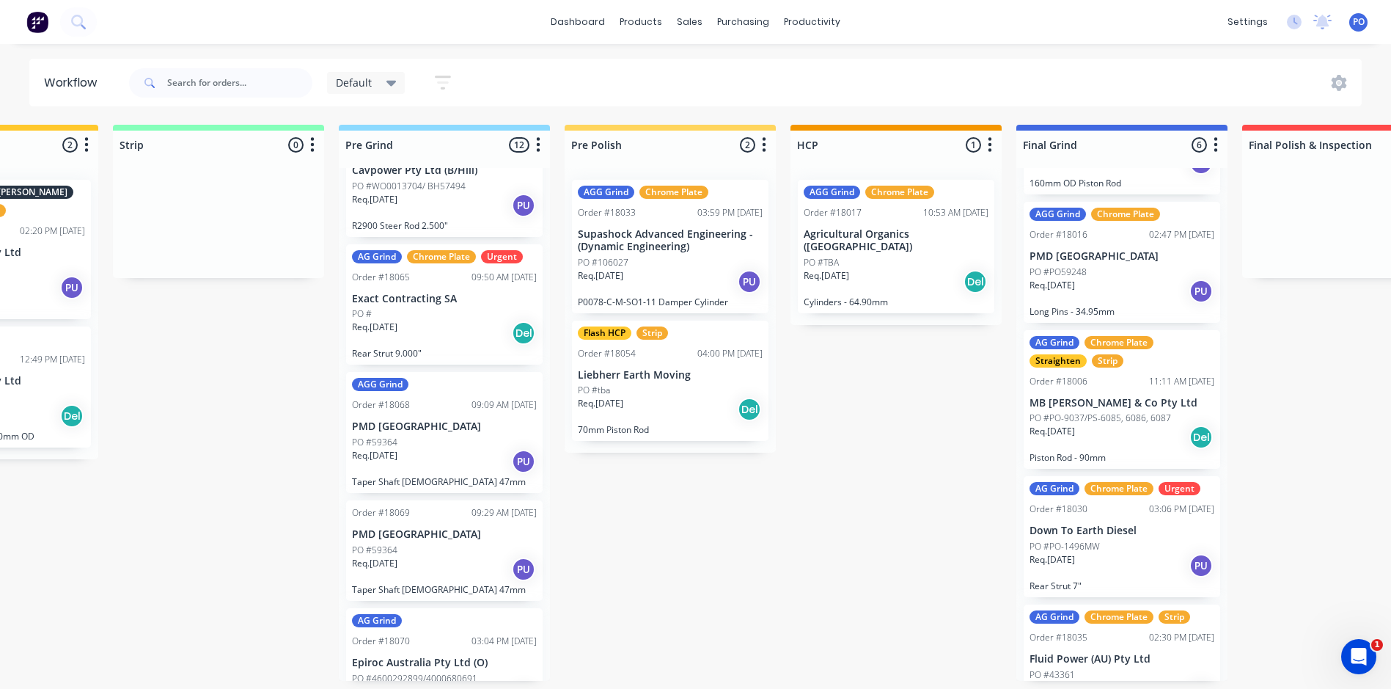
scroll to position [147, 0]
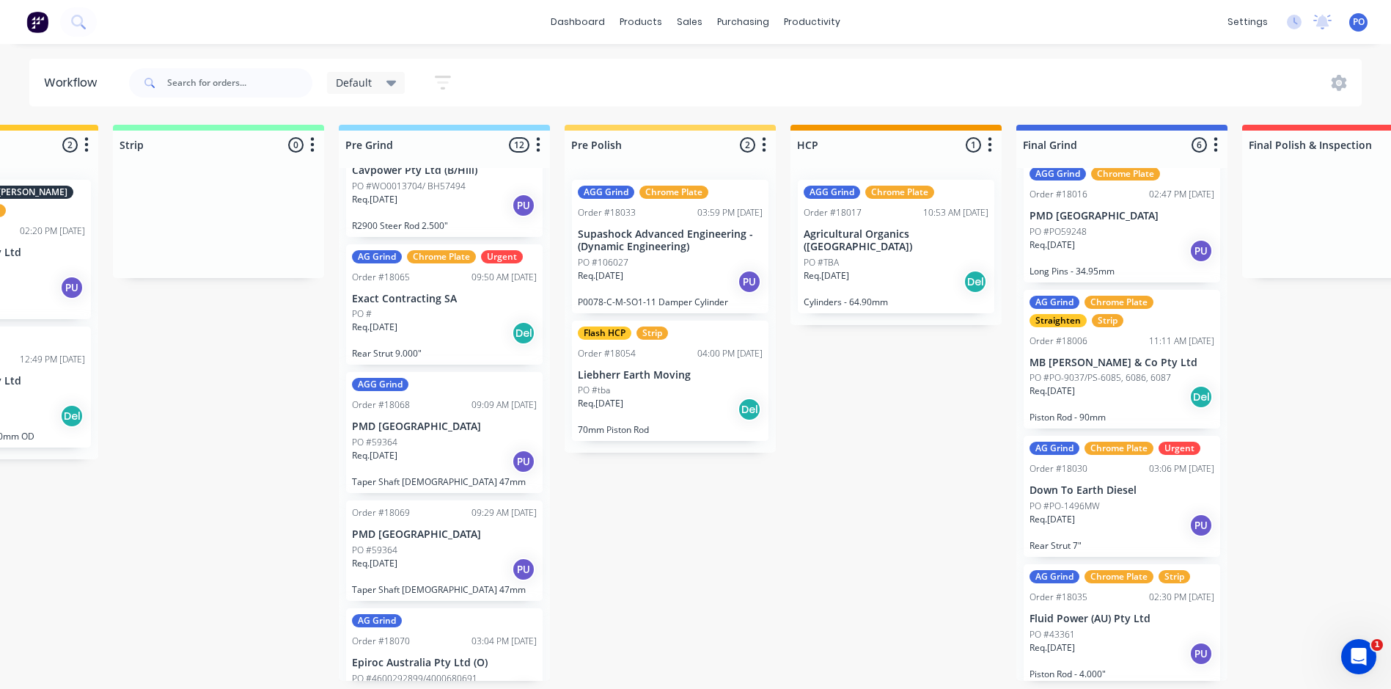
click at [1136, 384] on div "Req. 29/08/25 Del" at bounding box center [1122, 396] width 185 height 25
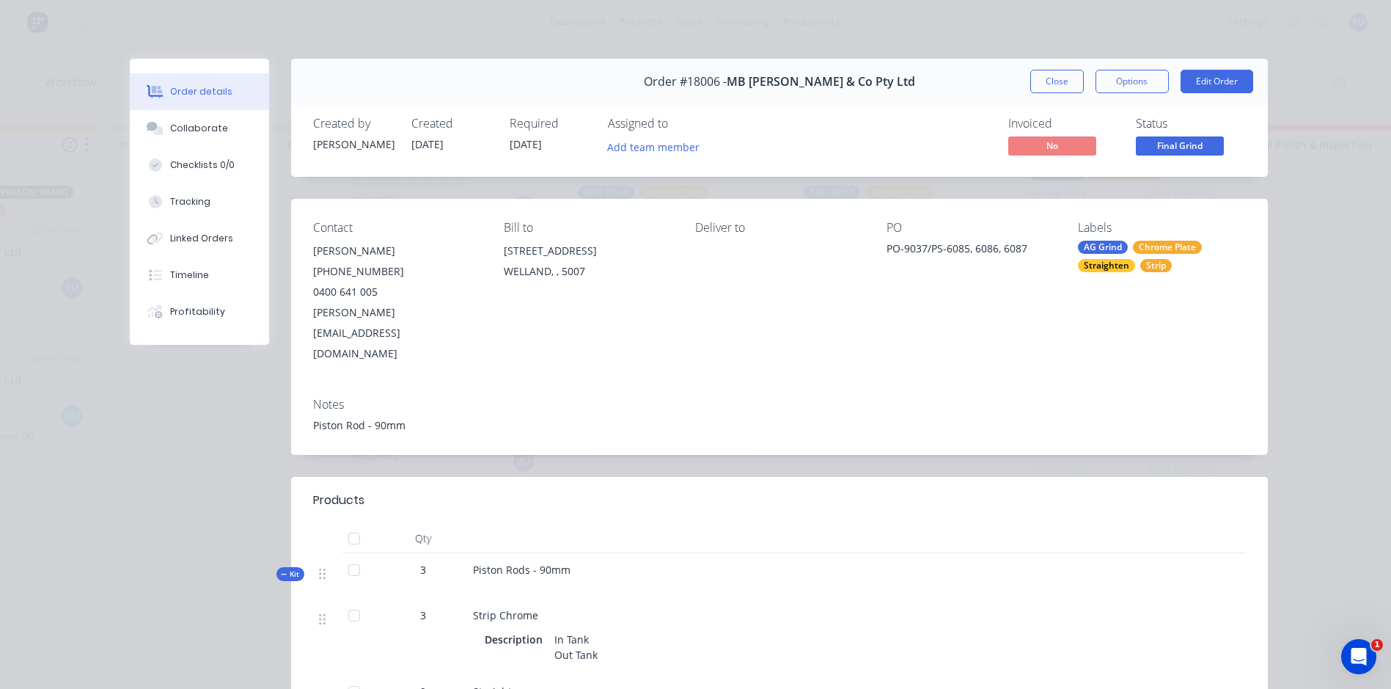
scroll to position [0, 0]
click at [1047, 81] on button "Close" at bounding box center [1057, 81] width 54 height 23
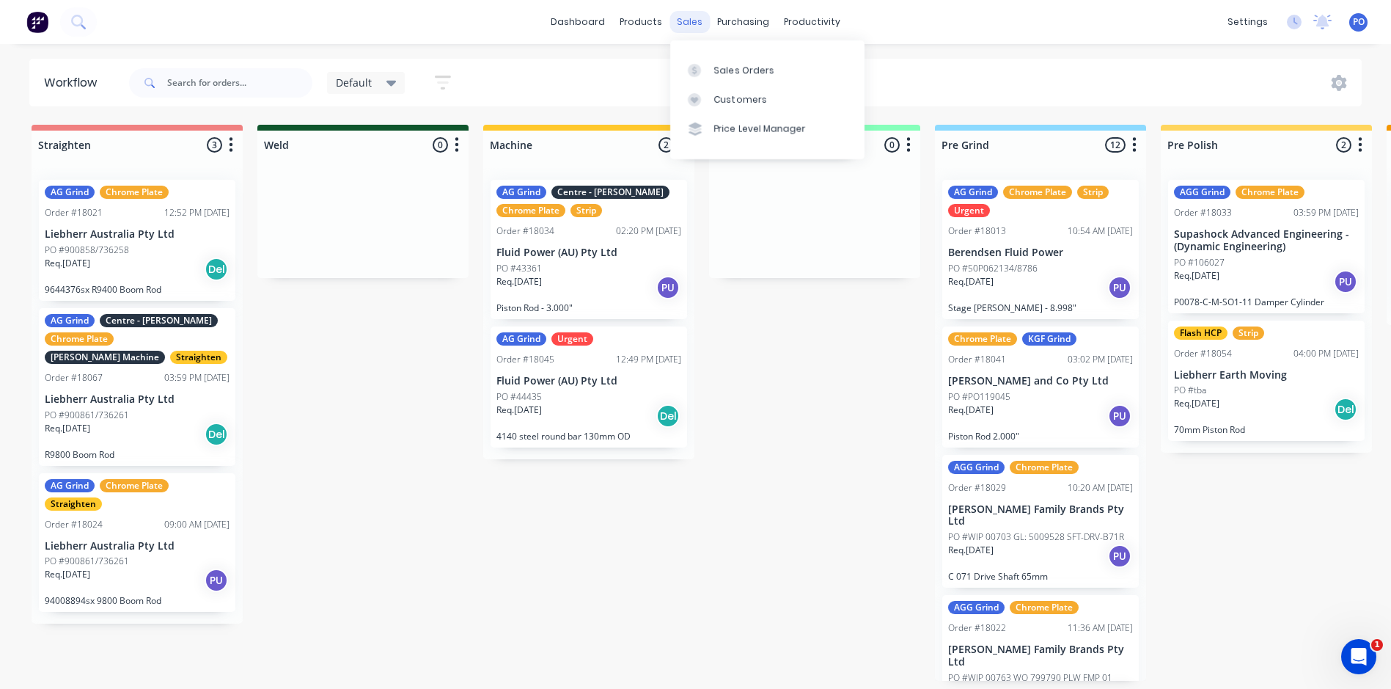
click at [685, 21] on div "sales" at bounding box center [690, 22] width 40 height 22
click at [704, 71] on div at bounding box center [699, 70] width 22 height 13
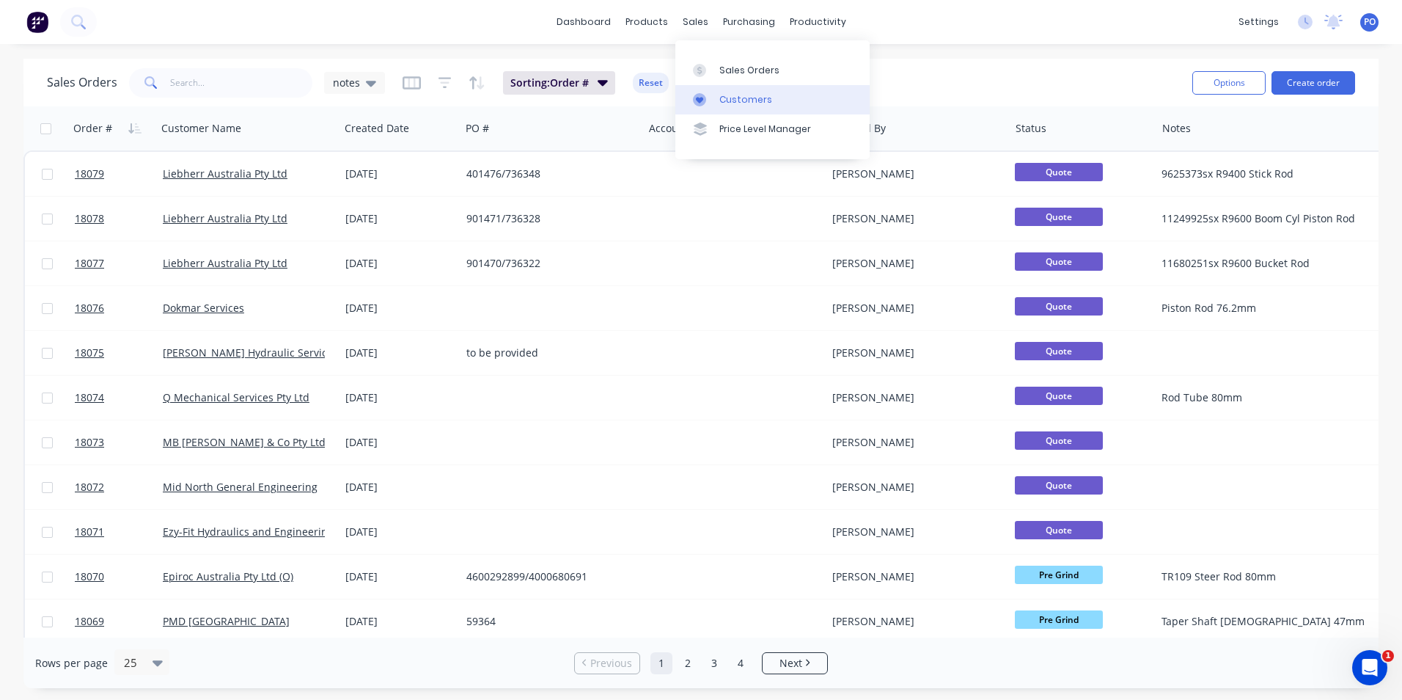
click at [743, 100] on div "Customers" at bounding box center [745, 99] width 53 height 13
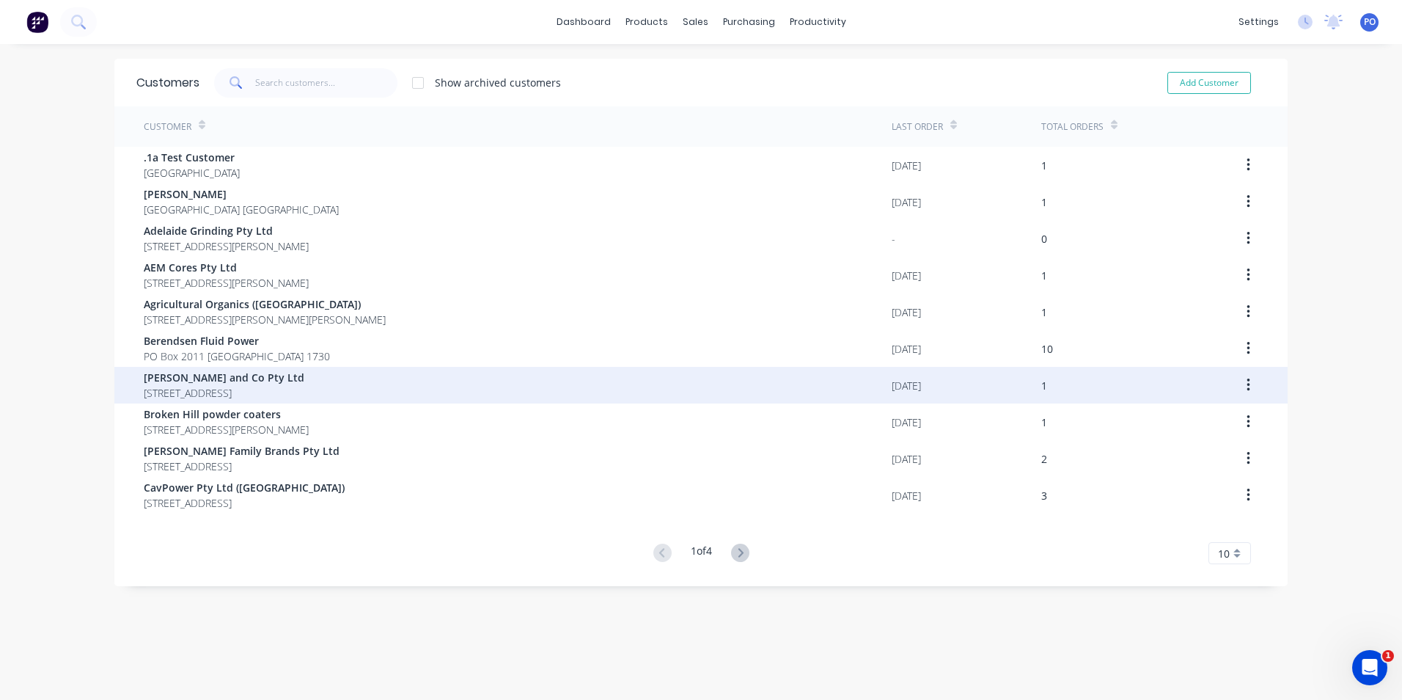
click at [295, 389] on div "BL Shipway and Co Pty Ltd PO Box 330 Marleston 5033" at bounding box center [518, 385] width 748 height 37
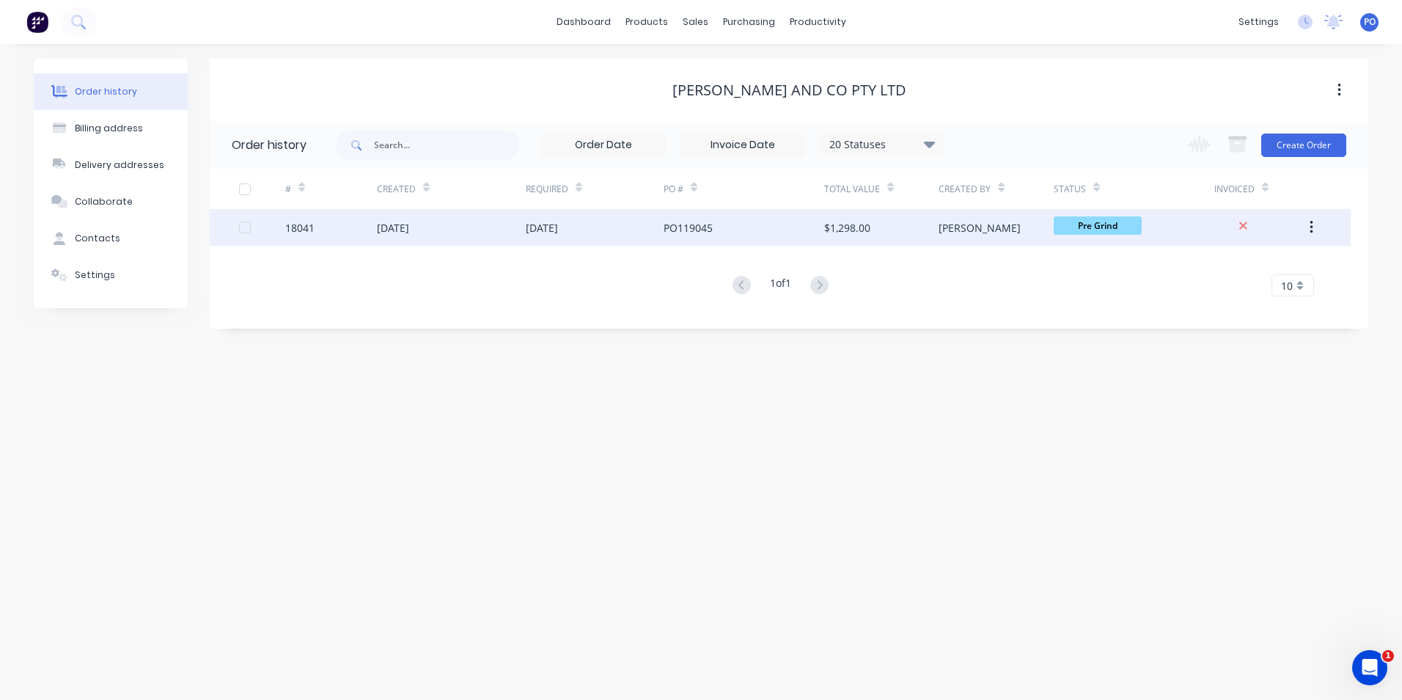
click at [634, 223] on div "25 Aug 2025" at bounding box center [595, 227] width 138 height 37
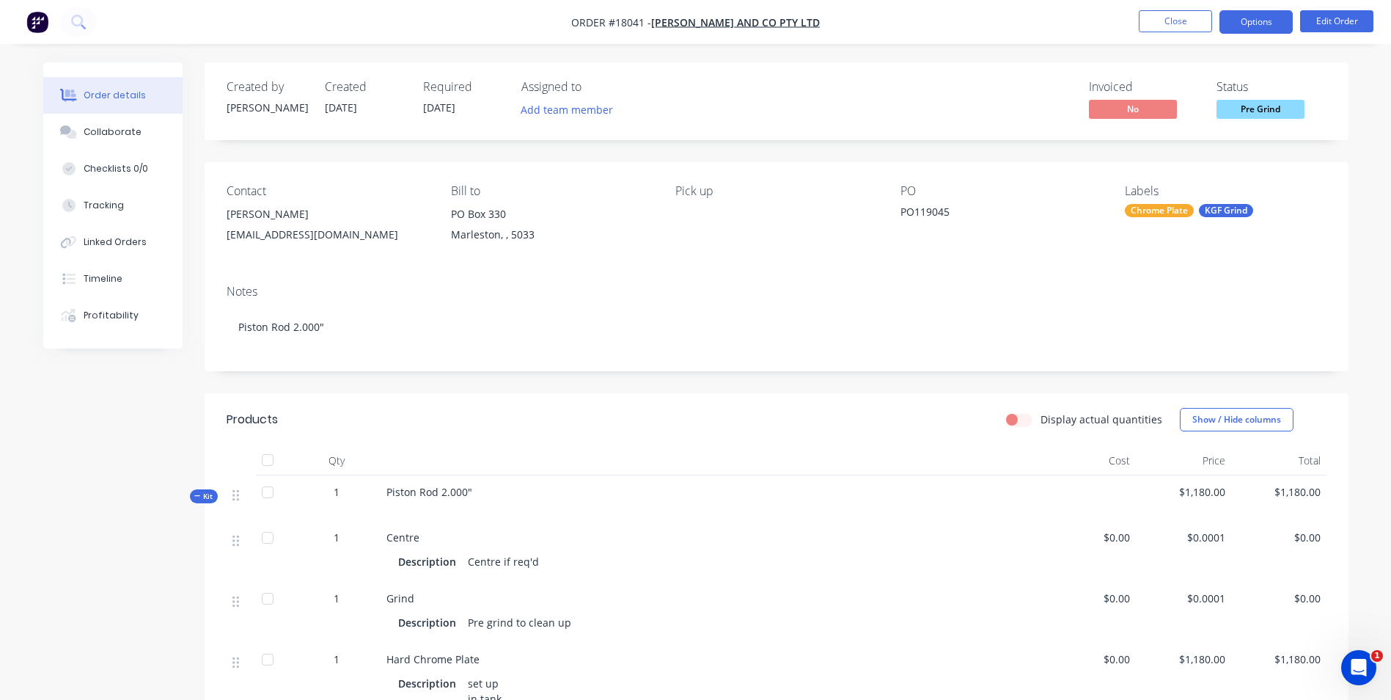
click at [1272, 20] on button "Options" at bounding box center [1255, 21] width 73 height 23
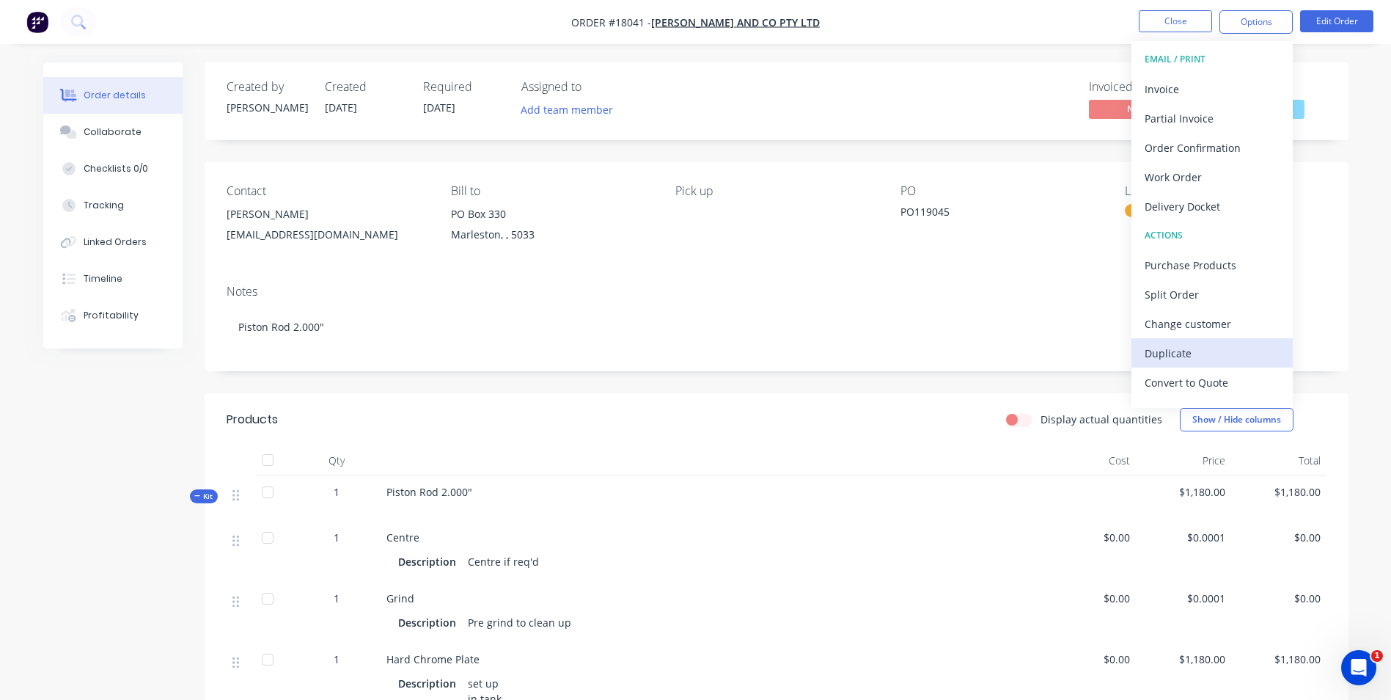
click at [1181, 349] on div "Duplicate" at bounding box center [1212, 352] width 135 height 21
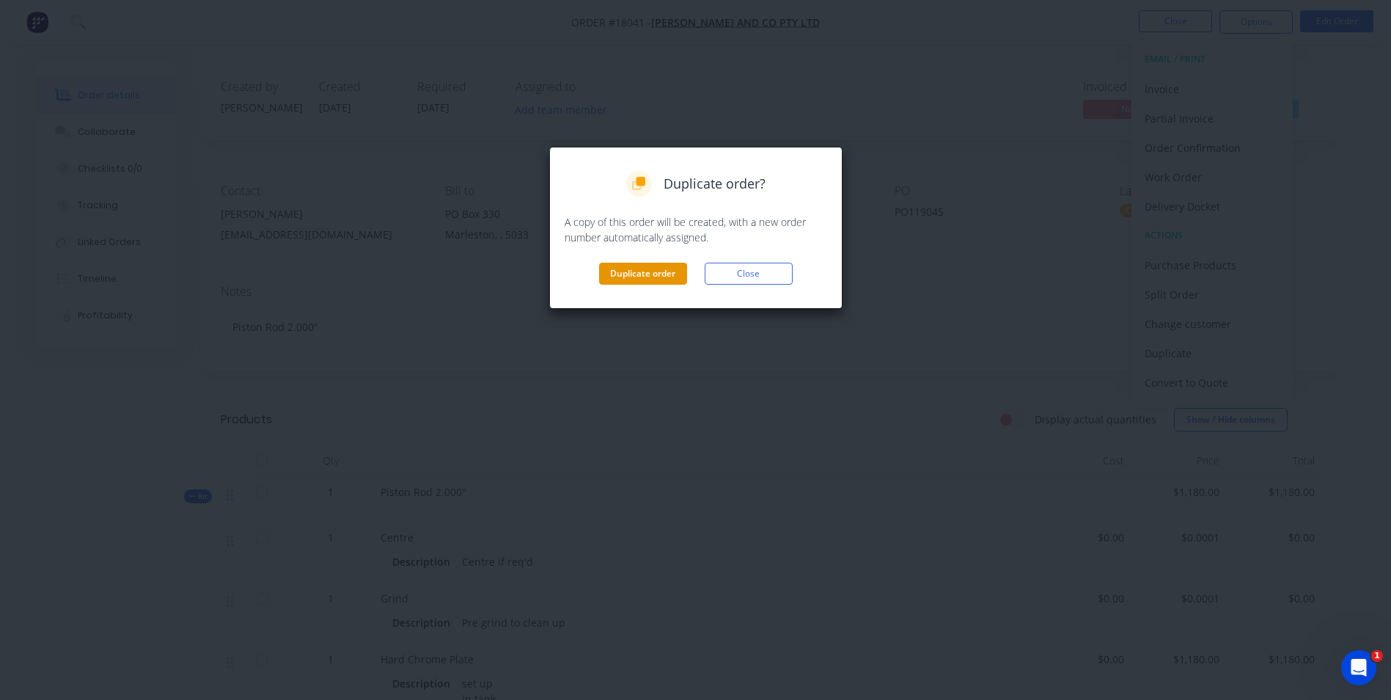
click at [653, 266] on button "Duplicate order" at bounding box center [643, 274] width 88 height 22
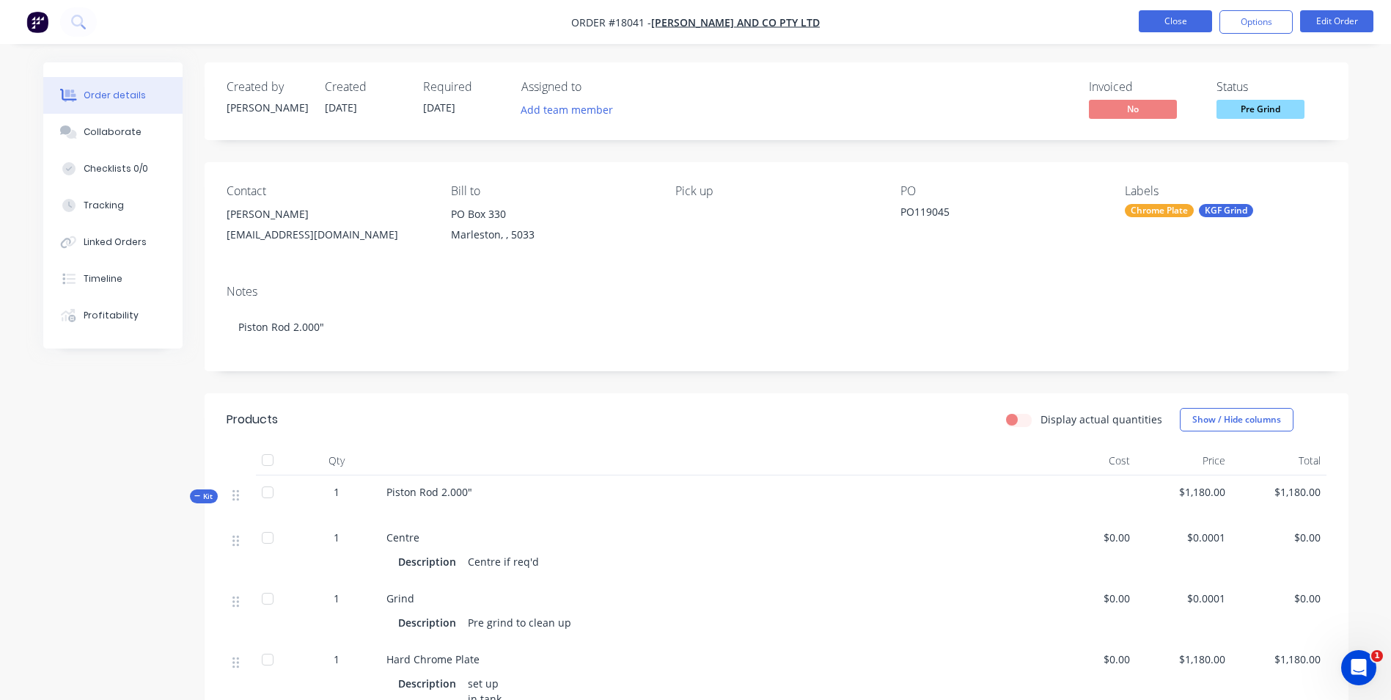
click at [1193, 26] on button "Close" at bounding box center [1175, 21] width 73 height 22
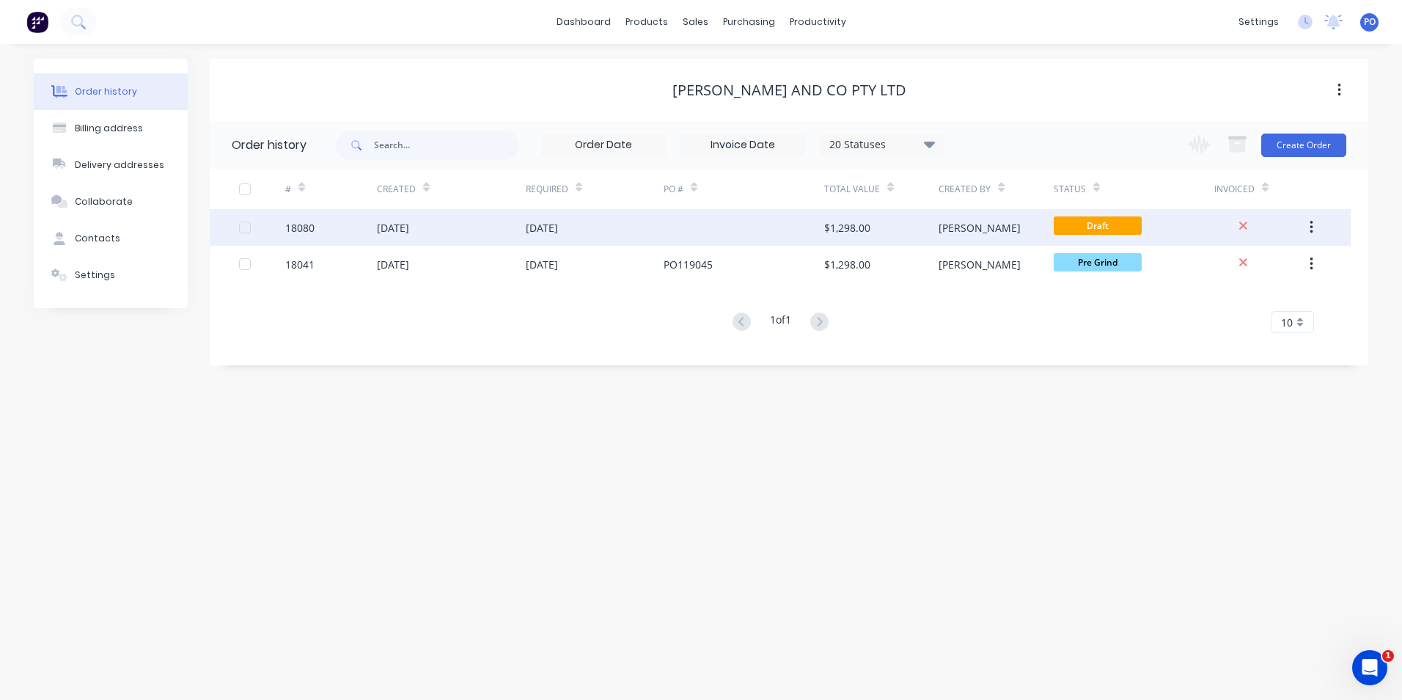
click at [606, 231] on div "01 Sep 2025" at bounding box center [595, 227] width 138 height 37
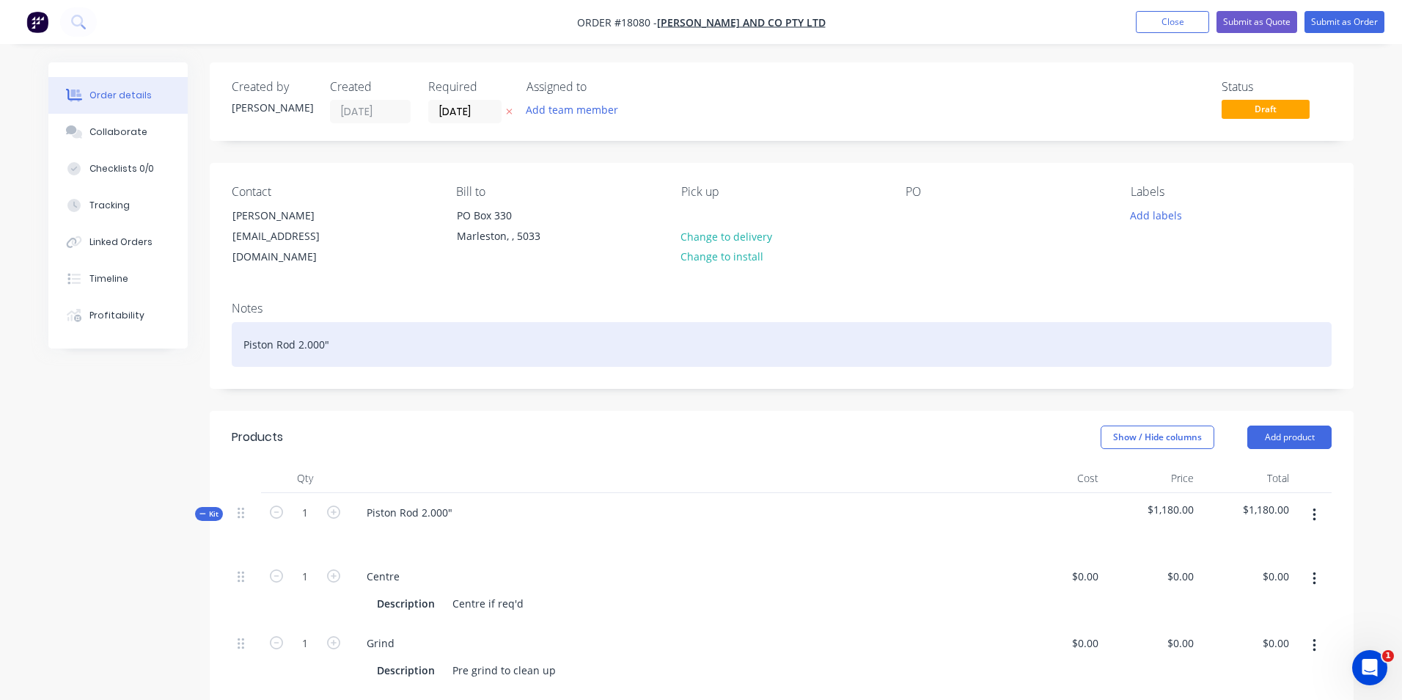
type input "$0.0001"
type input "$1,180.00"
type input "$0.0001"
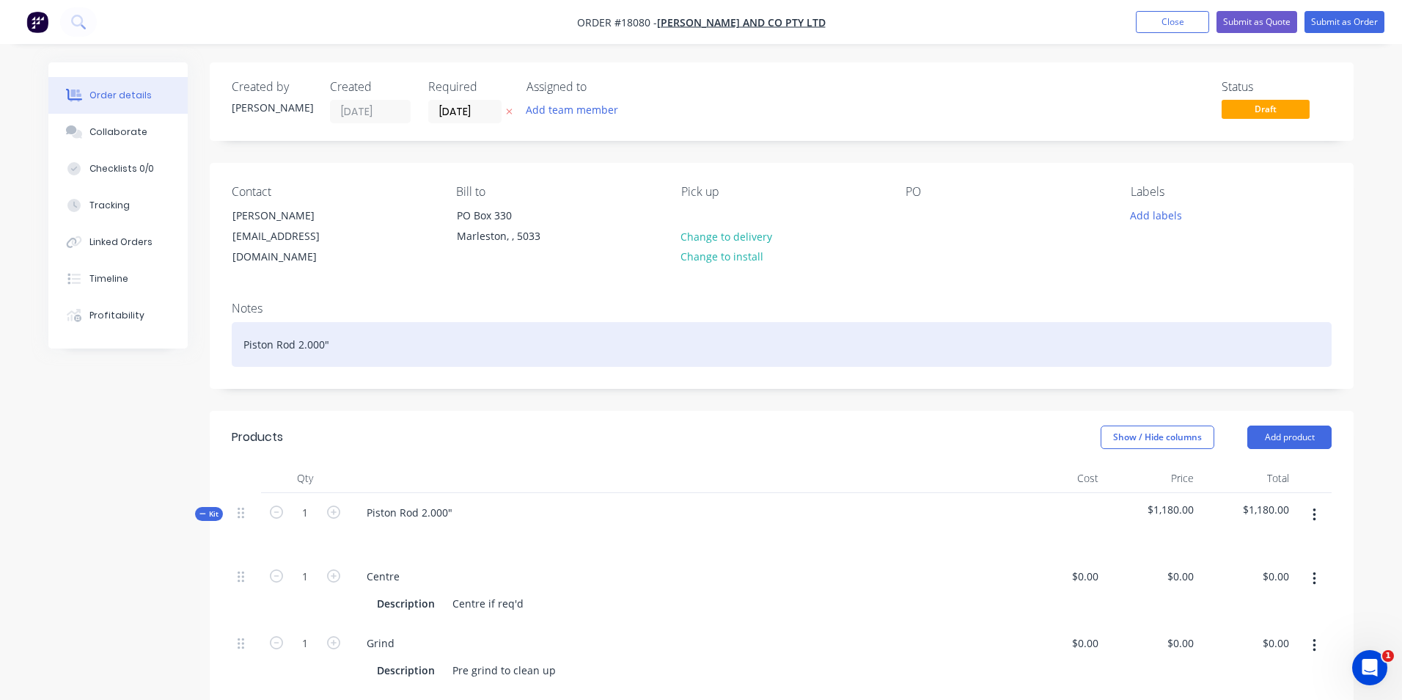
type input "$0.0001"
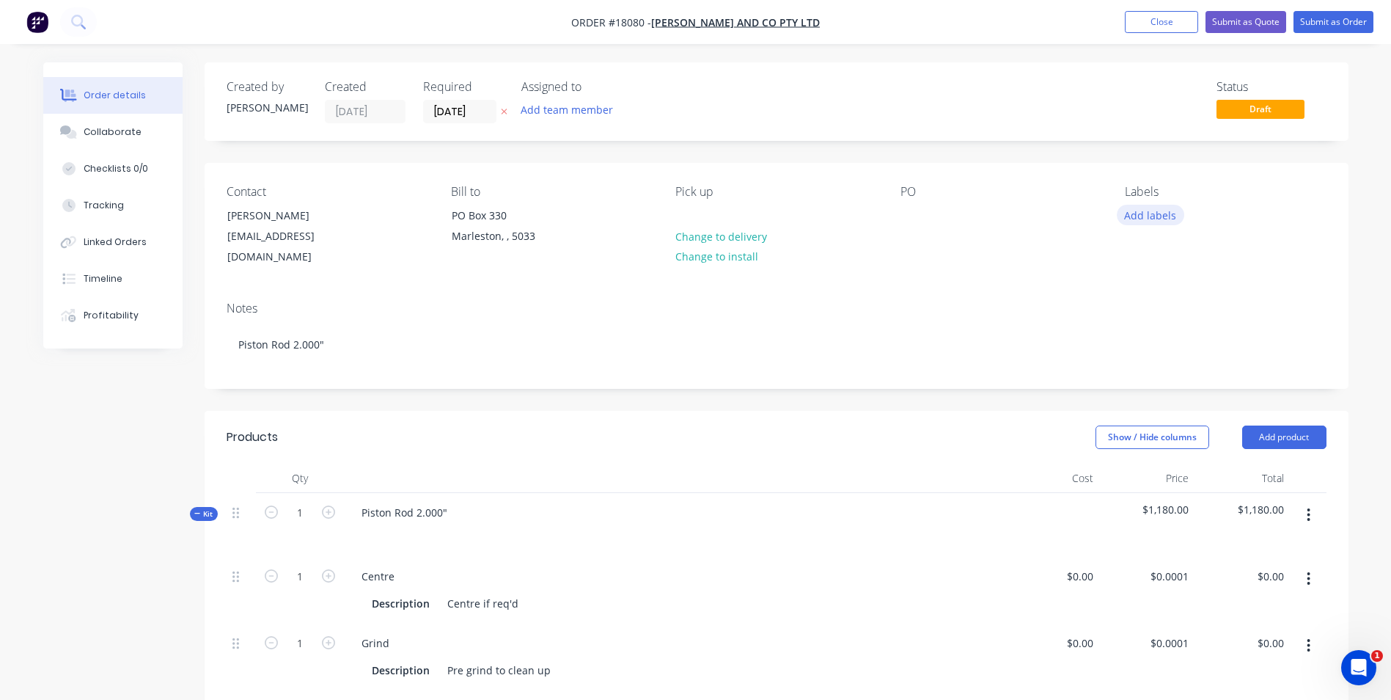
click at [1159, 218] on button "Add labels" at bounding box center [1150, 215] width 67 height 20
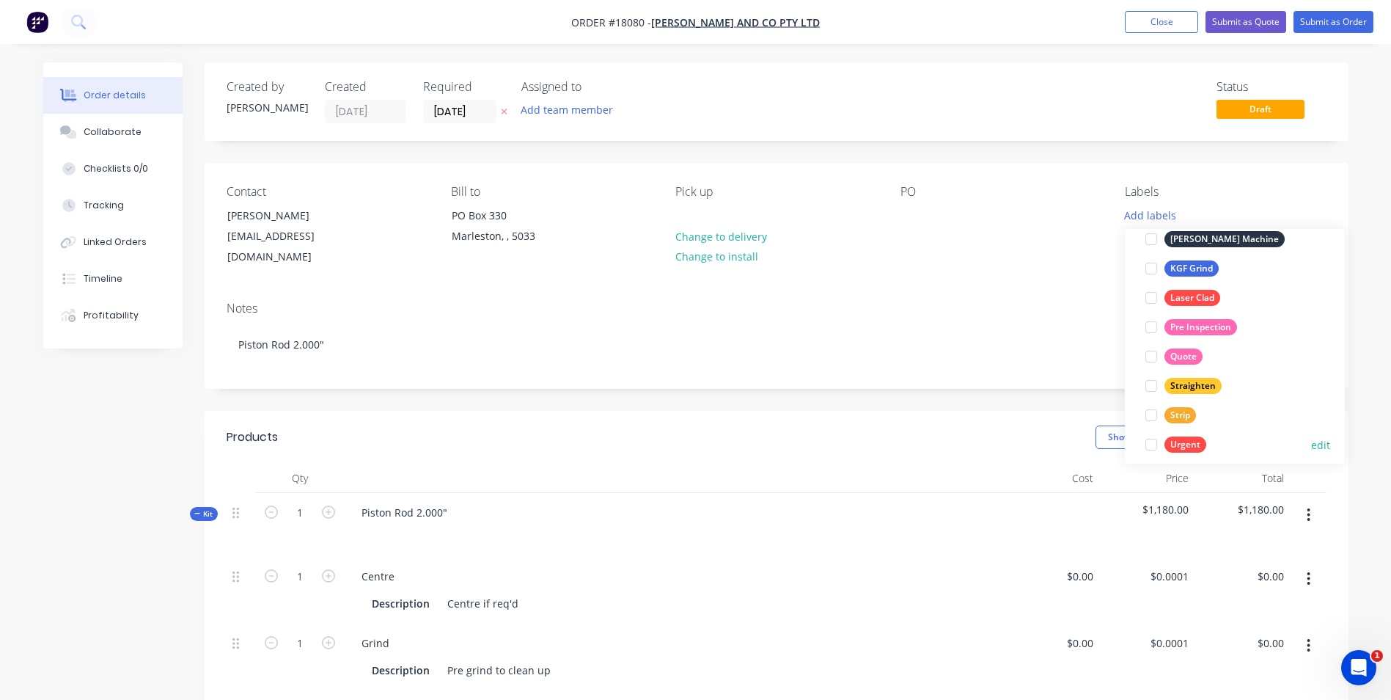
scroll to position [352, 0]
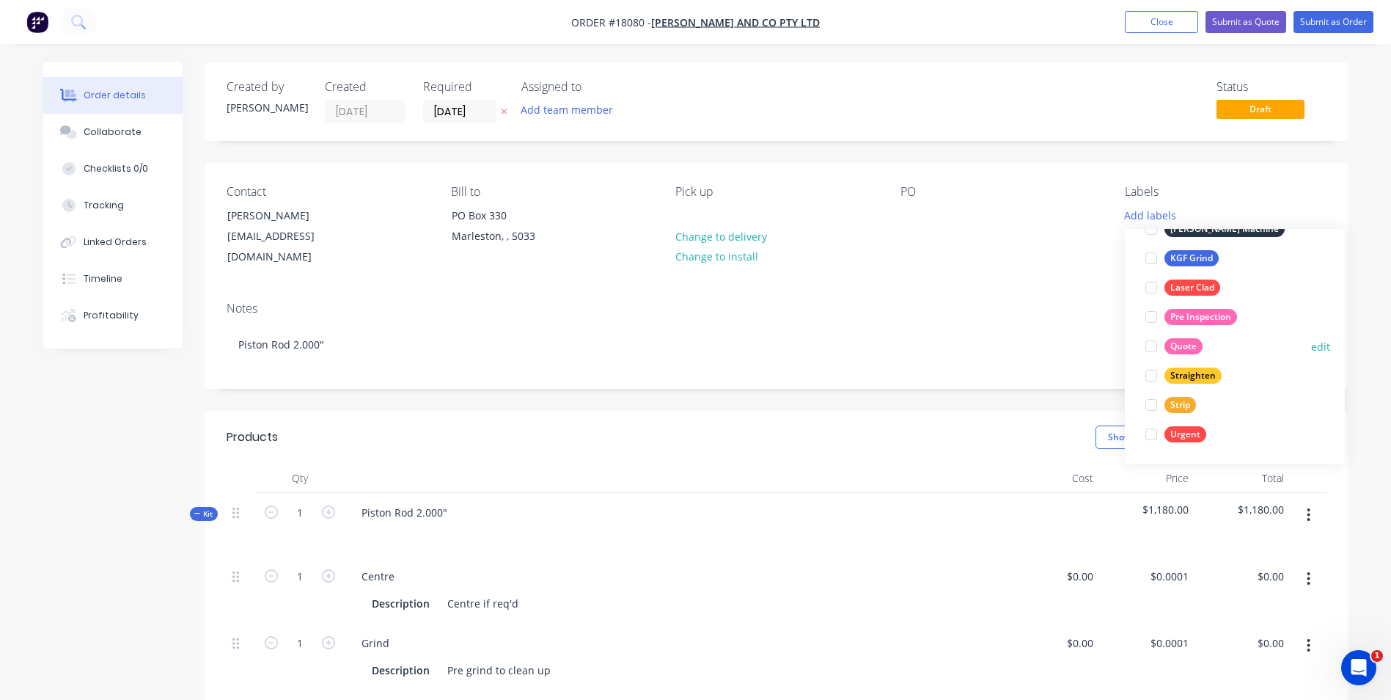
click at [1184, 342] on div "Quote" at bounding box center [1183, 346] width 38 height 16
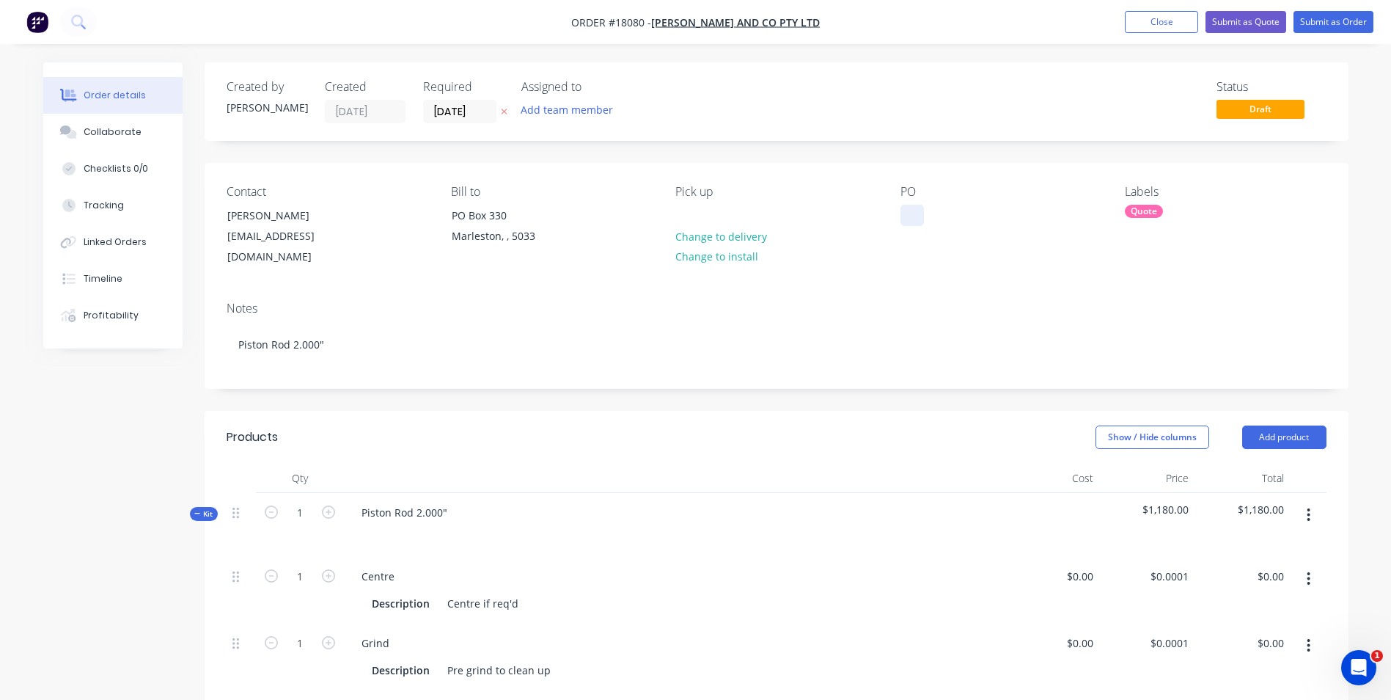
click at [914, 214] on div at bounding box center [912, 215] width 23 height 21
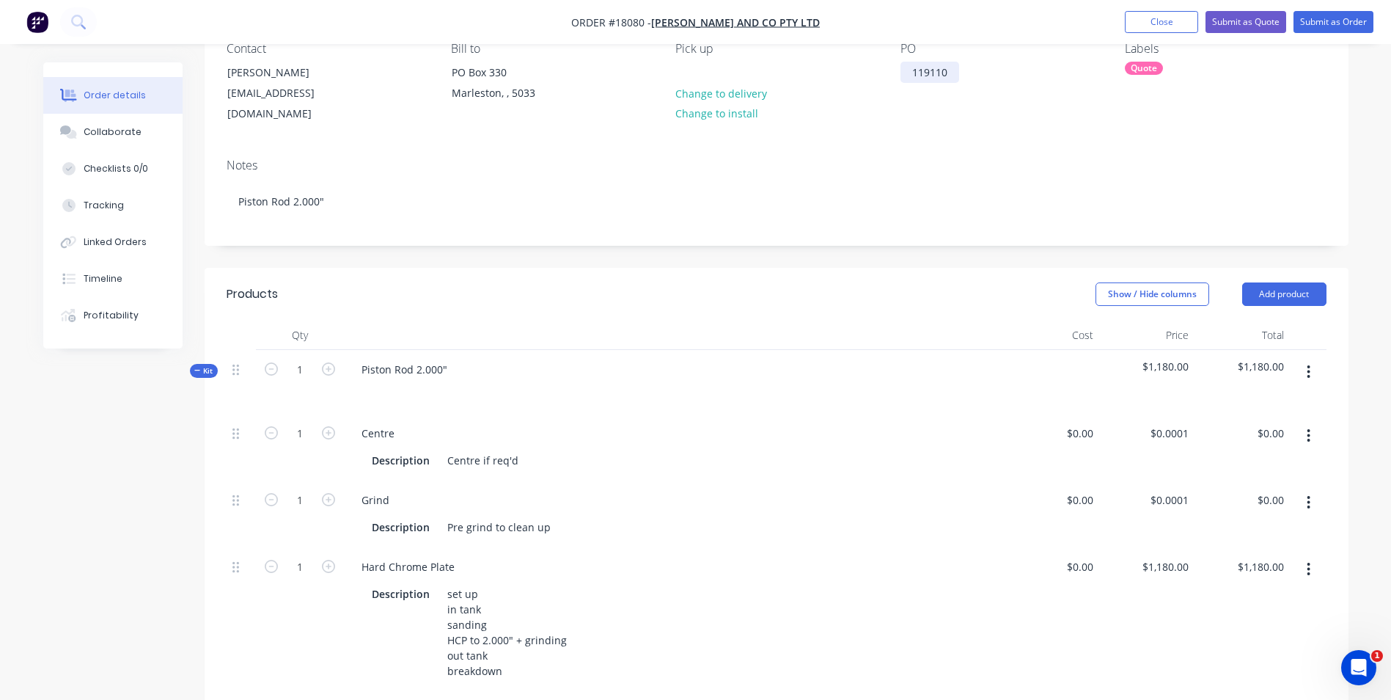
scroll to position [147, 0]
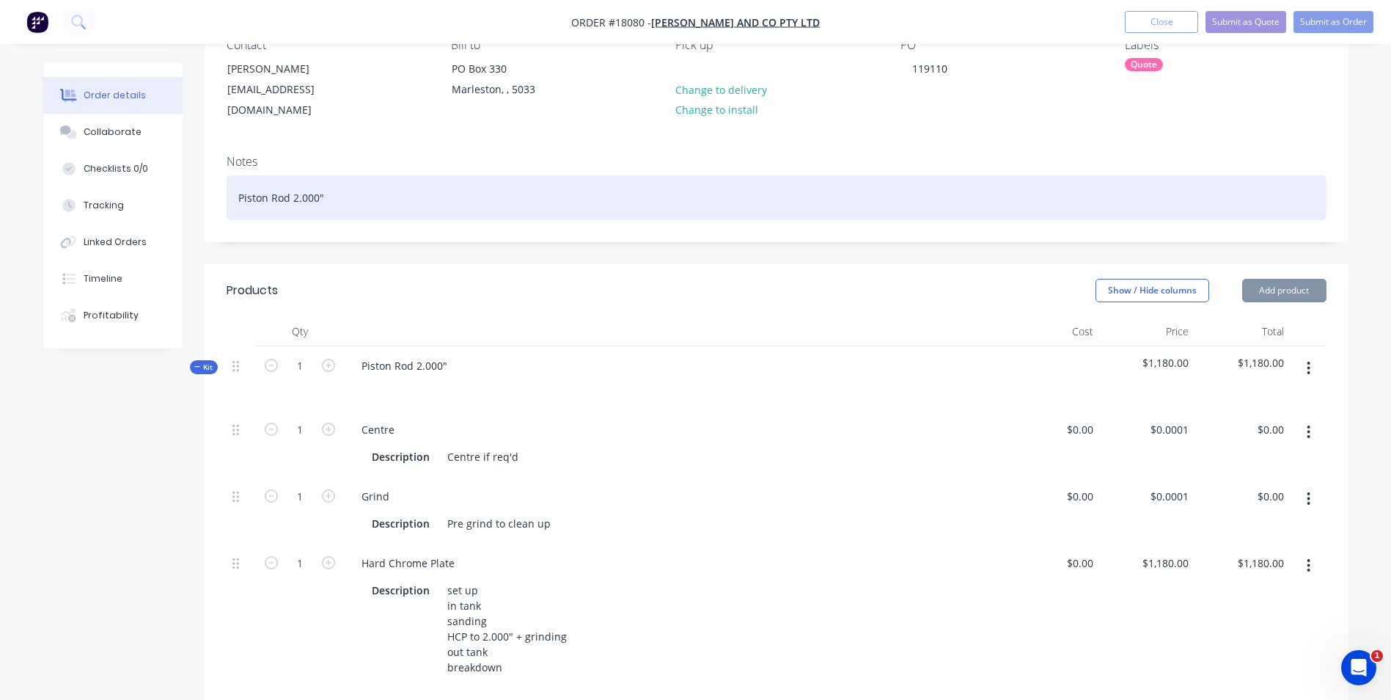
click at [329, 180] on div "Piston Rod 2.000"" at bounding box center [777, 197] width 1100 height 45
drag, startPoint x: 328, startPoint y: 180, endPoint x: 293, endPoint y: 181, distance: 35.2
click at [293, 181] on div "Piston Rod 2.000"" at bounding box center [777, 197] width 1100 height 45
drag, startPoint x: 323, startPoint y: 184, endPoint x: 219, endPoint y: 188, distance: 104.2
click at [221, 188] on div "Notes Piston Rod 55mm" at bounding box center [777, 192] width 1144 height 98
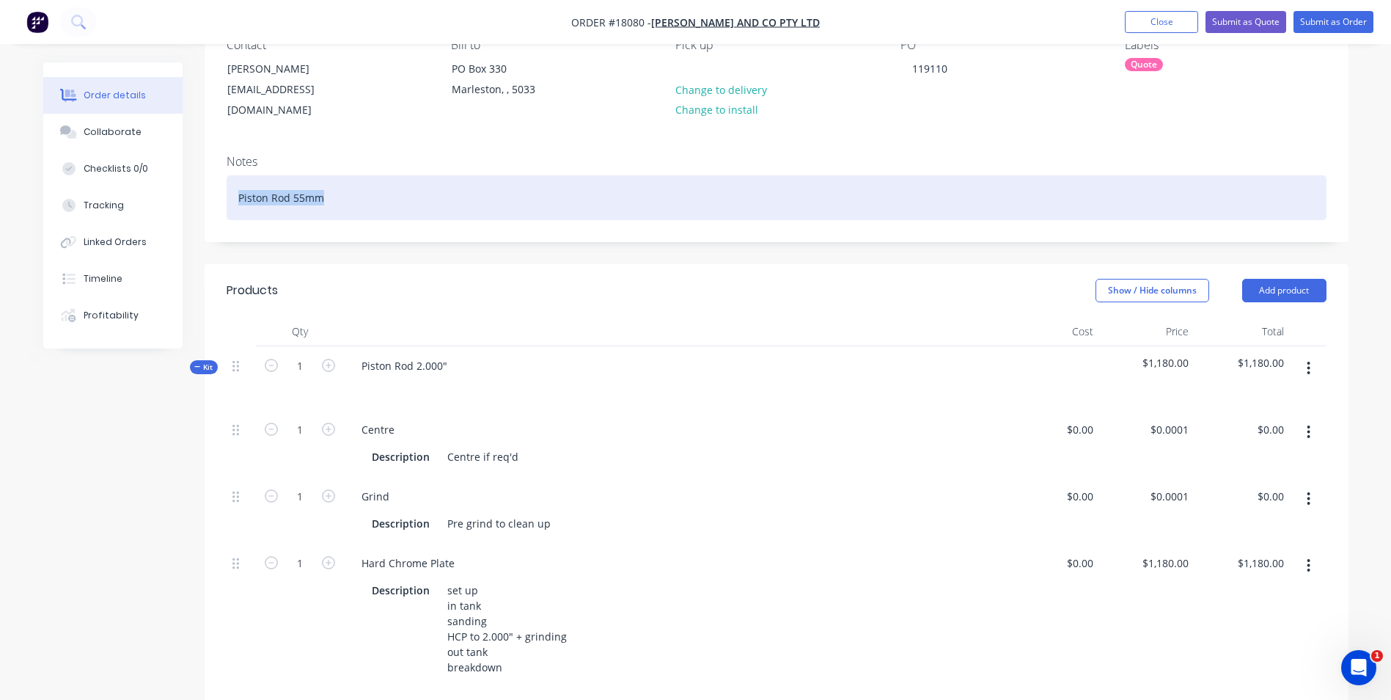
copy div "Piston Rod 55mm"
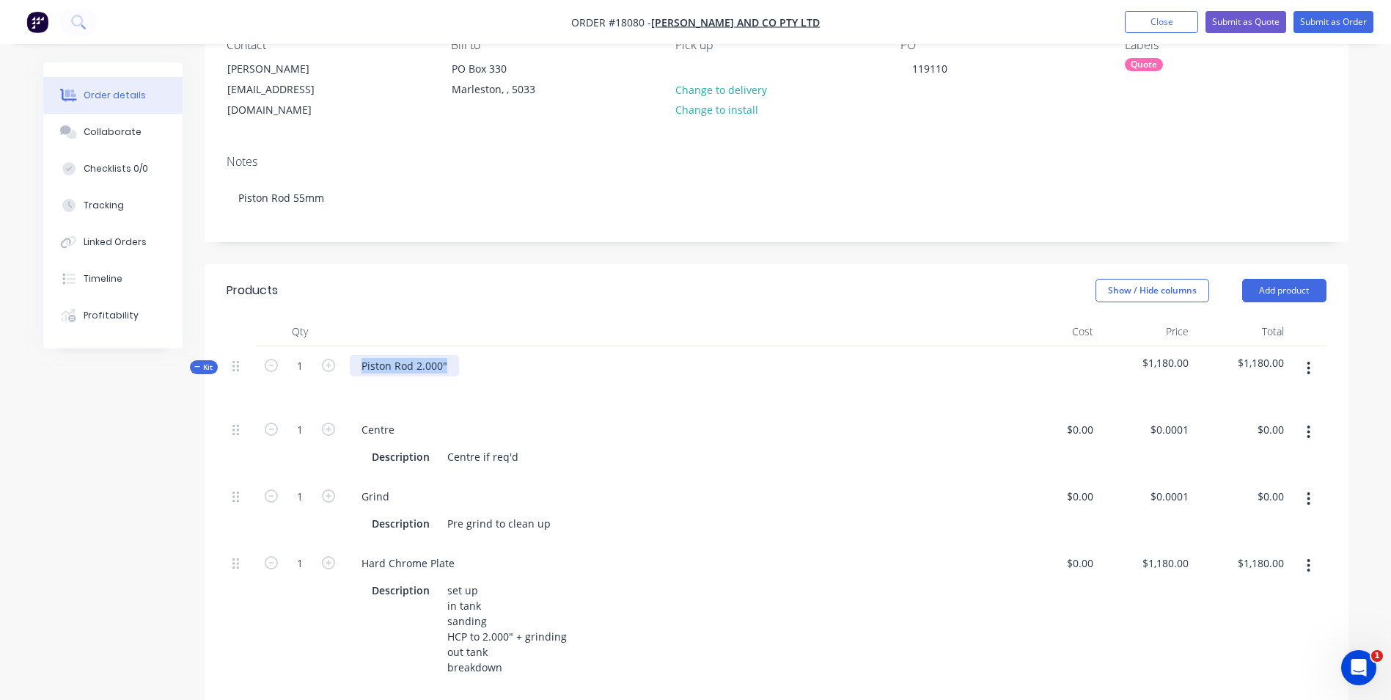
drag, startPoint x: 448, startPoint y: 351, endPoint x: 351, endPoint y: 348, distance: 97.6
click at [351, 355] on div "Piston Rod 2.000"" at bounding box center [404, 365] width 109 height 21
paste div
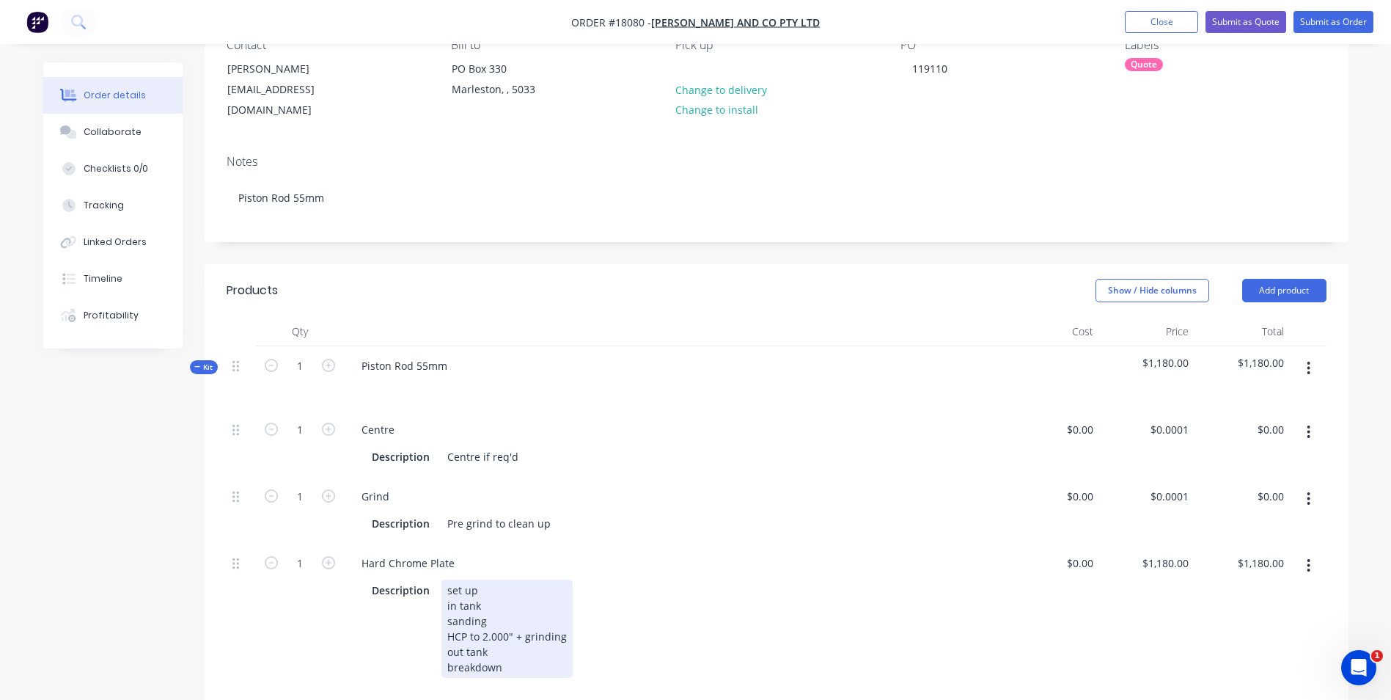
click at [507, 621] on div "set up in tank sanding HCP to 2.000" + grinding out tank breakdown" at bounding box center [506, 628] width 131 height 98
click at [505, 621] on div "set up in tank sanding HCP to 2.000" + grinding out tank breakdown" at bounding box center [506, 628] width 131 height 98
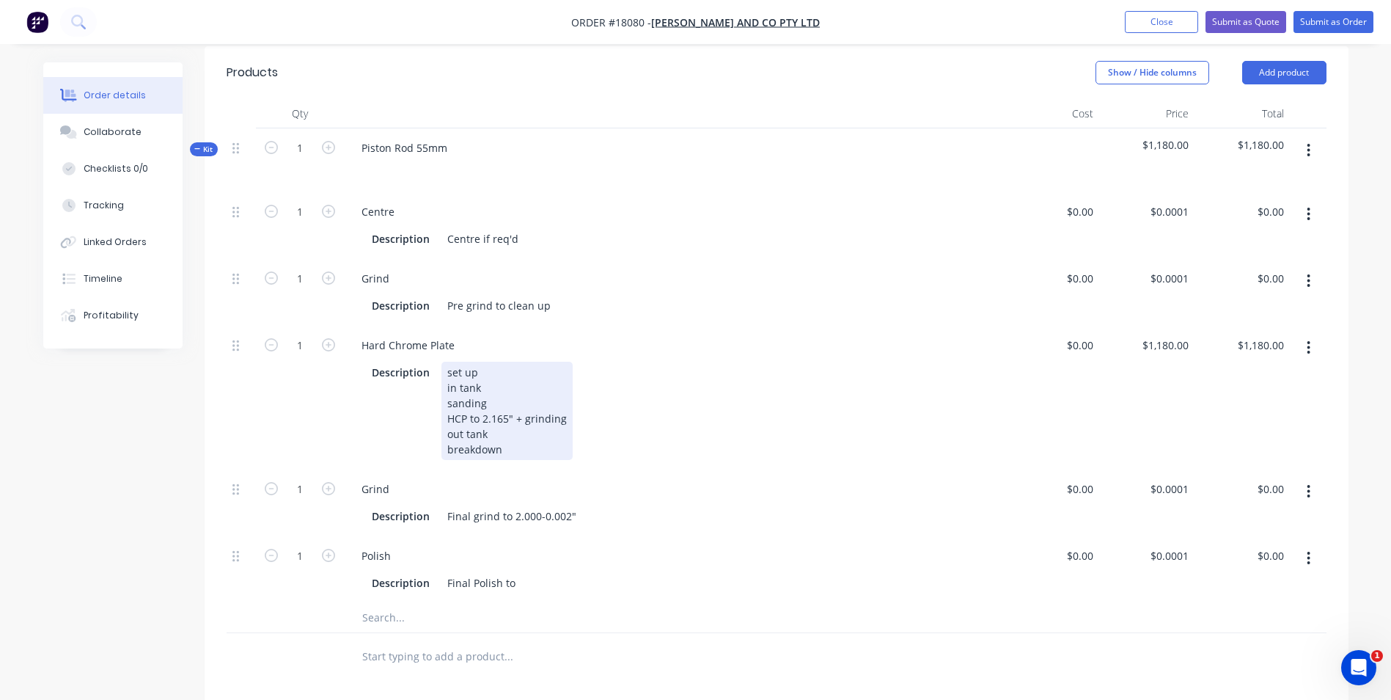
scroll to position [367, 0]
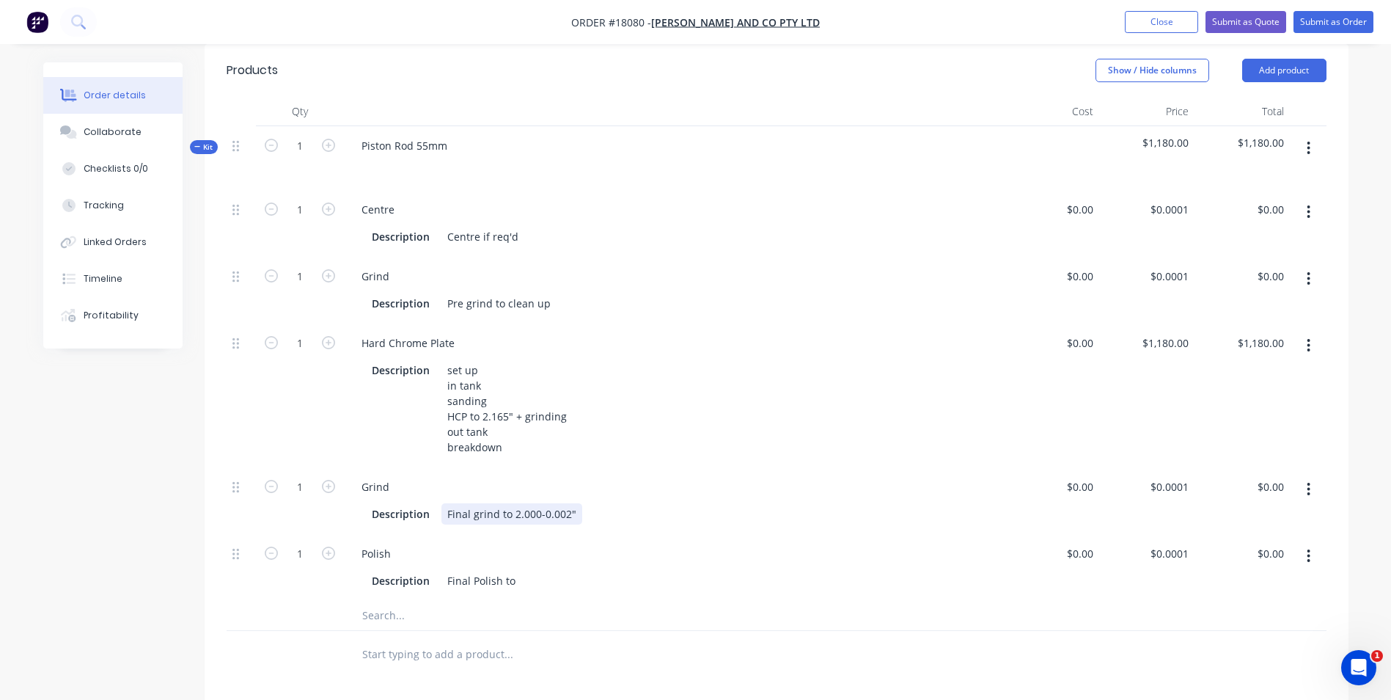
click at [535, 503] on div "Final grind to 2.000-0.002"" at bounding box center [511, 513] width 141 height 21
click at [567, 570] on div "Description Final Polish to" at bounding box center [671, 580] width 610 height 21
click at [527, 570] on div "Final Polish to 55mm" at bounding box center [498, 580] width 114 height 21
drag, startPoint x: 560, startPoint y: 562, endPoint x: 510, endPoint y: 565, distance: 50.0
click at [510, 570] on div "Final Polish to 2.165mm" at bounding box center [505, 580] width 128 height 21
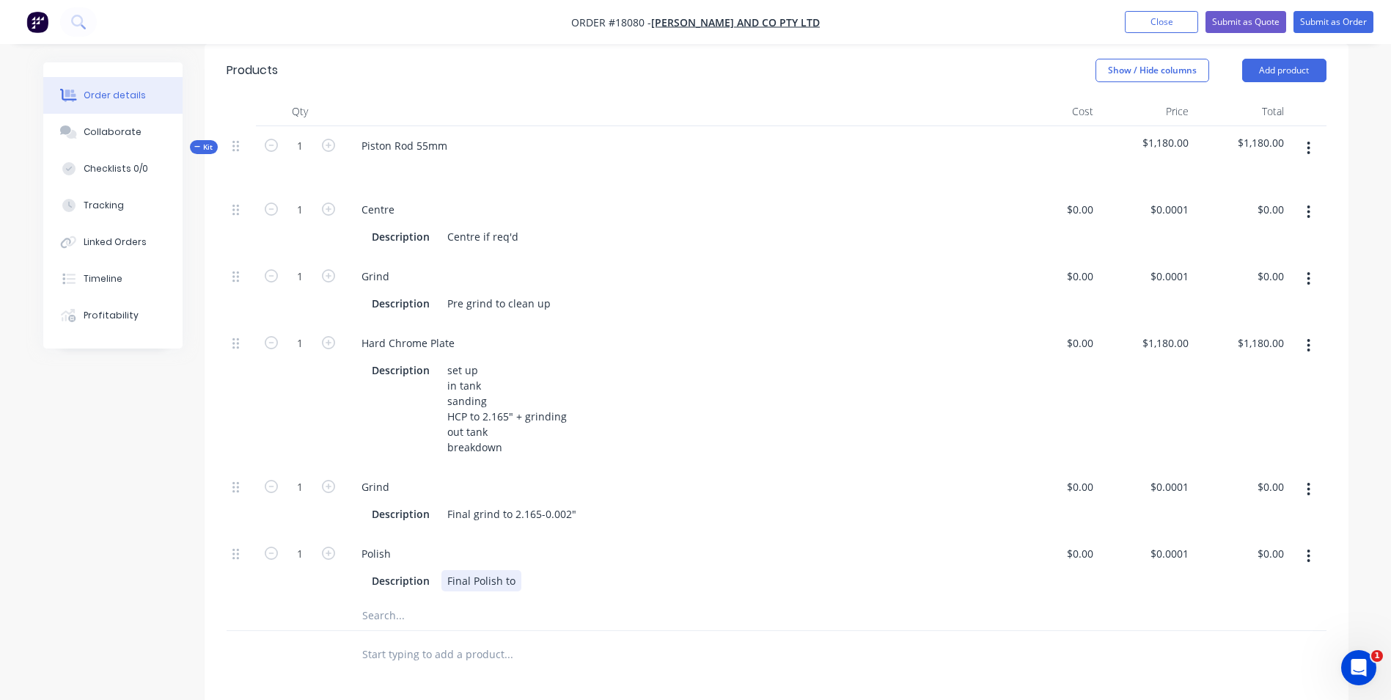
click at [514, 570] on div "Final Polish to" at bounding box center [481, 580] width 80 height 21
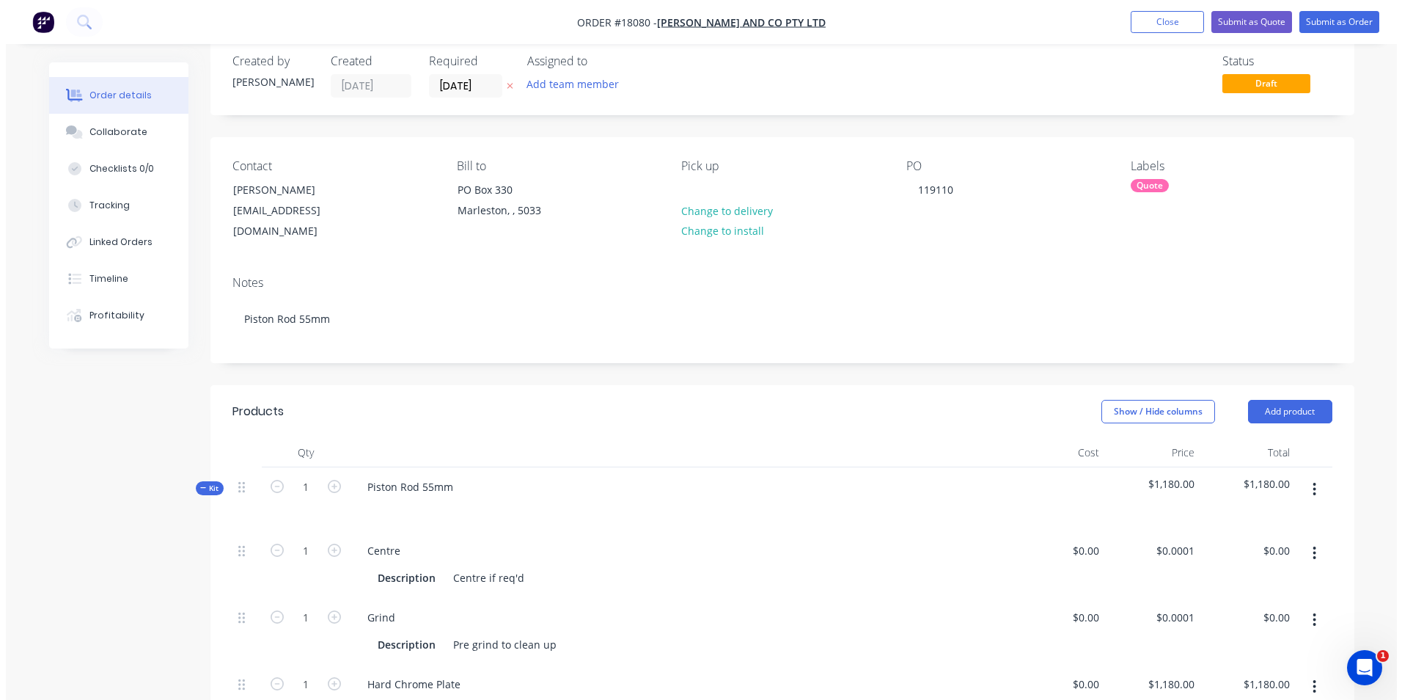
scroll to position [0, 0]
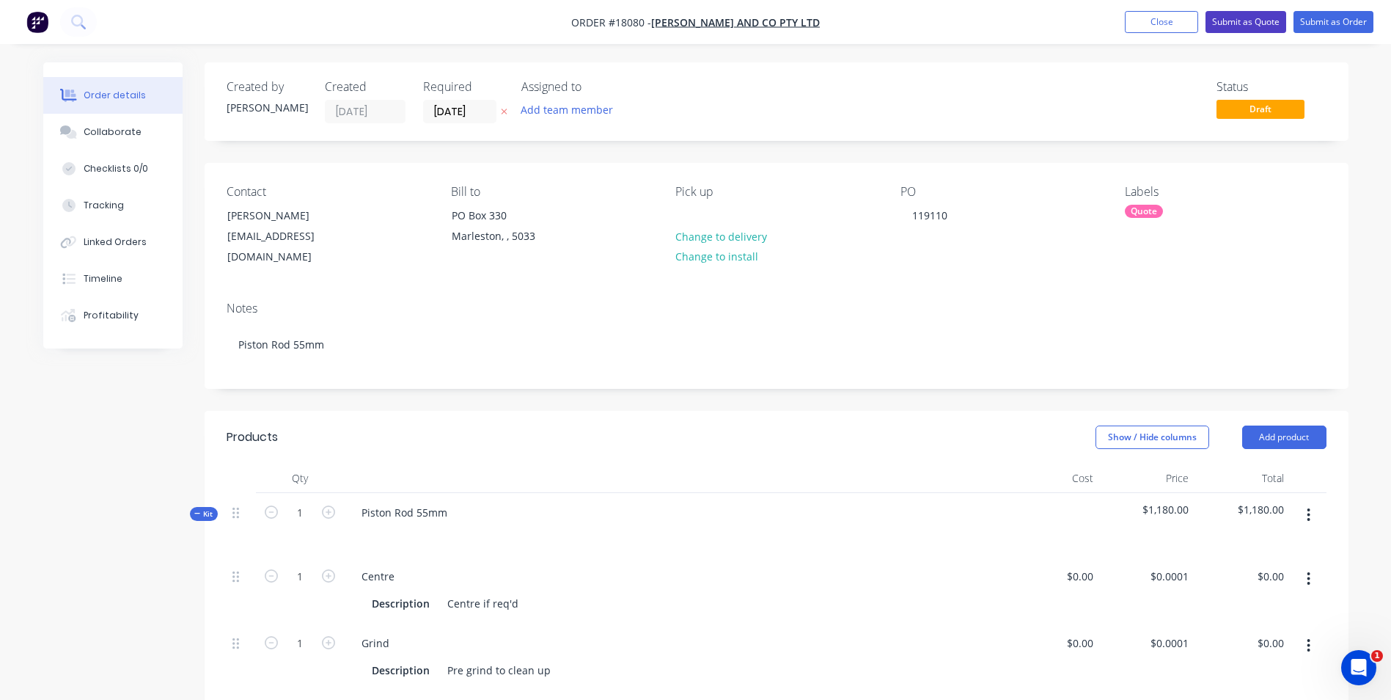
click at [1258, 21] on button "Submit as Quote" at bounding box center [1246, 22] width 81 height 22
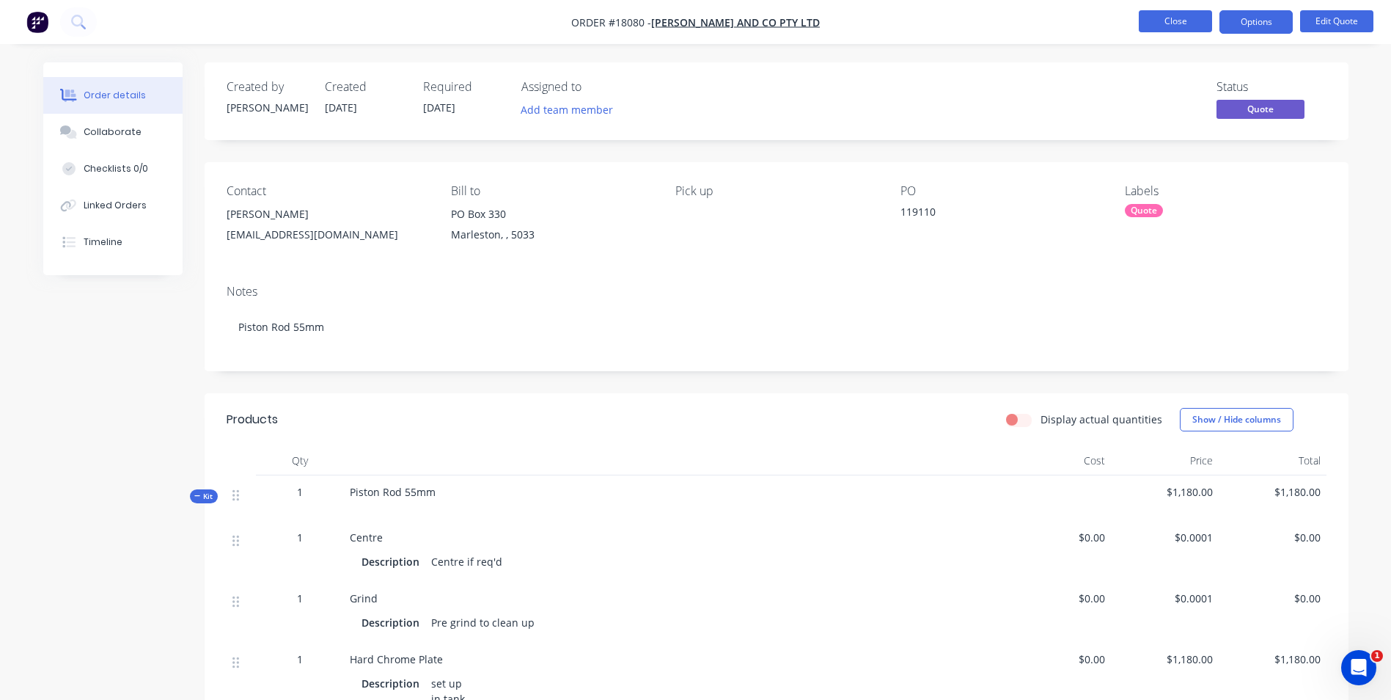
click at [1179, 25] on button "Close" at bounding box center [1175, 21] width 73 height 22
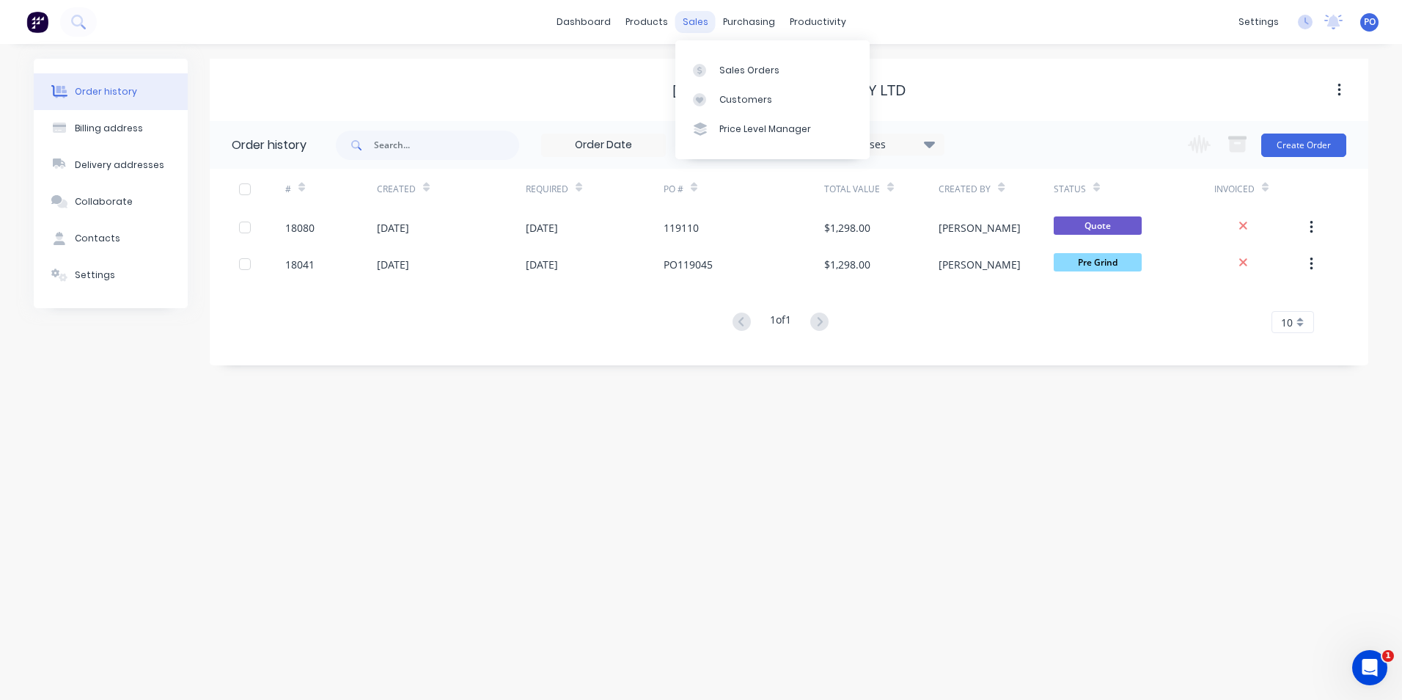
click at [697, 26] on div "sales" at bounding box center [695, 22] width 40 height 22
click at [726, 65] on div "Sales Orders" at bounding box center [749, 70] width 60 height 13
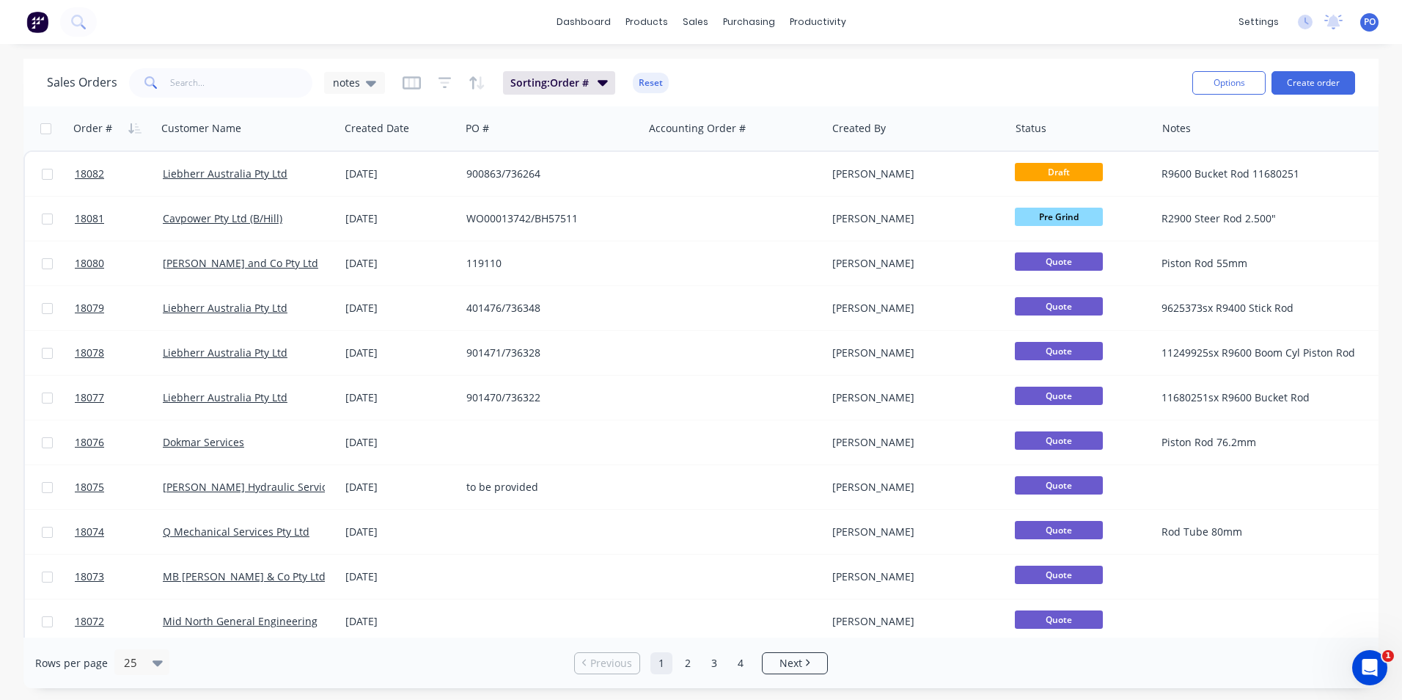
click at [26, 24] on img at bounding box center [37, 22] width 22 height 22
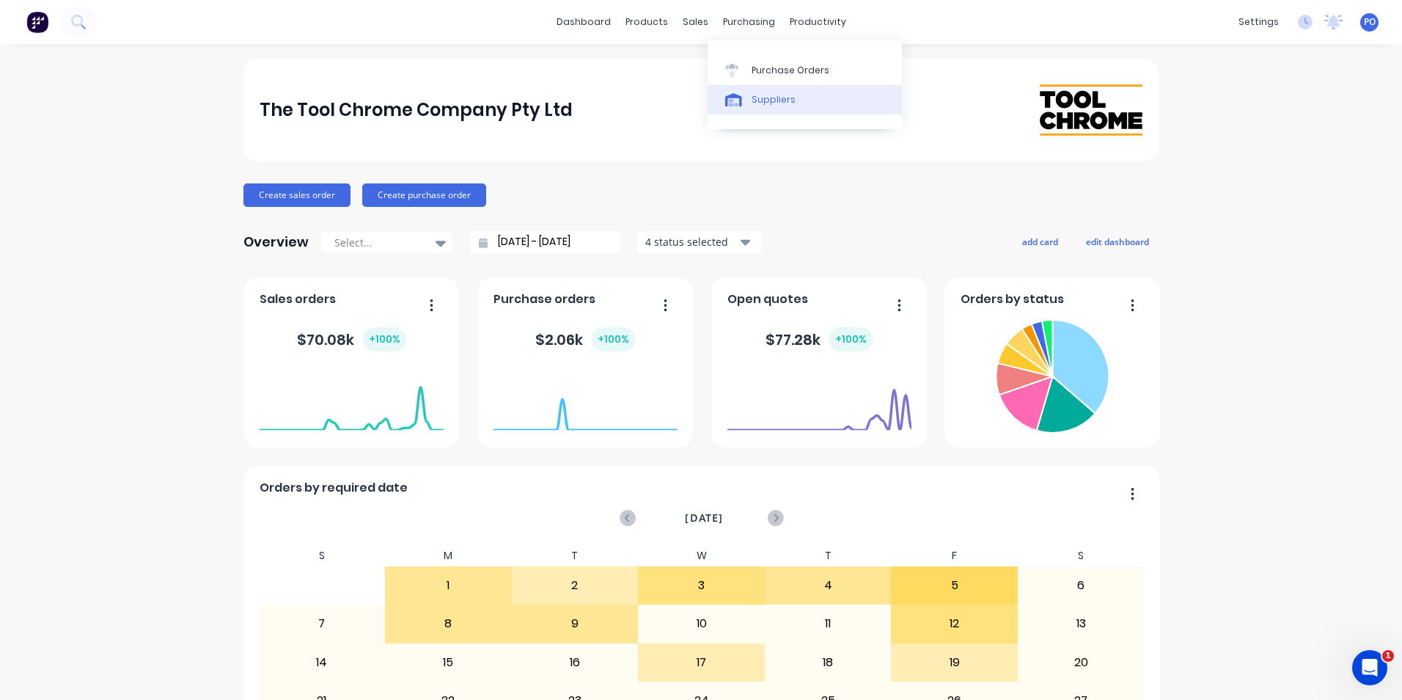
click at [774, 95] on div "Suppliers" at bounding box center [774, 99] width 44 height 13
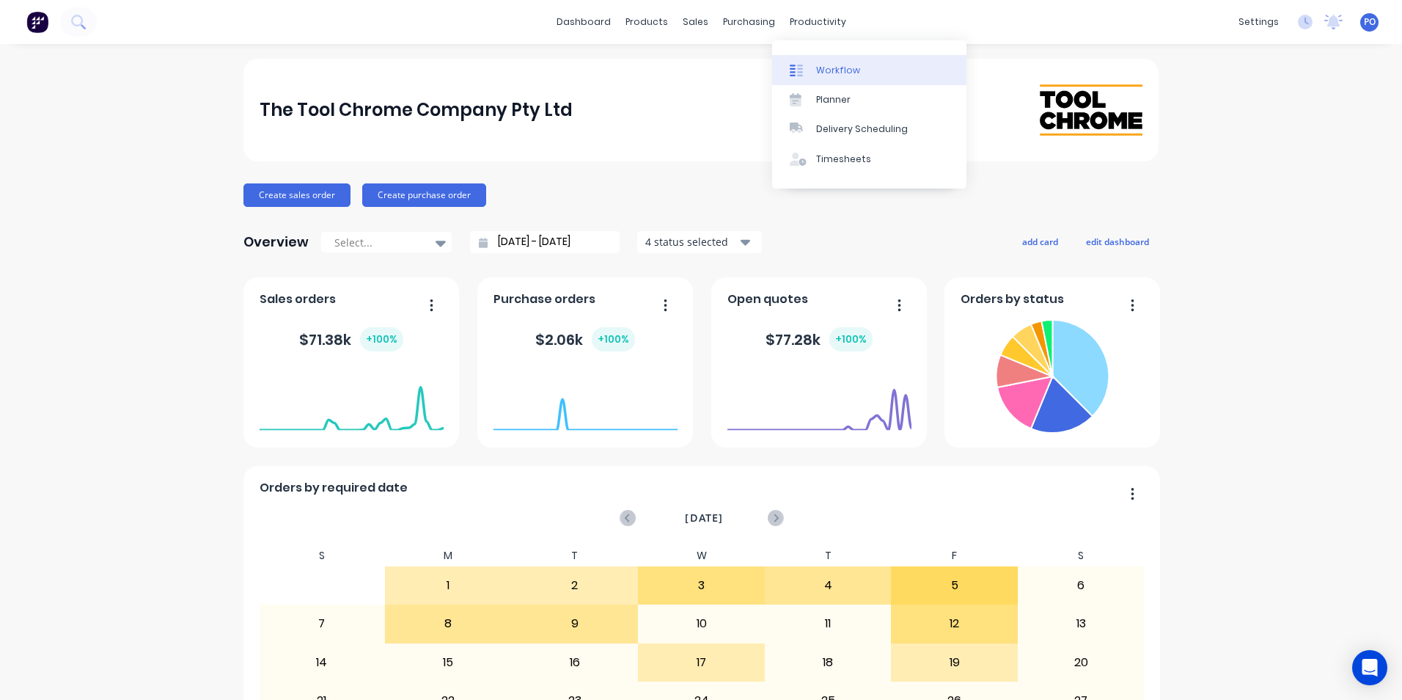
click at [830, 73] on div "Workflow" at bounding box center [838, 70] width 44 height 13
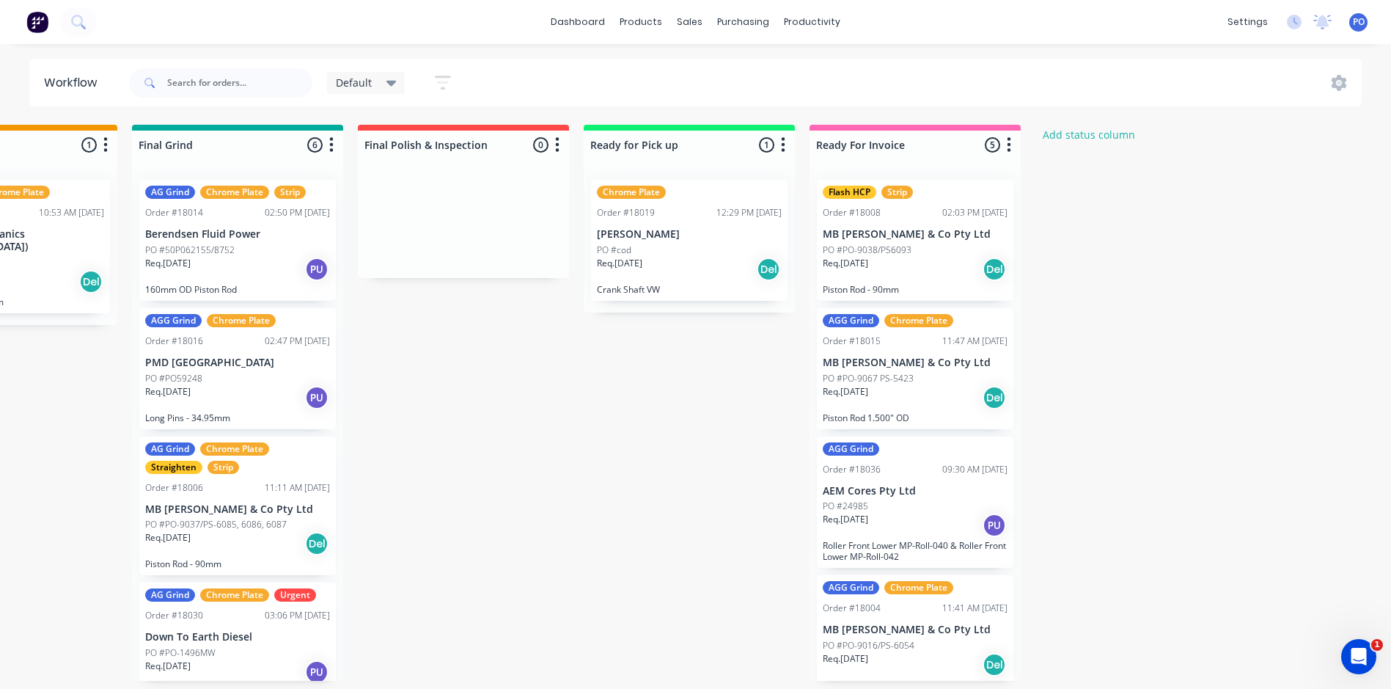
scroll to position [0, 1481]
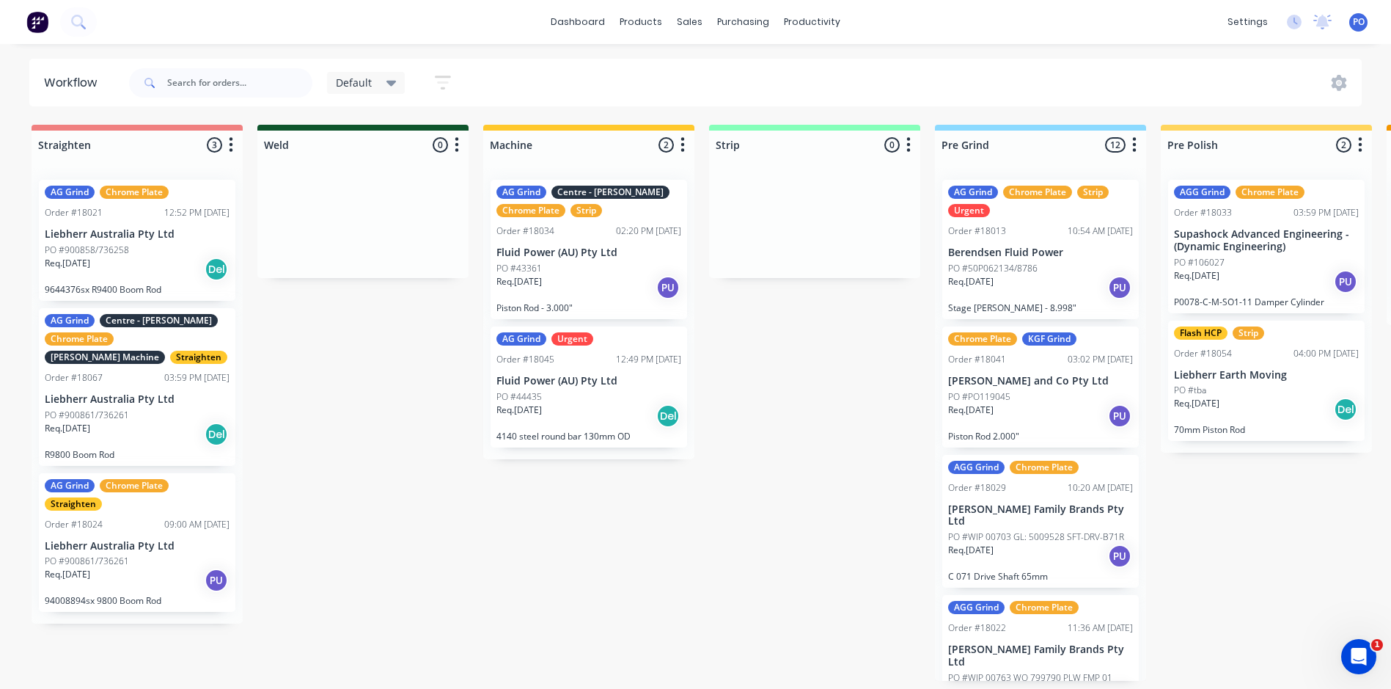
click at [442, 84] on icon "button" at bounding box center [443, 82] width 12 height 2
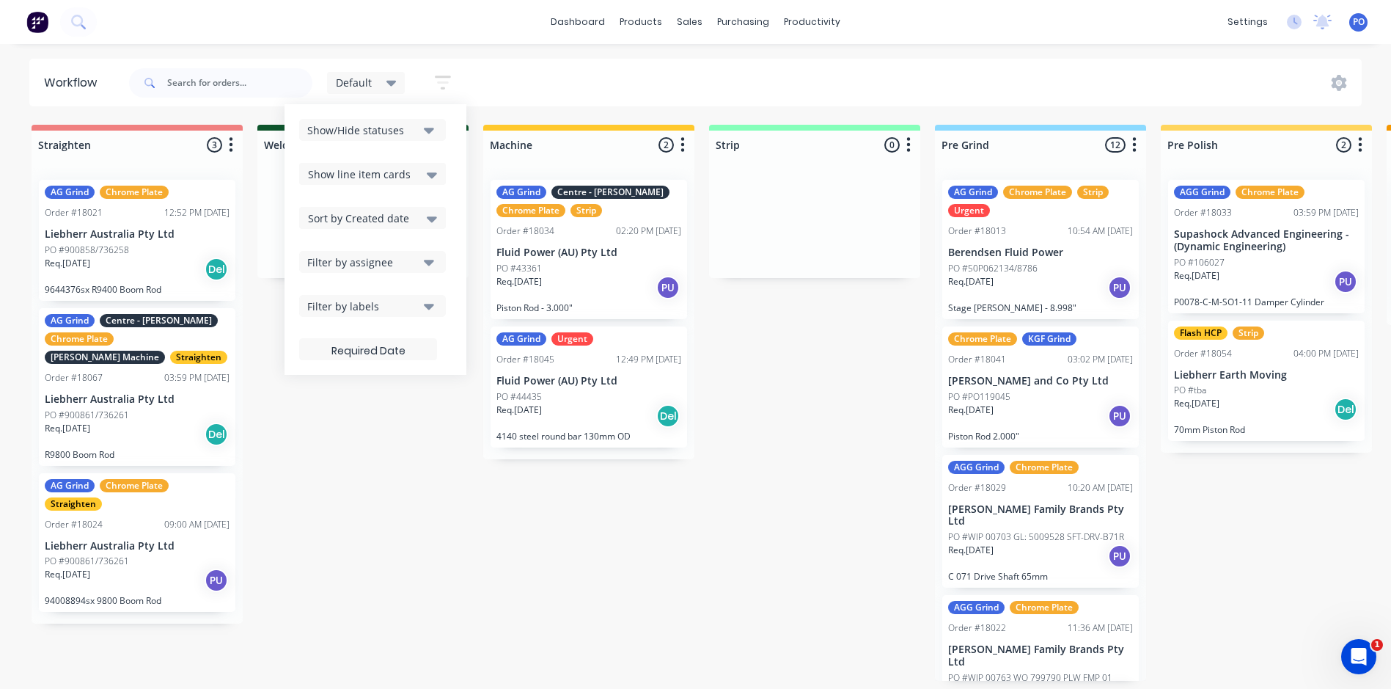
click at [433, 172] on icon at bounding box center [432, 174] width 10 height 16
click at [429, 127] on icon "button" at bounding box center [429, 130] width 10 height 16
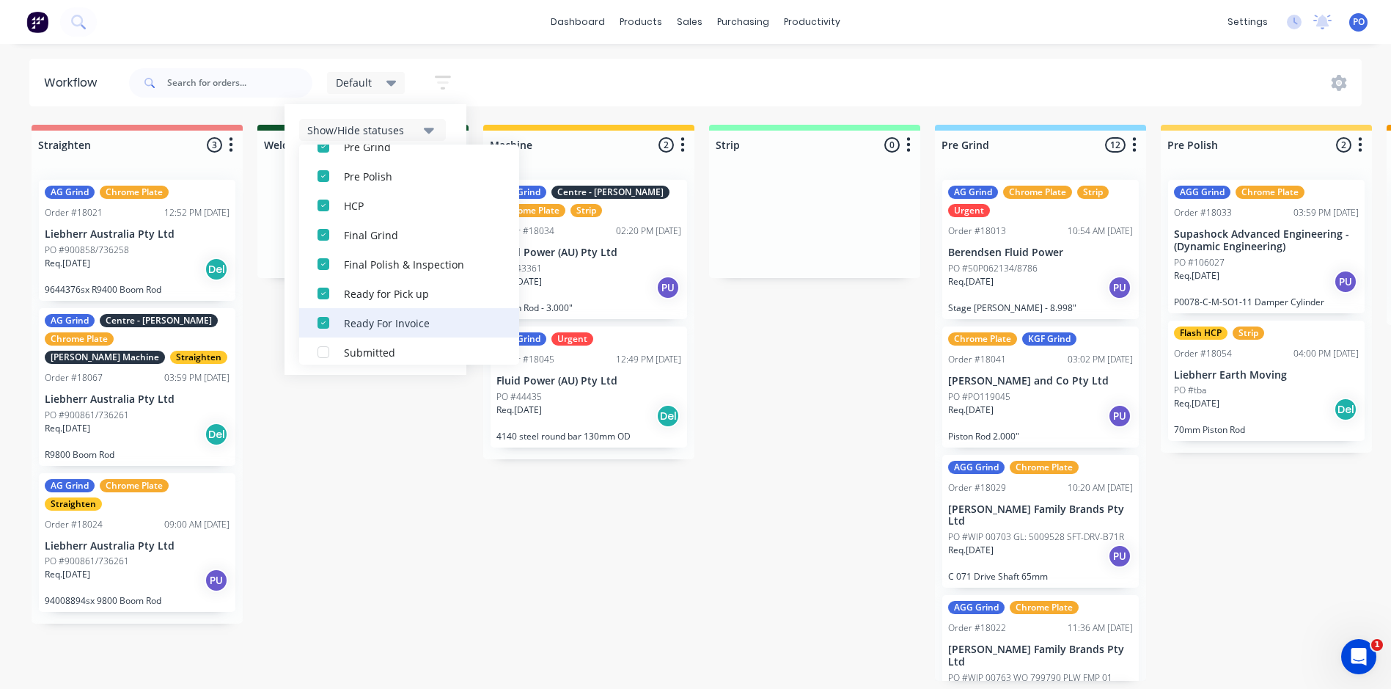
scroll to position [279, 0]
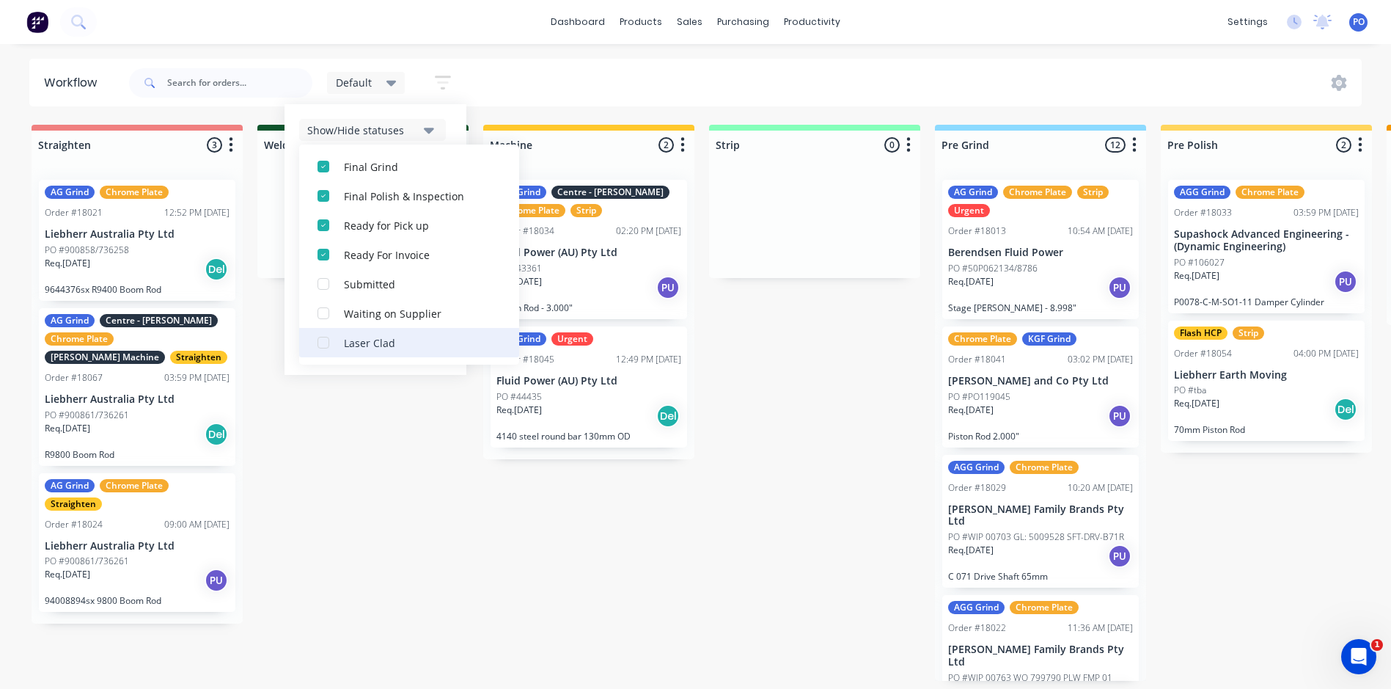
click at [325, 342] on div "button" at bounding box center [323, 342] width 29 height 29
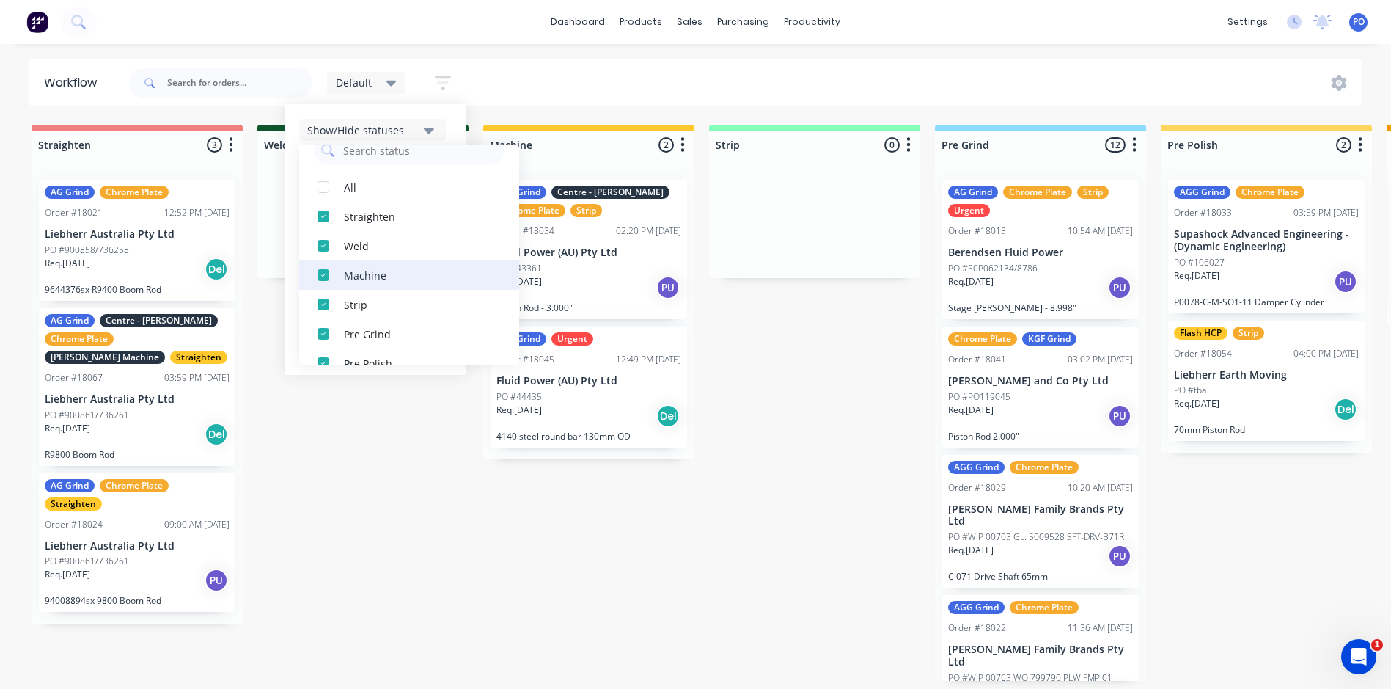
scroll to position [0, 0]
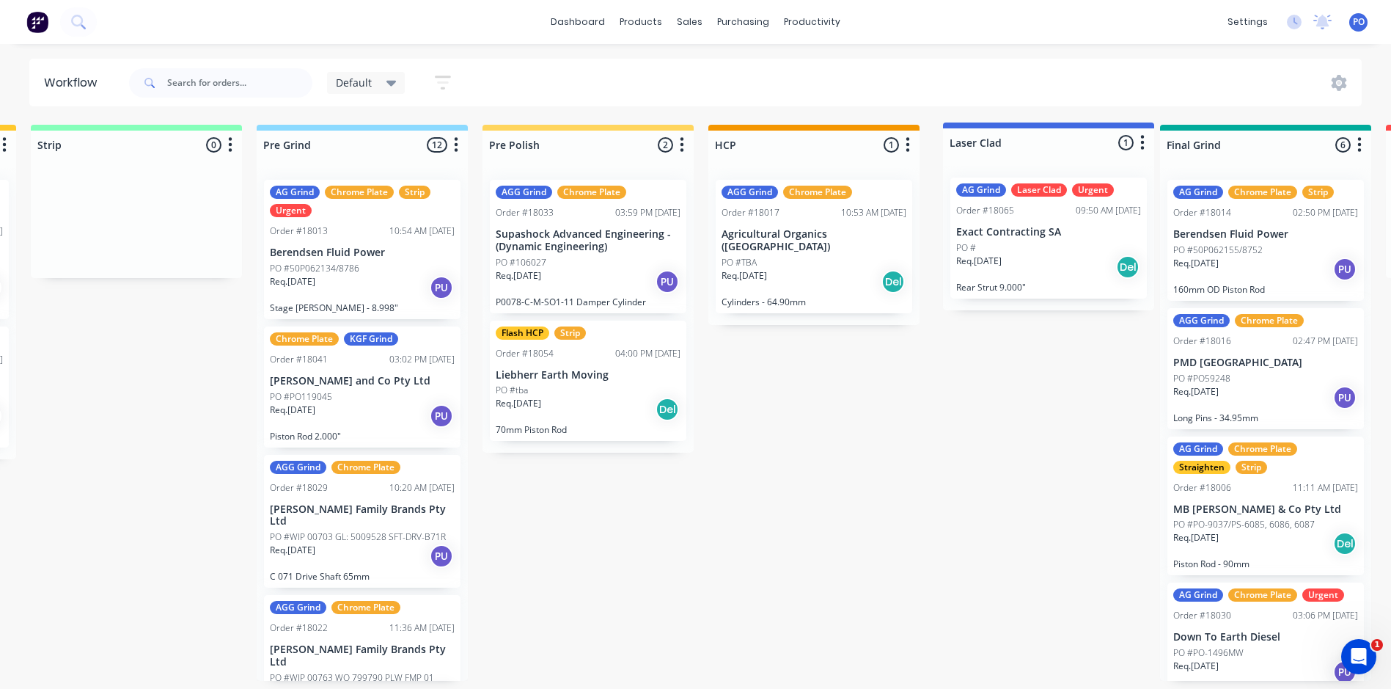
scroll to position [0, 680]
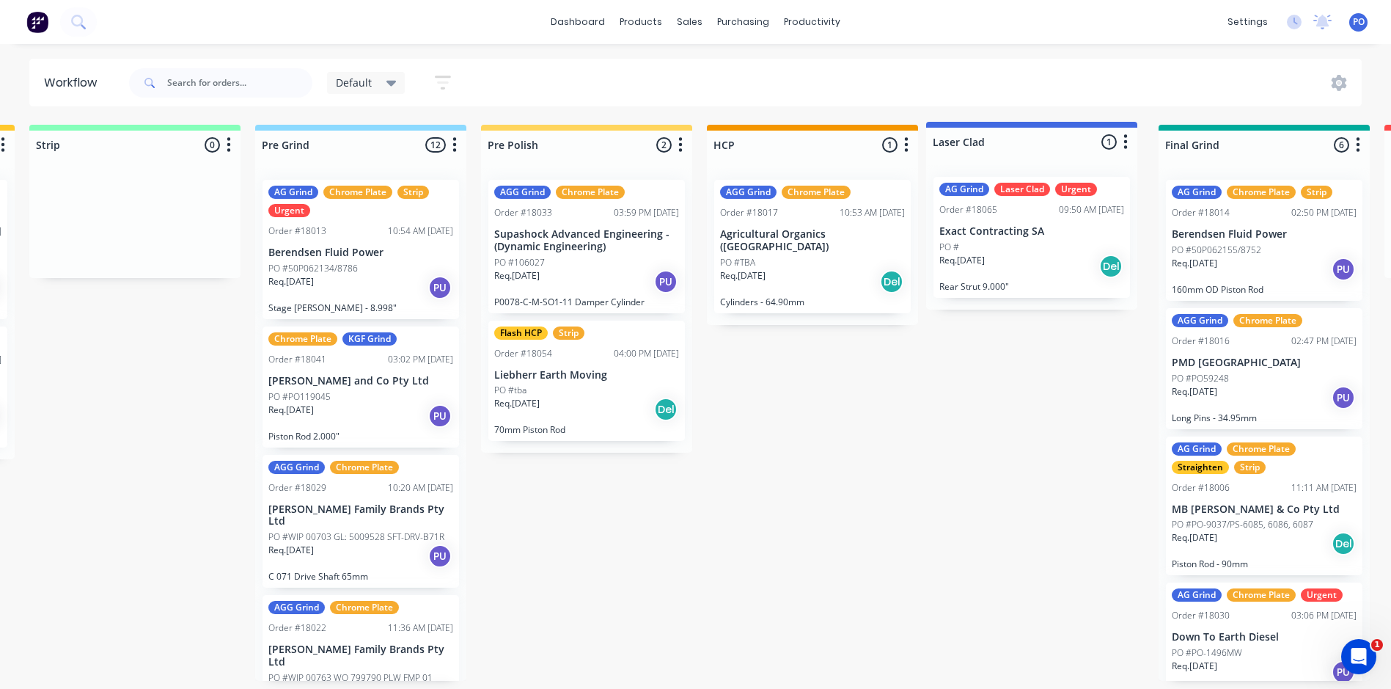
drag, startPoint x: 982, startPoint y: 137, endPoint x: 1026, endPoint y: 137, distance: 44.0
click at [1026, 137] on div "Straighten 3 Status colour #F08080 hex #F08080 Save Cancel Notifications Email …" at bounding box center [1063, 403] width 3509 height 556
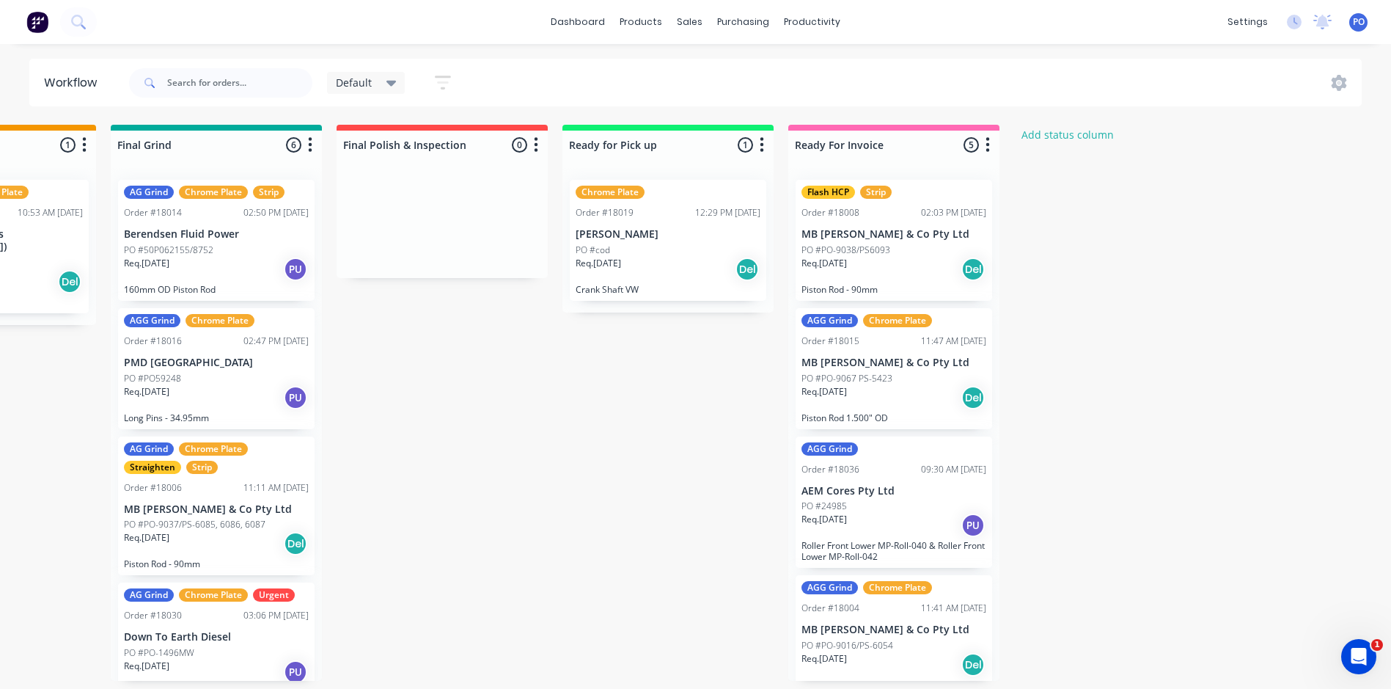
scroll to position [0, 1503]
click at [386, 81] on icon at bounding box center [391, 83] width 10 height 16
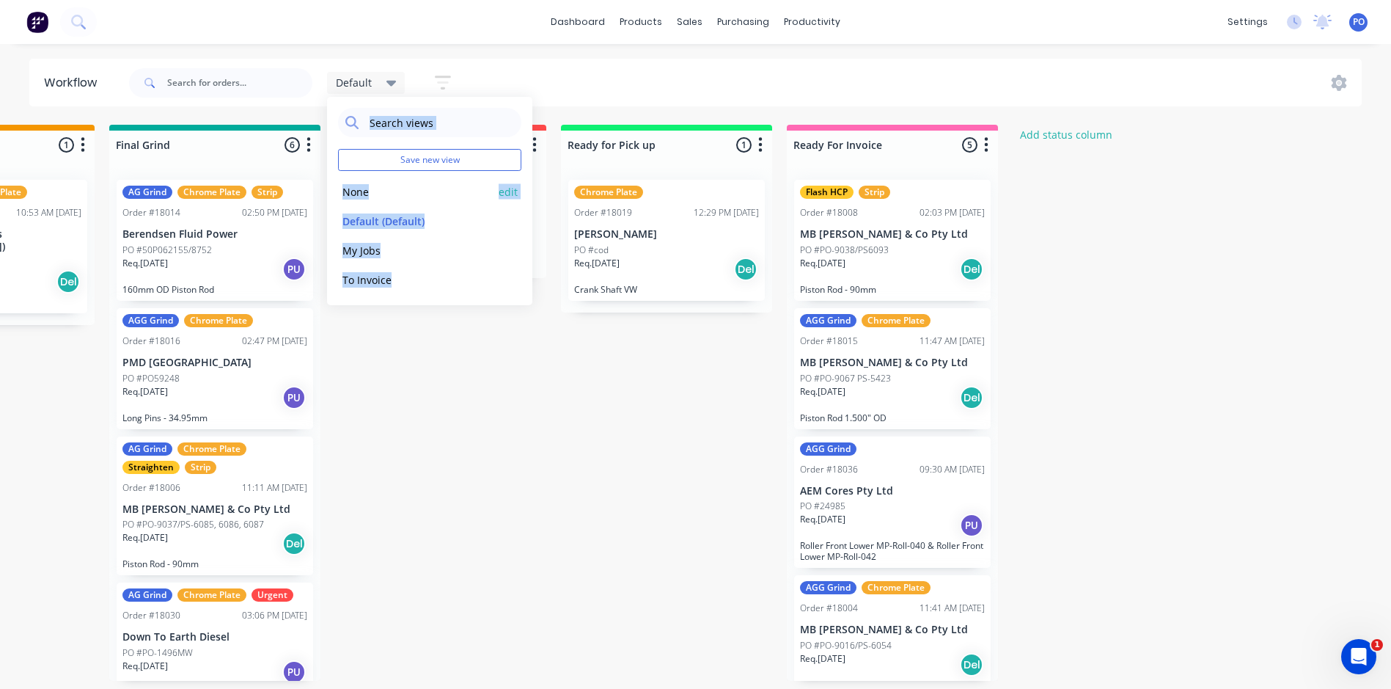
click at [466, 202] on div "None edit" at bounding box center [429, 191] width 183 height 29
click at [483, 194] on button "None" at bounding box center [416, 191] width 156 height 17
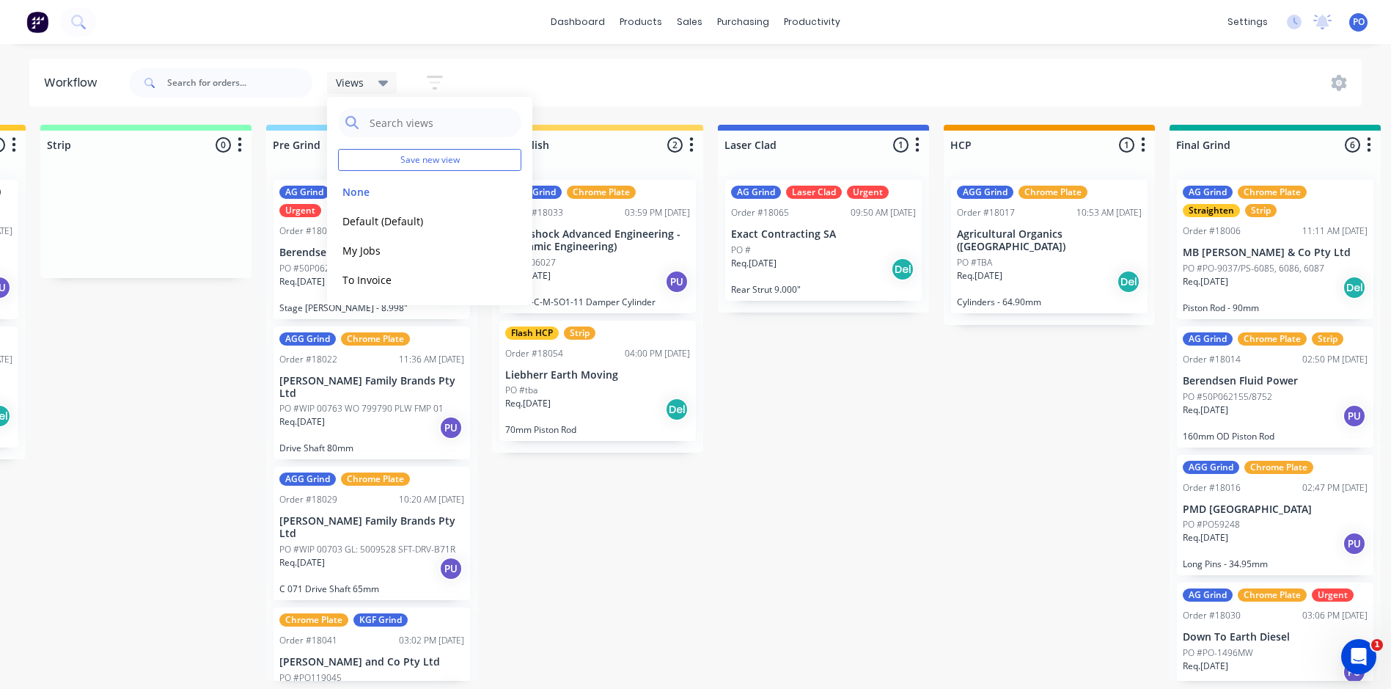
scroll to position [0, 1117]
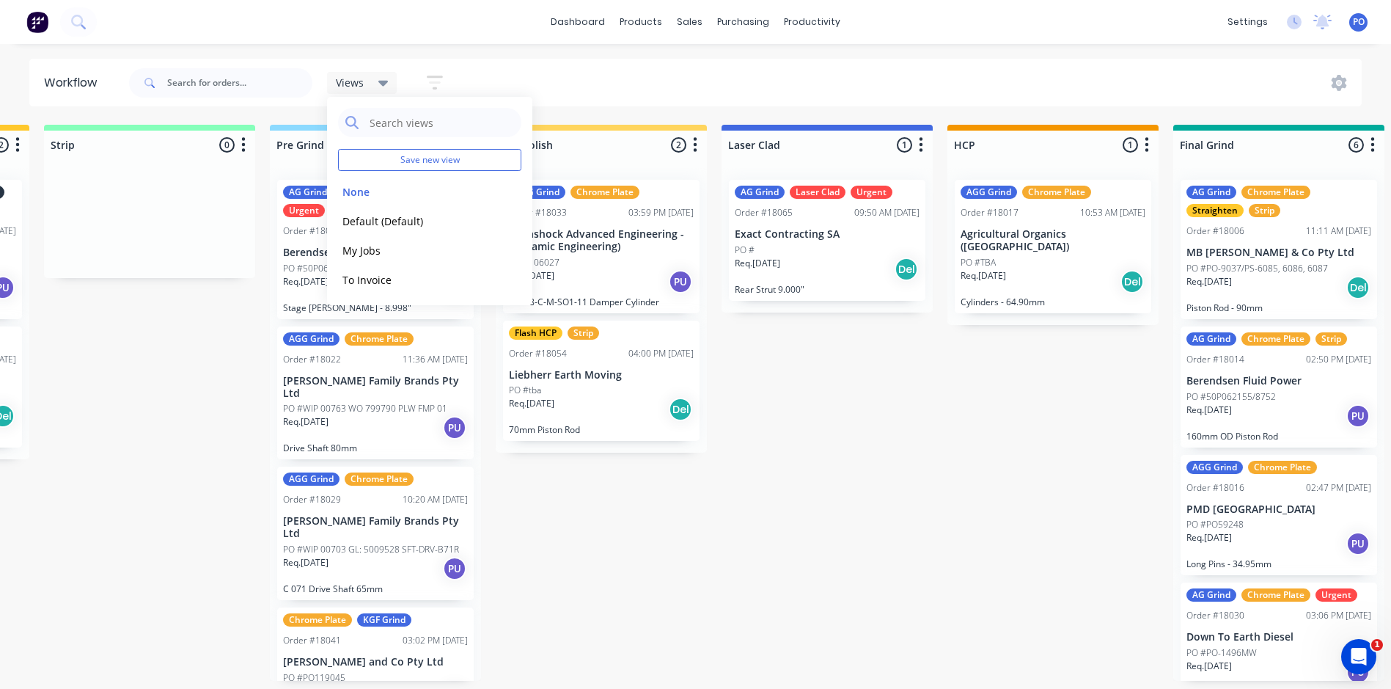
click at [990, 444] on div "Submitted 0 Status colour #273444 hex #273444 Save Cancel Summaries Total order…" at bounding box center [626, 403] width 3509 height 556
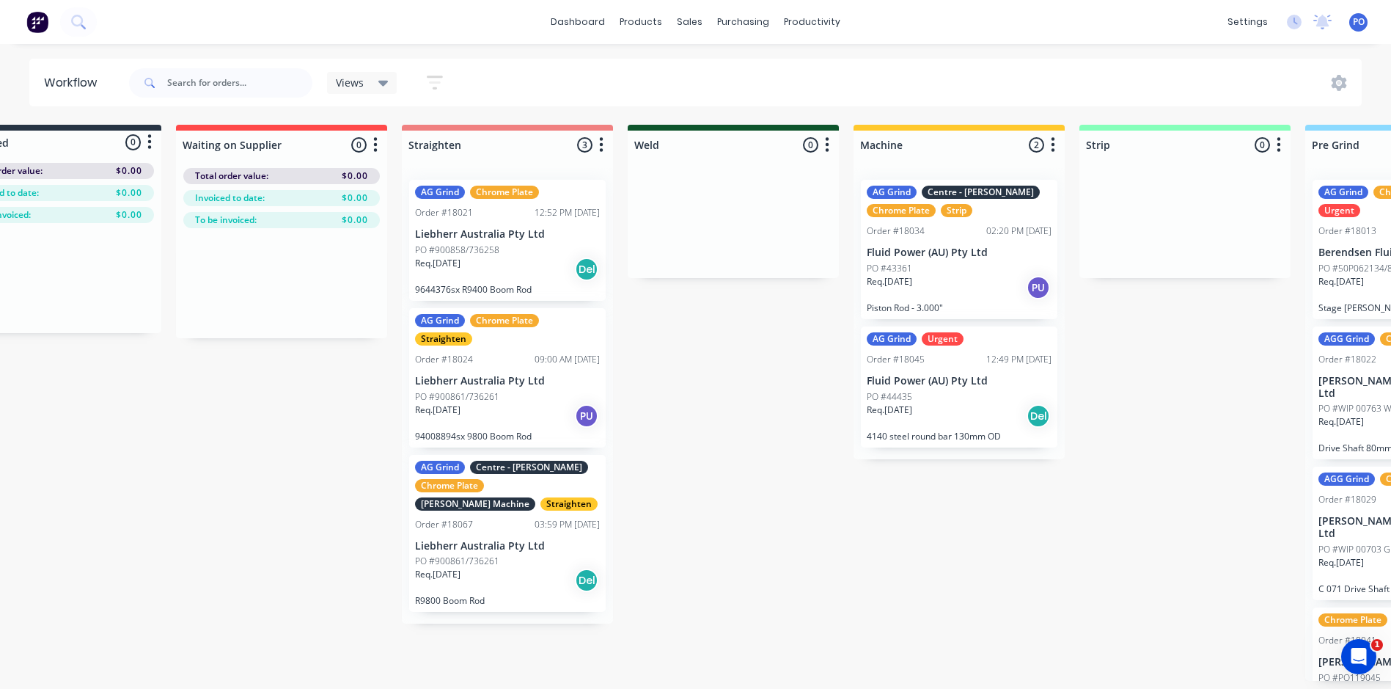
scroll to position [0, 0]
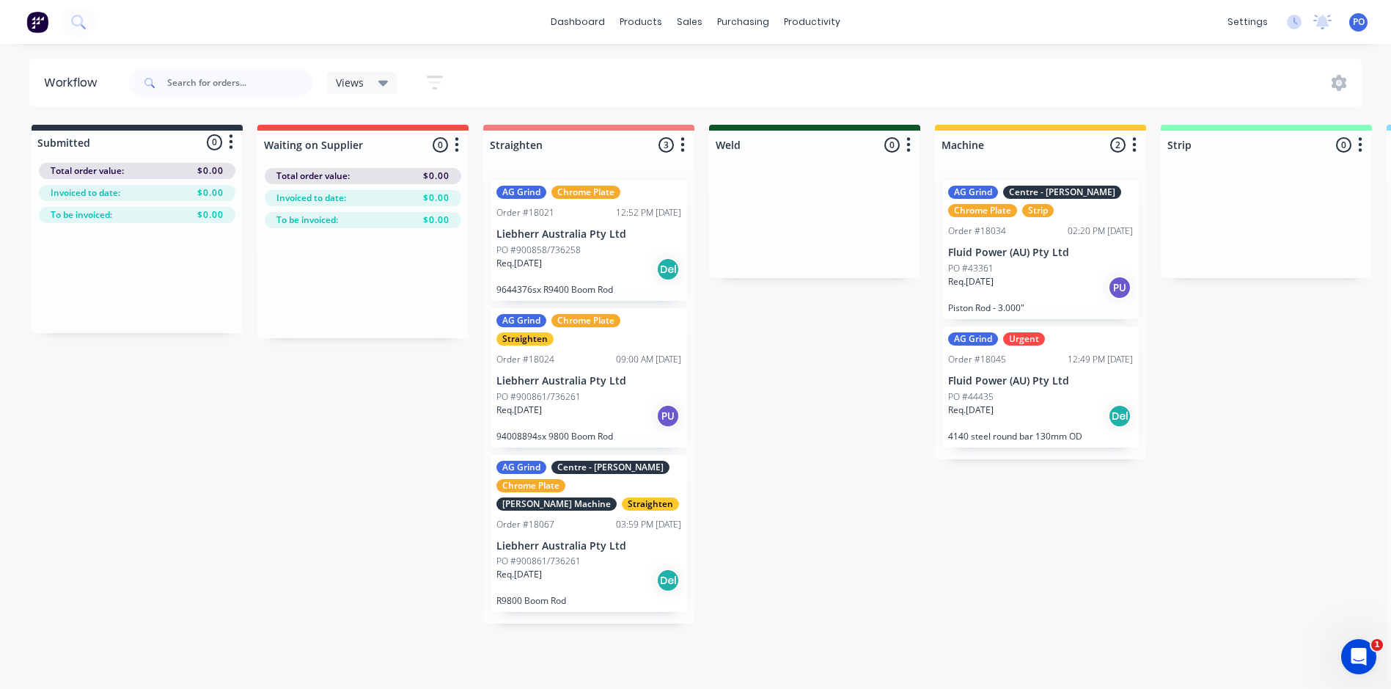
click at [388, 82] on icon at bounding box center [383, 83] width 10 height 16
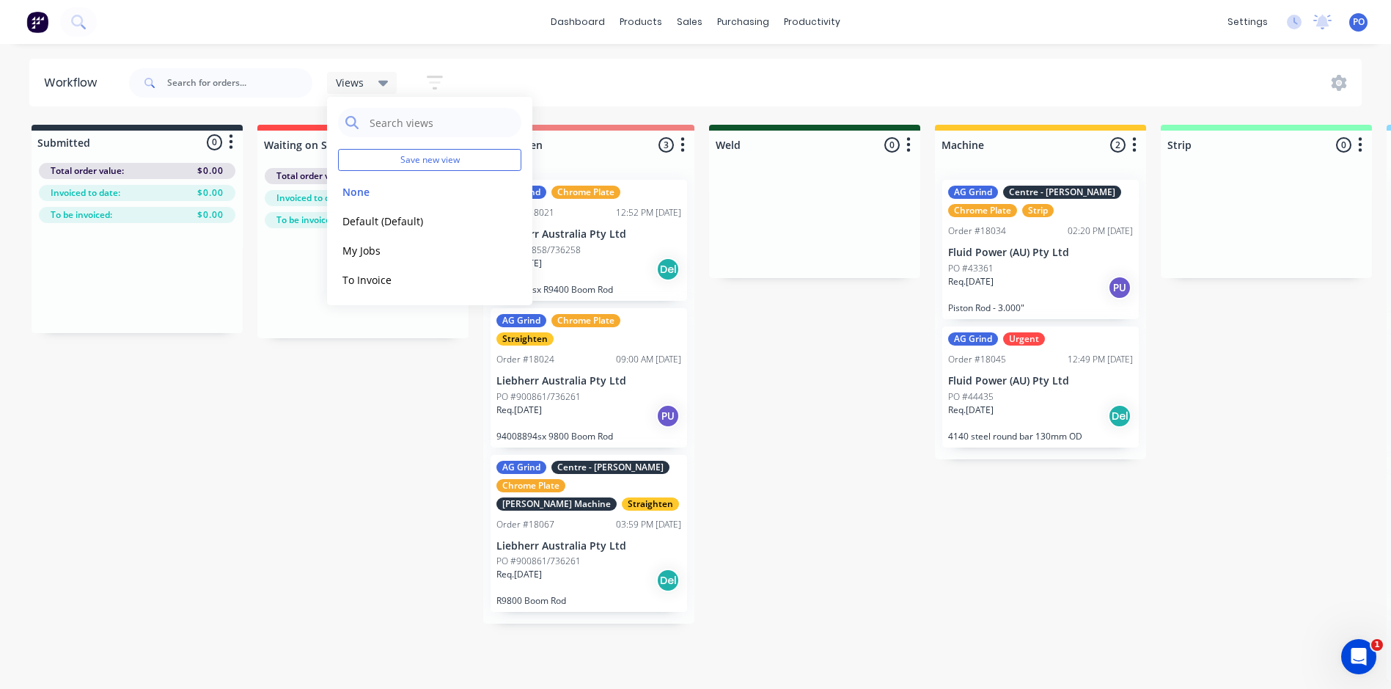
click at [388, 82] on icon at bounding box center [383, 83] width 10 height 16
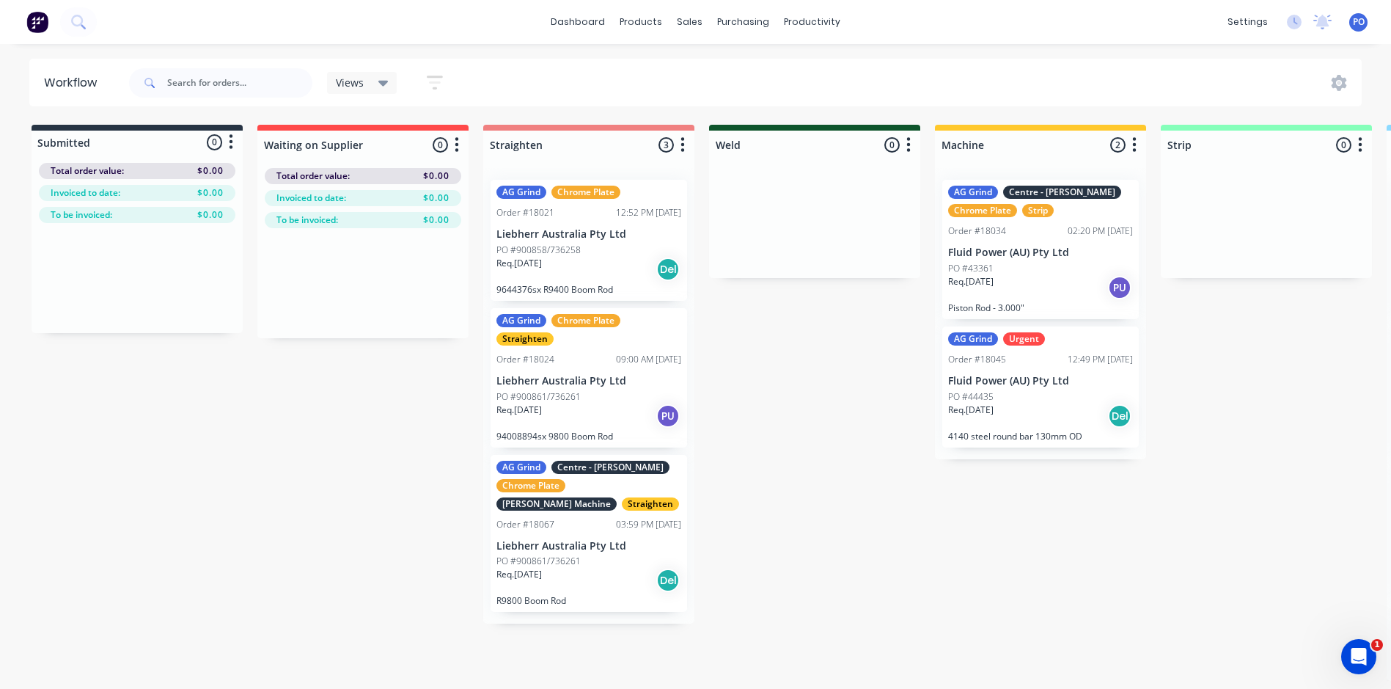
click at [388, 82] on icon at bounding box center [383, 83] width 10 height 16
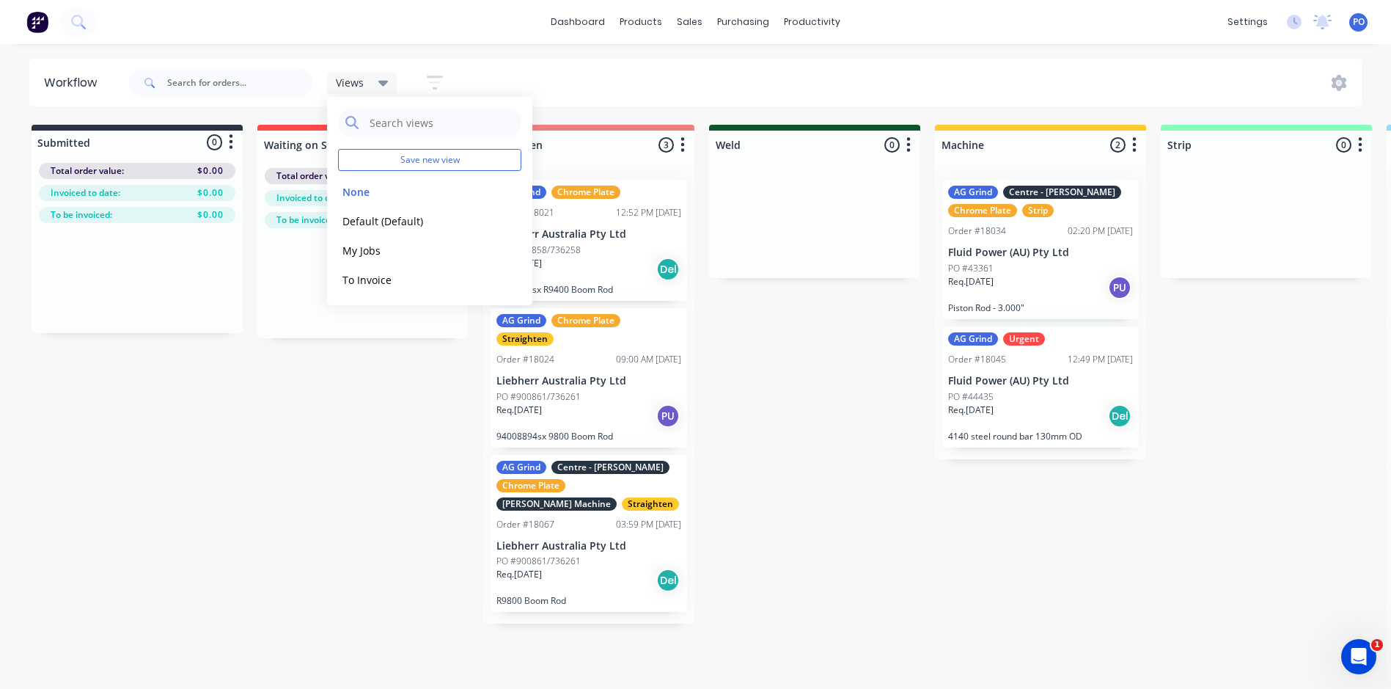
click at [388, 82] on icon at bounding box center [383, 83] width 10 height 16
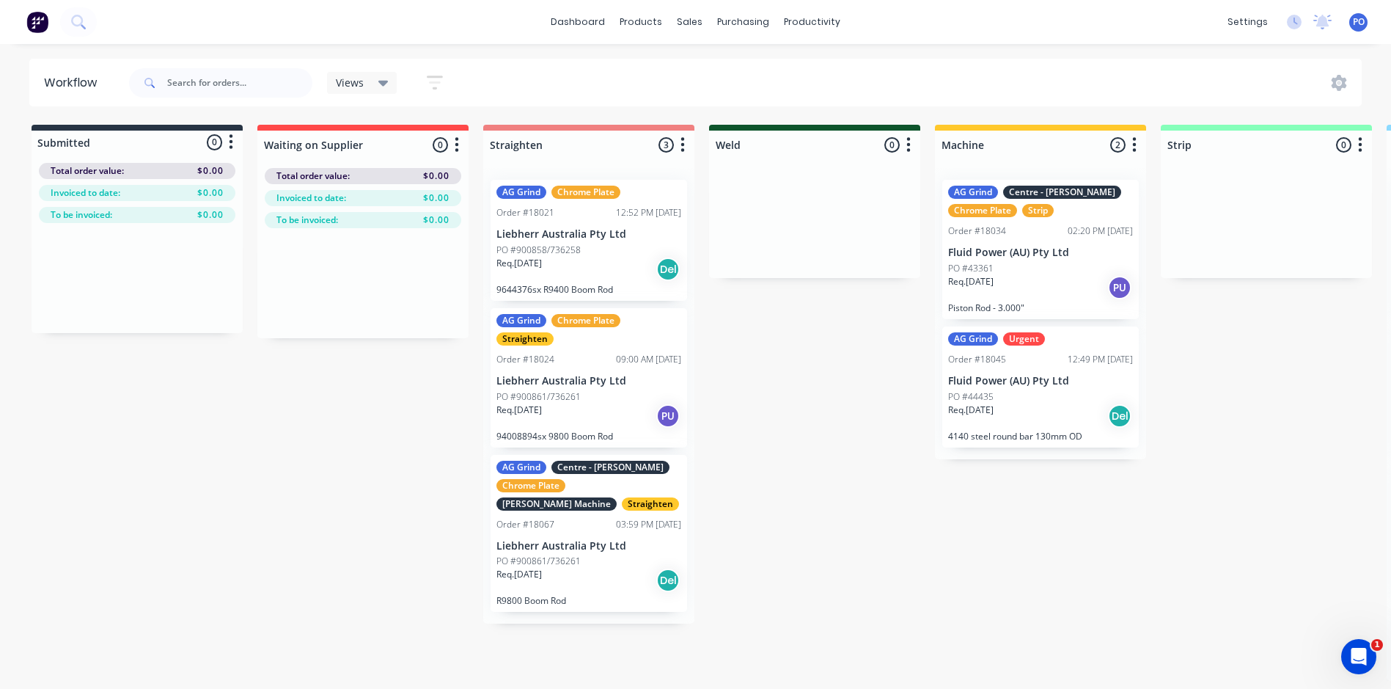
click at [433, 79] on icon "button" at bounding box center [435, 82] width 16 height 18
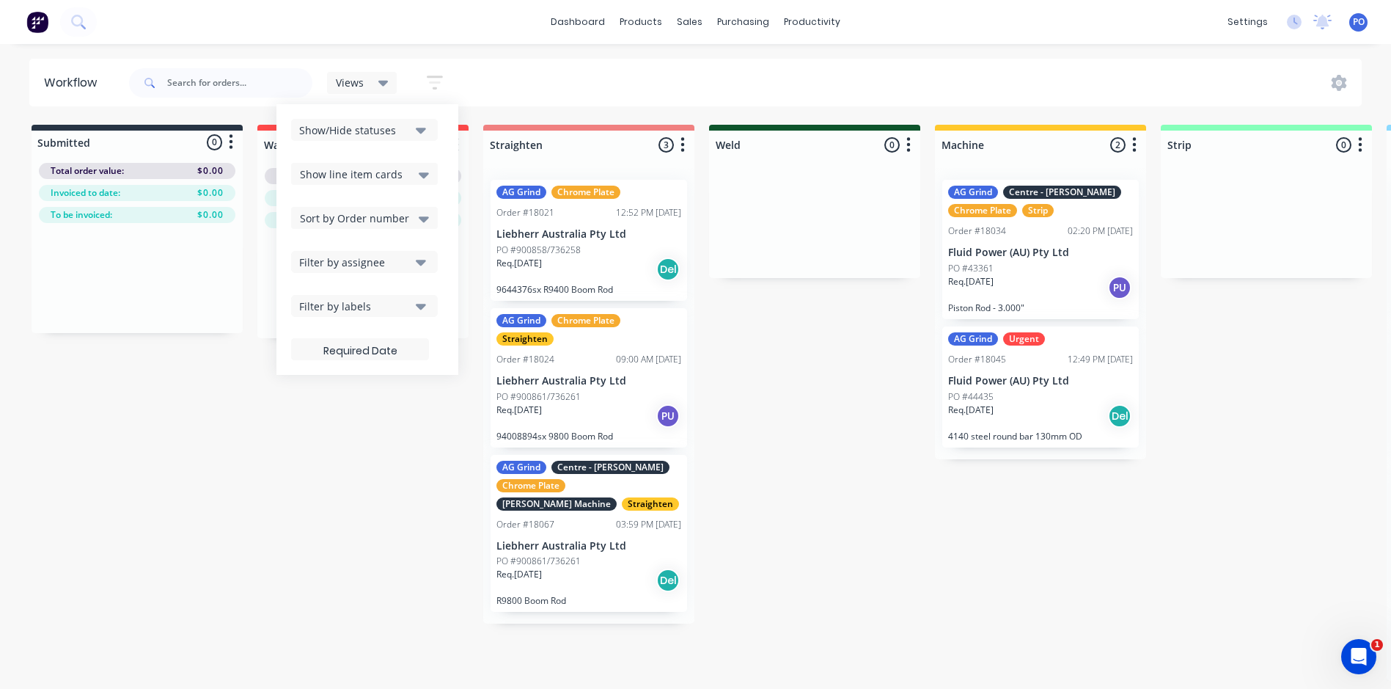
click at [426, 129] on icon "button" at bounding box center [421, 131] width 10 height 6
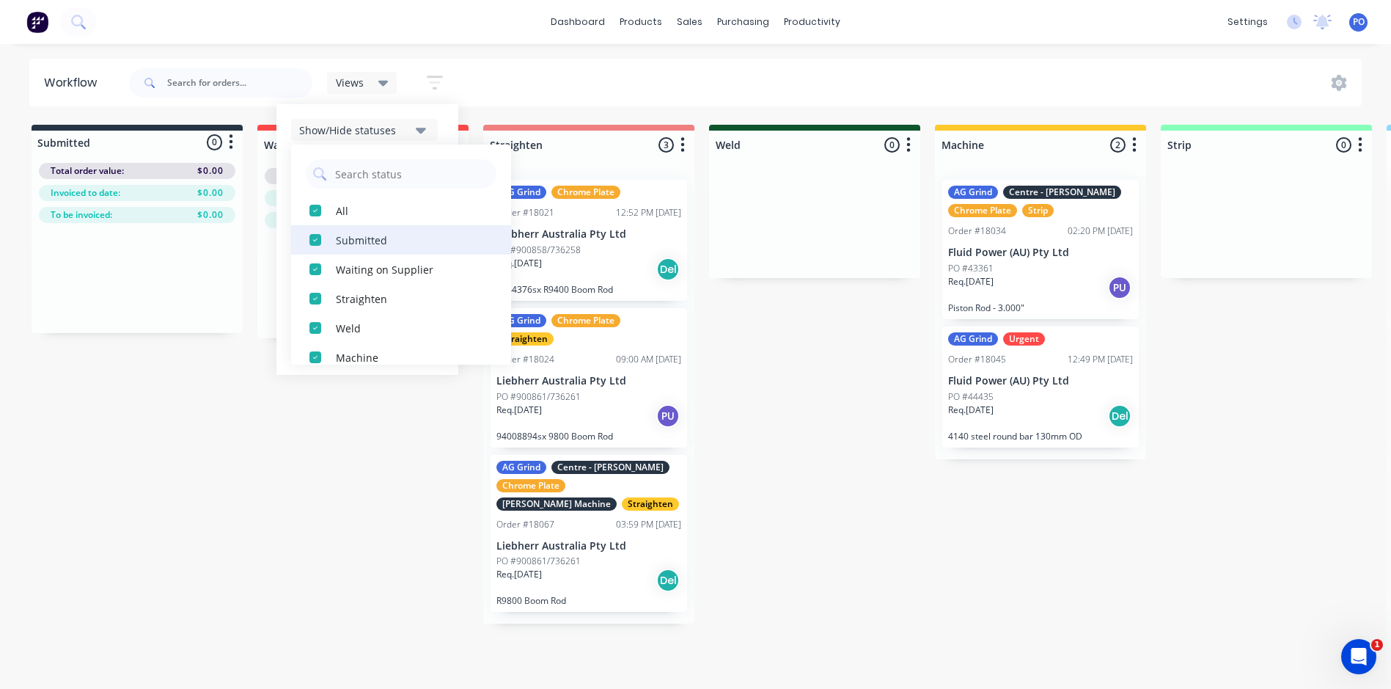
click at [316, 241] on div "button" at bounding box center [315, 239] width 29 height 29
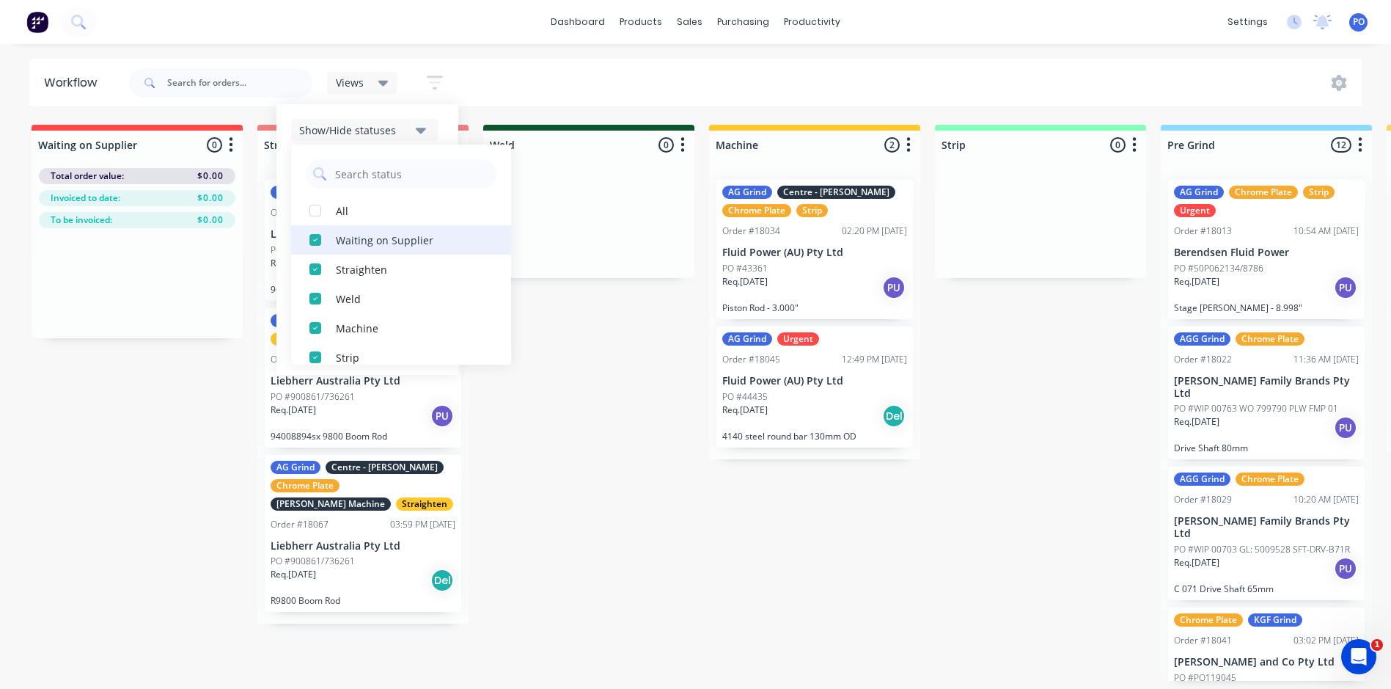
click at [318, 241] on div "button" at bounding box center [315, 239] width 29 height 29
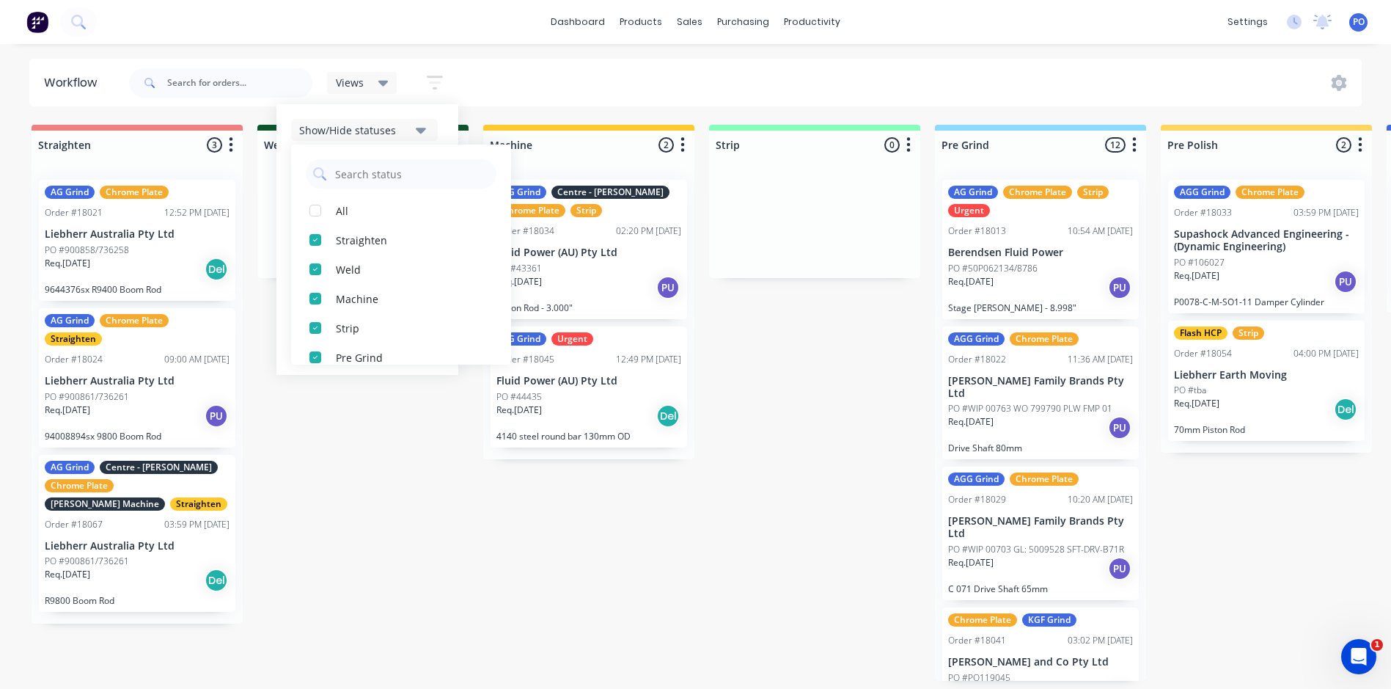
click at [475, 55] on div "dashboard products sales purchasing productivity dashboard products Product Cat…" at bounding box center [695, 300] width 1391 height 601
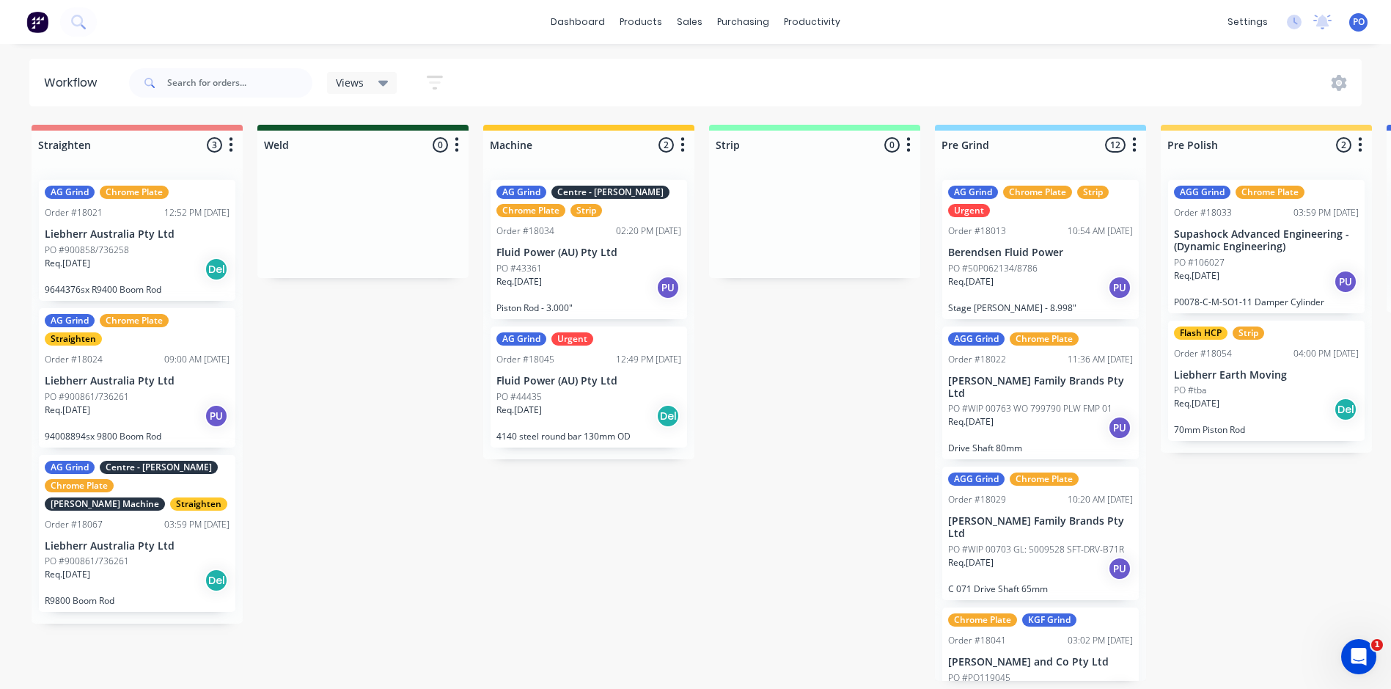
click at [377, 82] on div "Views" at bounding box center [362, 82] width 53 height 13
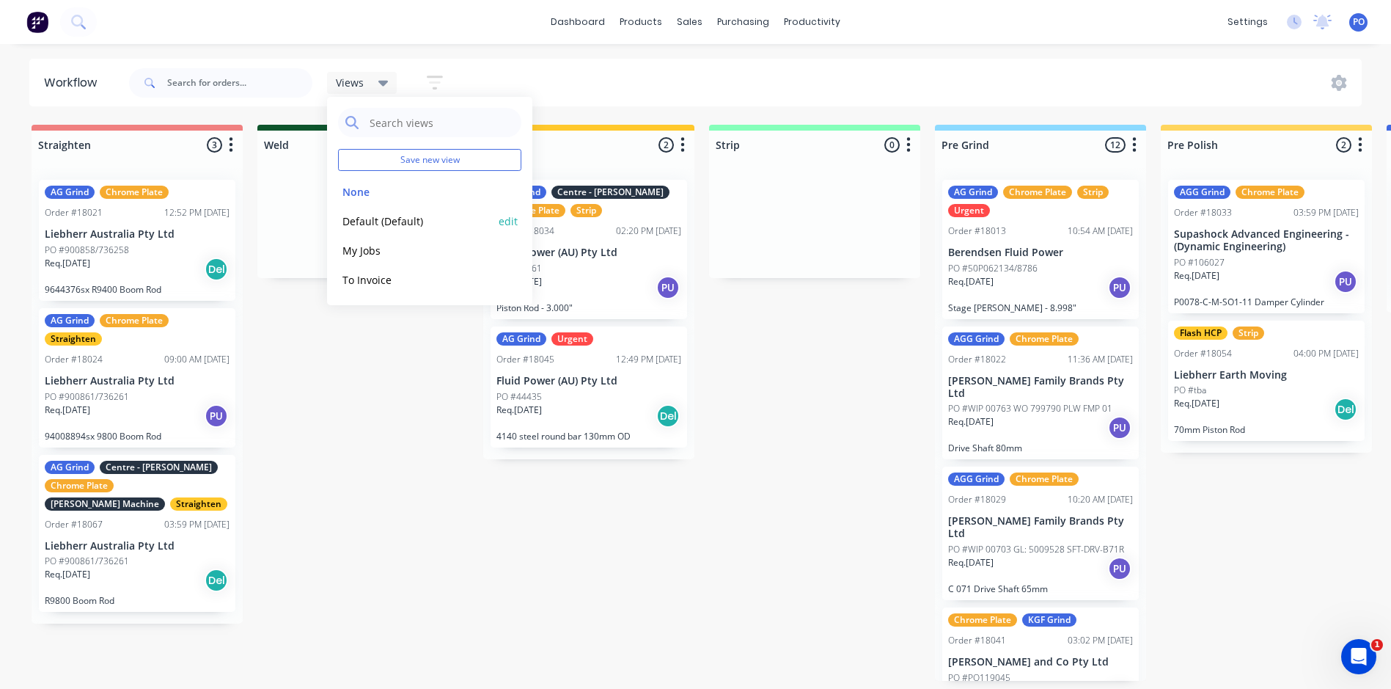
click at [503, 219] on button "edit" at bounding box center [508, 220] width 19 height 15
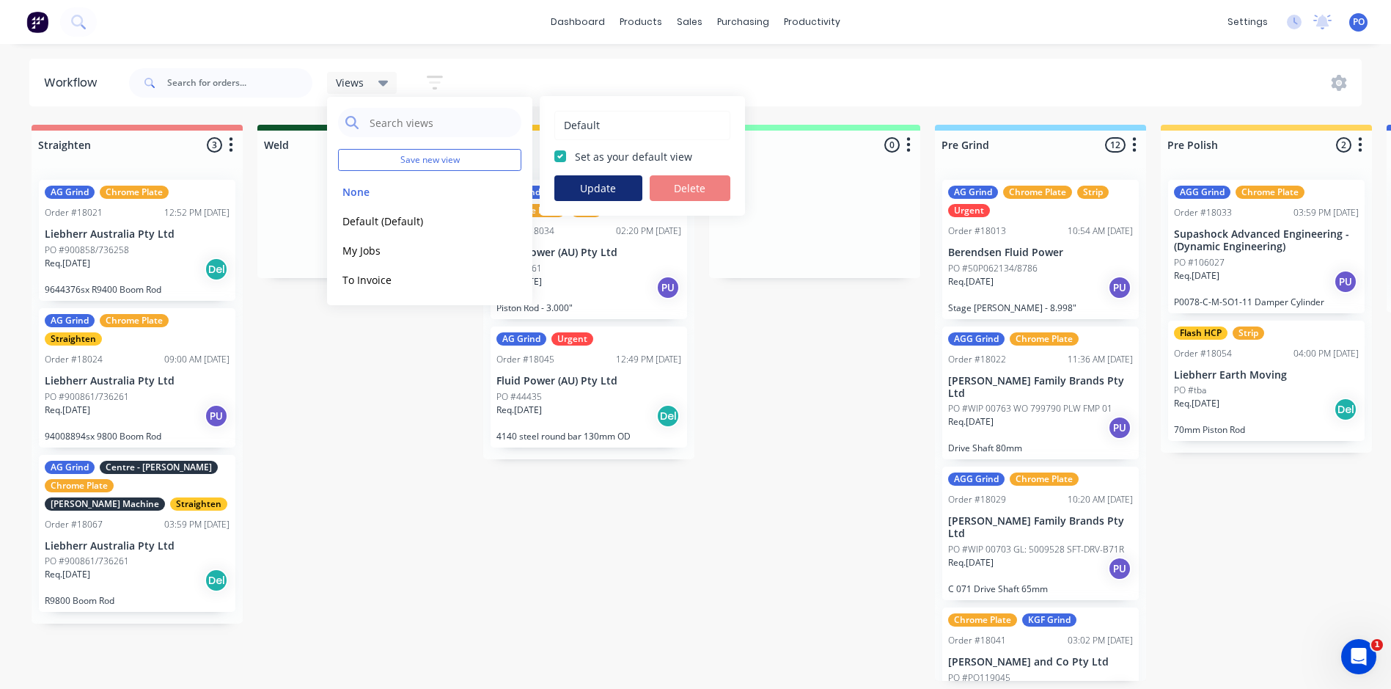
click at [616, 186] on button "Update" at bounding box center [598, 188] width 88 height 26
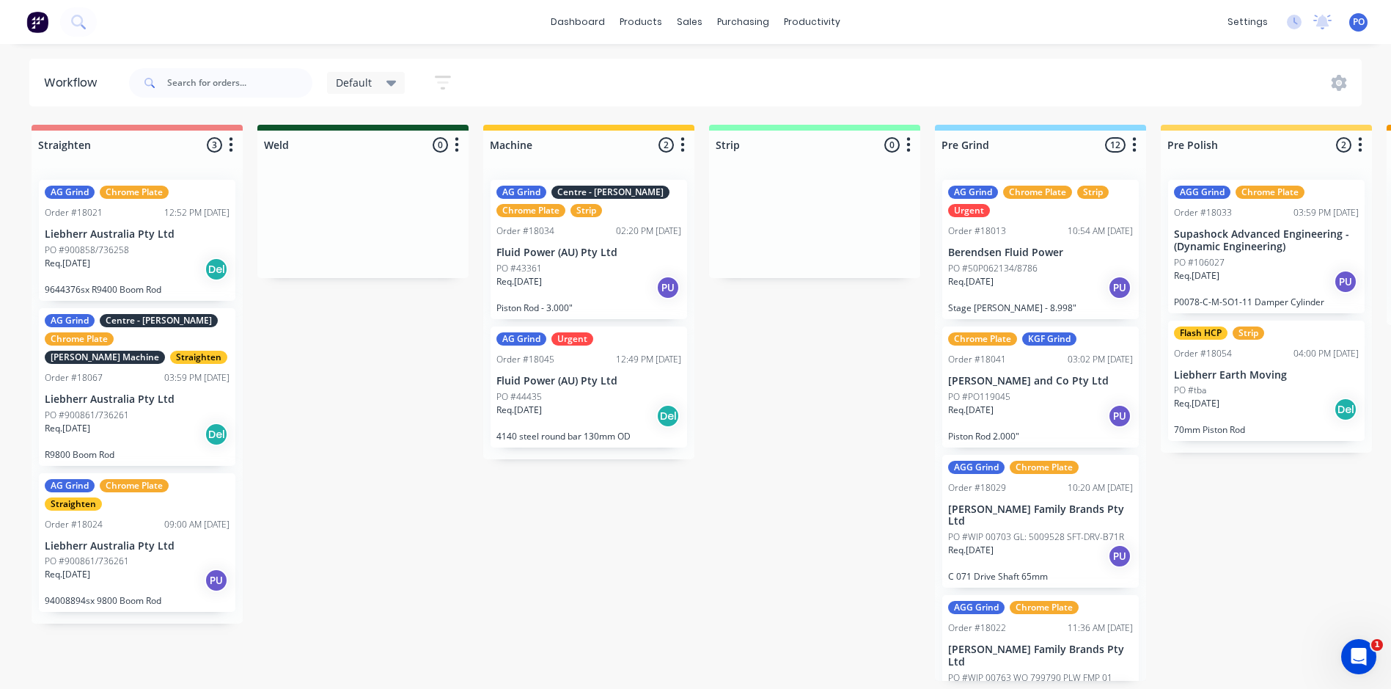
click at [1041, 401] on div "PO #PO119045" at bounding box center [1040, 396] width 185 height 13
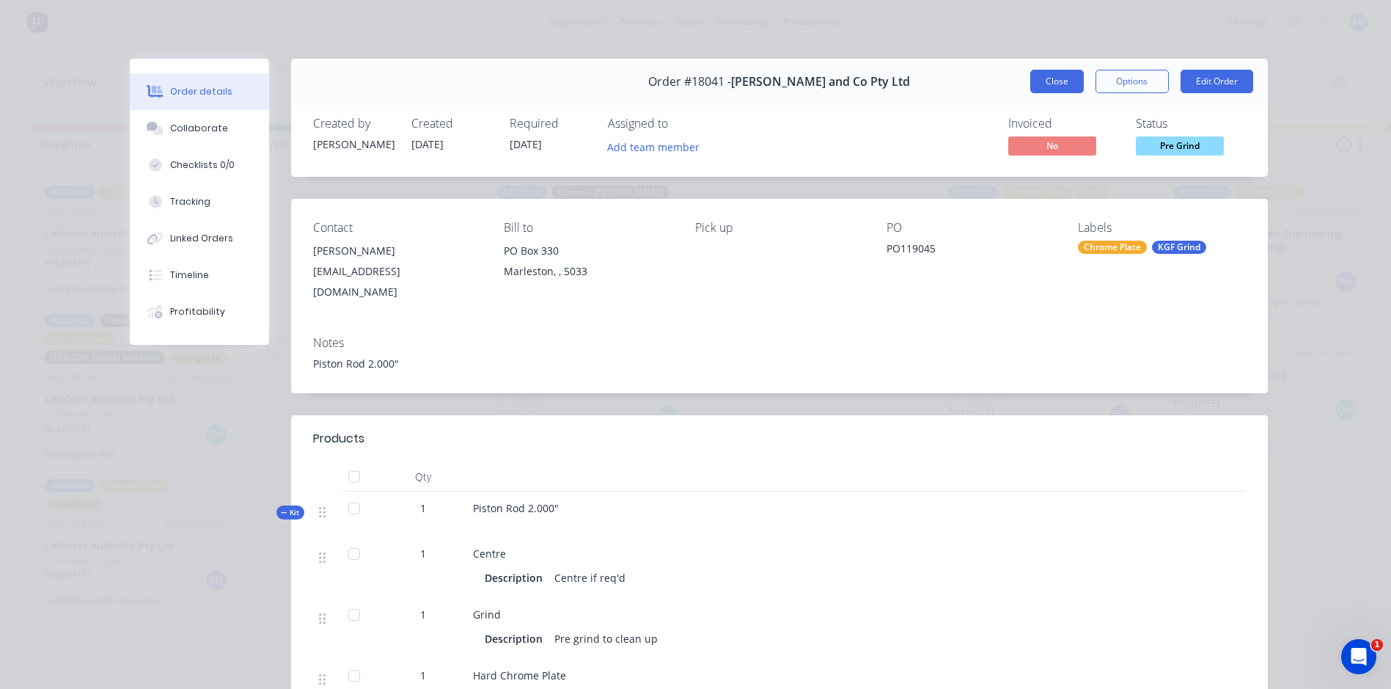
click at [1052, 81] on button "Close" at bounding box center [1057, 81] width 54 height 23
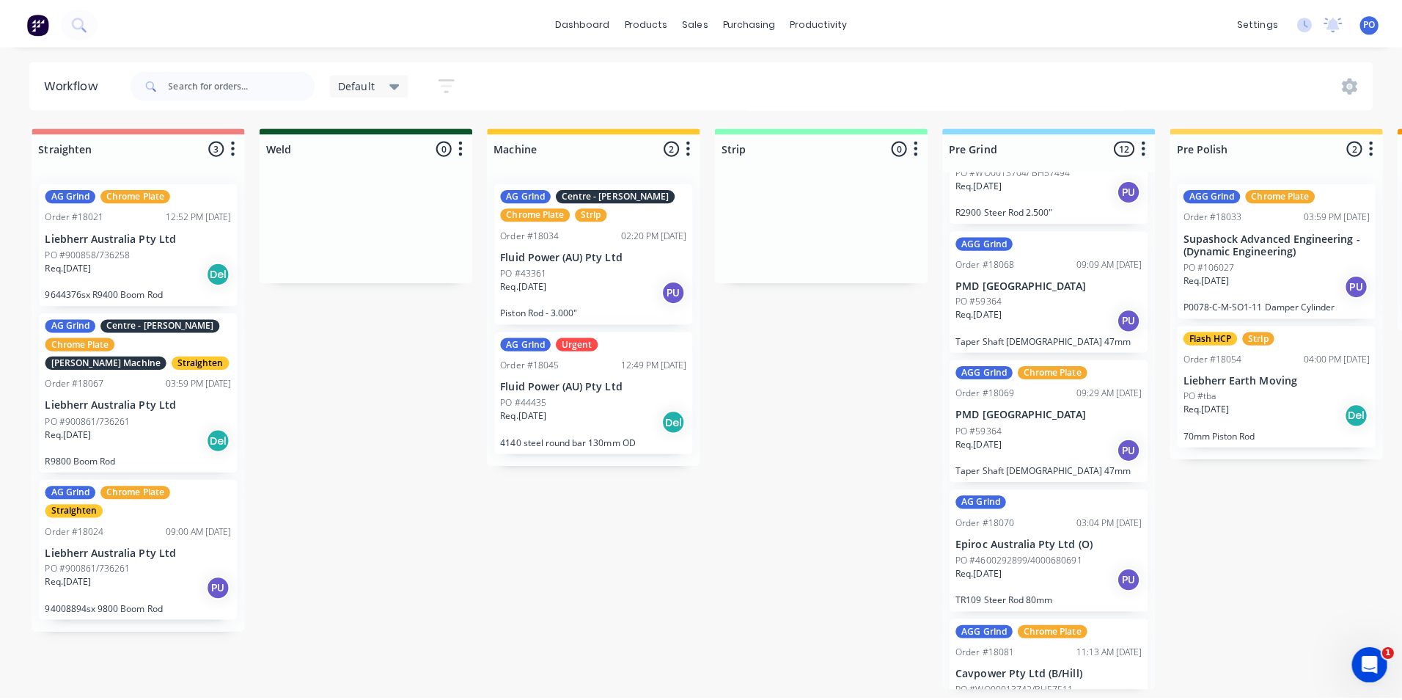
scroll to position [1042, 0]
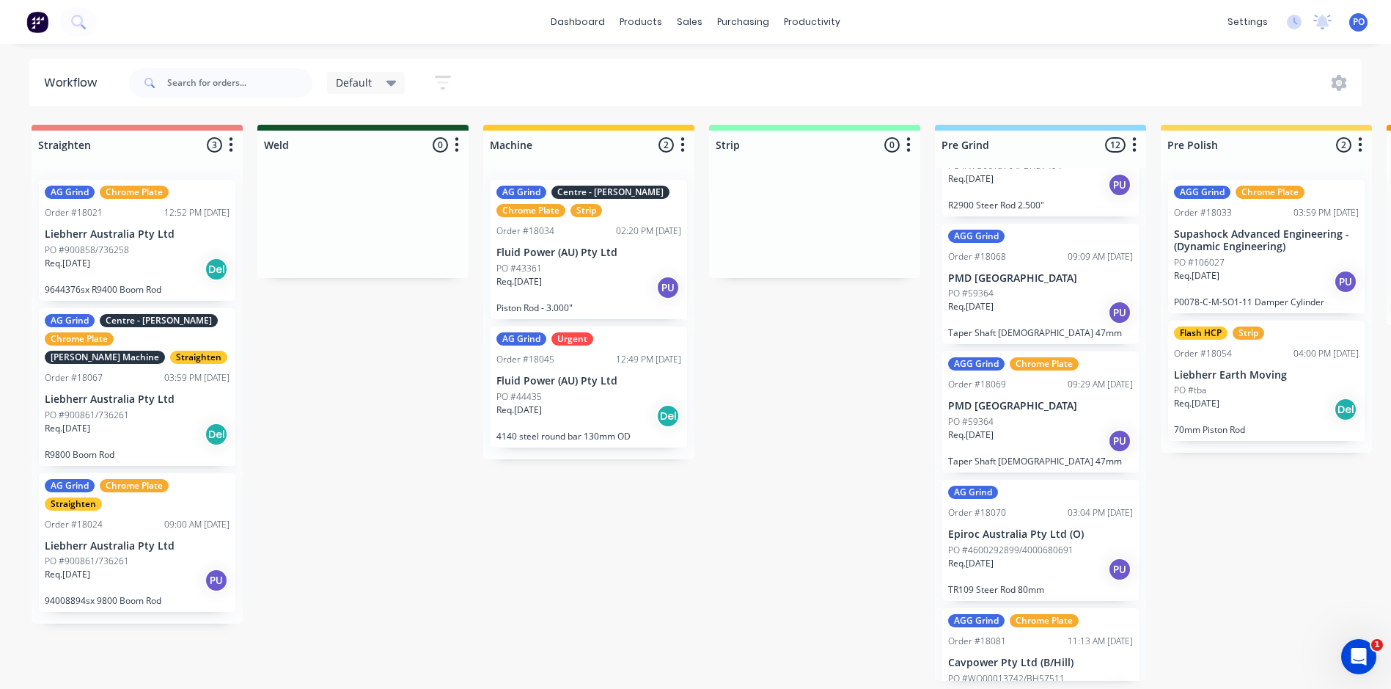
click at [1074, 672] on div "PO #WO00013742/BH57511" at bounding box center [1040, 678] width 185 height 13
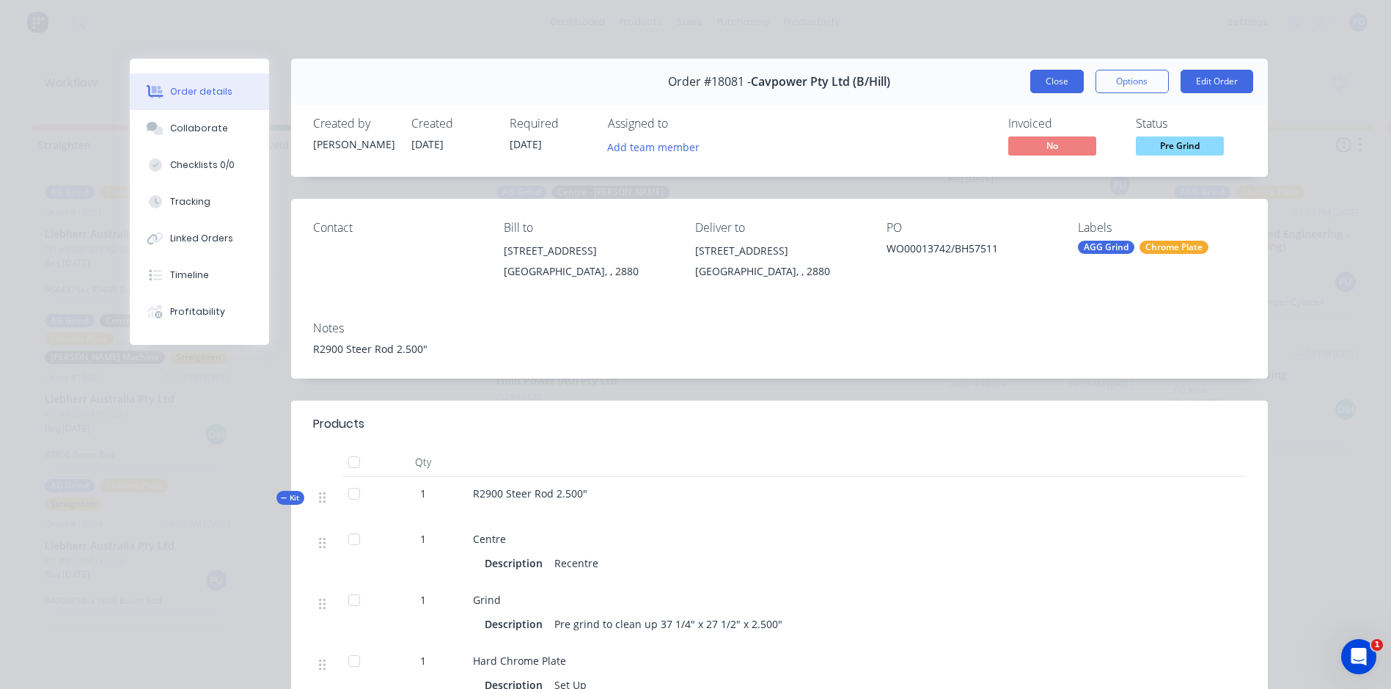
click at [1046, 87] on button "Close" at bounding box center [1057, 81] width 54 height 23
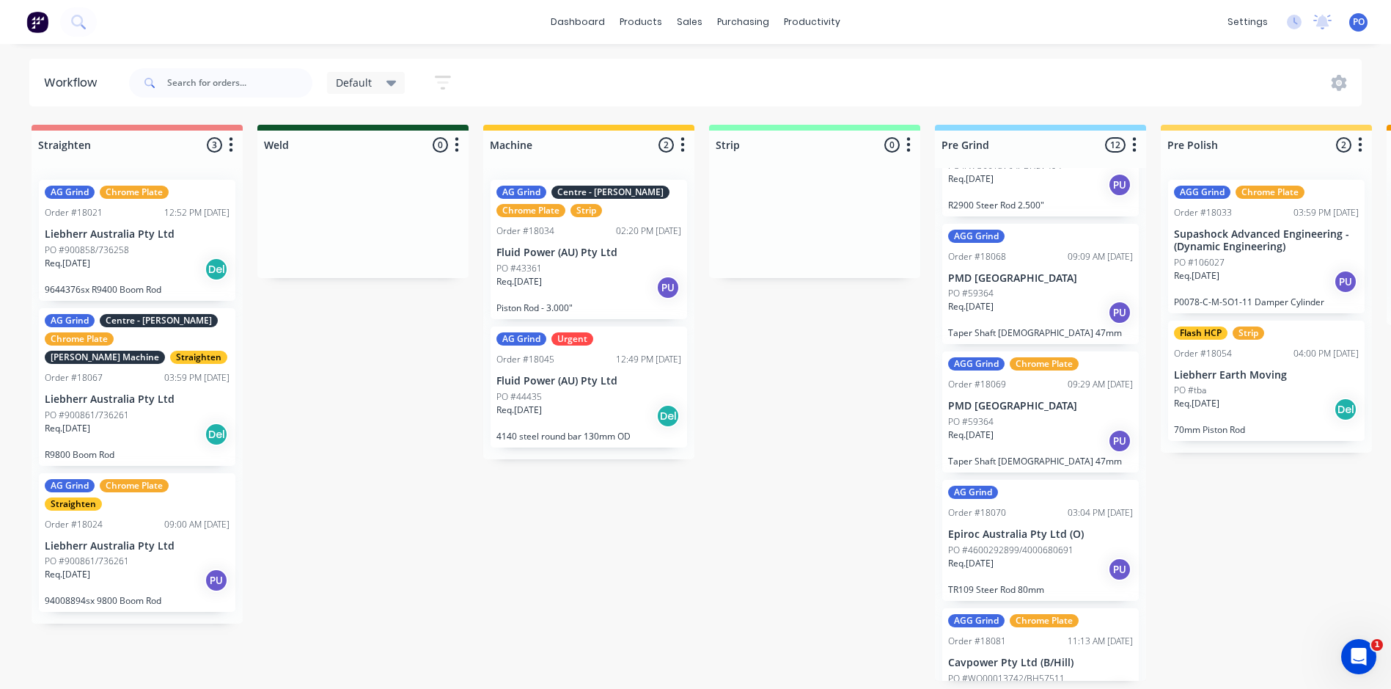
click at [35, 24] on img at bounding box center [37, 22] width 22 height 22
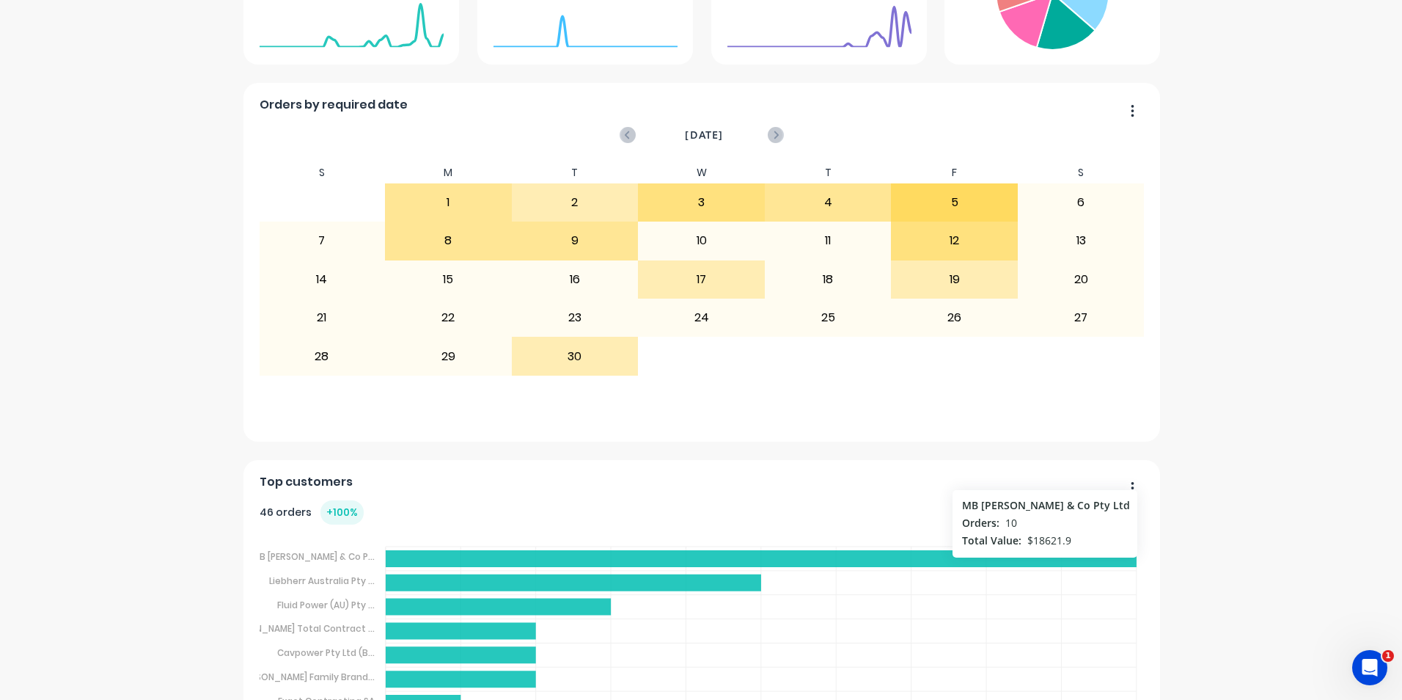
scroll to position [150, 0]
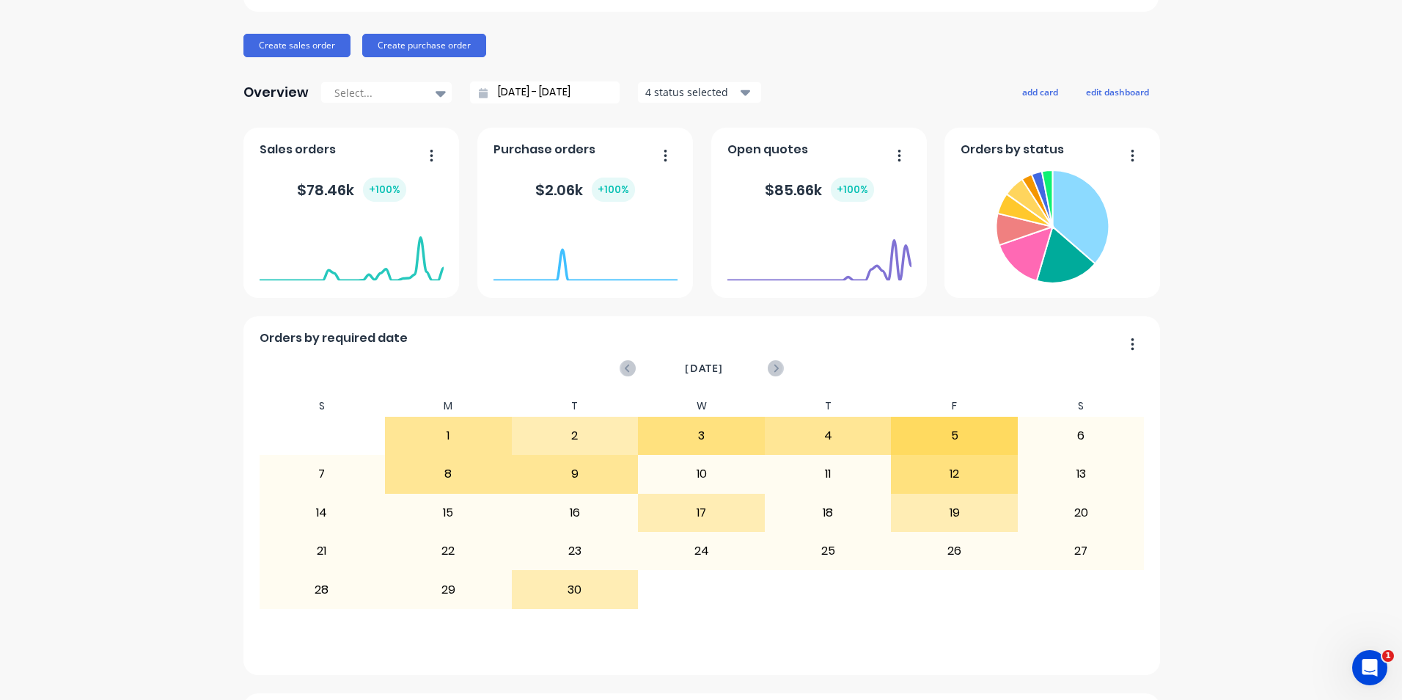
click at [740, 92] on icon "button" at bounding box center [745, 93] width 10 height 6
click at [1027, 90] on button "add card" at bounding box center [1040, 91] width 55 height 19
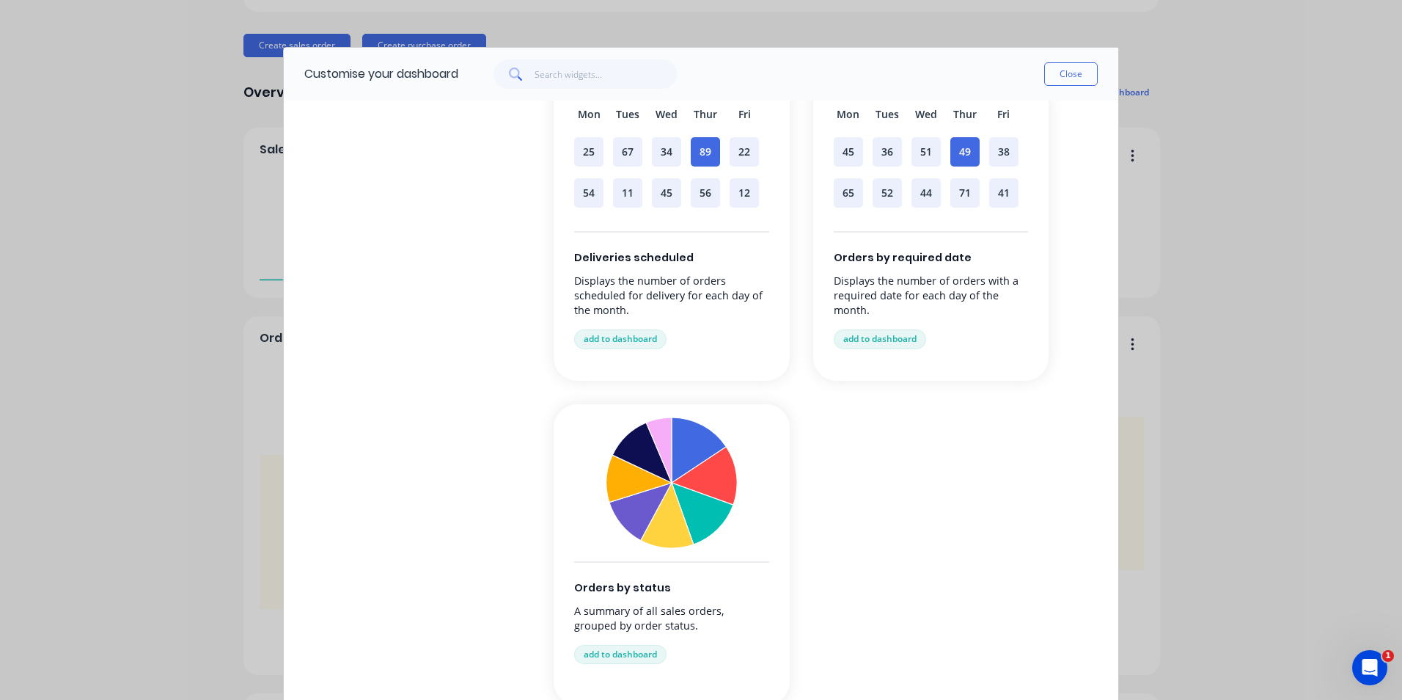
scroll to position [1002, 0]
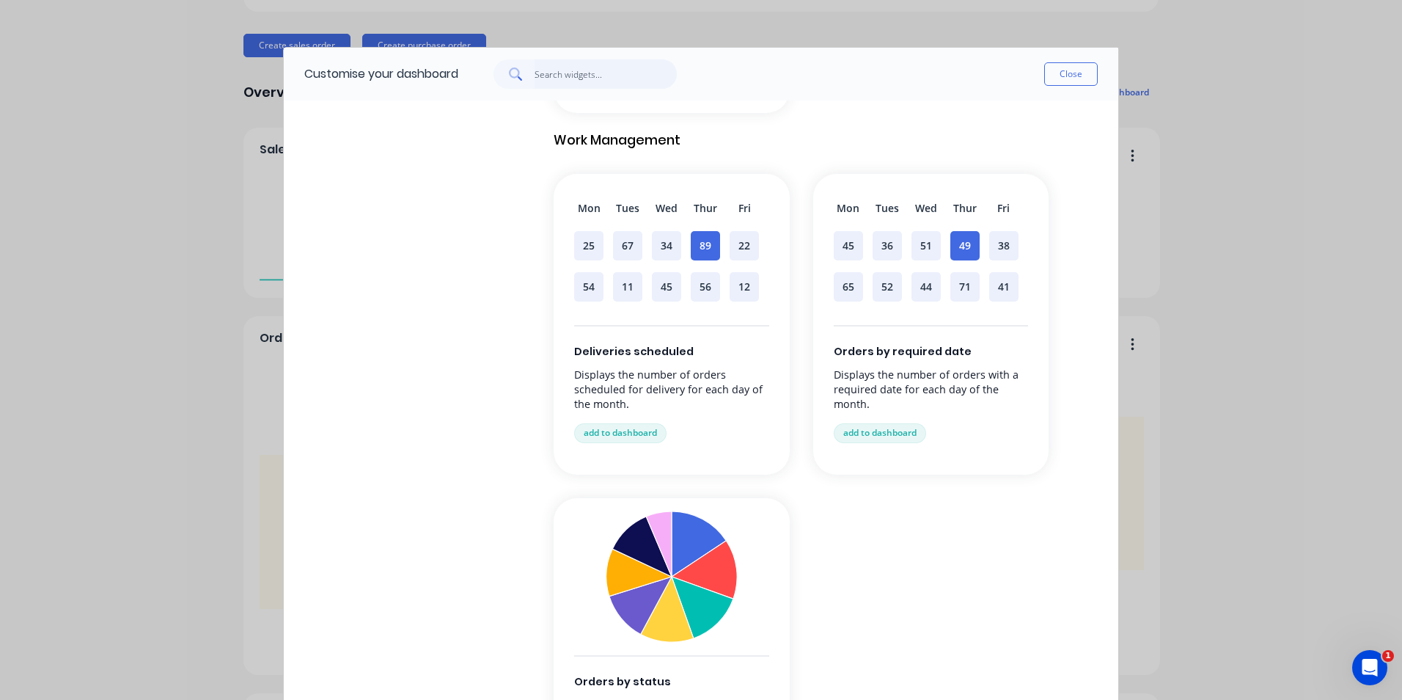
click at [594, 73] on input "text" at bounding box center [606, 73] width 143 height 29
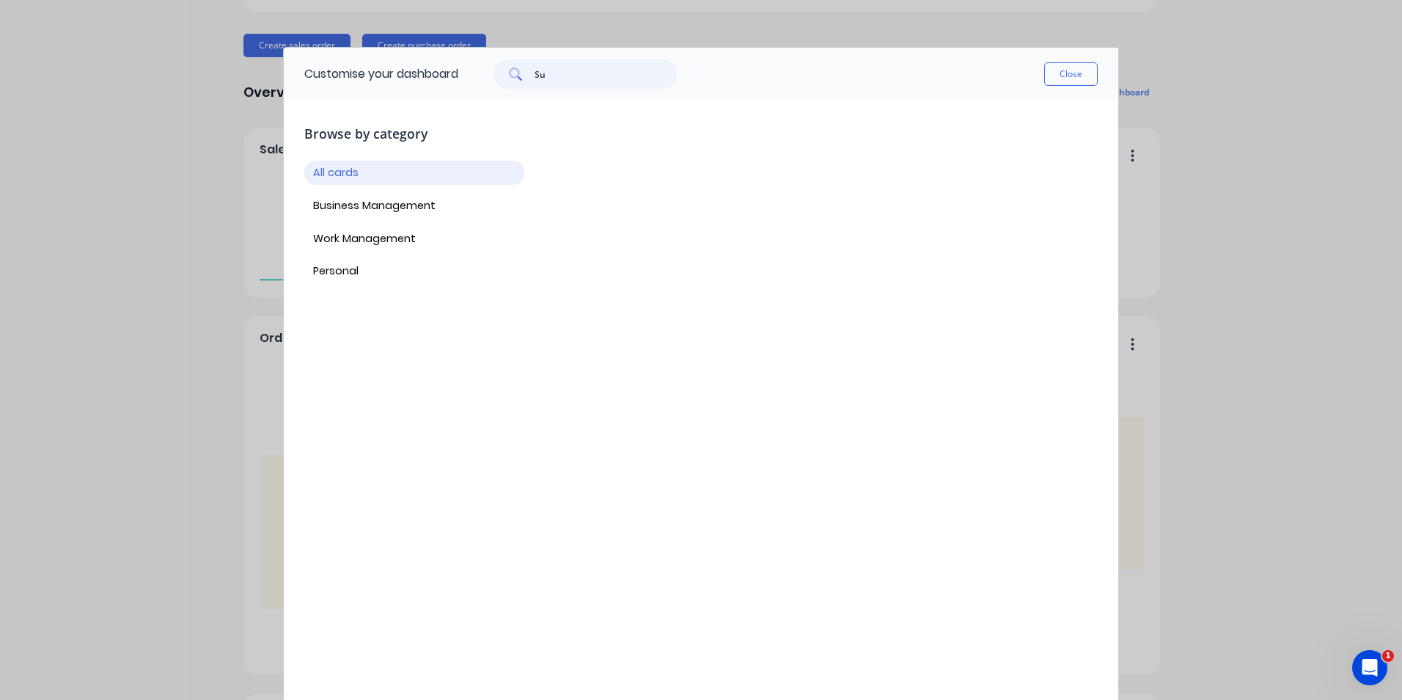
scroll to position [0, 0]
type input "Suppliers"
click at [378, 209] on button "Business Management" at bounding box center [414, 206] width 220 height 24
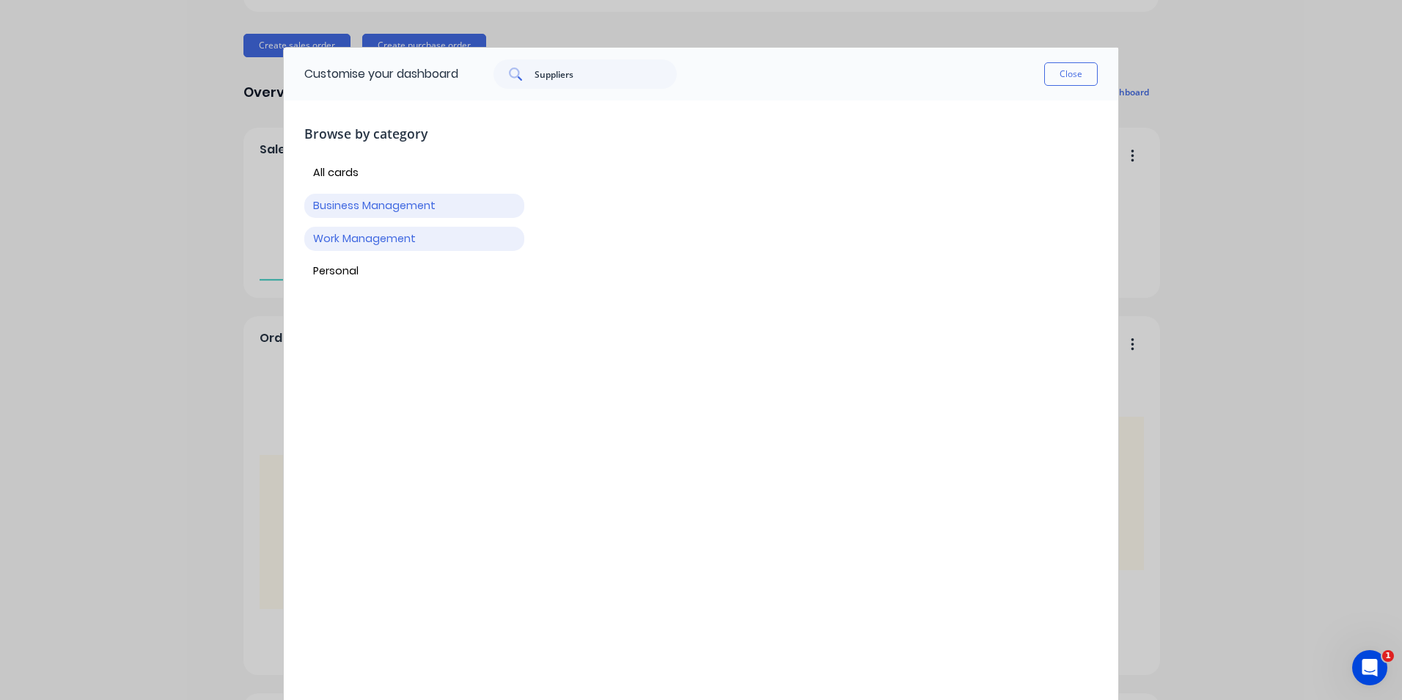
click at [377, 235] on button "Work Management" at bounding box center [414, 239] width 220 height 24
click at [368, 234] on button "Work Management" at bounding box center [414, 239] width 220 height 24
drag, startPoint x: 1062, startPoint y: 73, endPoint x: 1053, endPoint y: 87, distance: 15.9
click at [1061, 75] on button "Close" at bounding box center [1071, 73] width 54 height 23
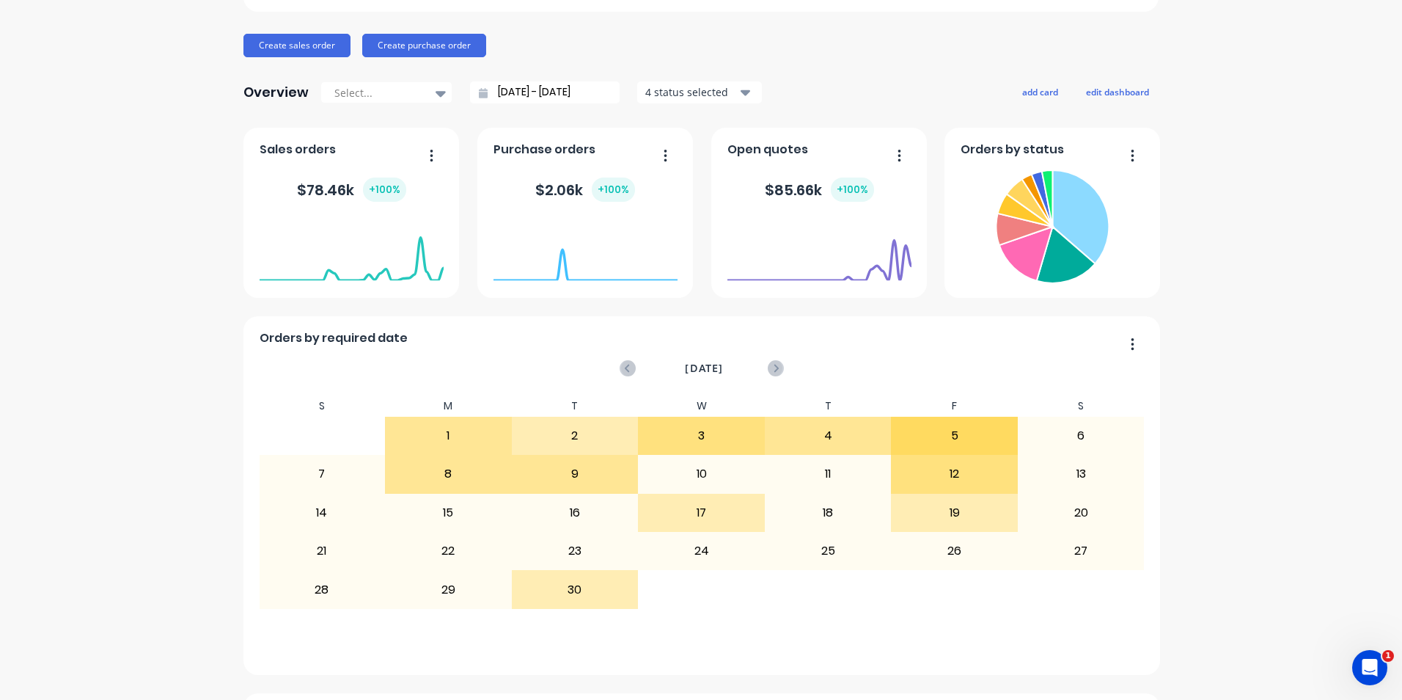
click at [664, 155] on icon "button" at bounding box center [666, 155] width 4 height 15
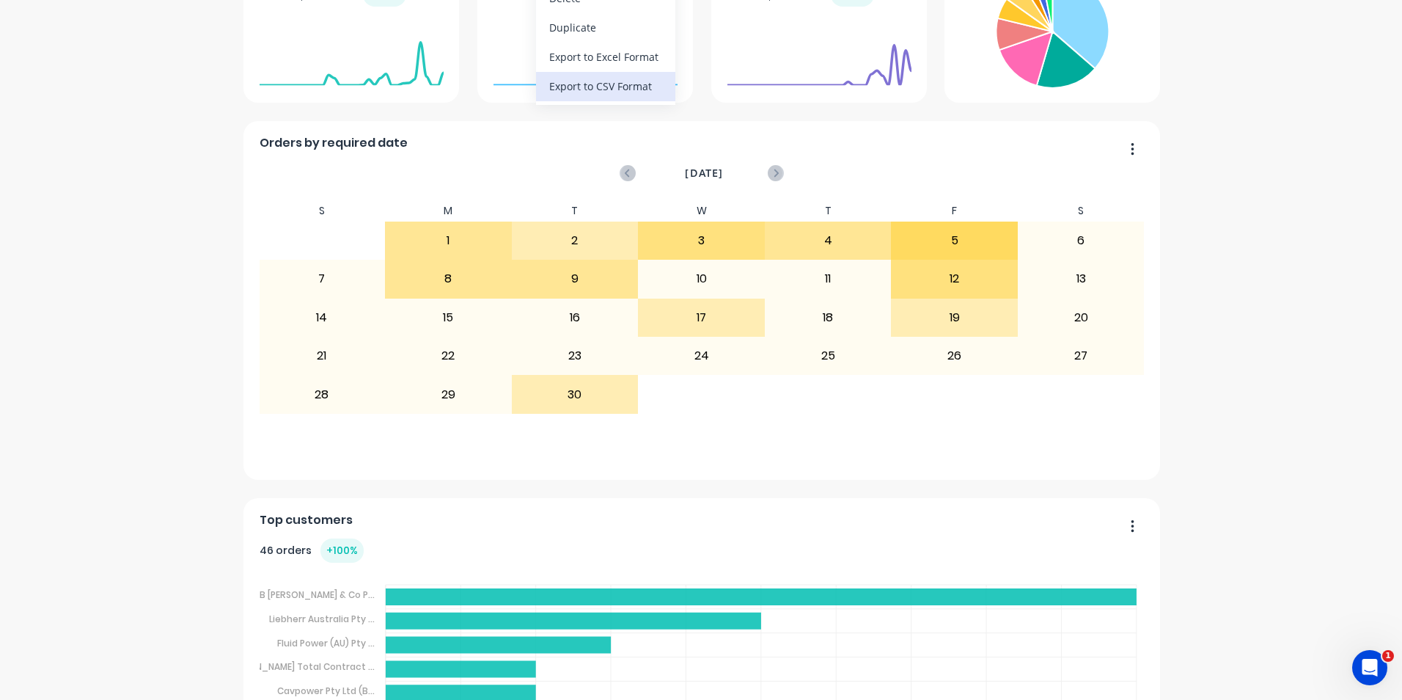
scroll to position [150, 0]
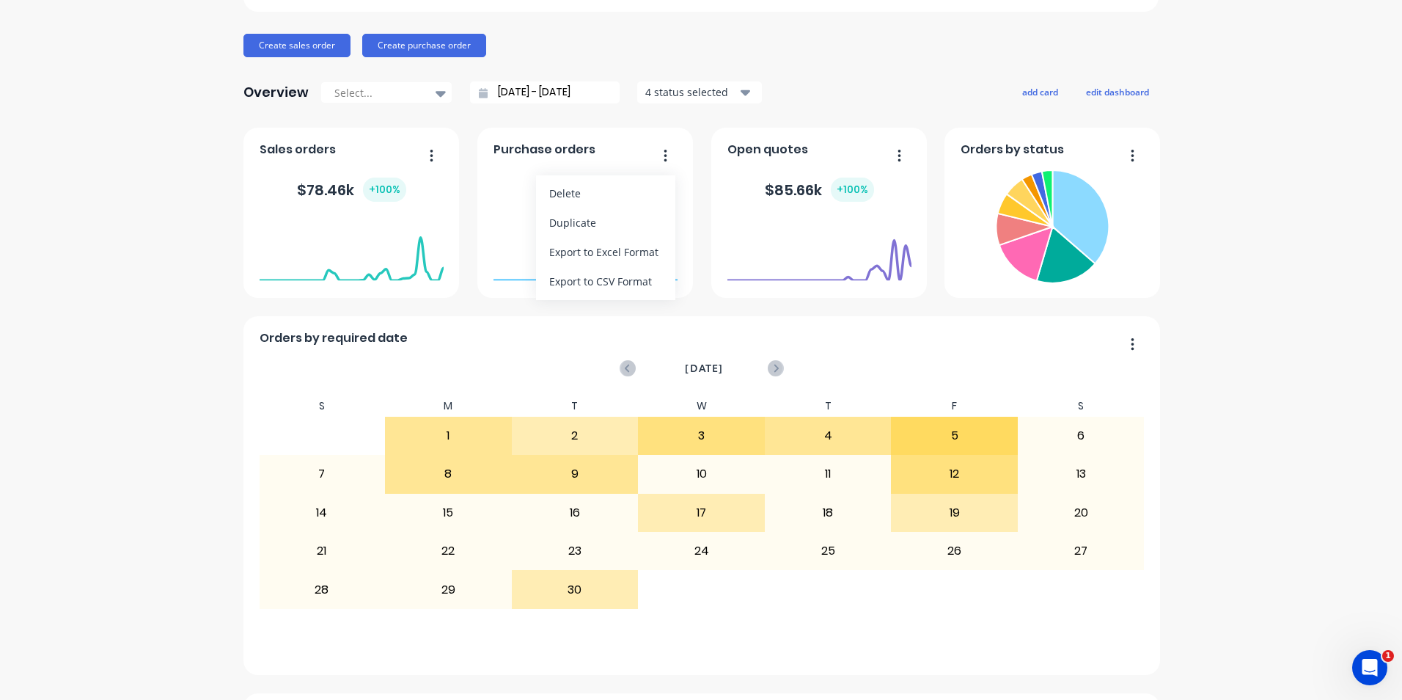
click at [664, 155] on icon "button" at bounding box center [665, 155] width 3 height 12
click at [662, 156] on button "button" at bounding box center [660, 156] width 31 height 23
click at [740, 92] on icon "button" at bounding box center [745, 93] width 10 height 6
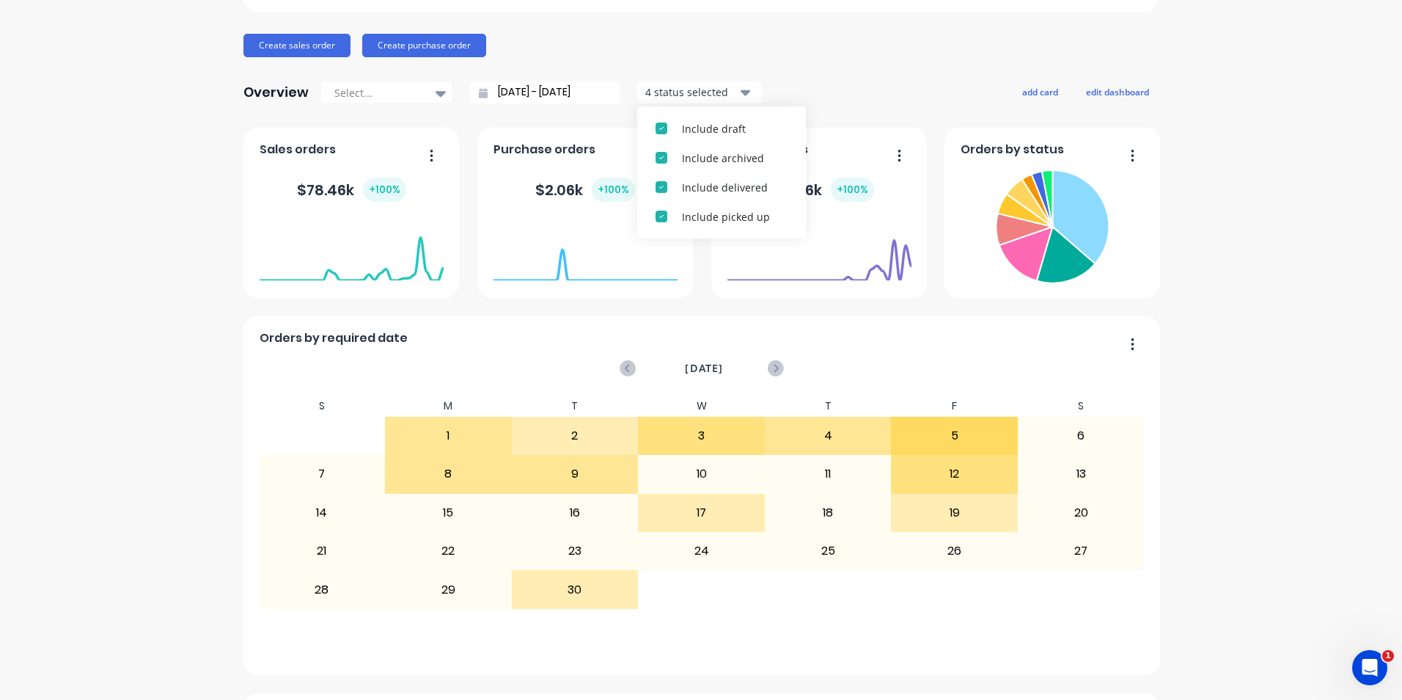
click at [479, 97] on icon at bounding box center [483, 93] width 9 height 10
click at [479, 94] on icon at bounding box center [483, 93] width 9 height 10
click at [525, 80] on div "Overview Select... [DATE] - [DATE] 4 status selected" at bounding box center [502, 92] width 518 height 29
click at [502, 92] on input "[DATE] - [DATE]" at bounding box center [551, 92] width 126 height 22
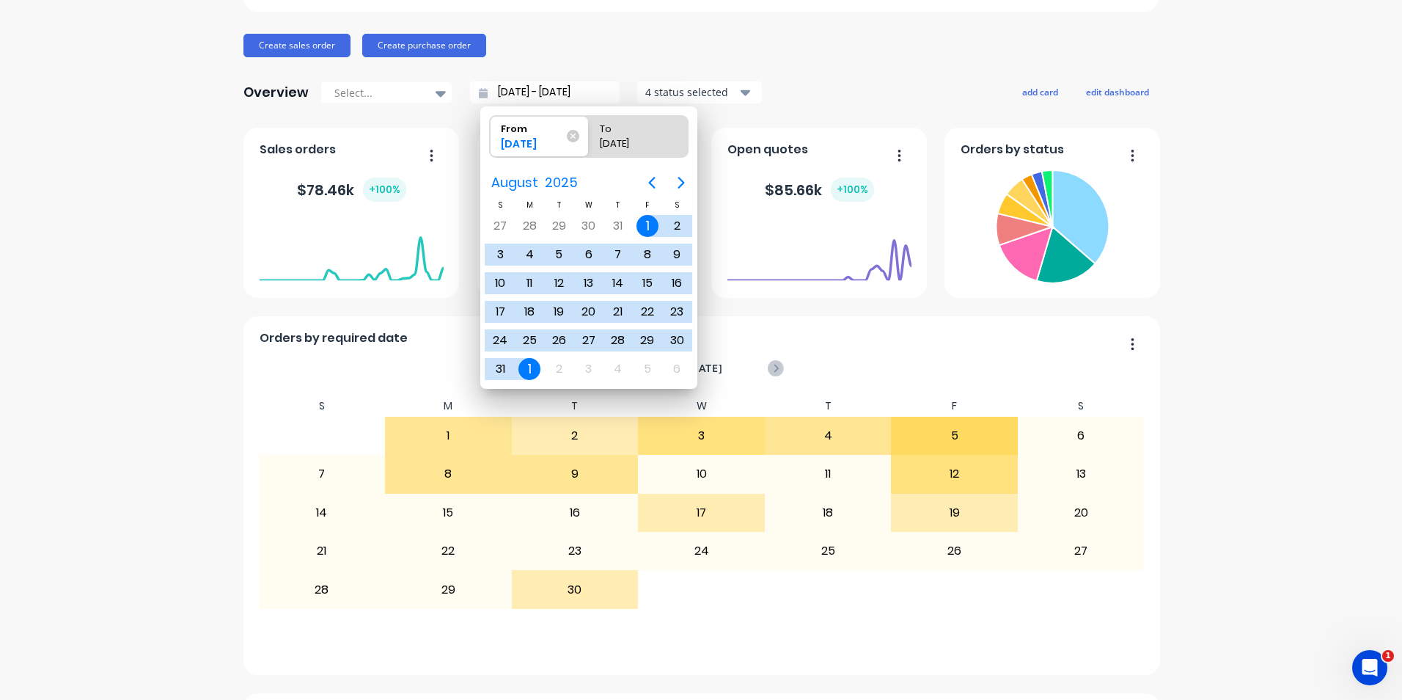
click at [646, 222] on div "1" at bounding box center [648, 226] width 22 height 22
radio input "false"
radio input "true"
click at [875, 57] on div "The Tool Chrome Company Pty Ltd Create sales order Create purchase order Overvi…" at bounding box center [700, 480] width 915 height 1142
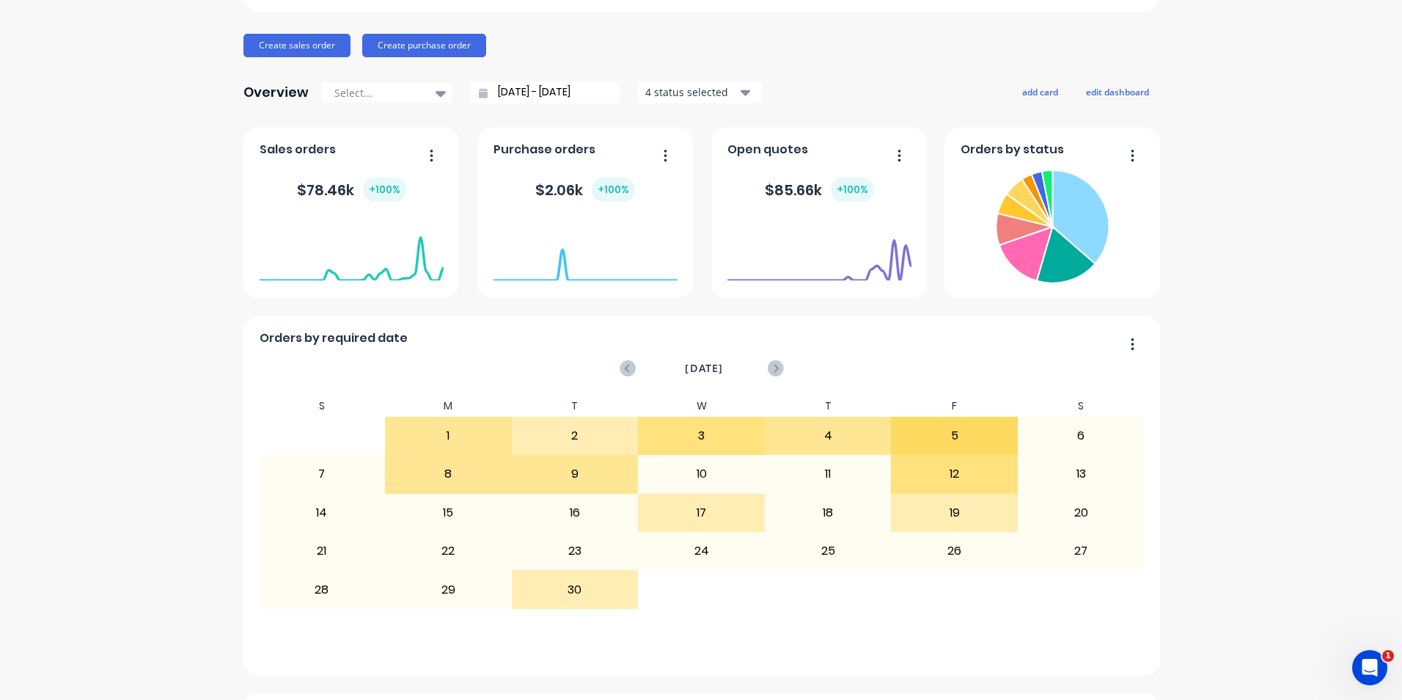
click at [1124, 155] on button "button" at bounding box center [1127, 156] width 31 height 23
click at [1123, 156] on button "button" at bounding box center [1127, 156] width 31 height 23
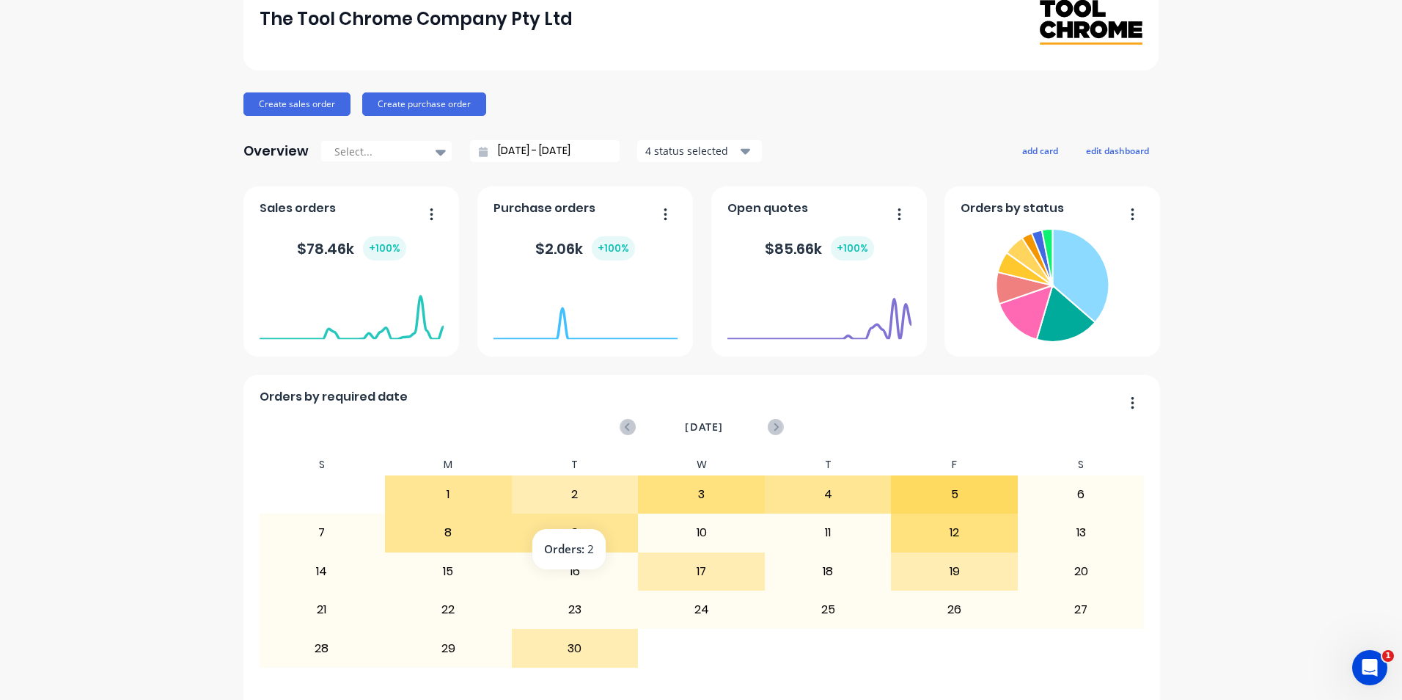
scroll to position [0, 0]
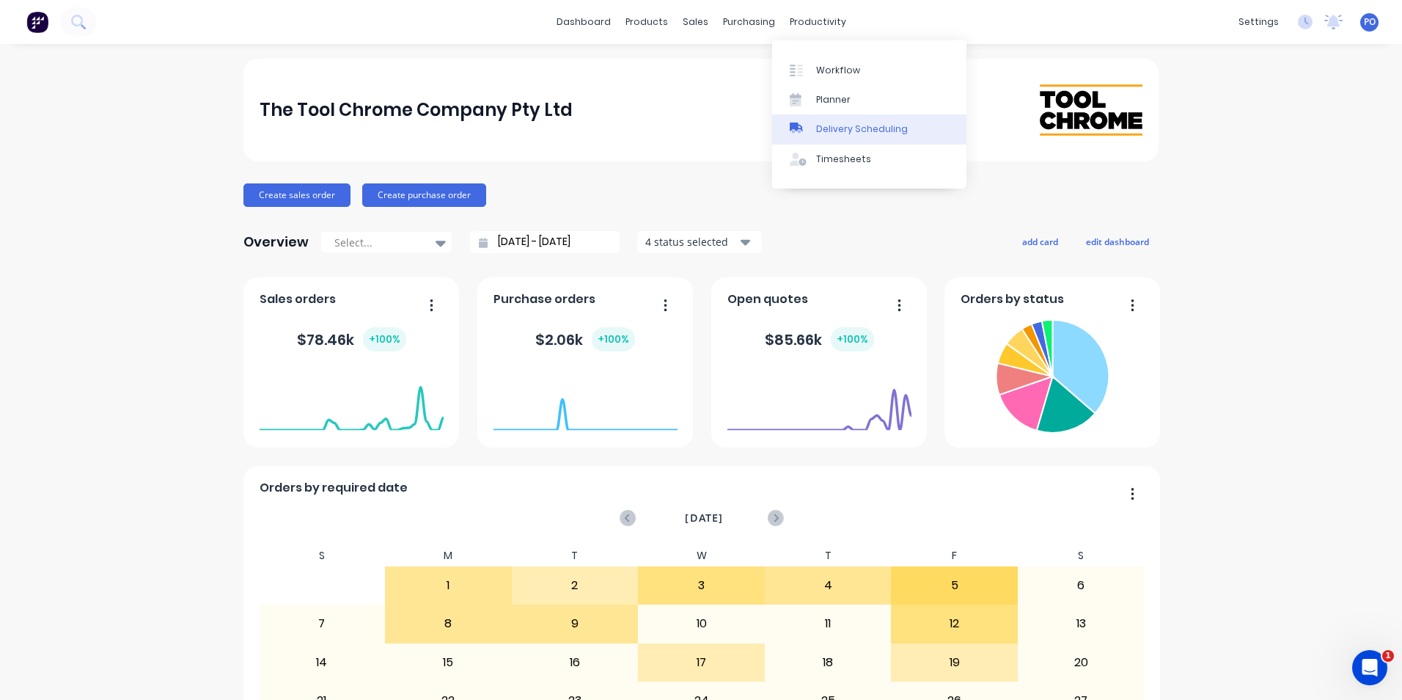
click at [840, 126] on div "Delivery Scheduling" at bounding box center [862, 128] width 92 height 13
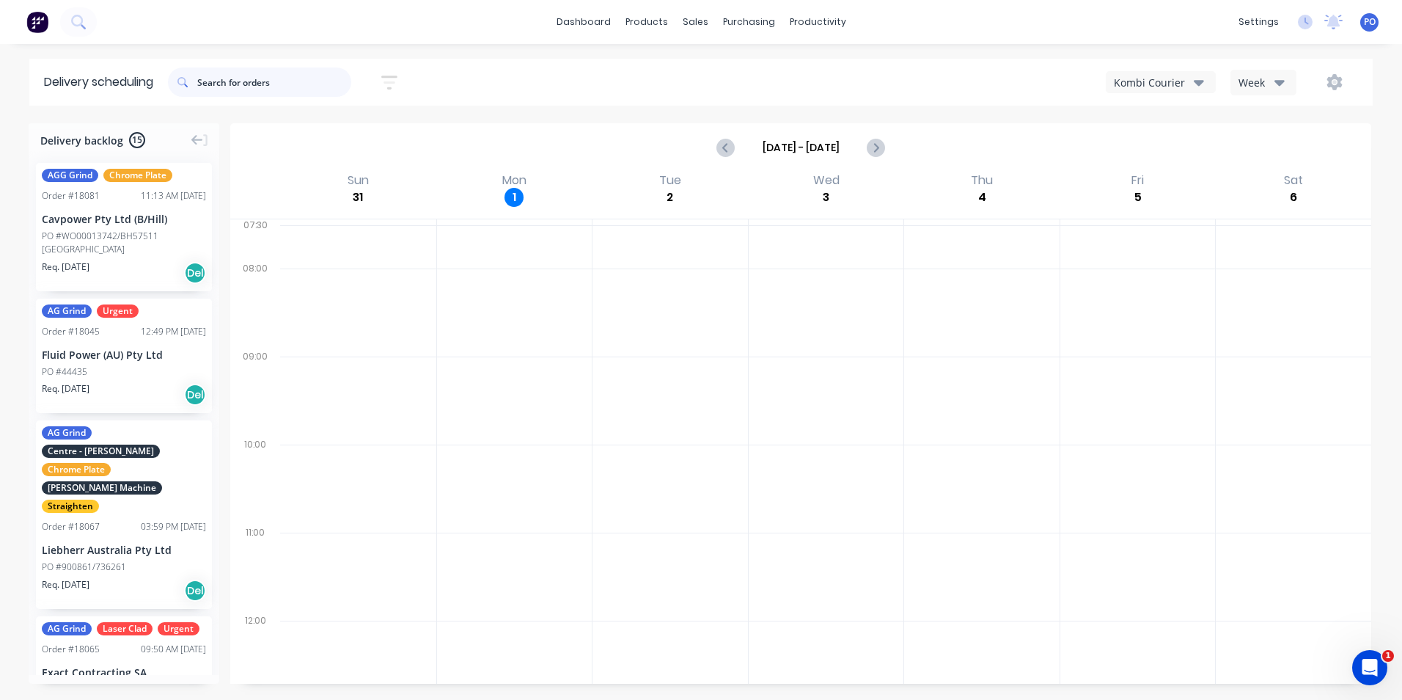
click at [287, 81] on input "text" at bounding box center [274, 81] width 154 height 29
type input "A"
type input "G"
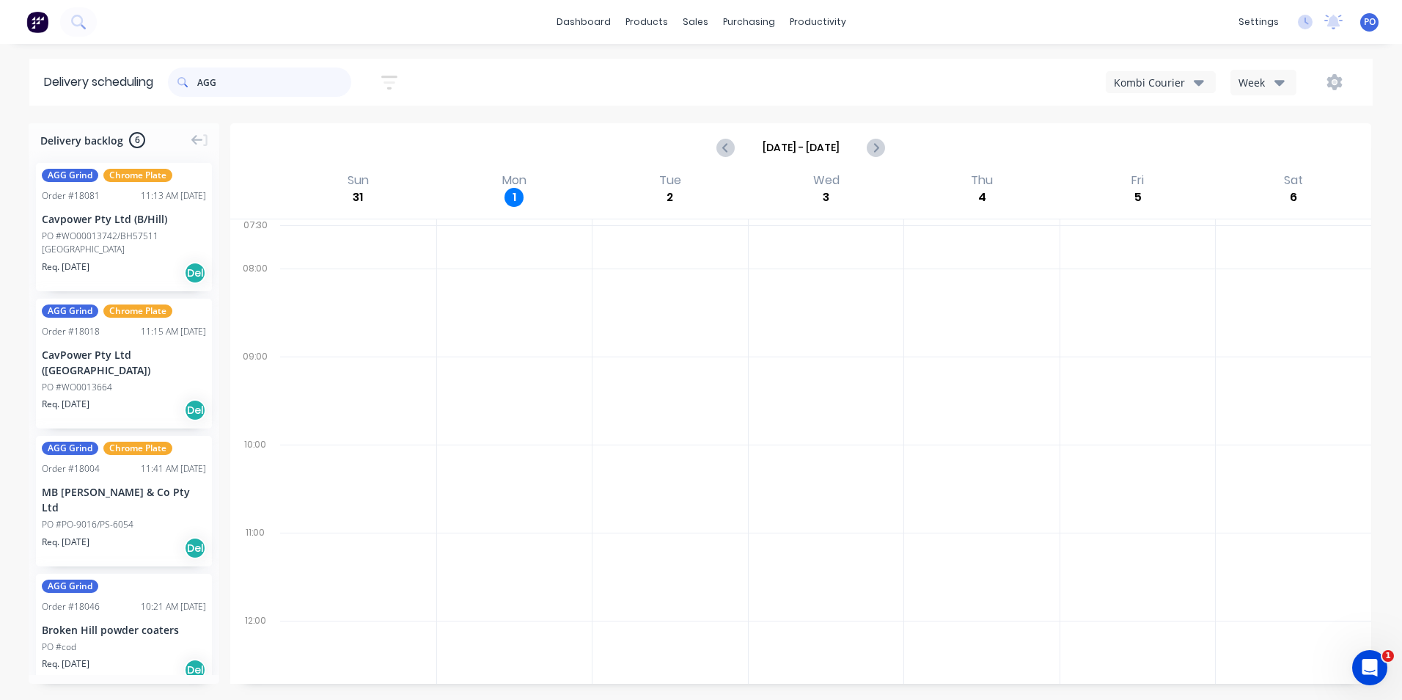
type input "AGG"
click at [478, 78] on div "AGG Sort by Most recent Created date Required date Order number Customer name M…" at bounding box center [770, 82] width 1205 height 41
drag, startPoint x: 226, startPoint y: 82, endPoint x: 194, endPoint y: 84, distance: 31.6
click at [198, 84] on div "AGG" at bounding box center [259, 81] width 183 height 29
